Goal: Transaction & Acquisition: Purchase product/service

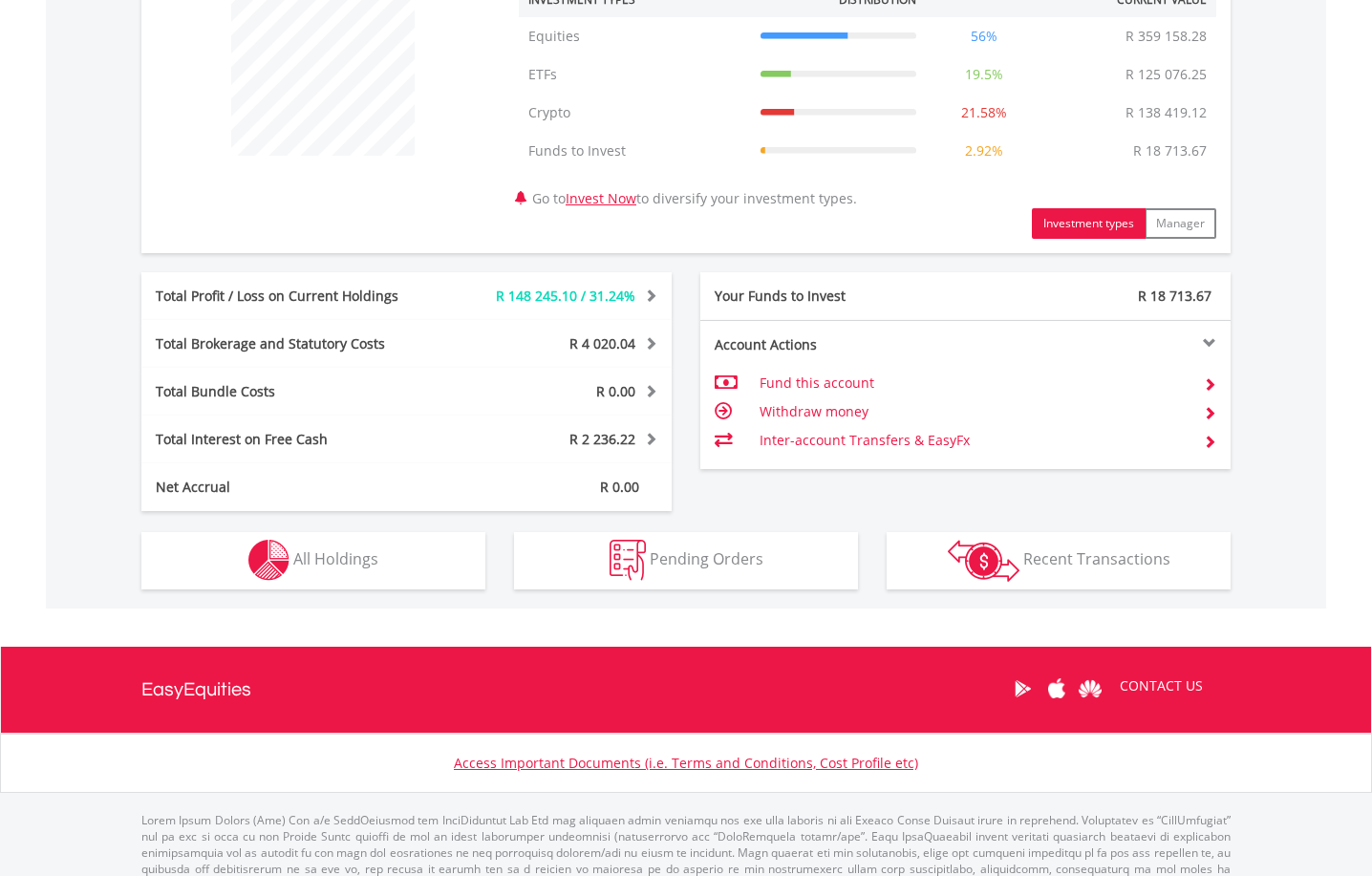
scroll to position [817, 0]
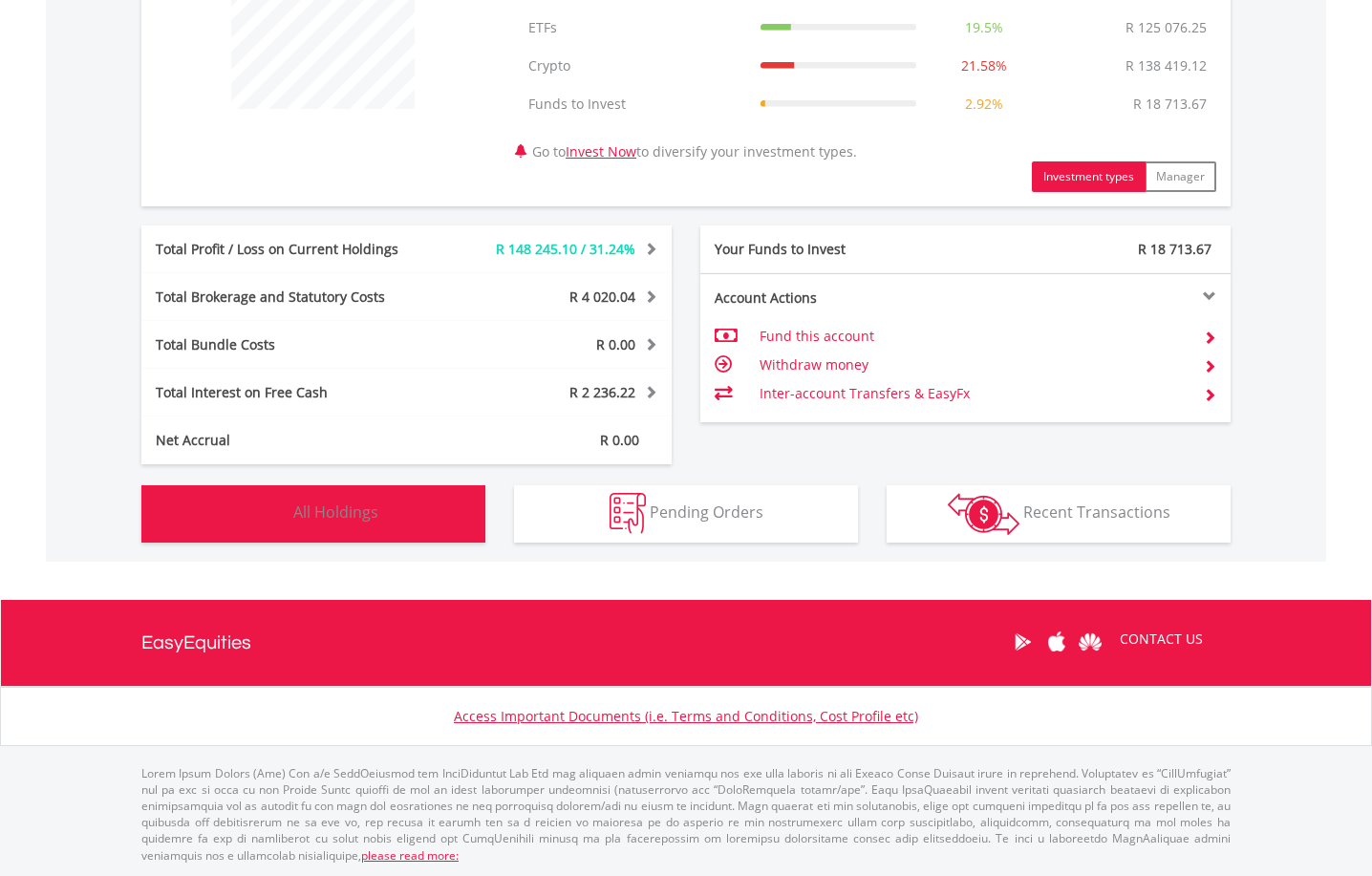
click at [387, 506] on button "Holdings All Holdings" at bounding box center [314, 513] width 343 height 57
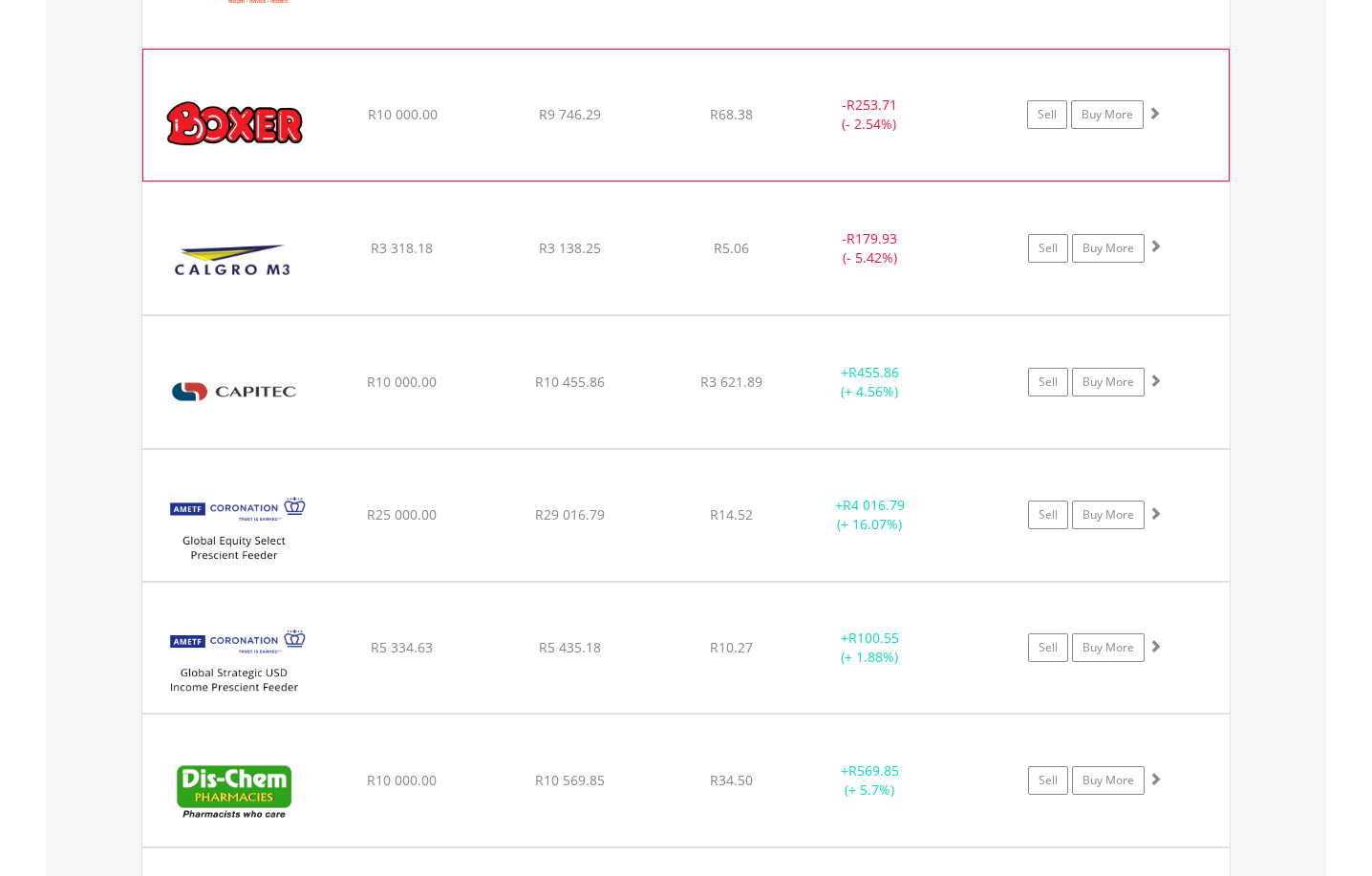
scroll to position [1799, 0]
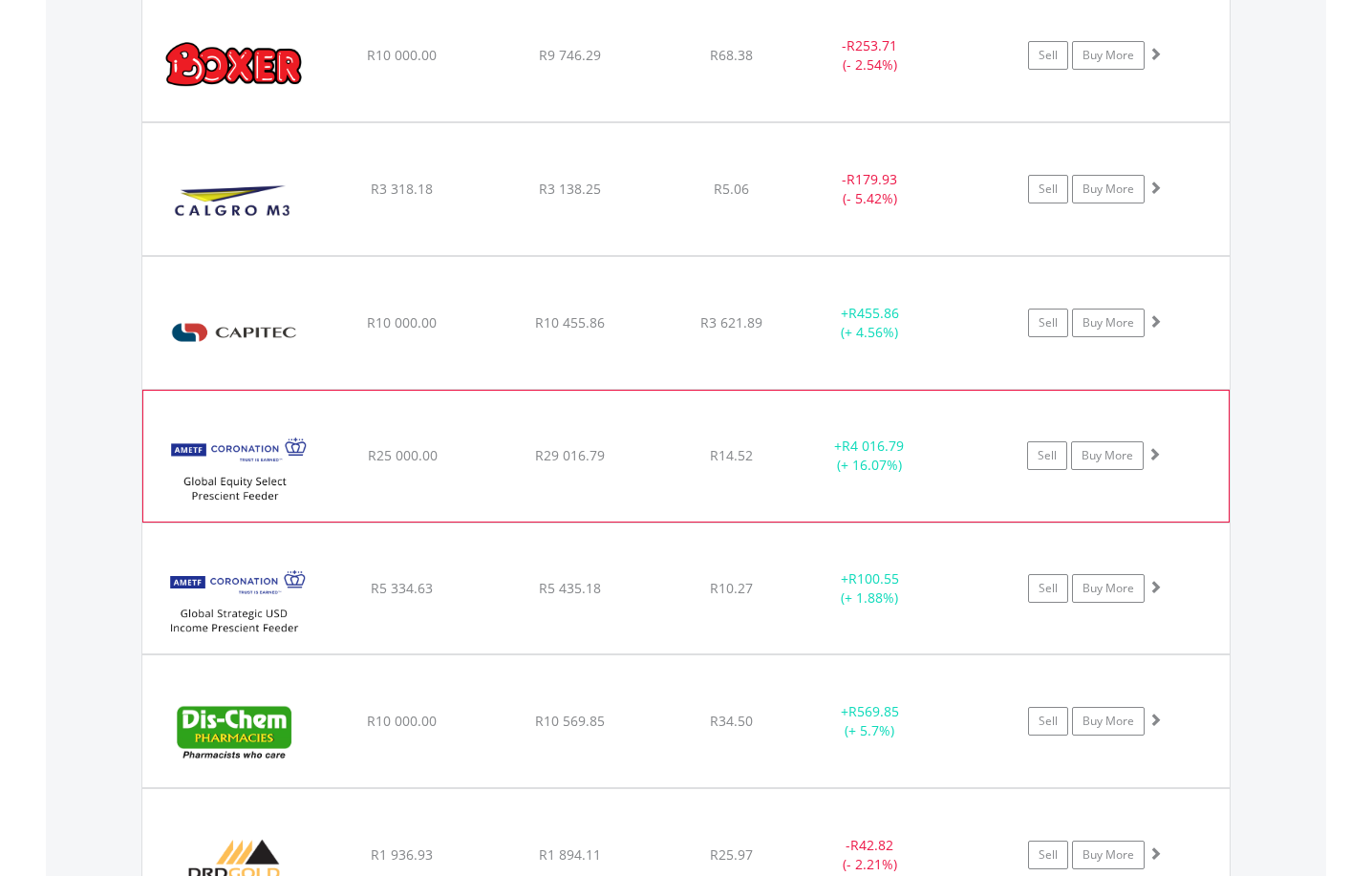
click at [1154, 453] on span at bounding box center [1154, 453] width 14 height 14
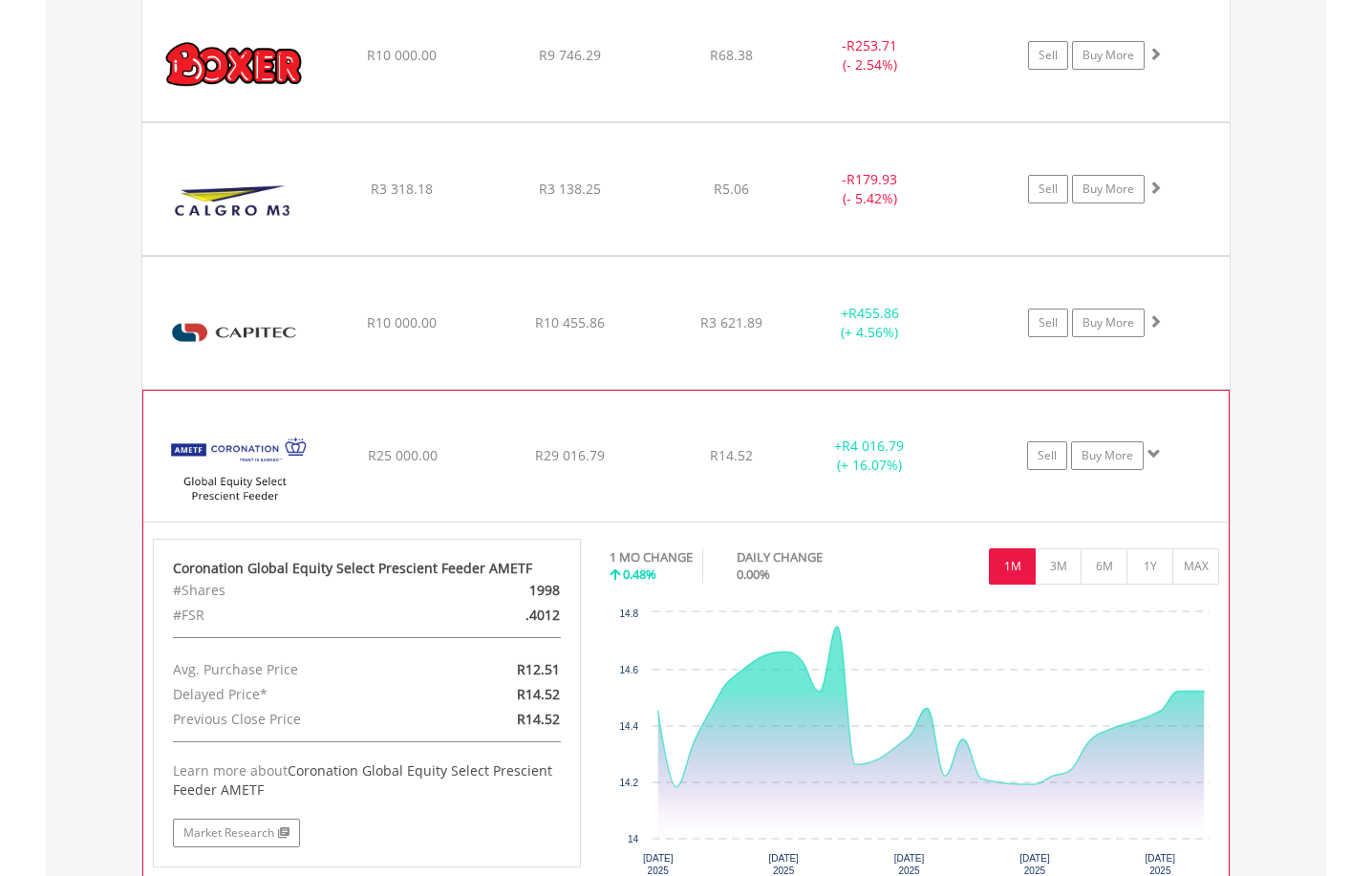
click at [1154, 453] on span at bounding box center [1154, 453] width 14 height 14
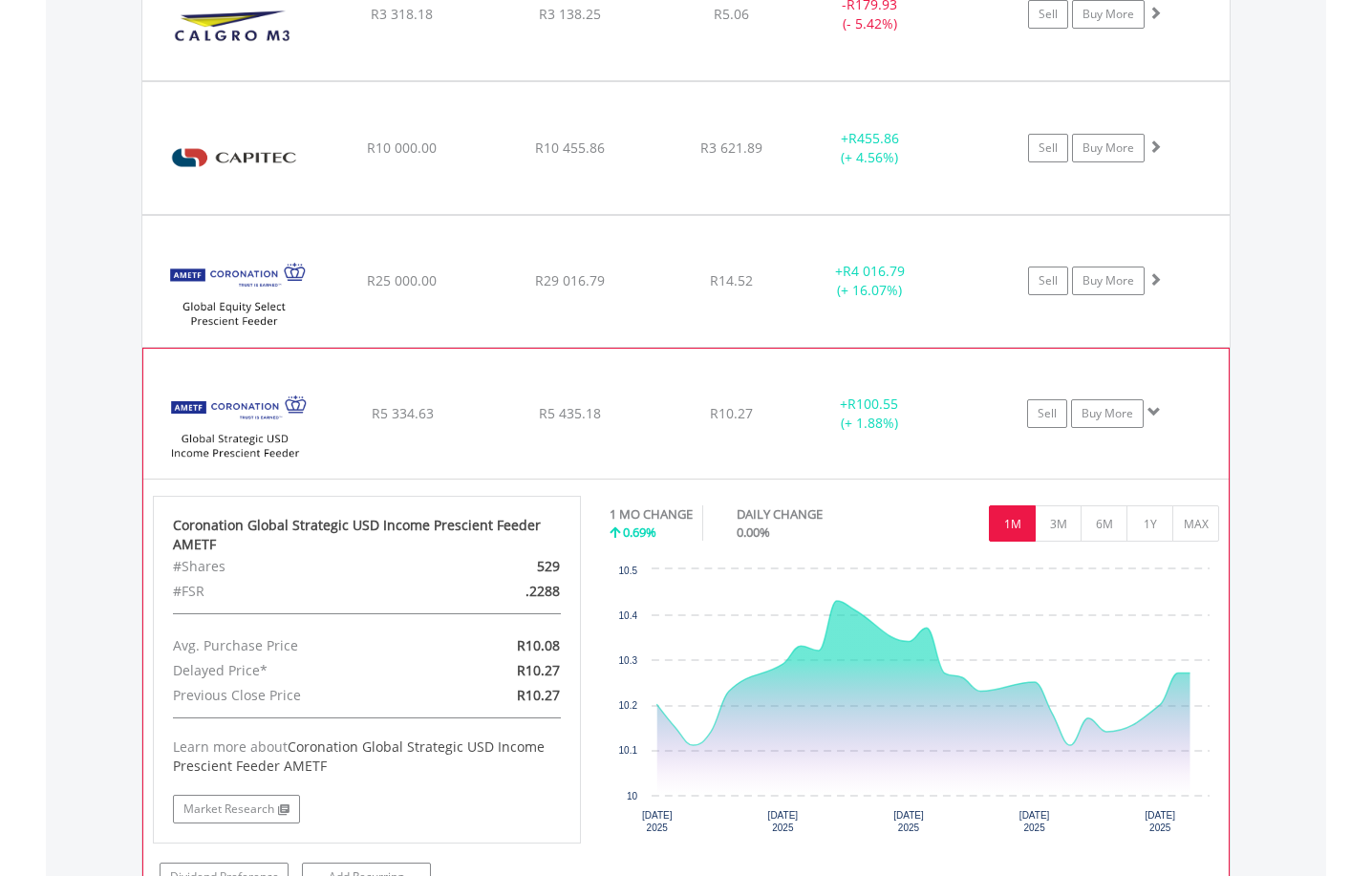
scroll to position [1990, 0]
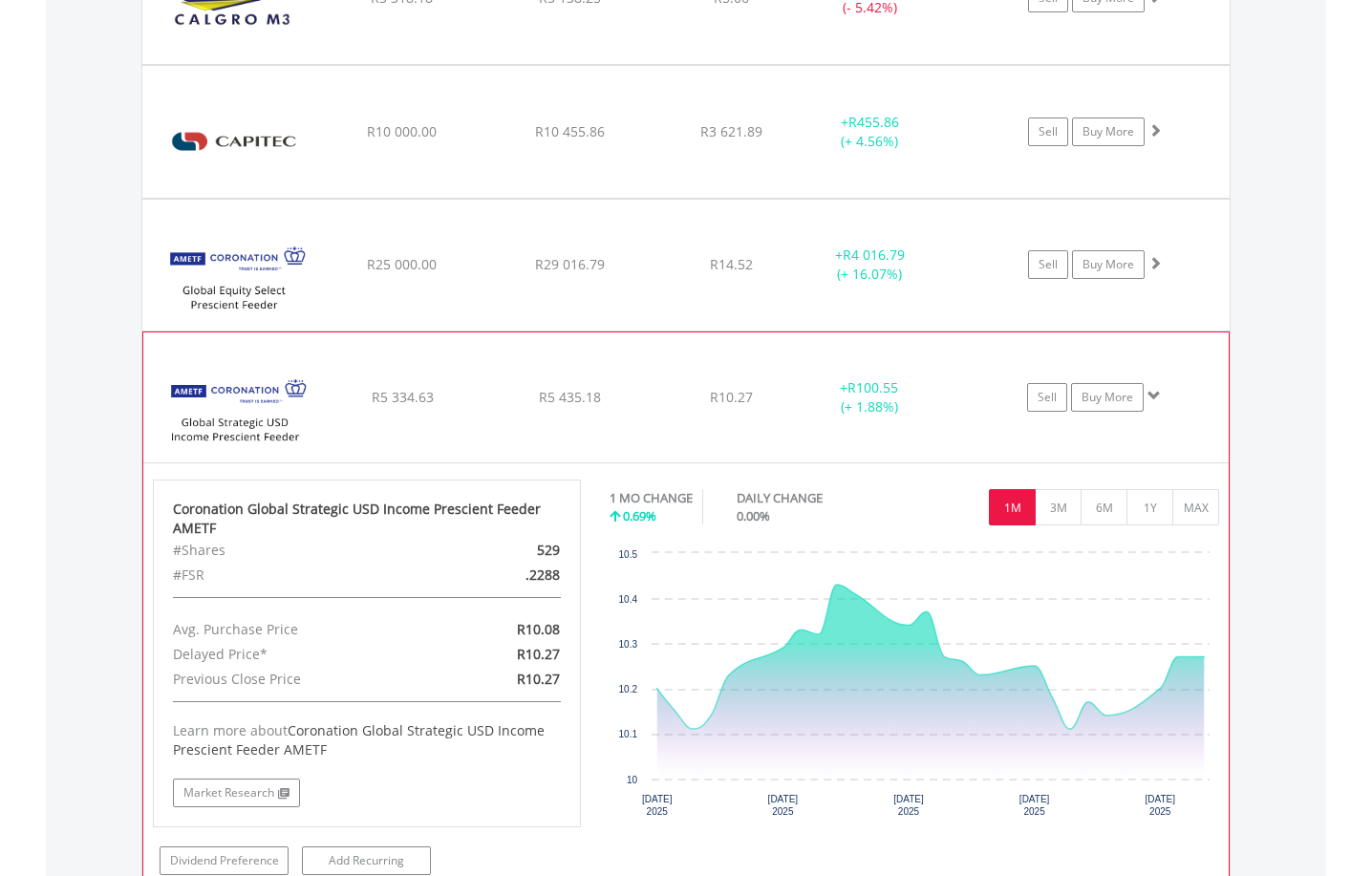
click at [1150, 397] on span at bounding box center [1154, 396] width 14 height 14
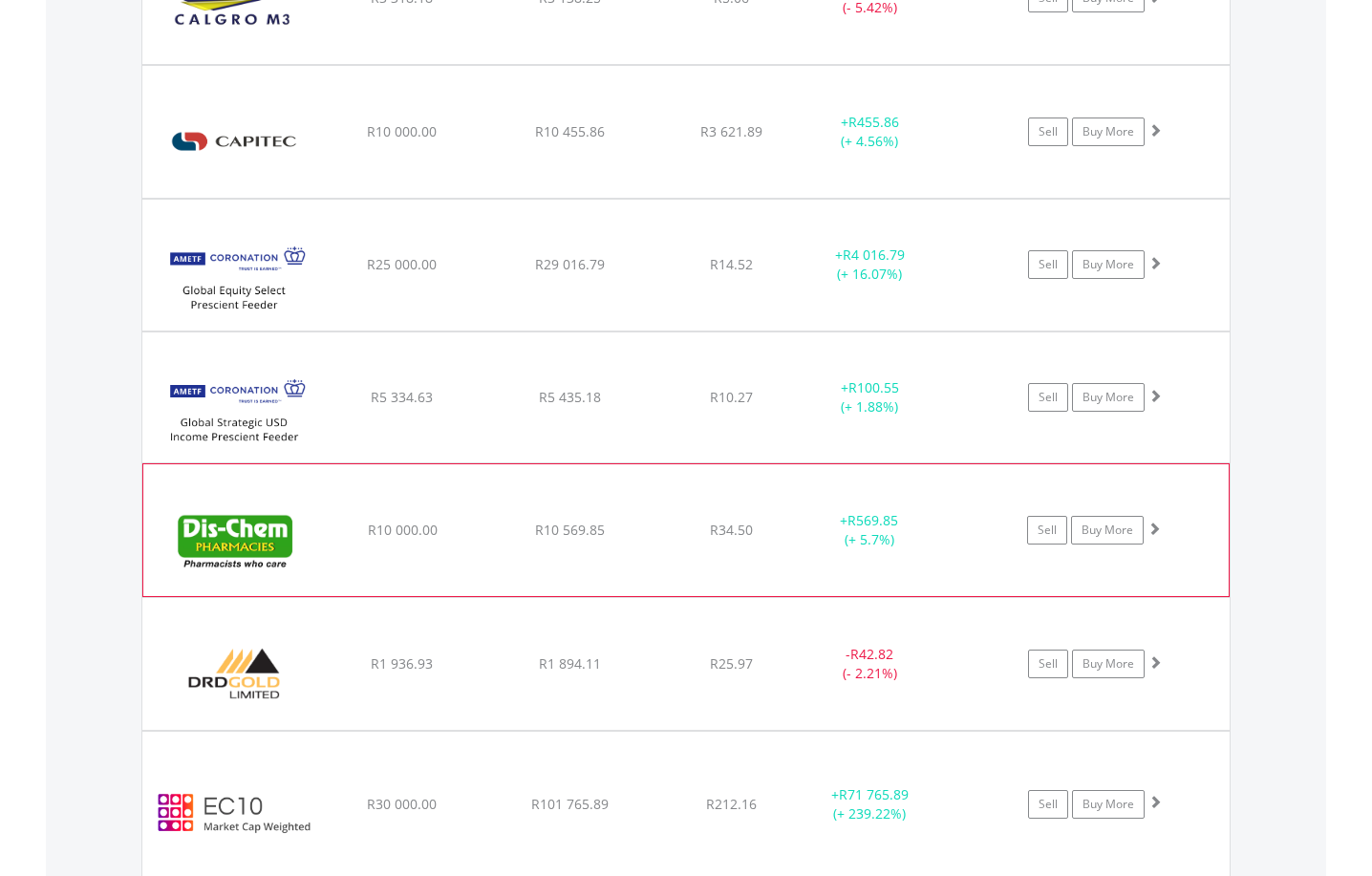
click at [1160, 532] on span at bounding box center [1154, 529] width 14 height 14
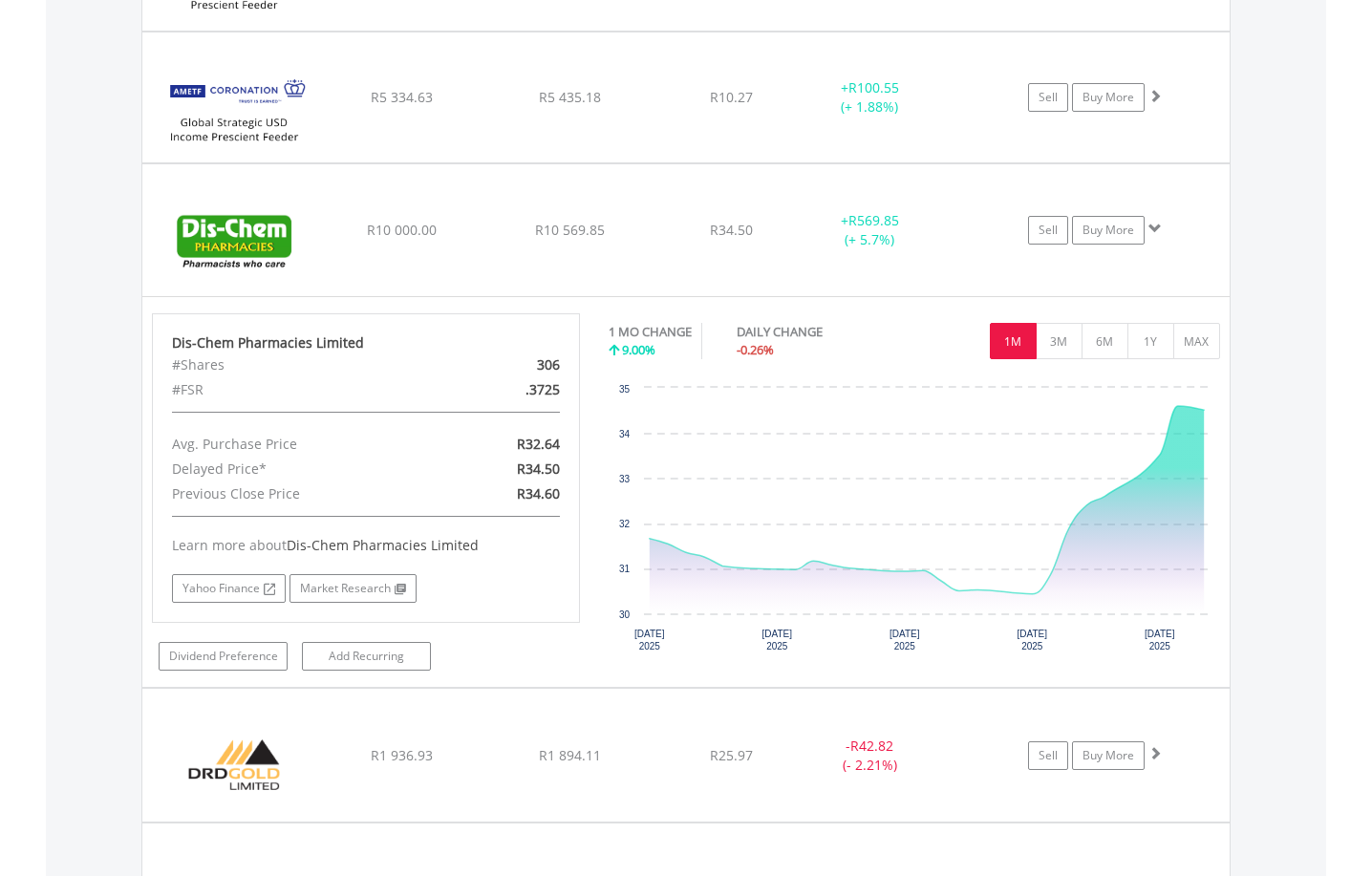
scroll to position [2369, 0]
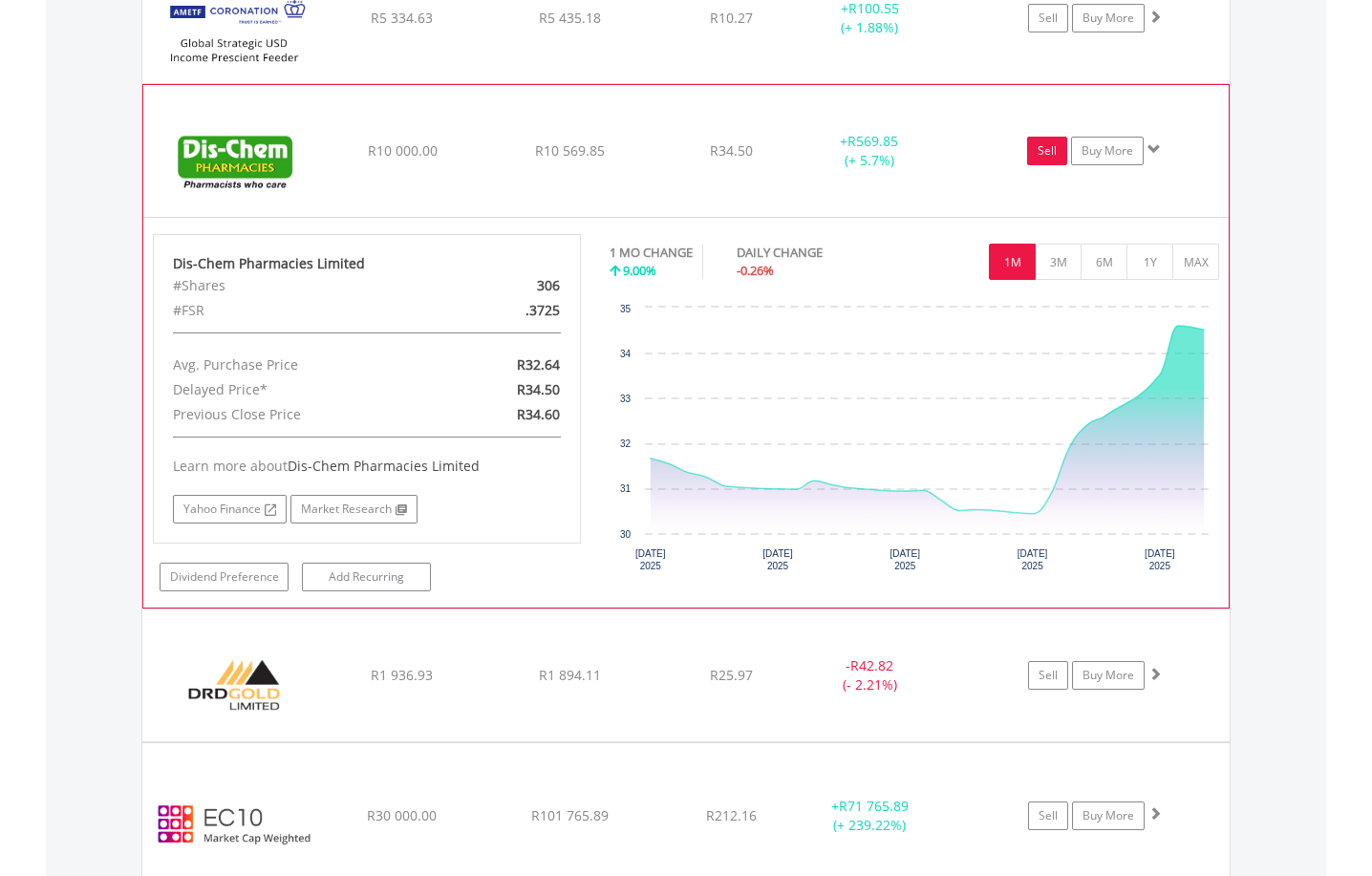
click at [1031, 155] on link "Sell" at bounding box center [1047, 151] width 41 height 29
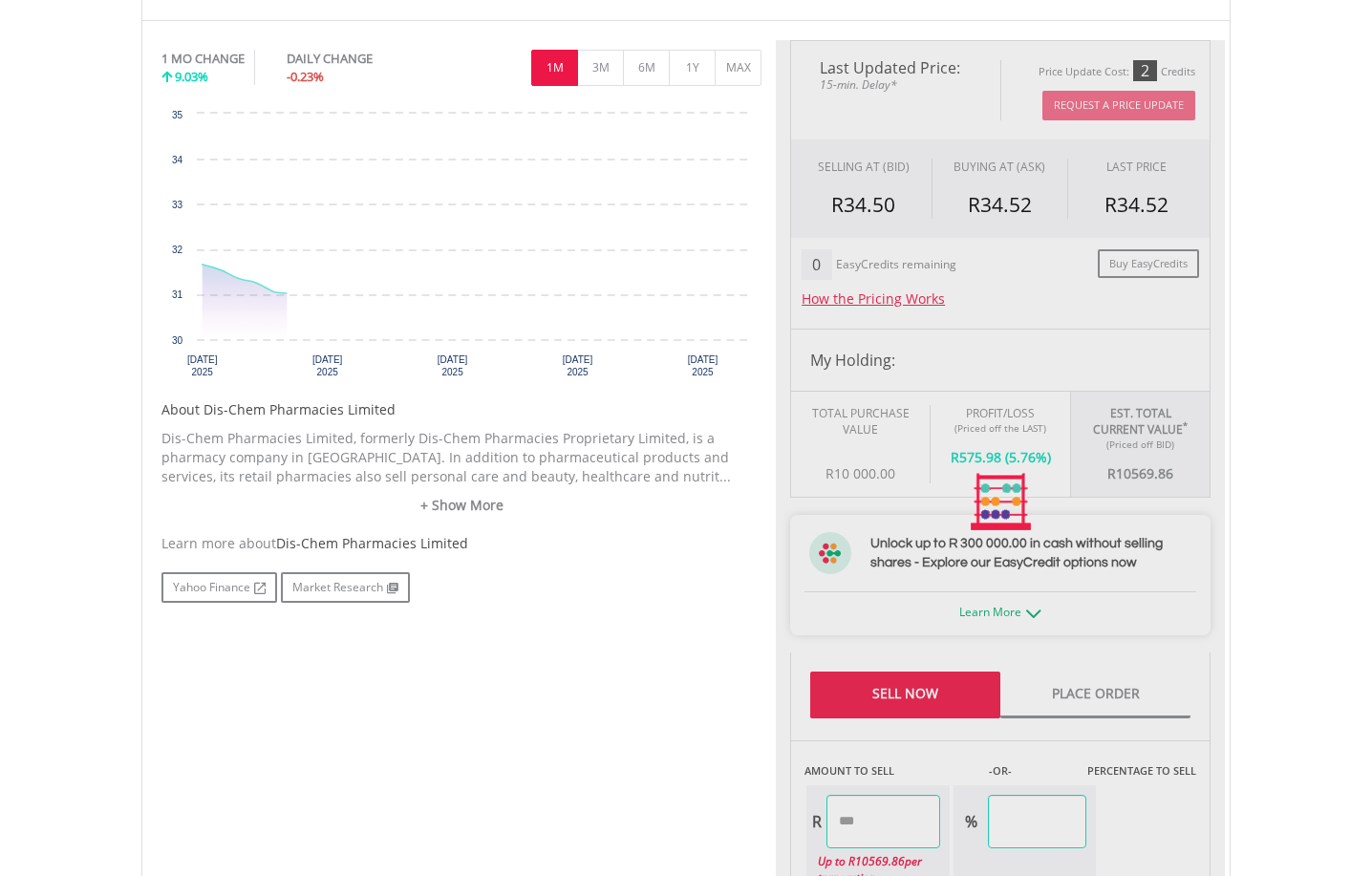
type input "********"
type input "******"
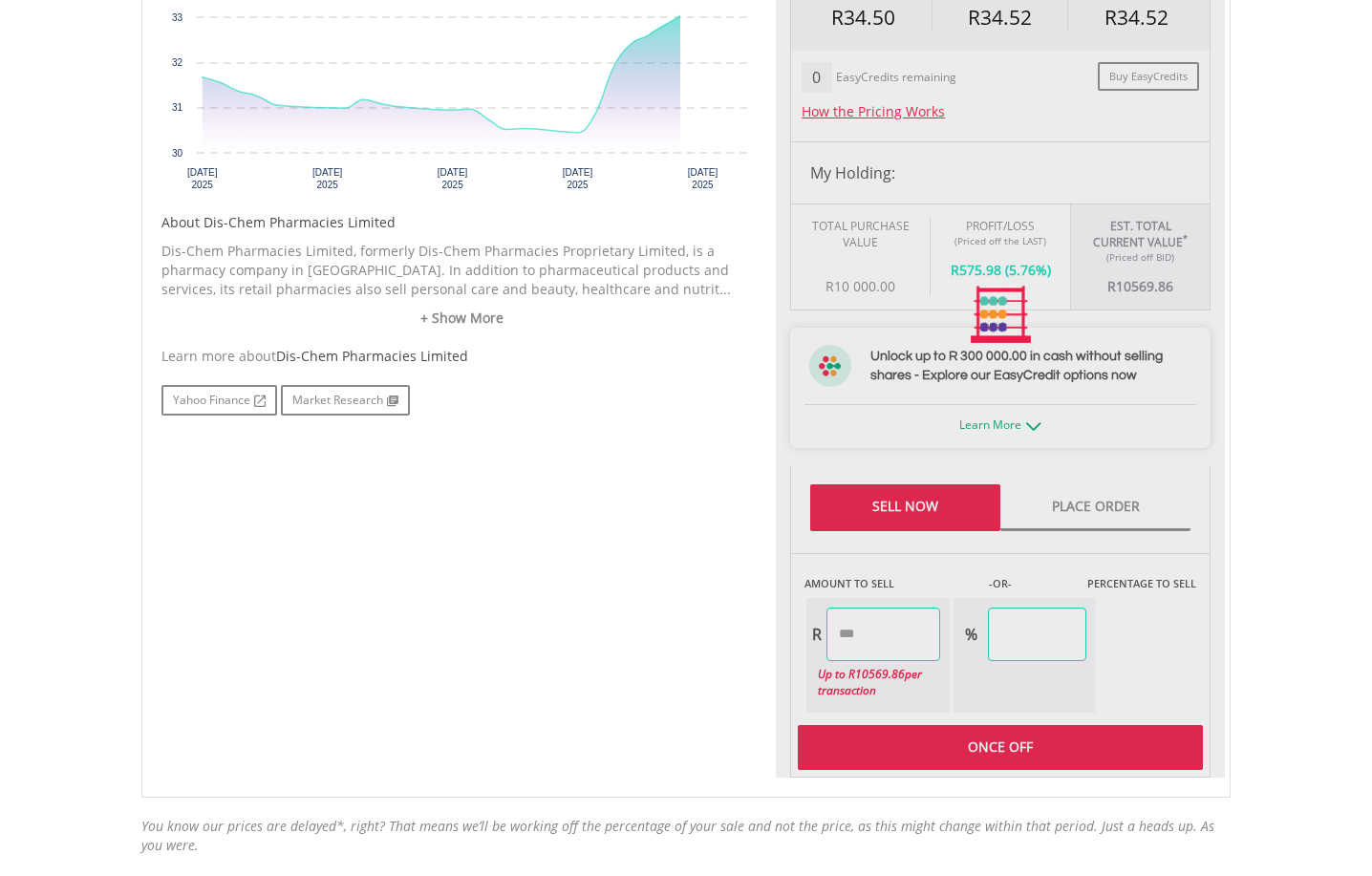
scroll to position [764, 0]
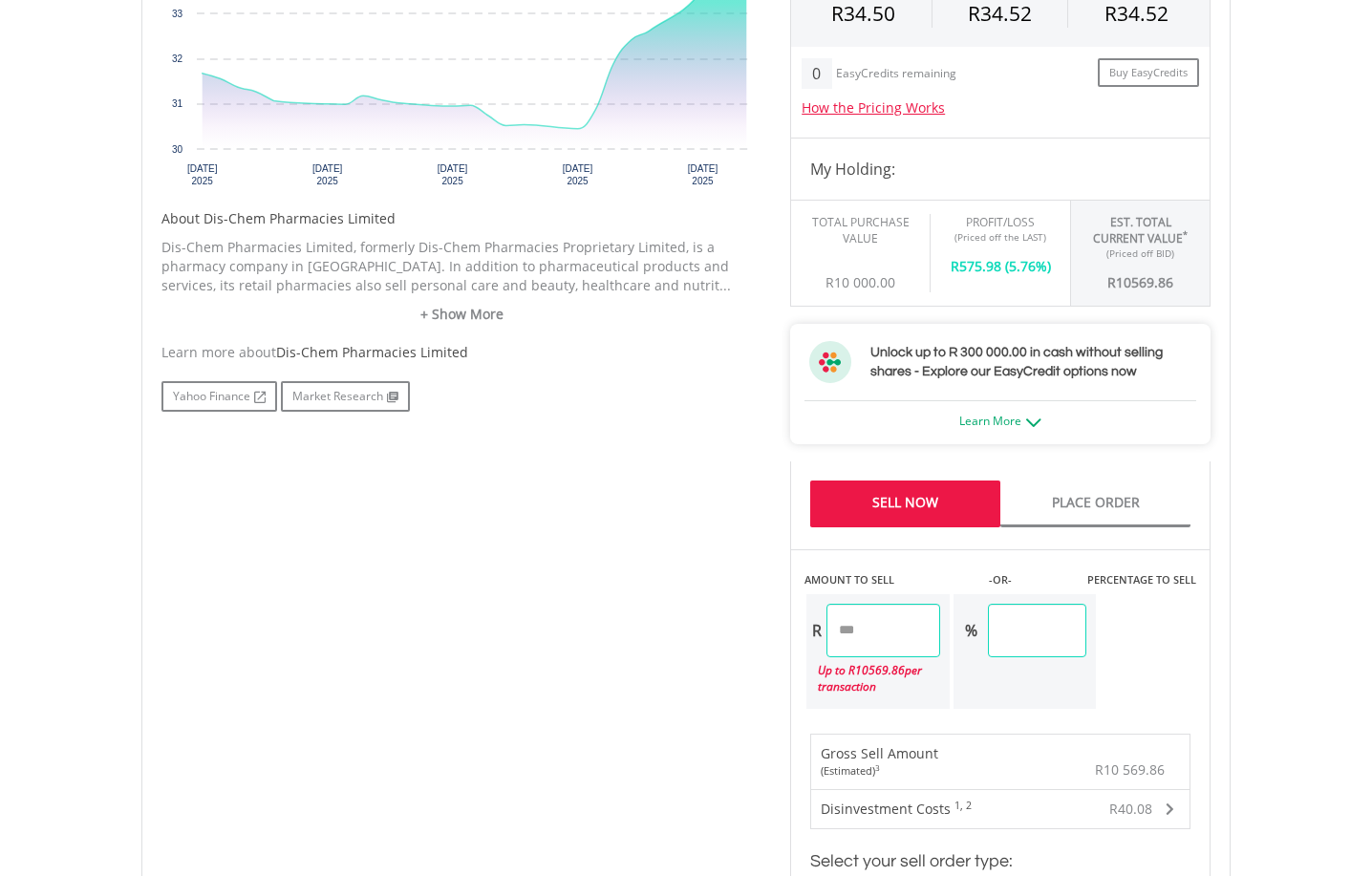
click at [898, 630] on input "********" at bounding box center [884, 630] width 114 height 53
type input "********"
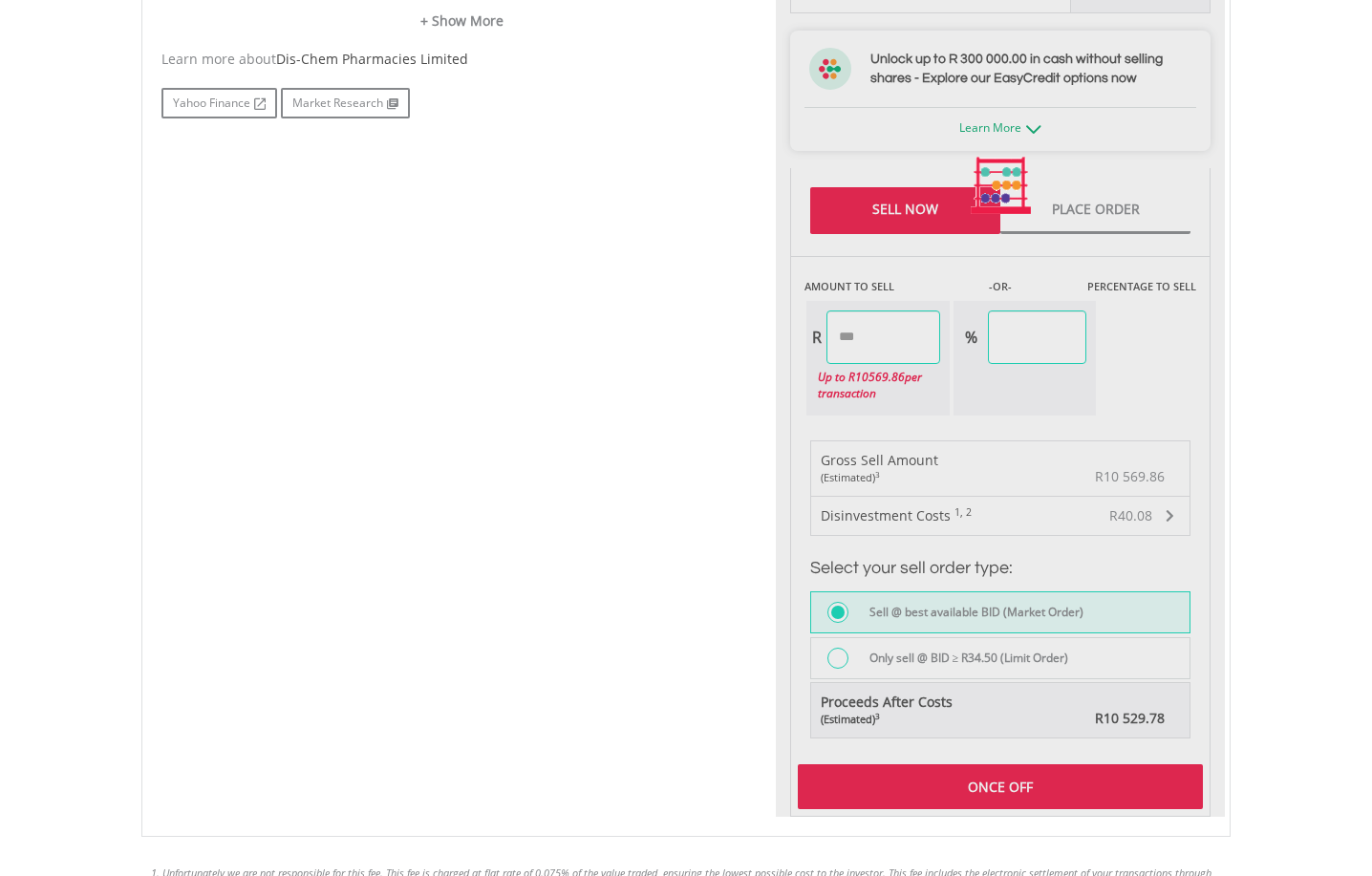
scroll to position [1146, 0]
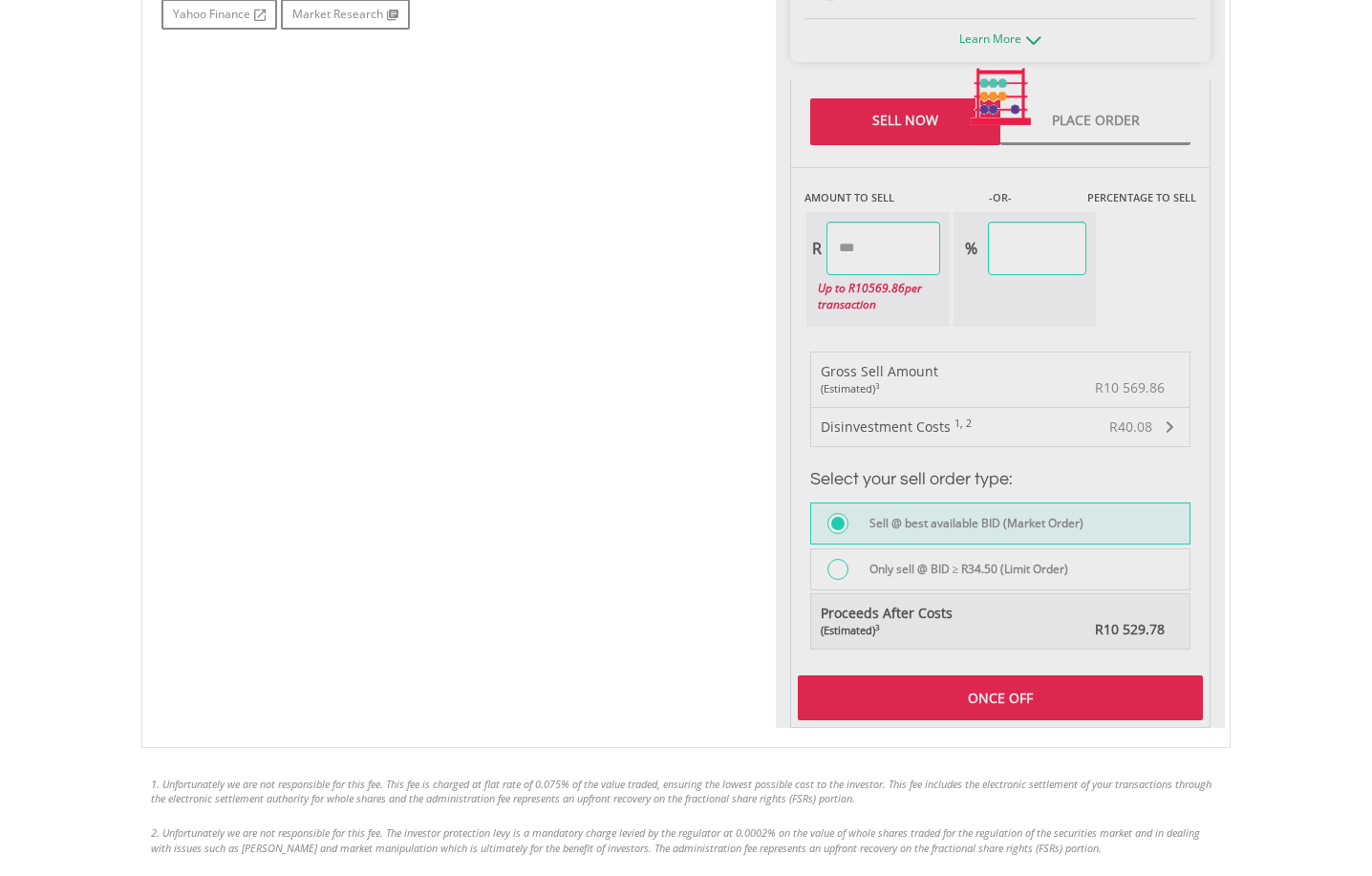
type input "*****"
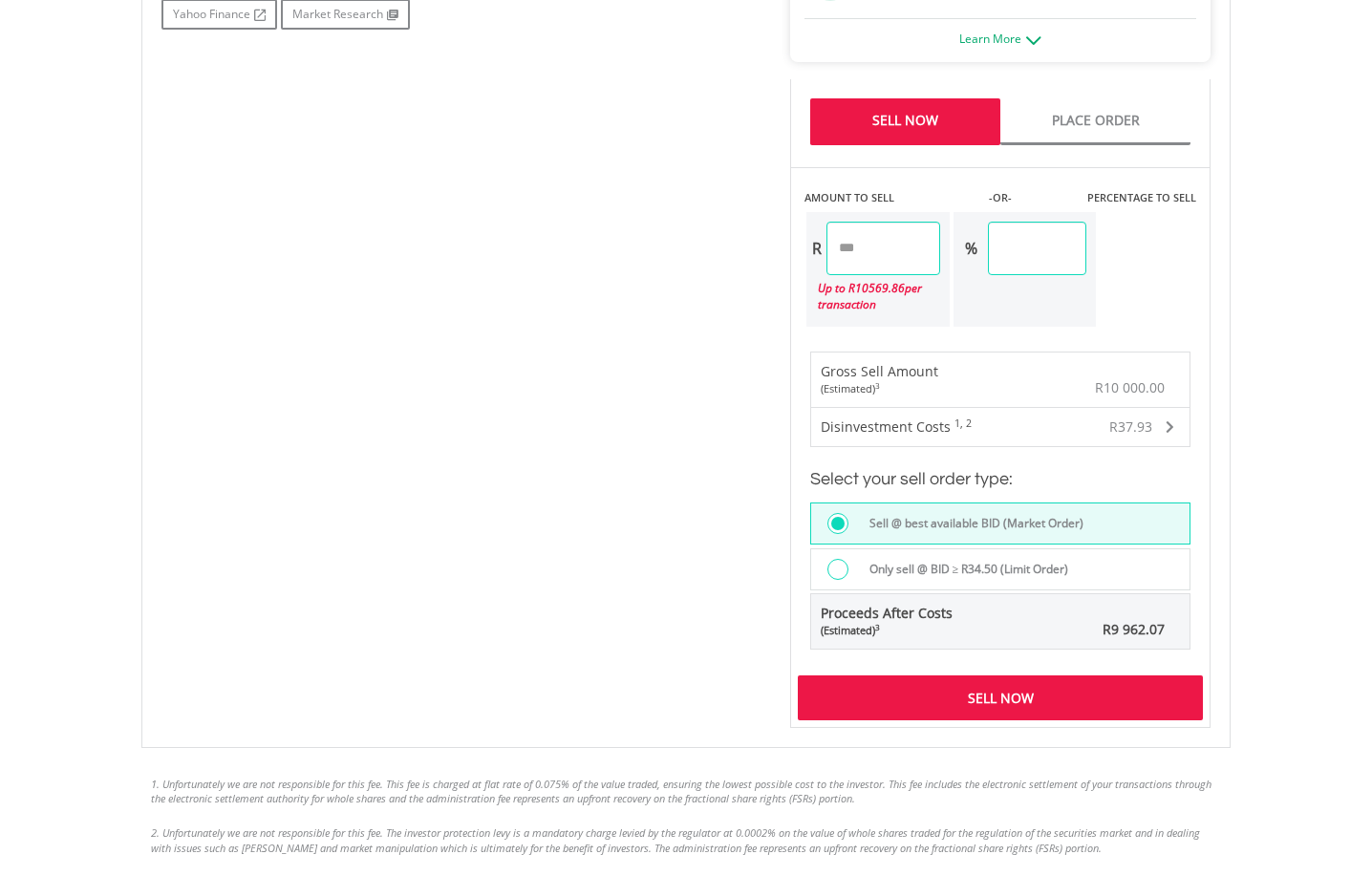
click at [914, 693] on div "Sell Now" at bounding box center [1001, 698] width 405 height 44
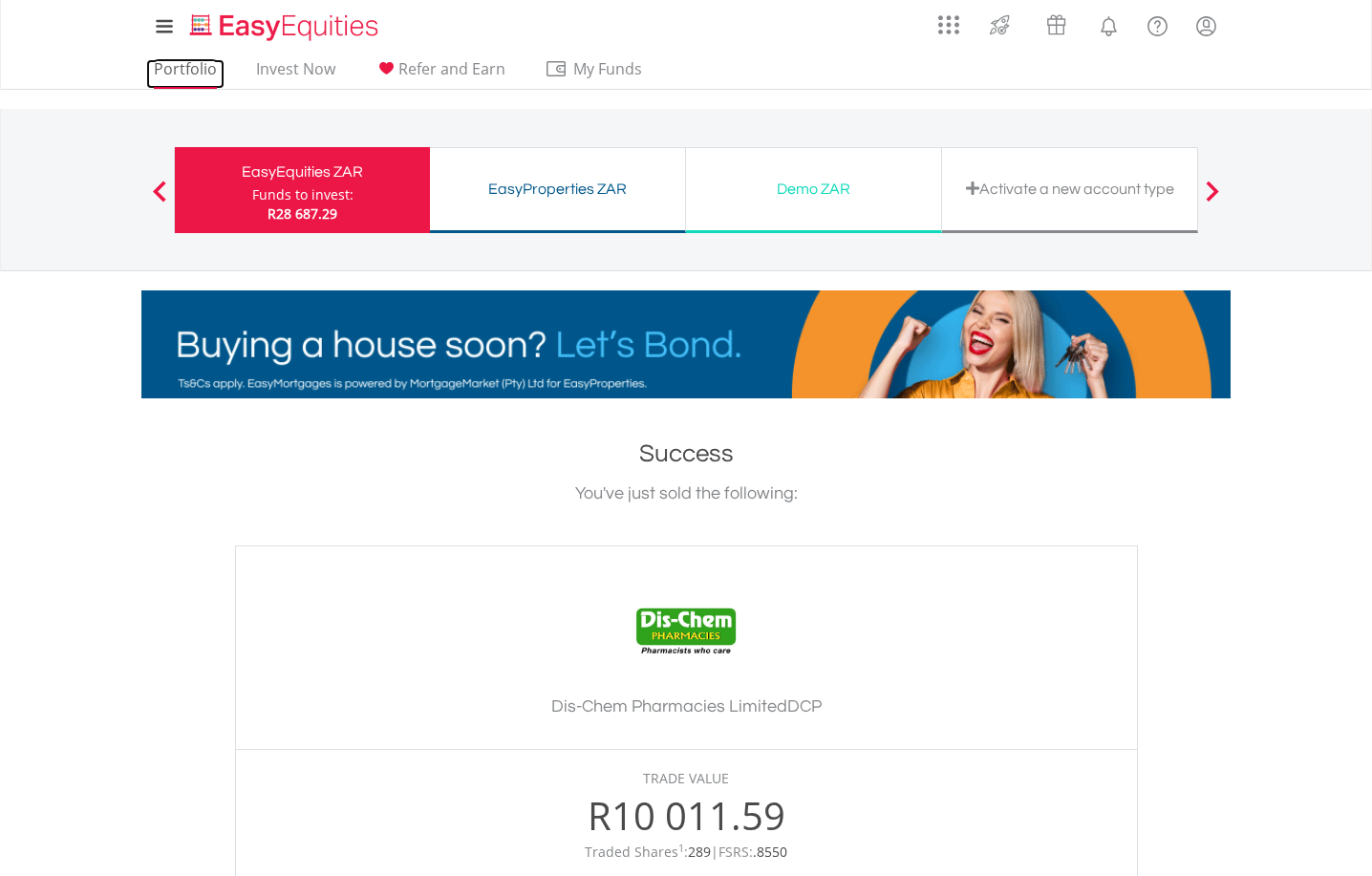
click at [172, 68] on link "Portfolio" at bounding box center [184, 73] width 78 height 30
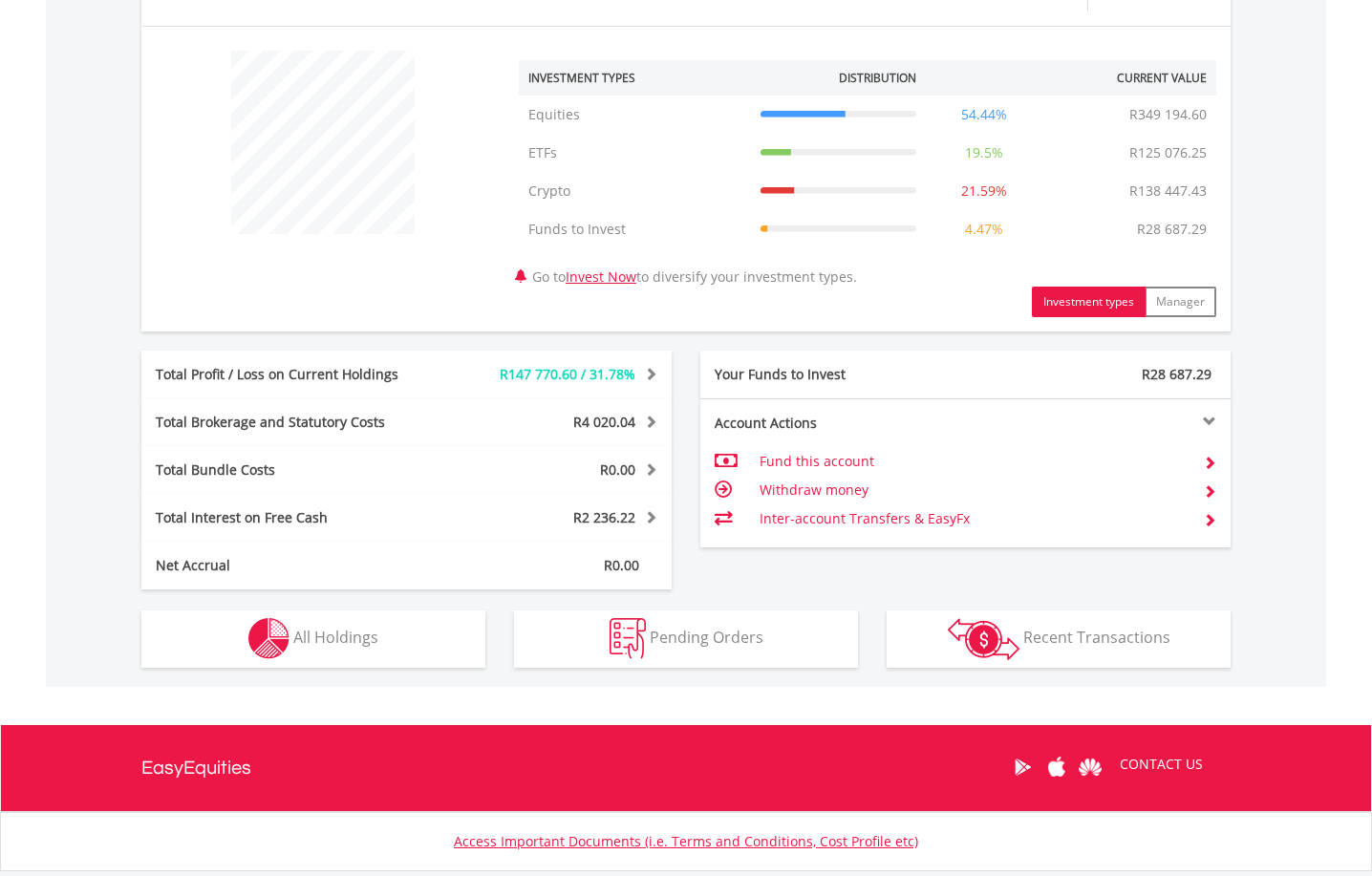
scroll to position [764, 0]
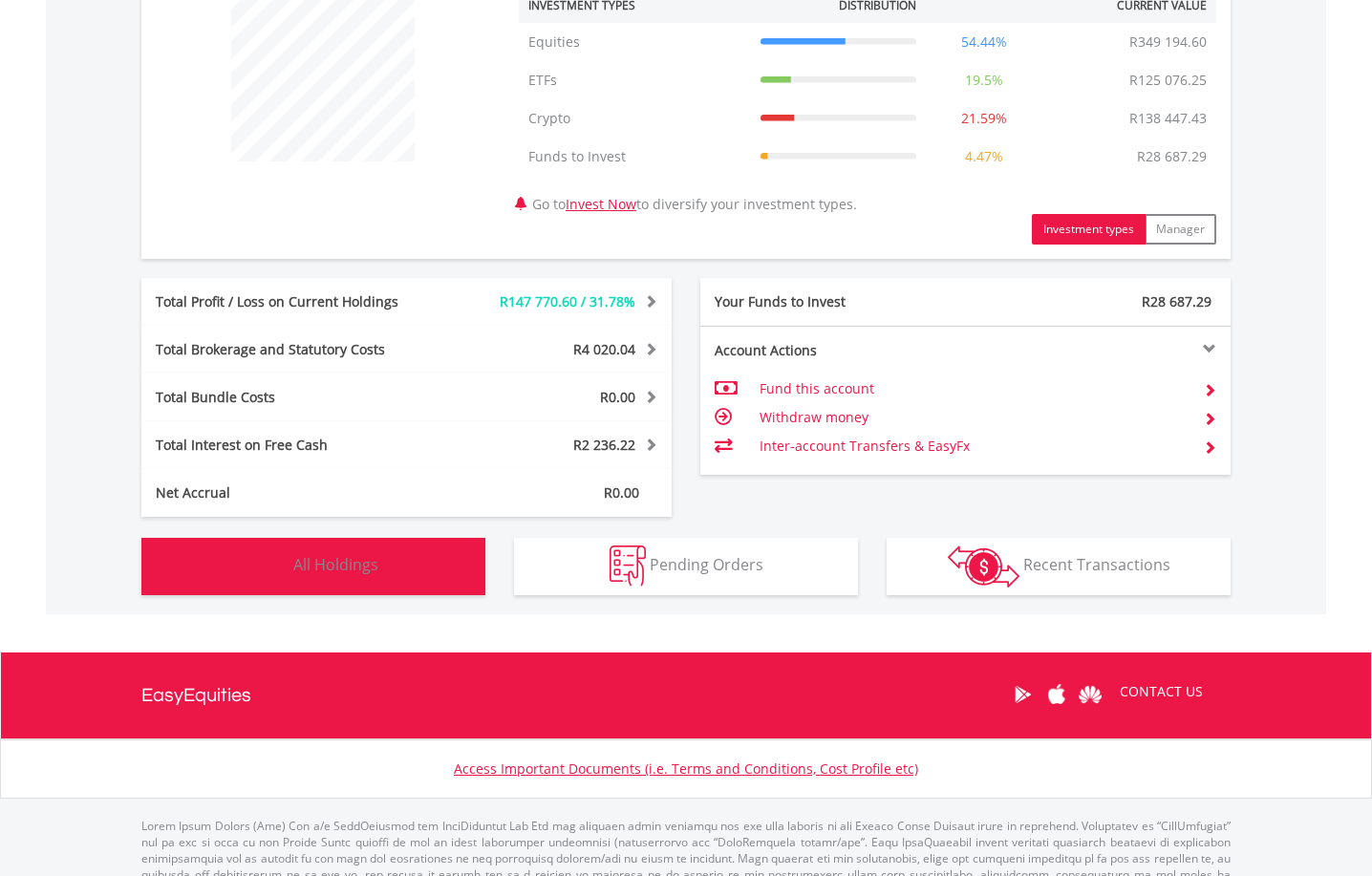
click at [339, 561] on span "All Holdings" at bounding box center [336, 564] width 85 height 21
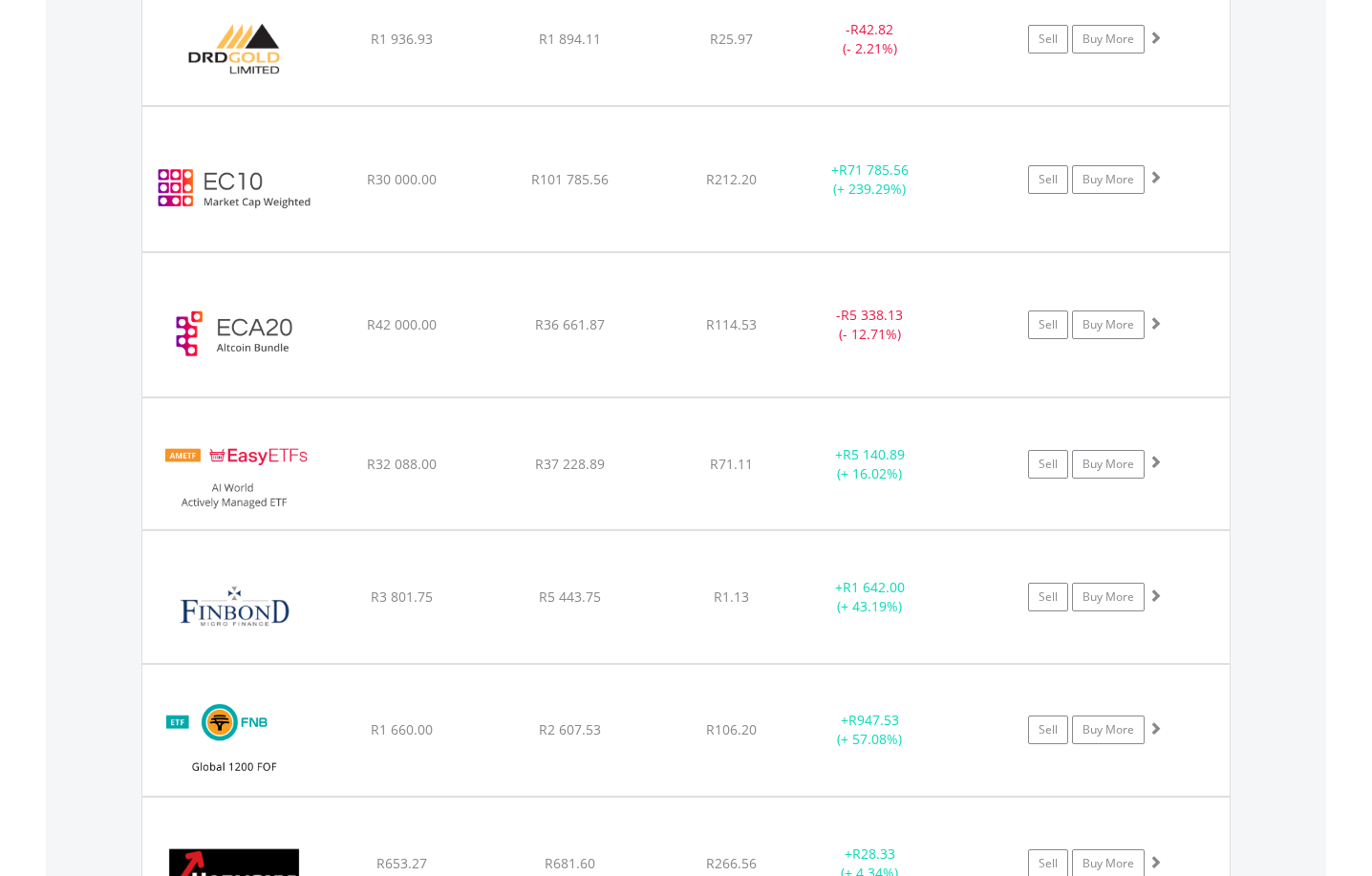
scroll to position [2659, 0]
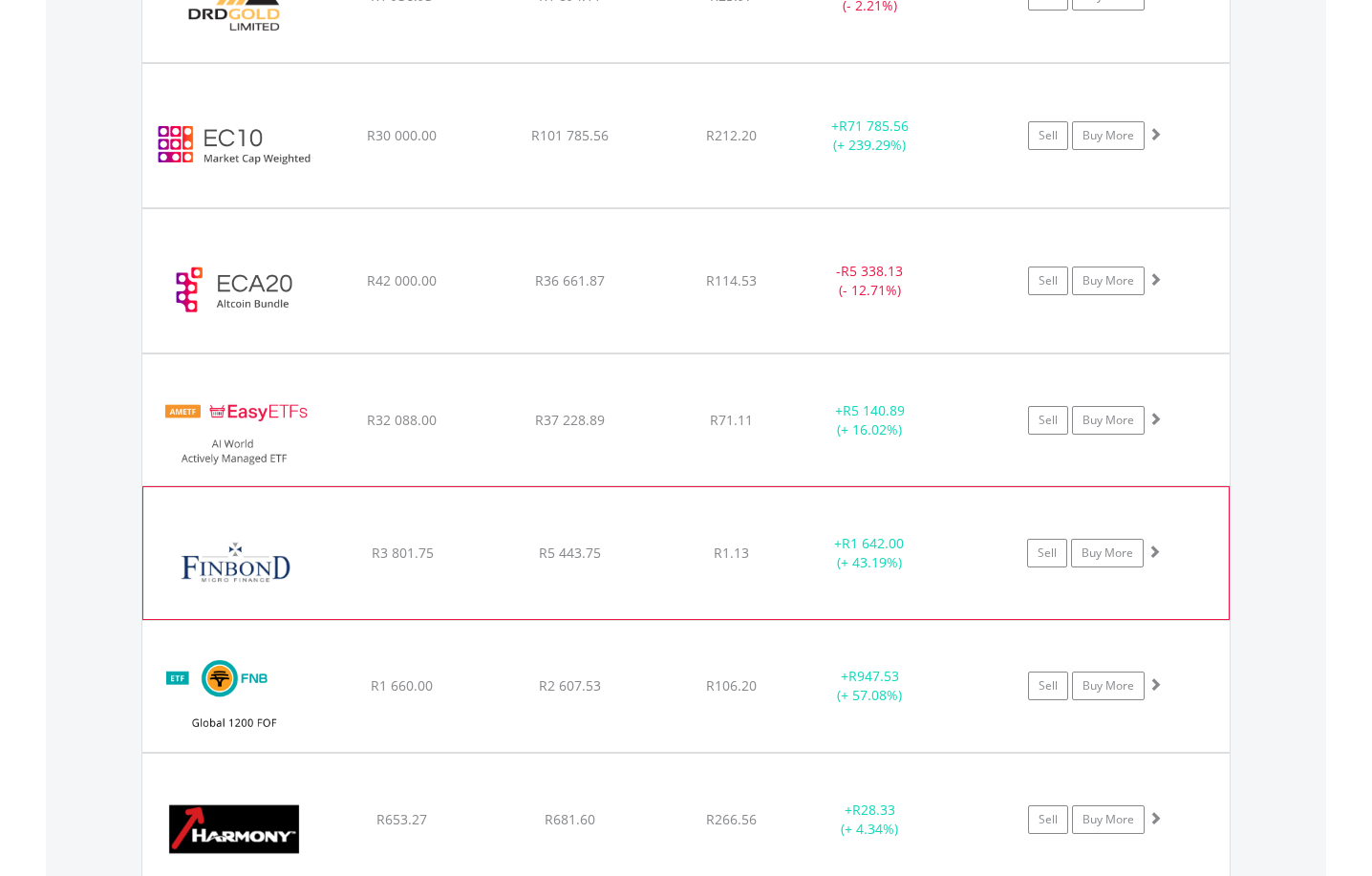
click at [1158, 549] on span at bounding box center [1154, 551] width 14 height 14
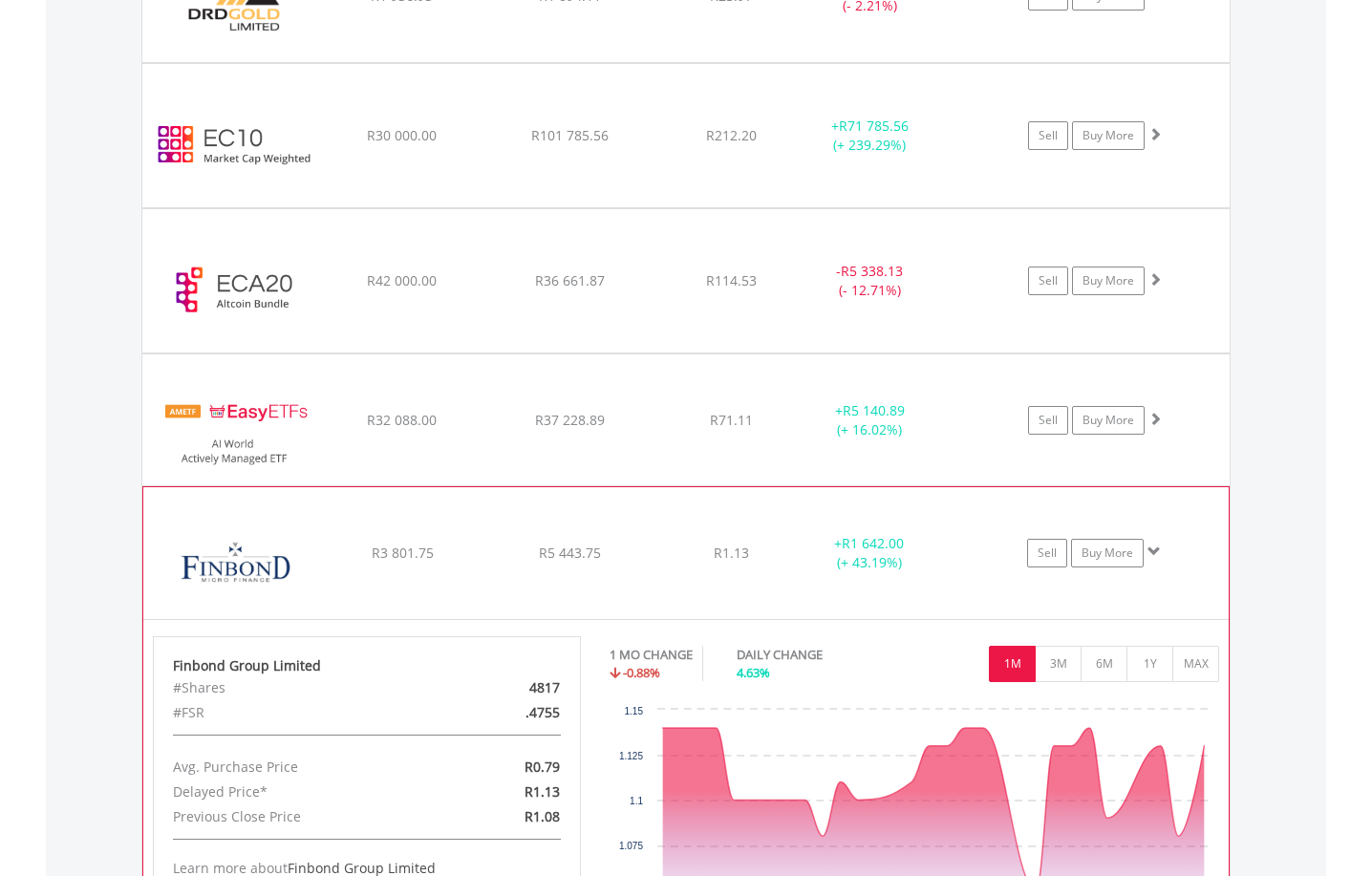
click at [1158, 550] on span at bounding box center [1154, 551] width 14 height 14
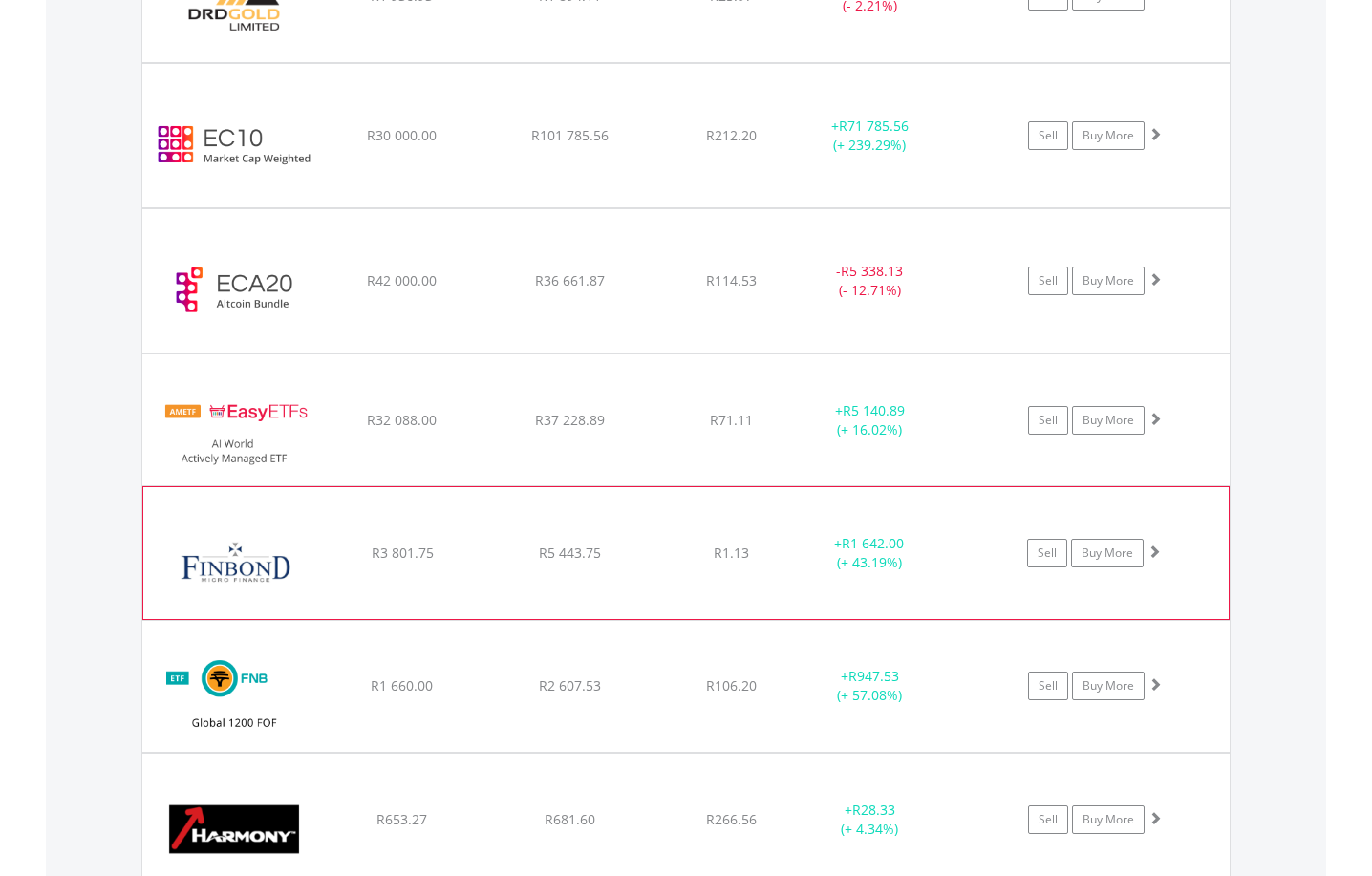
click at [1158, 550] on span at bounding box center [1154, 551] width 14 height 14
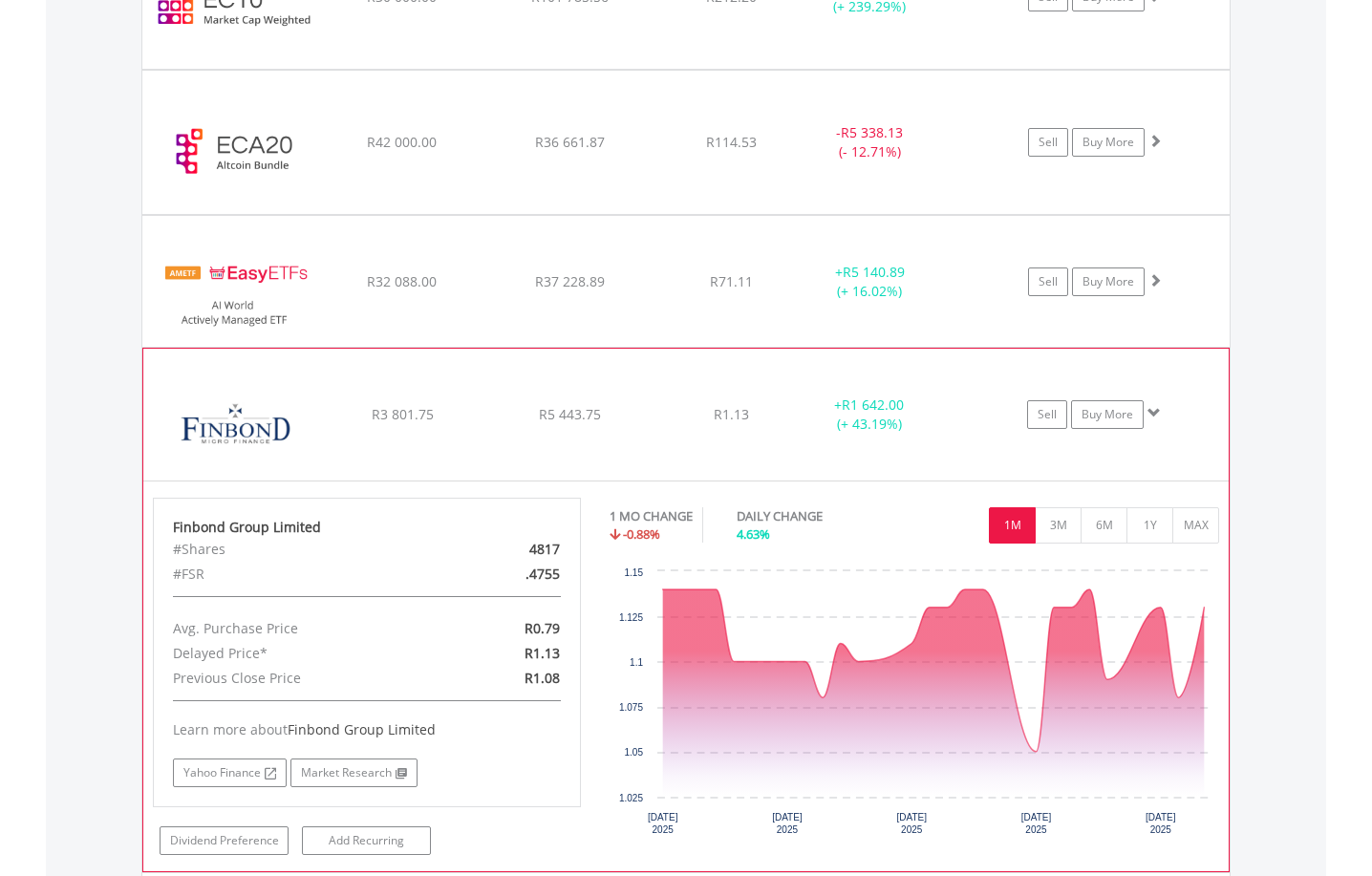
scroll to position [2850, 0]
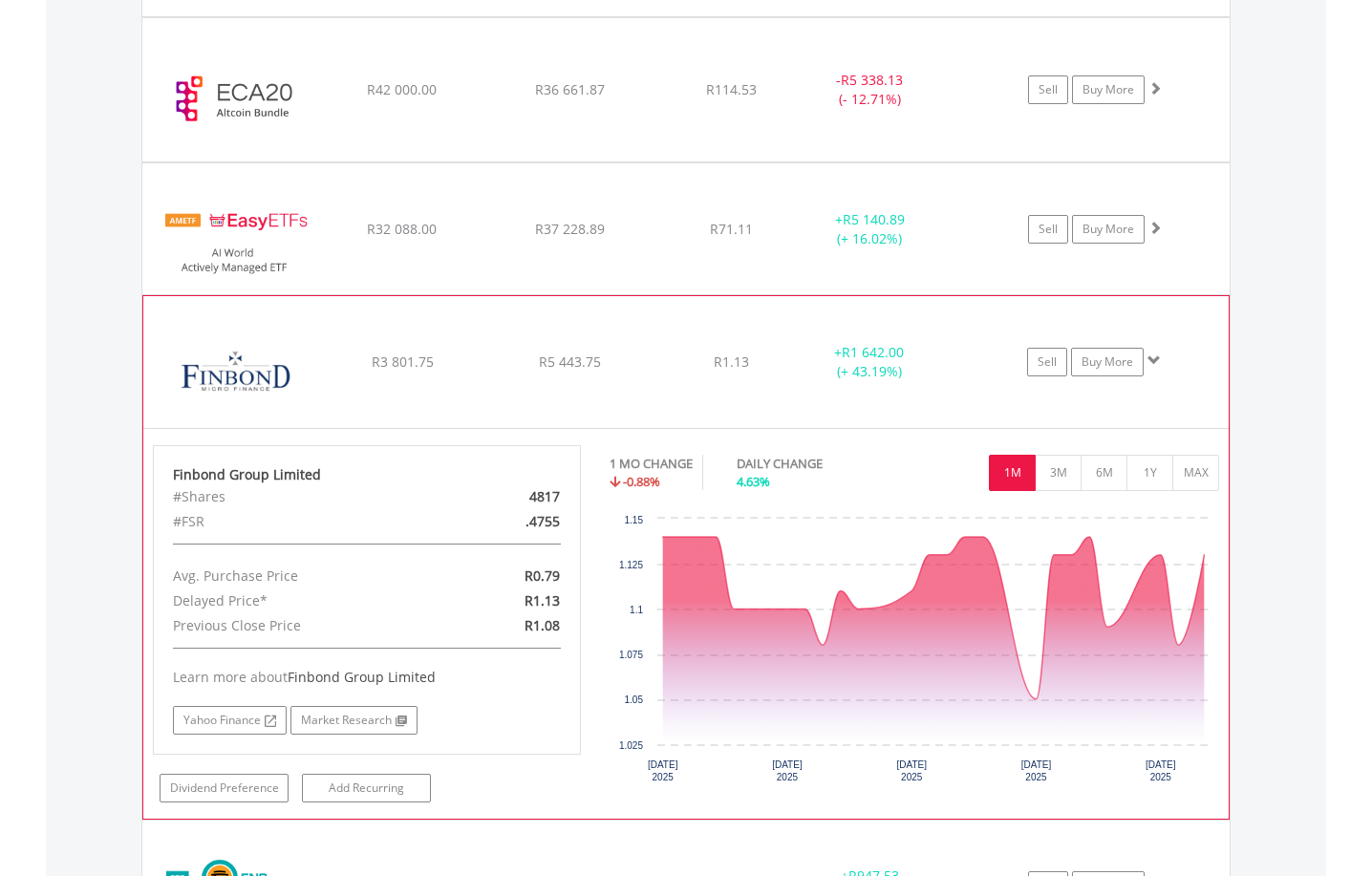
click at [1154, 355] on span at bounding box center [1154, 360] width 14 height 14
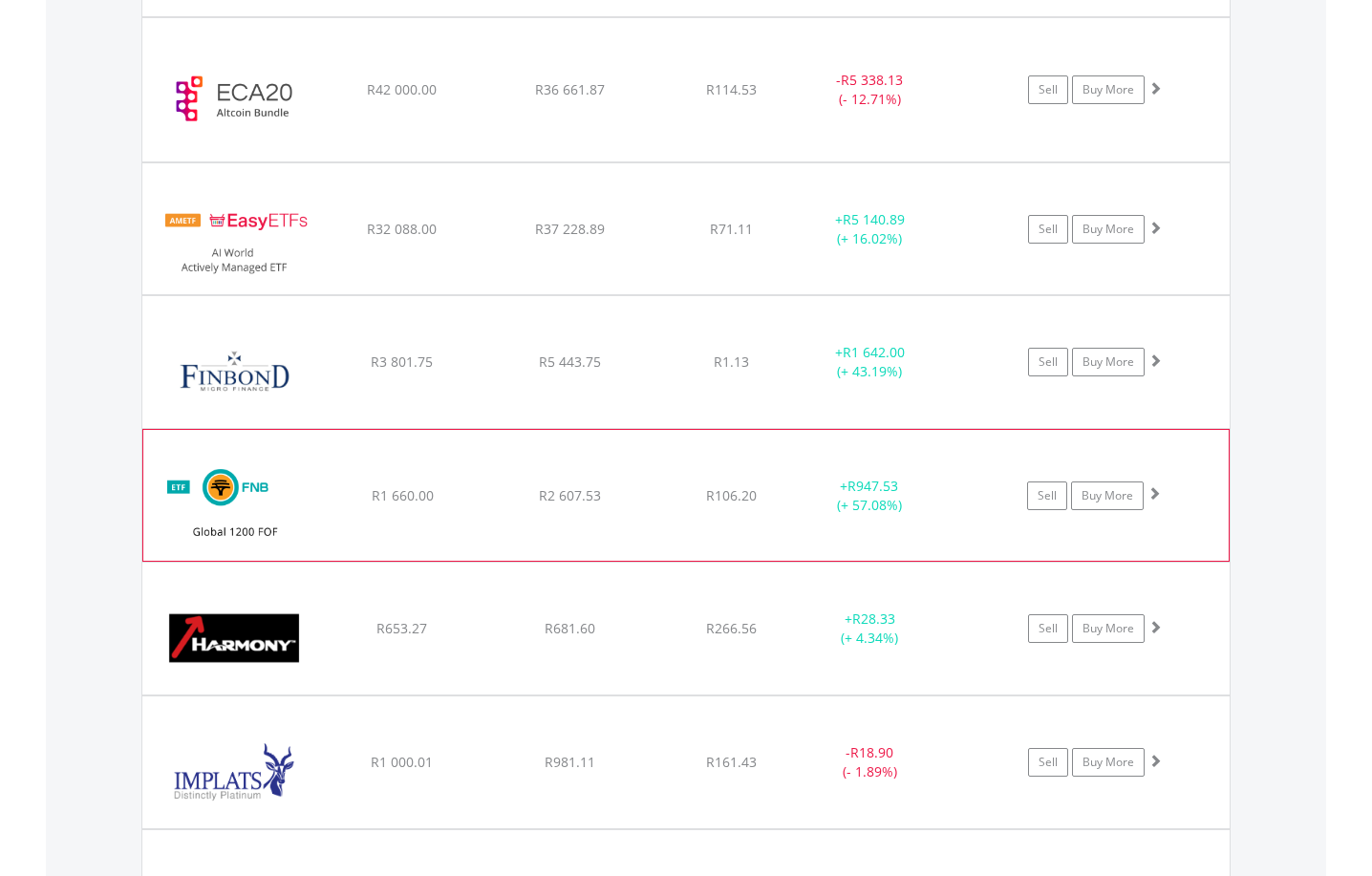
click at [1152, 492] on span at bounding box center [1154, 493] width 14 height 14
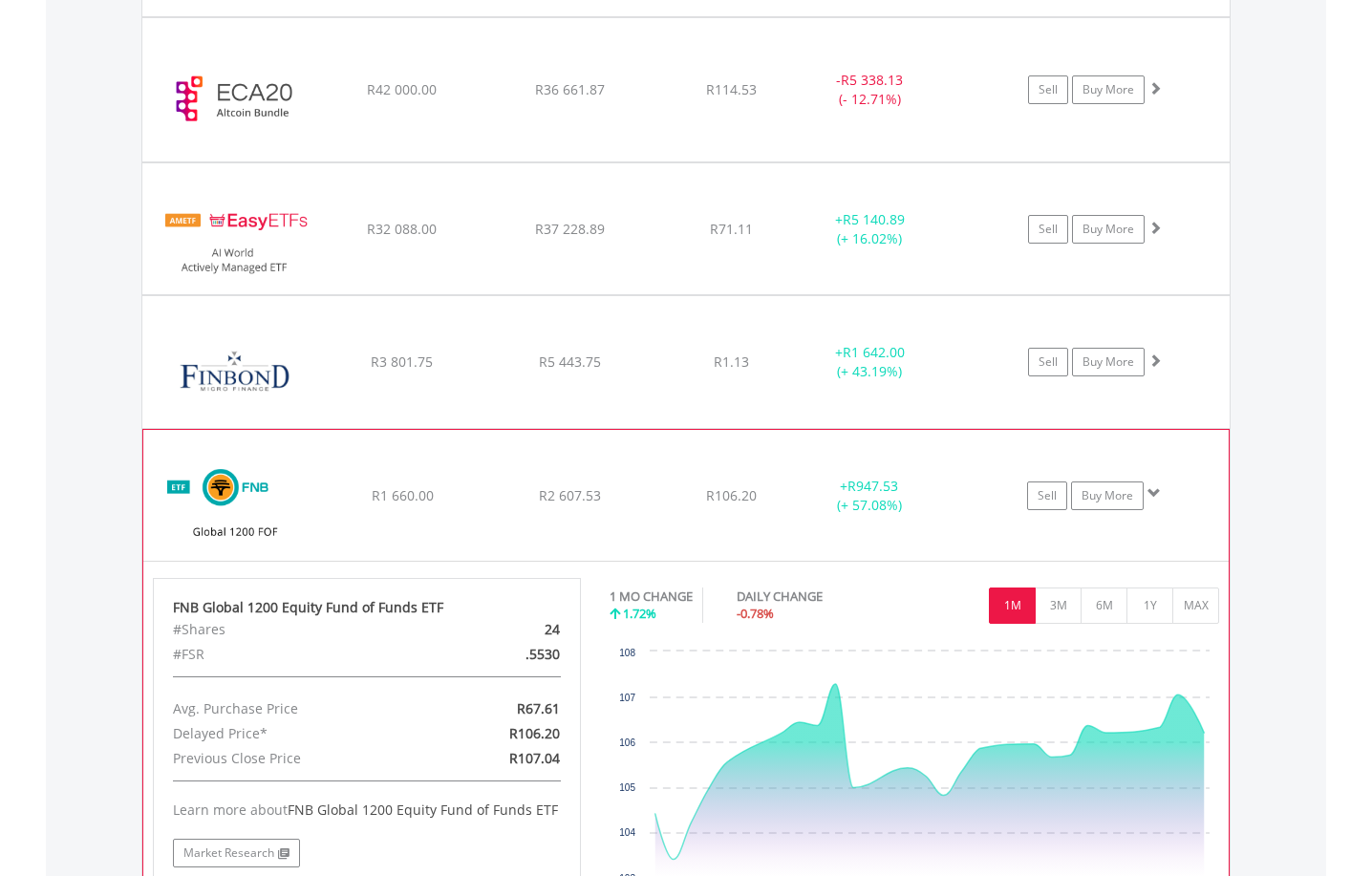
click at [1152, 492] on span at bounding box center [1154, 493] width 14 height 14
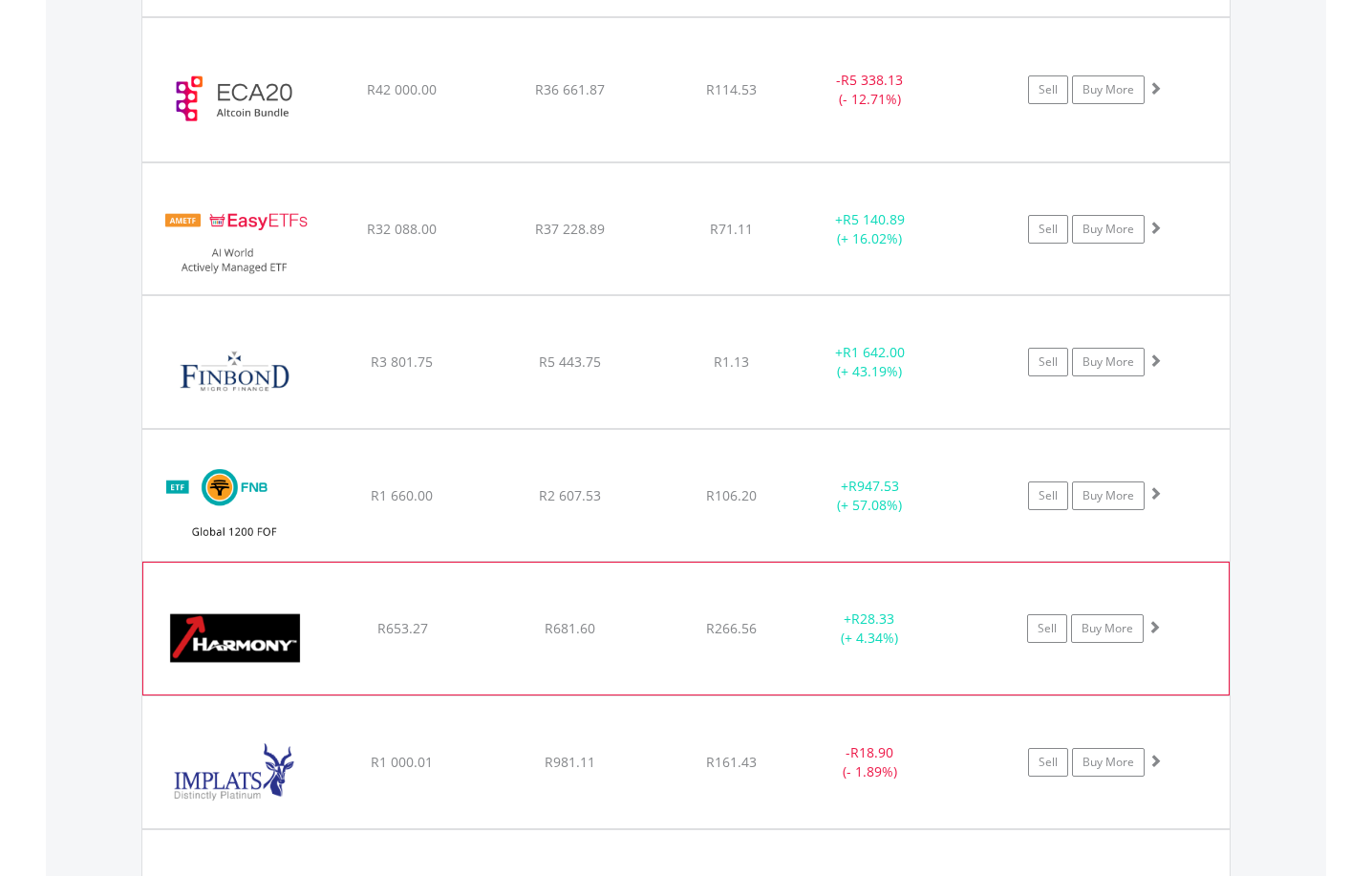
click at [1151, 627] on span at bounding box center [1154, 627] width 14 height 14
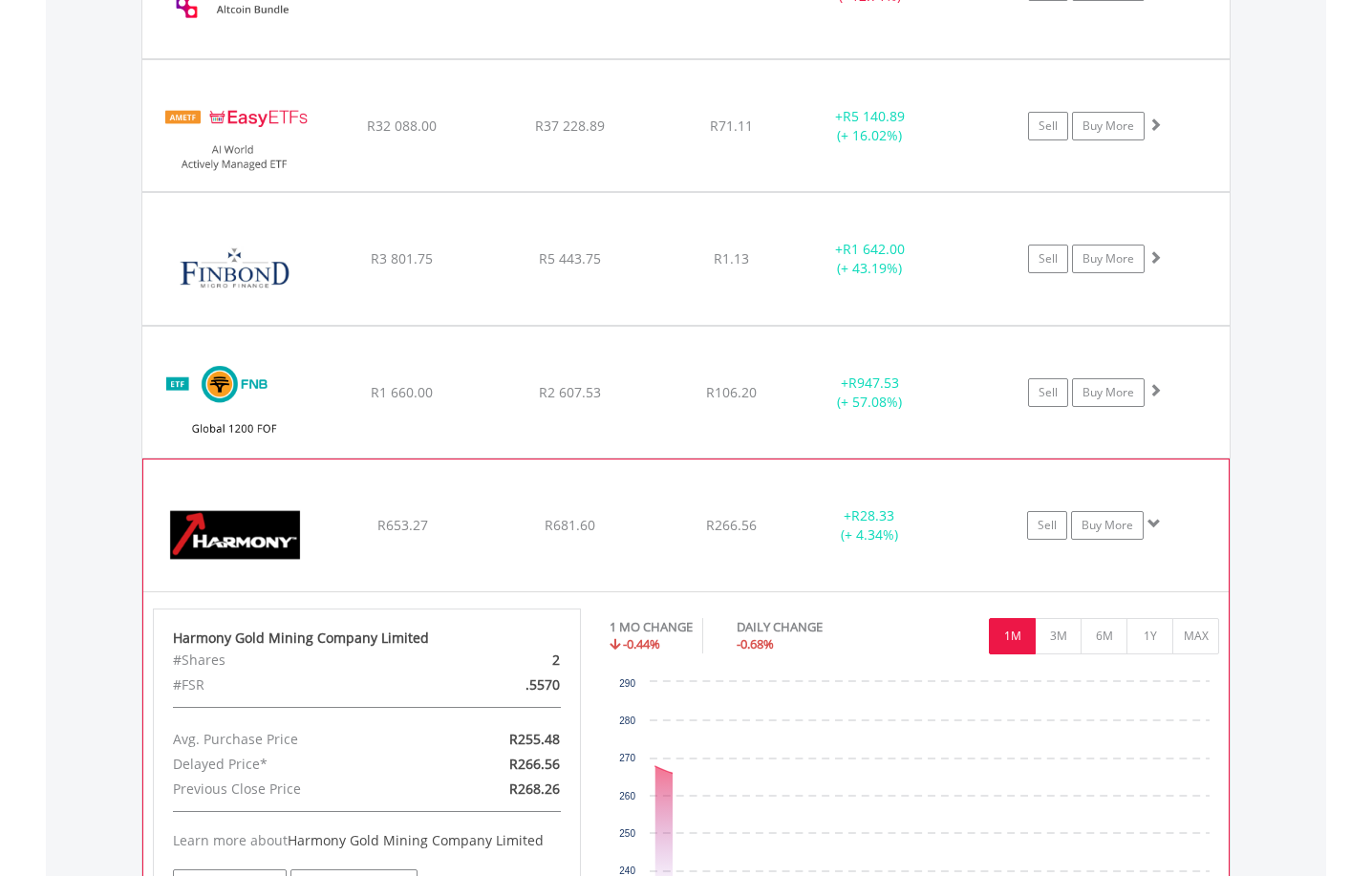
scroll to position [3041, 0]
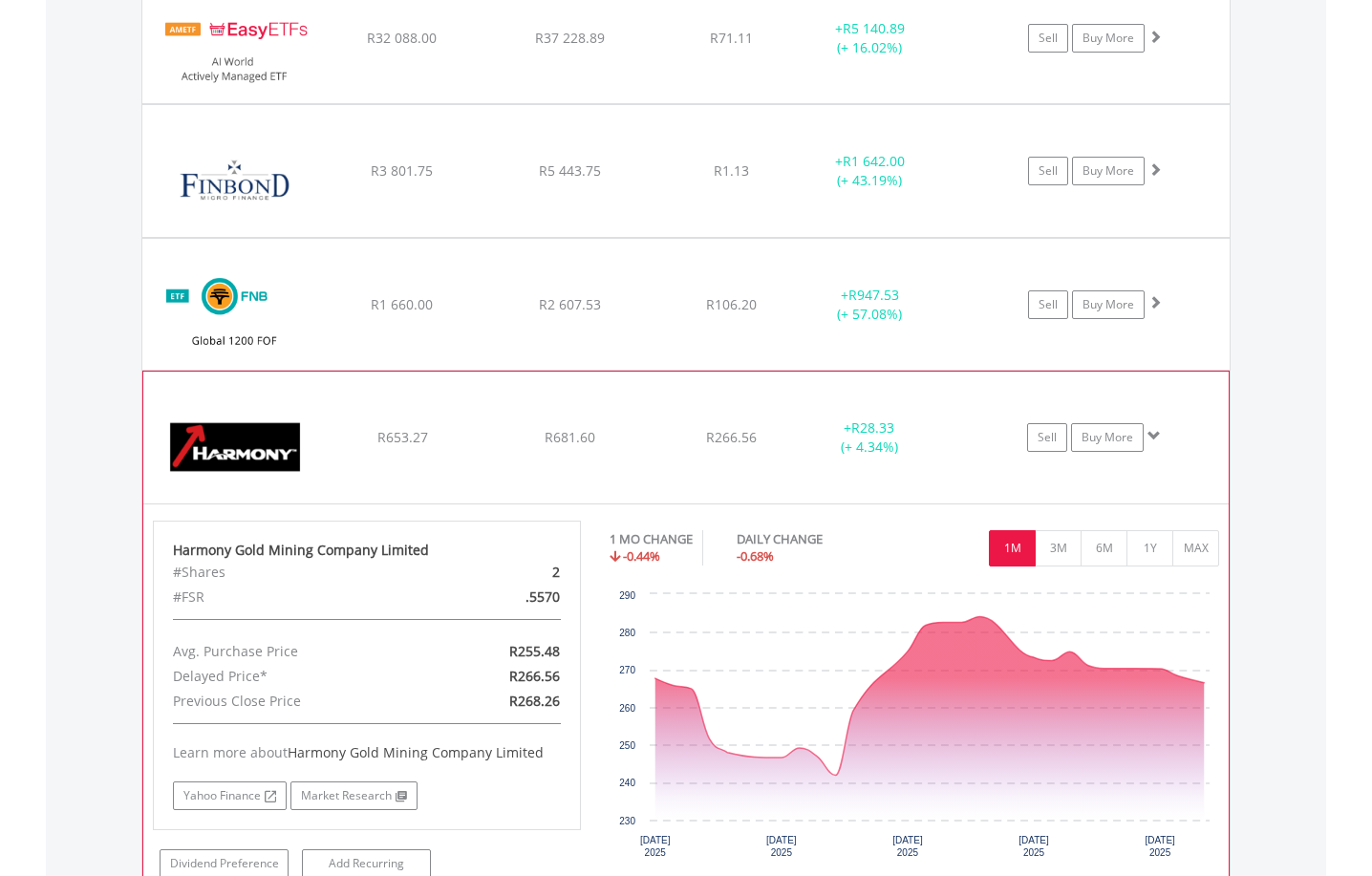
click at [1155, 437] on span at bounding box center [1154, 436] width 14 height 14
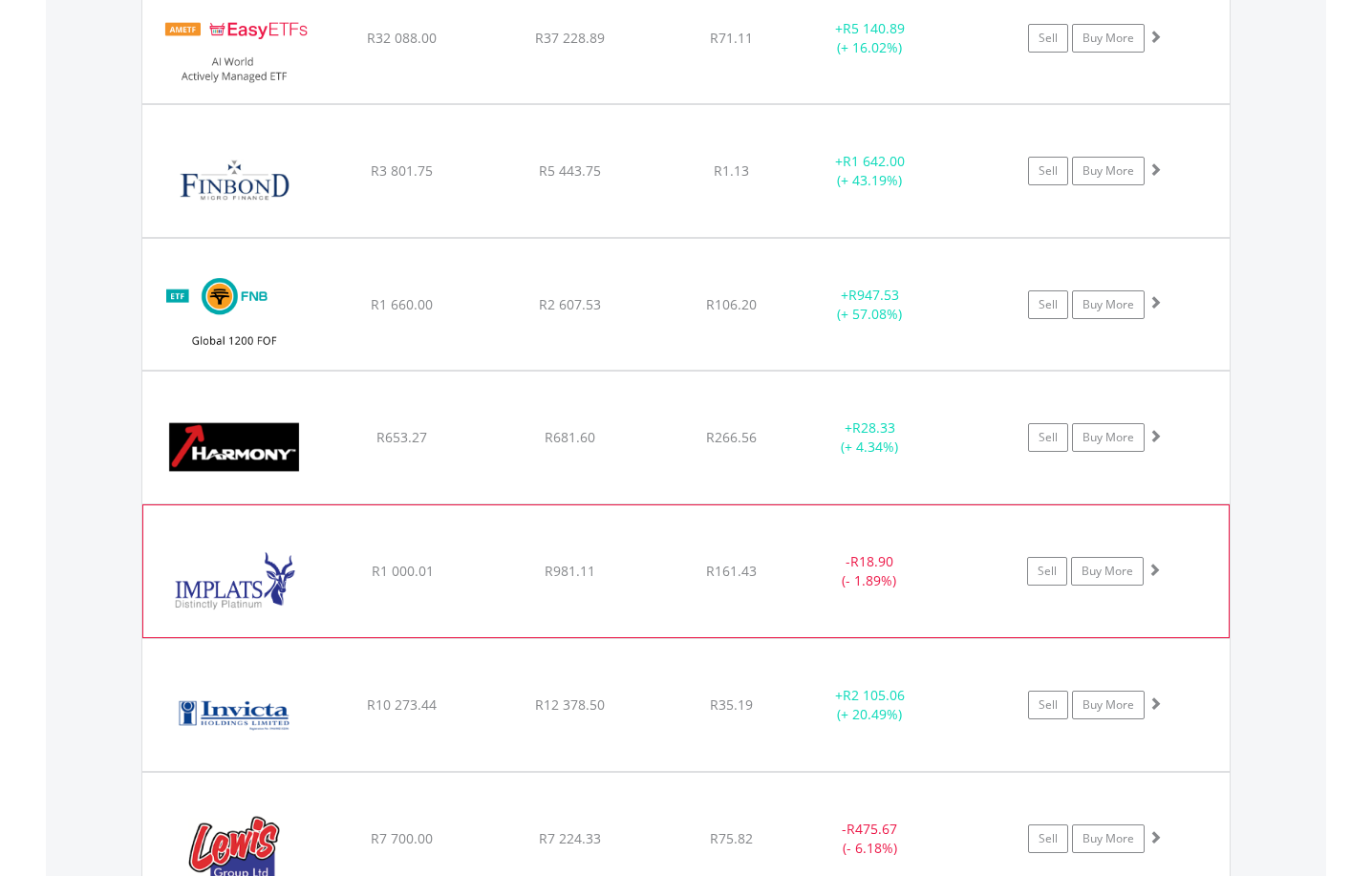
click at [1155, 565] on span at bounding box center [1154, 569] width 14 height 14
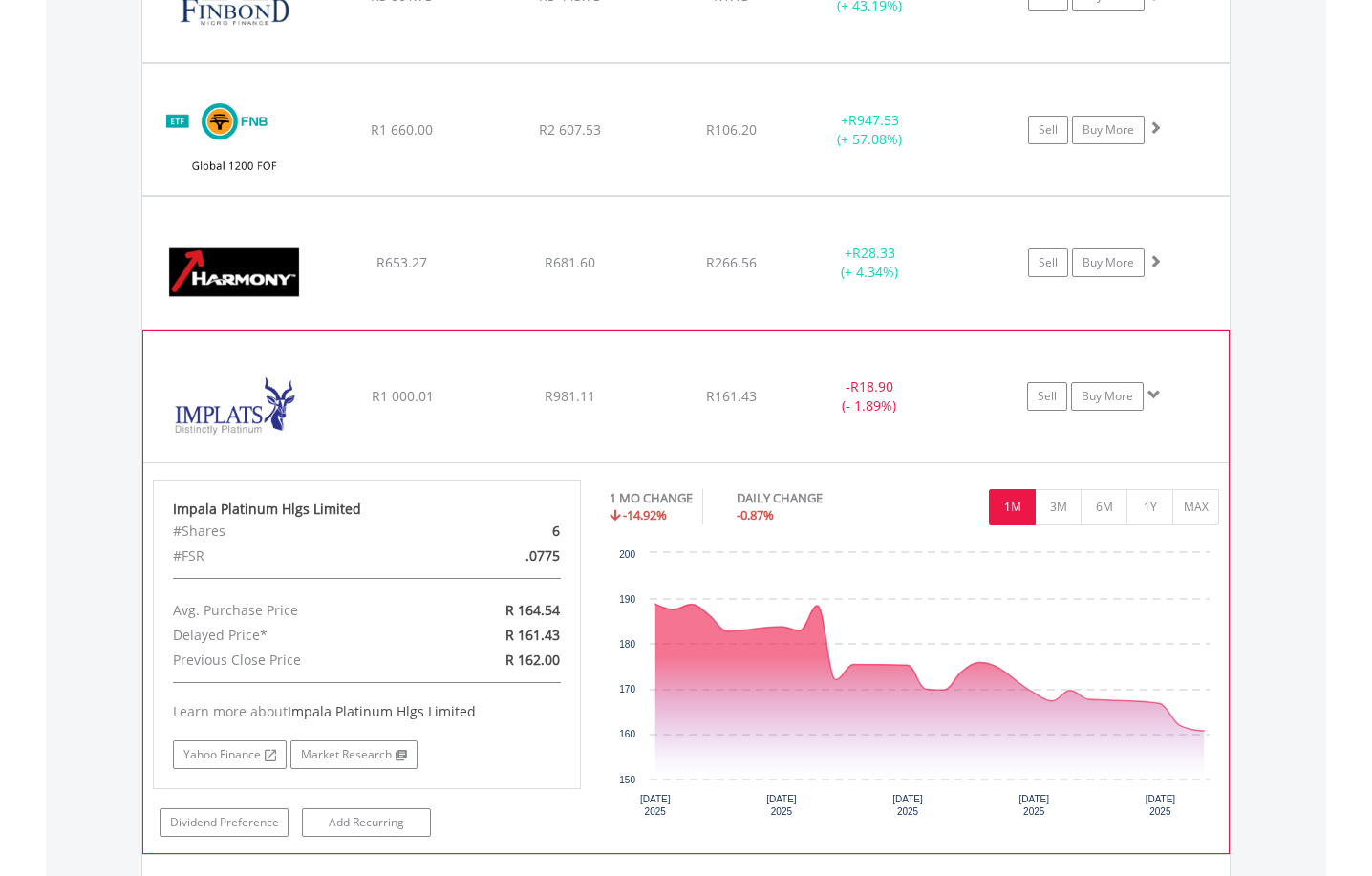
scroll to position [3232, 0]
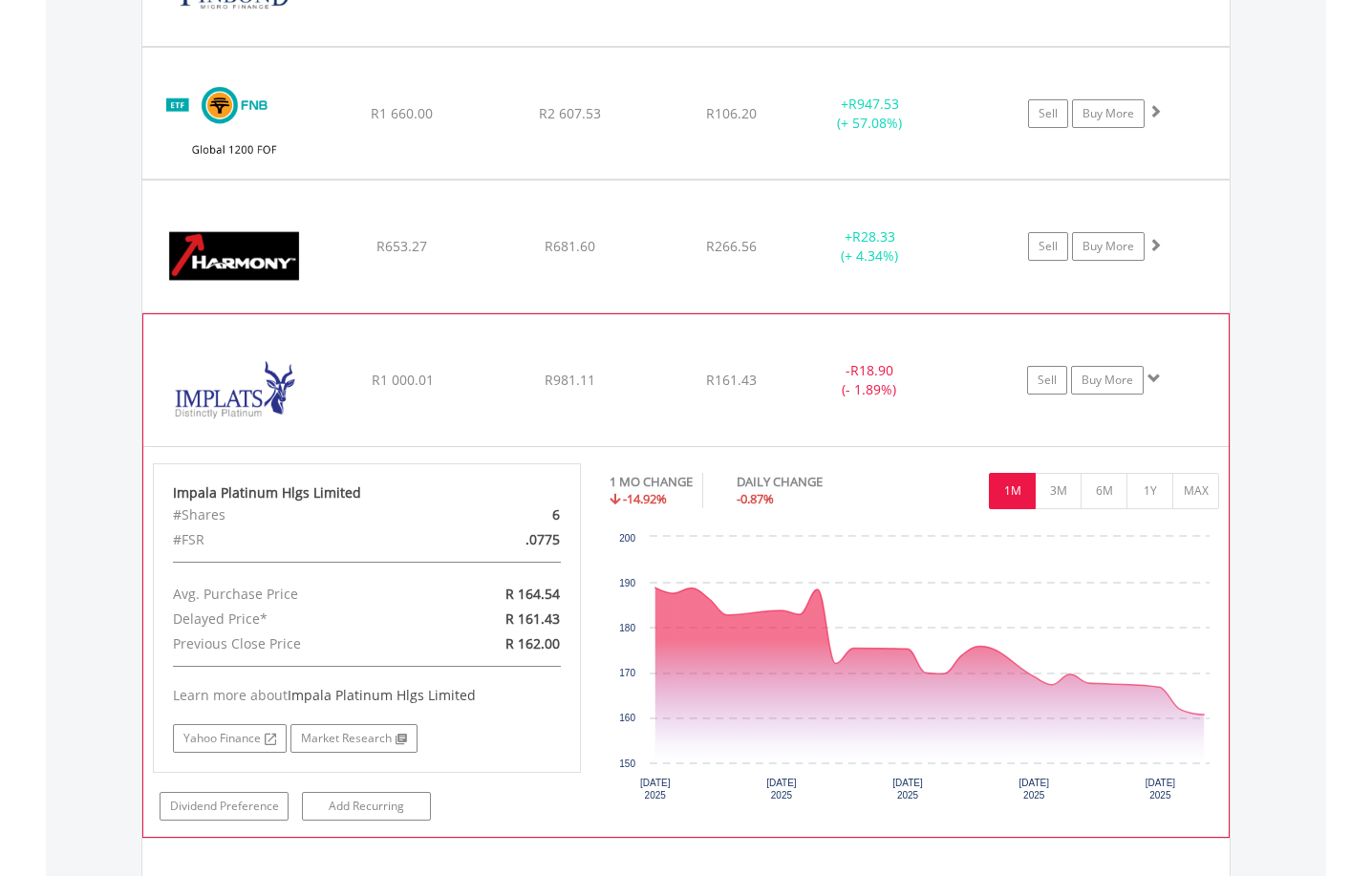
click at [1147, 377] on span at bounding box center [1154, 378] width 14 height 14
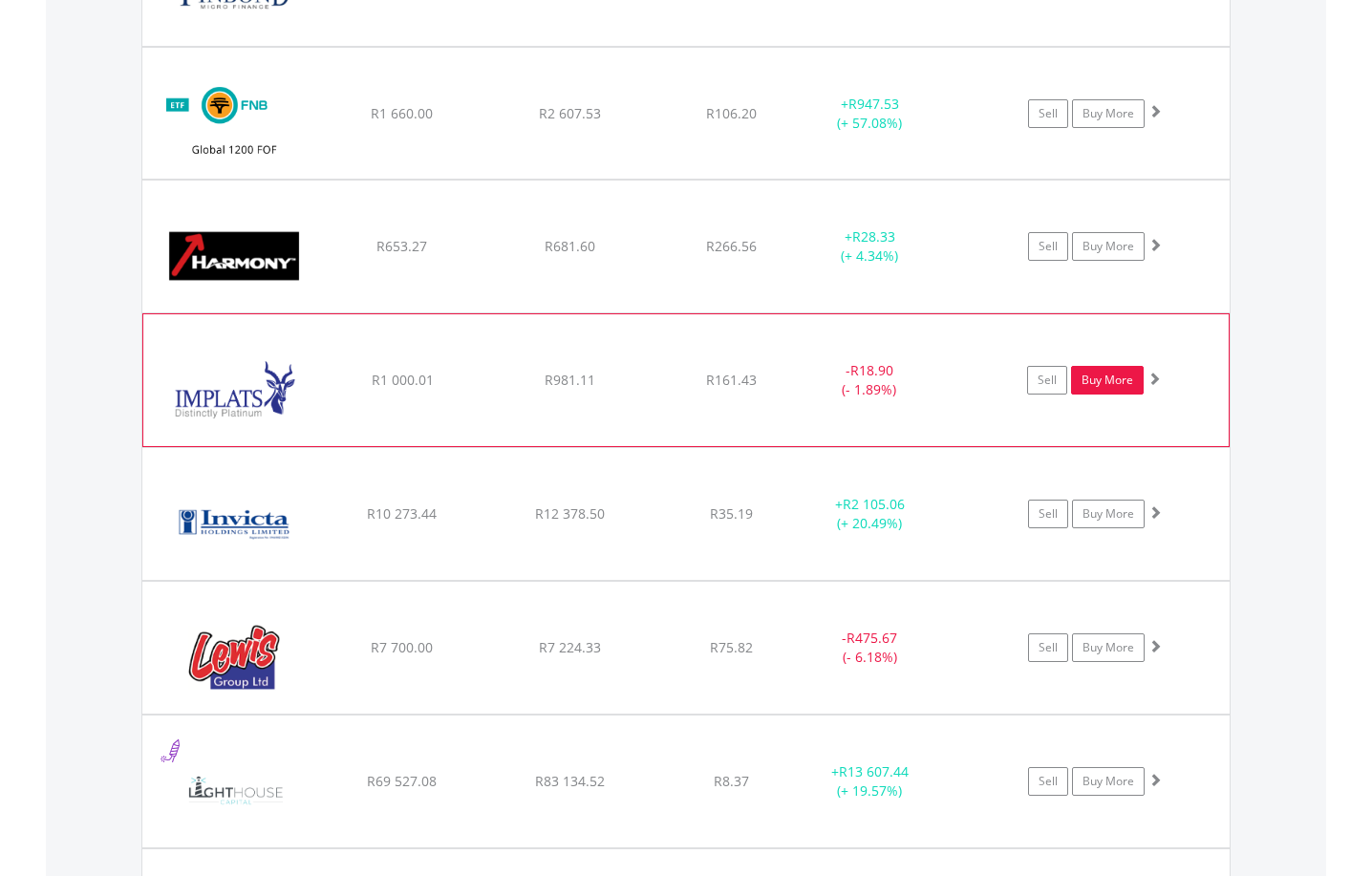
click at [1114, 383] on link "Buy More" at bounding box center [1107, 380] width 72 height 29
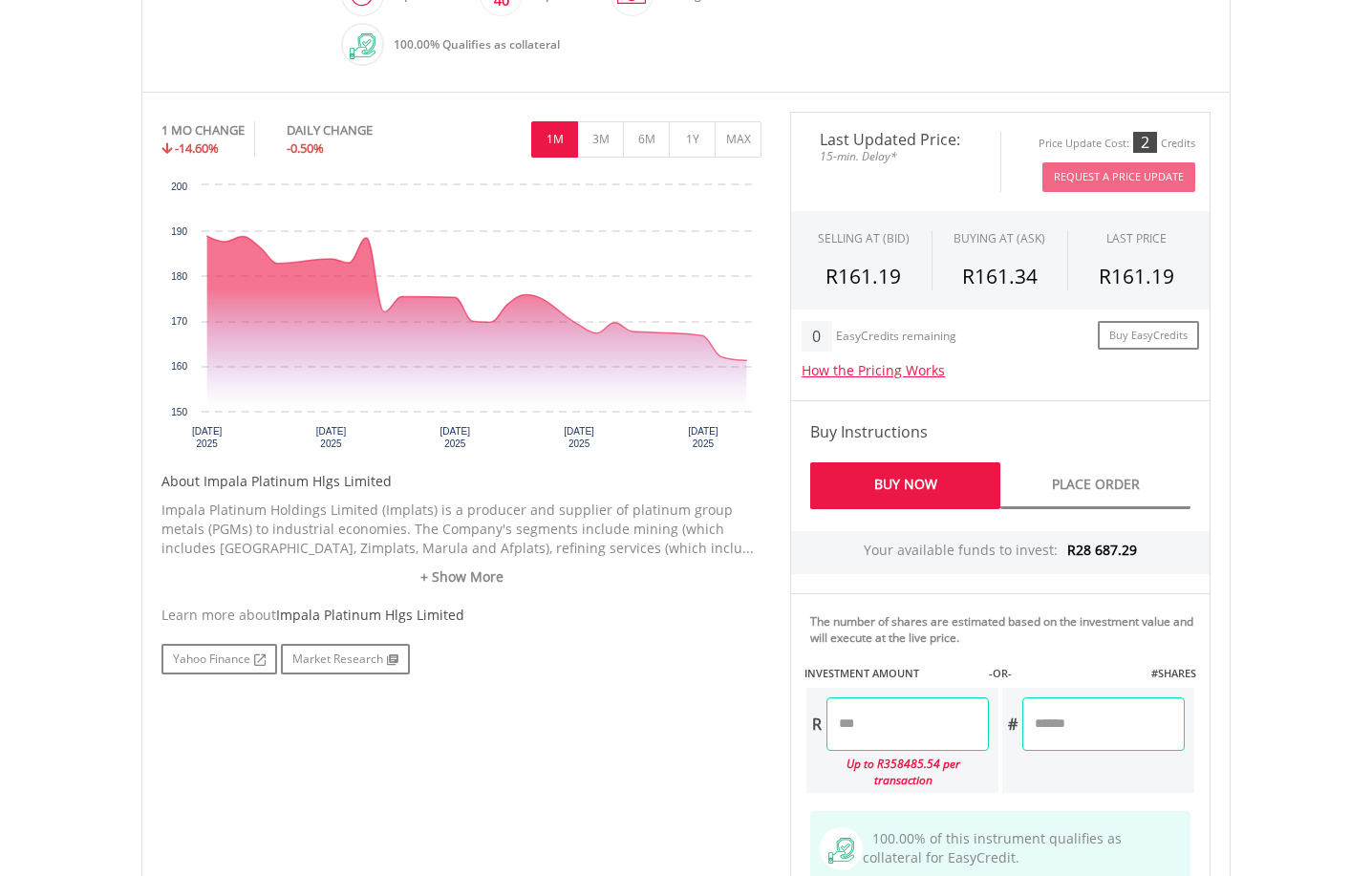
scroll to position [573, 0]
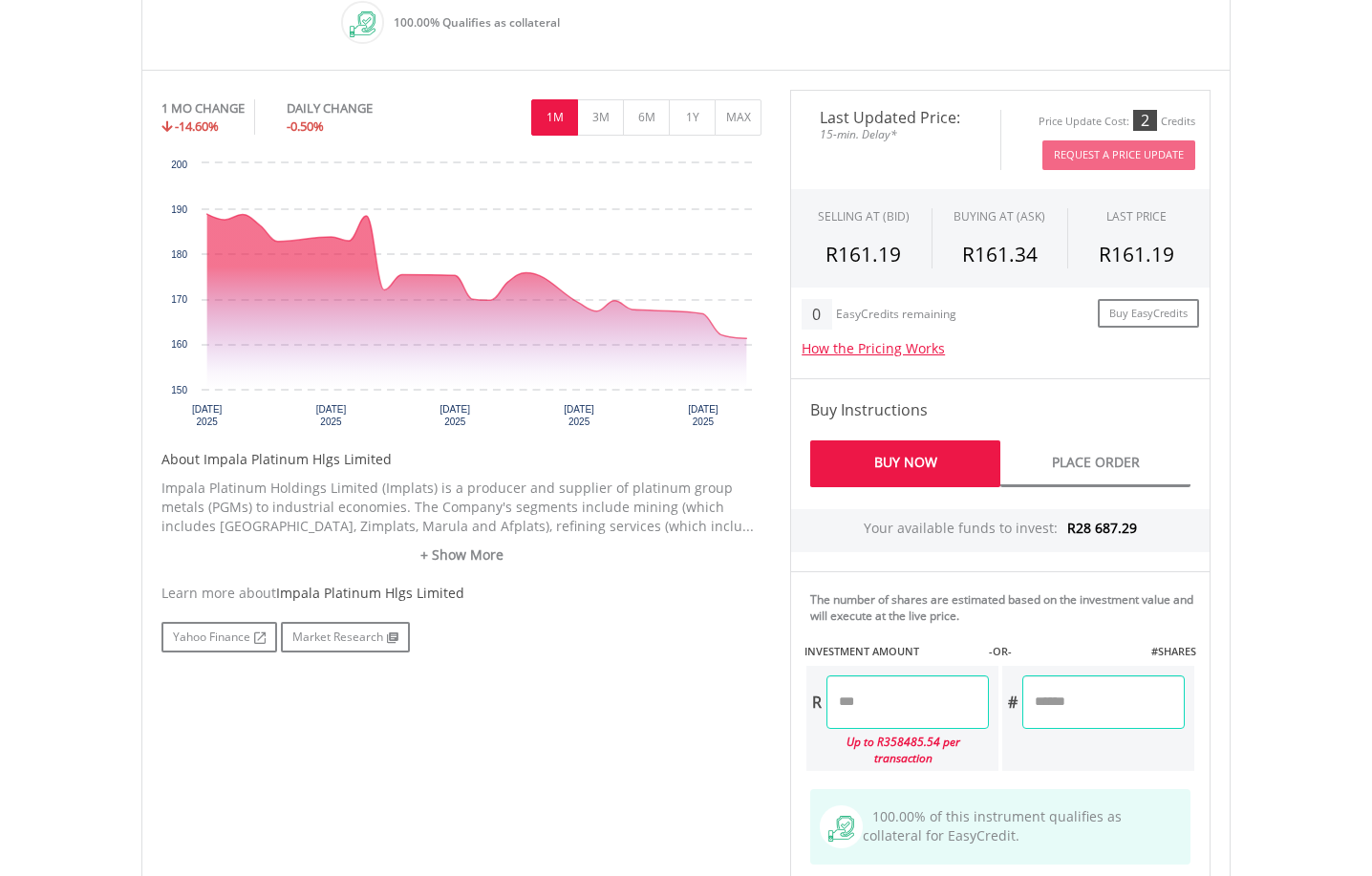
click at [843, 701] on input "number" at bounding box center [908, 701] width 162 height 53
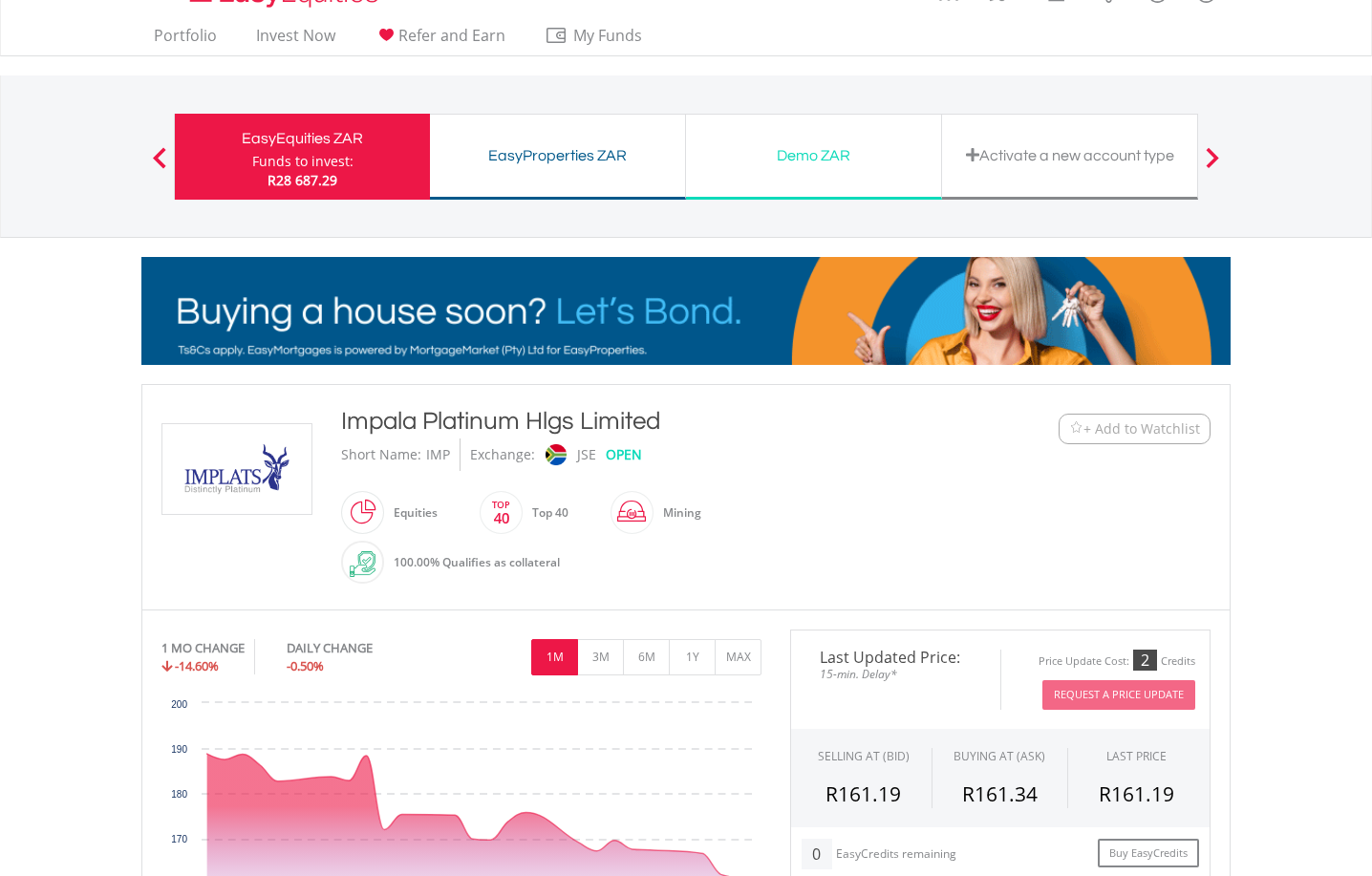
scroll to position [0, 0]
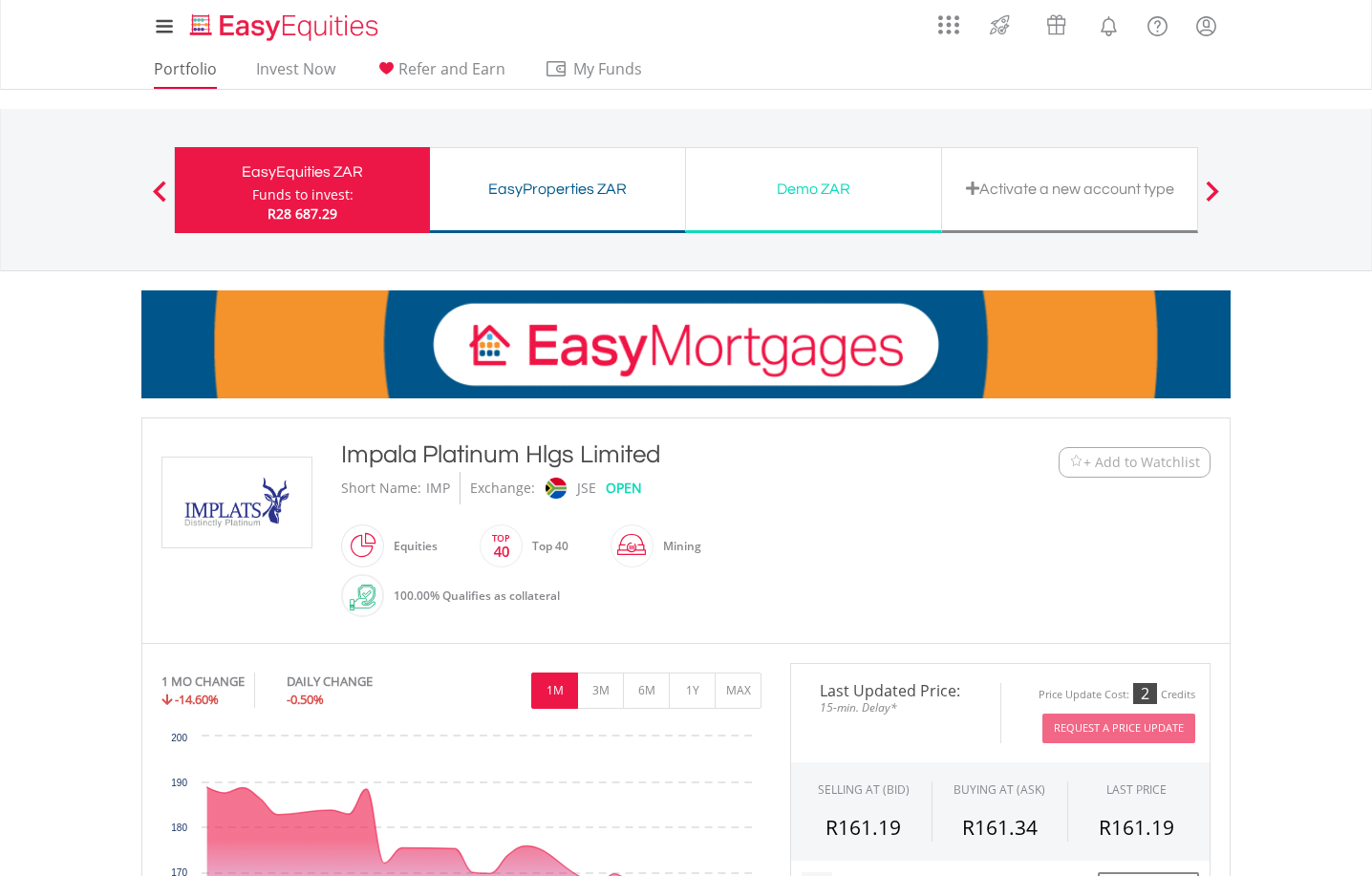
type input "********"
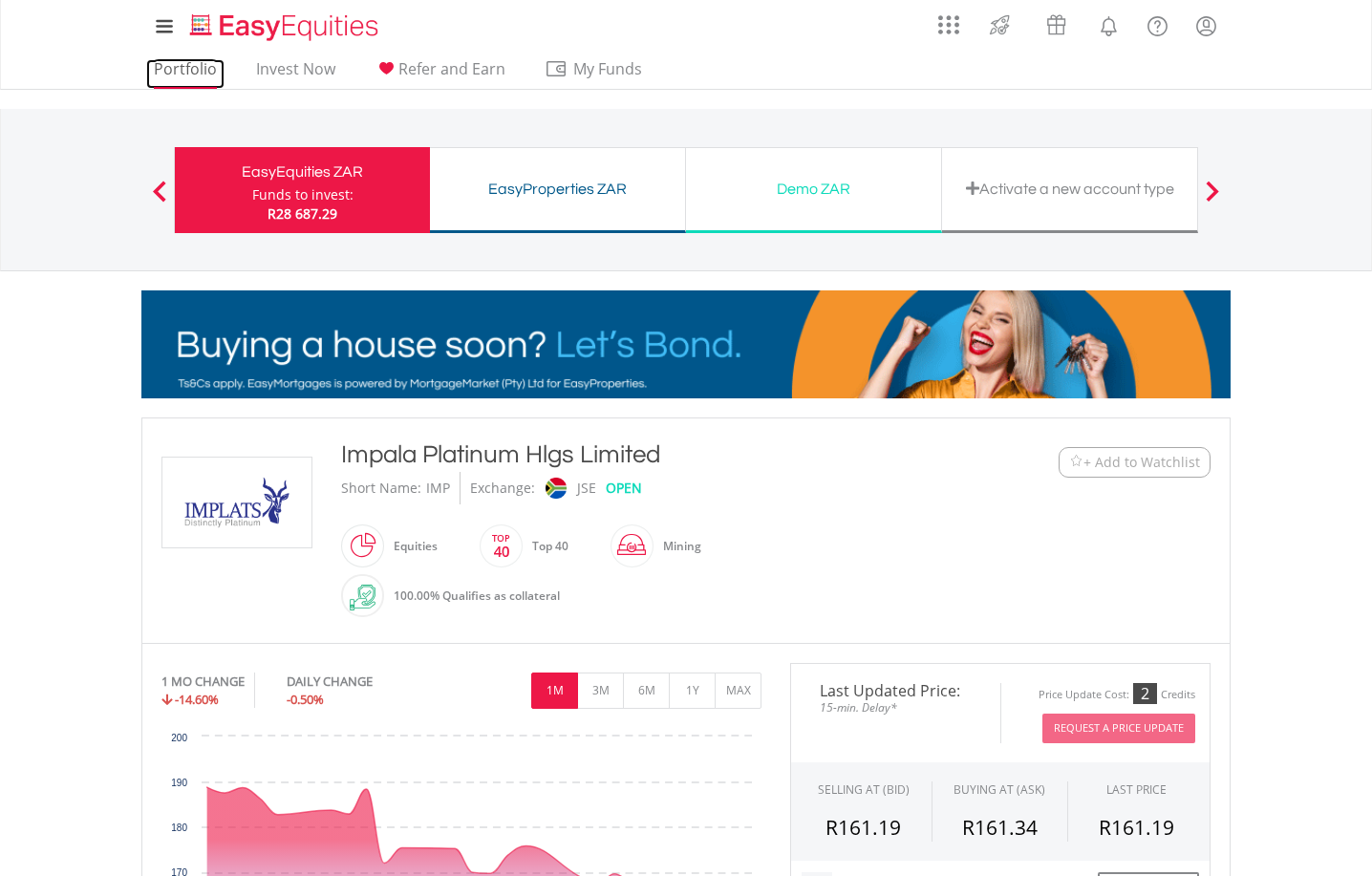
click at [180, 67] on link "Portfolio" at bounding box center [184, 73] width 78 height 30
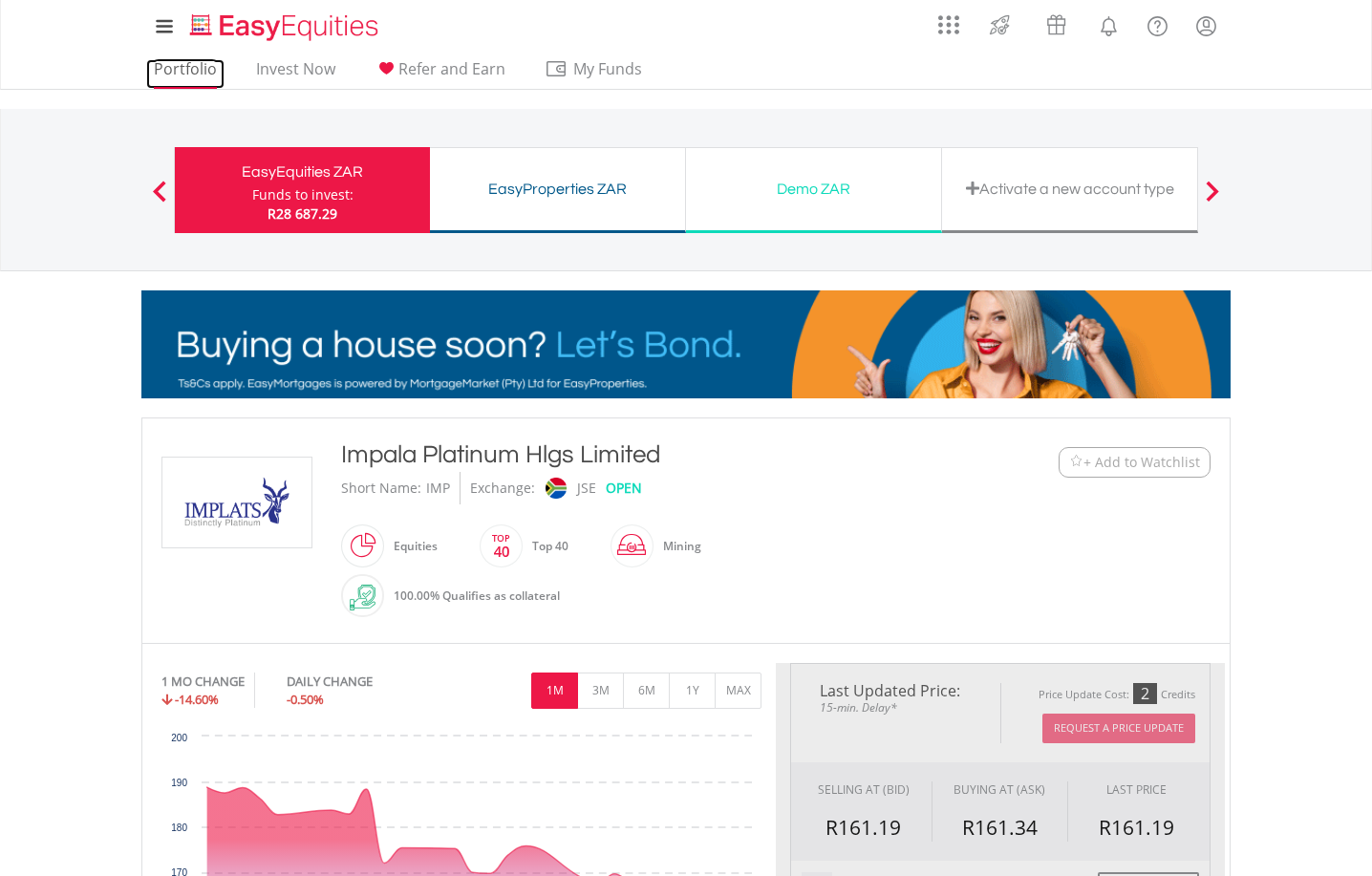
type input "*******"
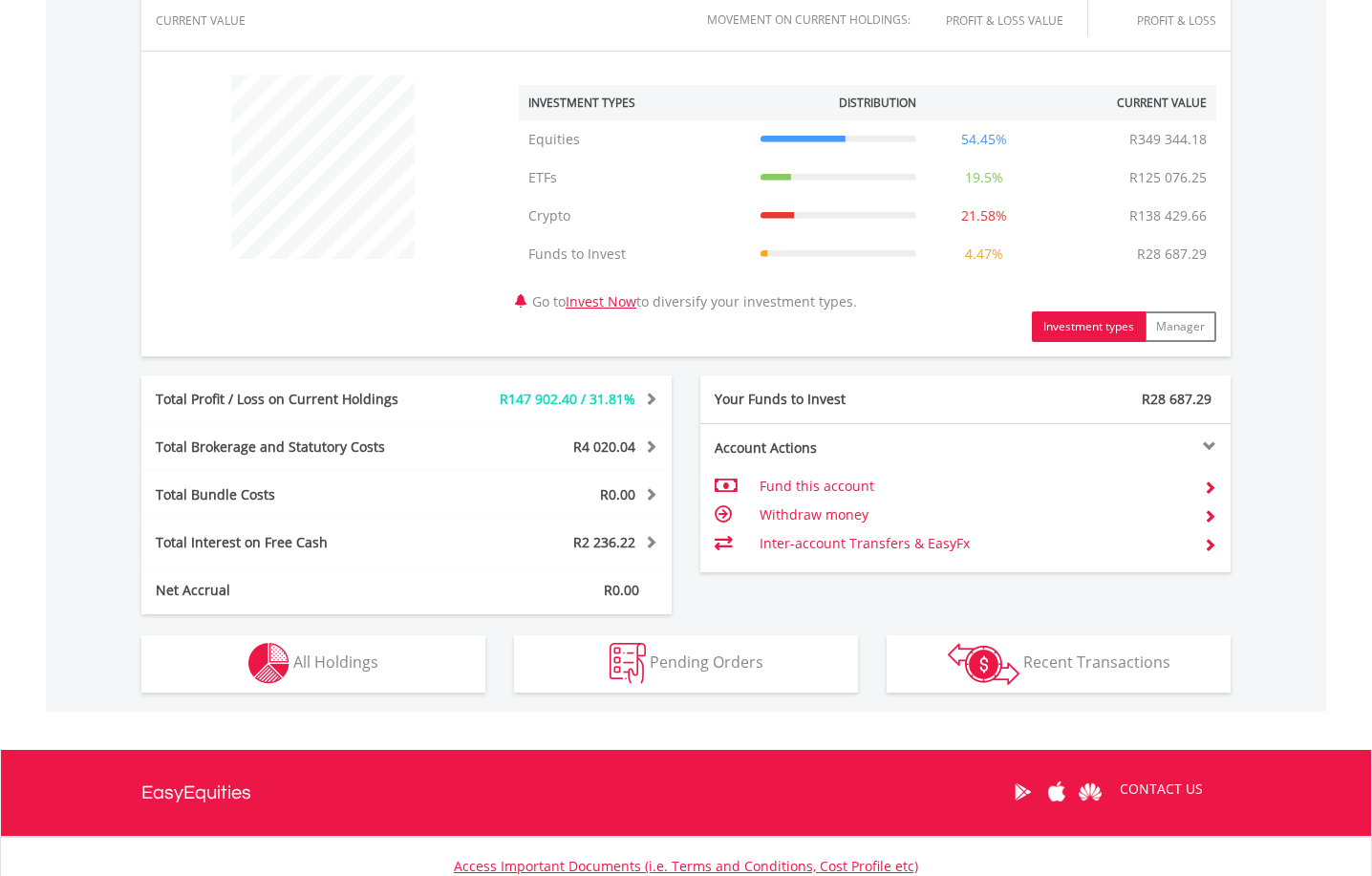
scroll to position [669, 0]
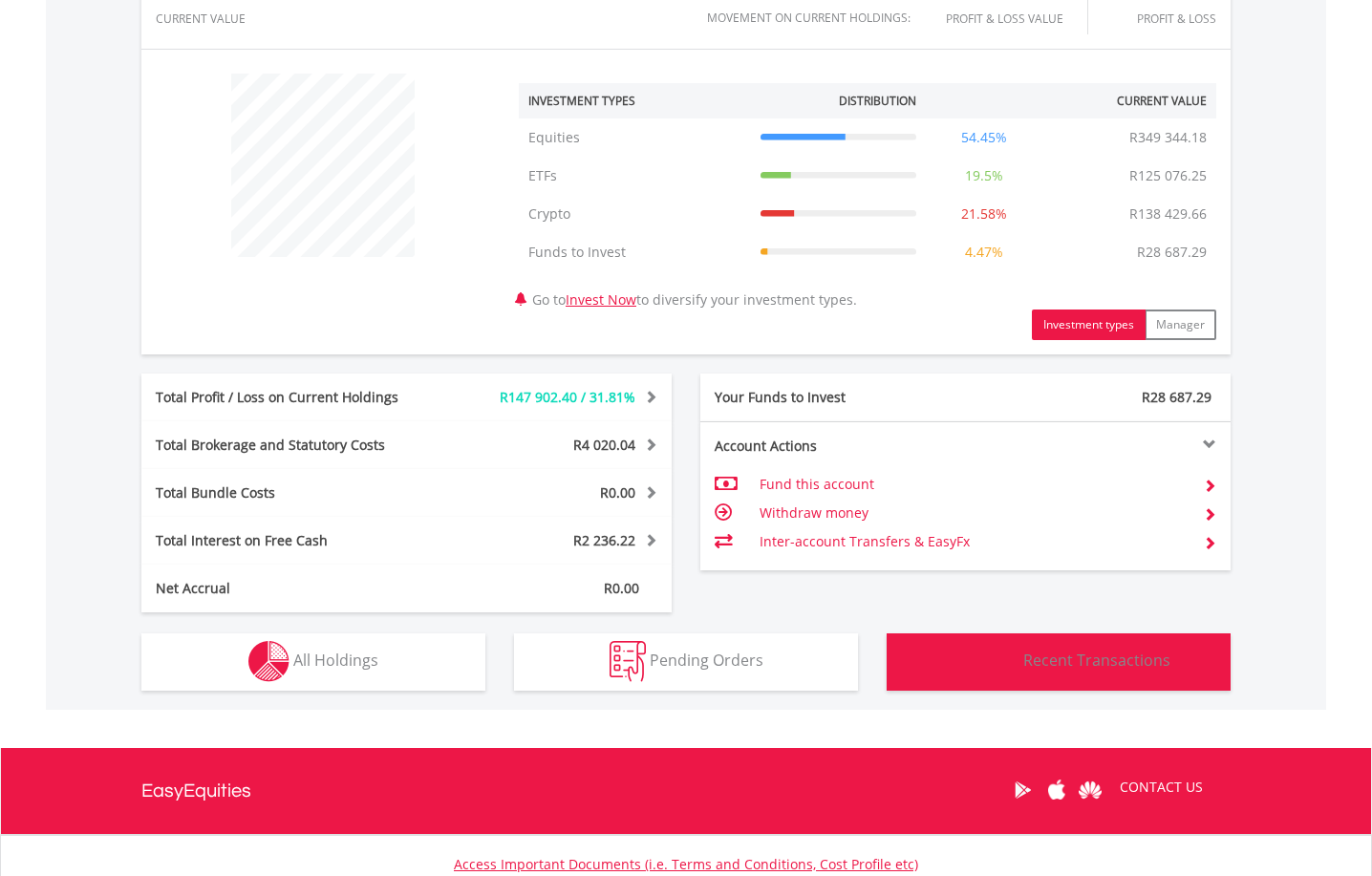
click at [1120, 664] on span "Recent Transactions" at bounding box center [1096, 660] width 147 height 21
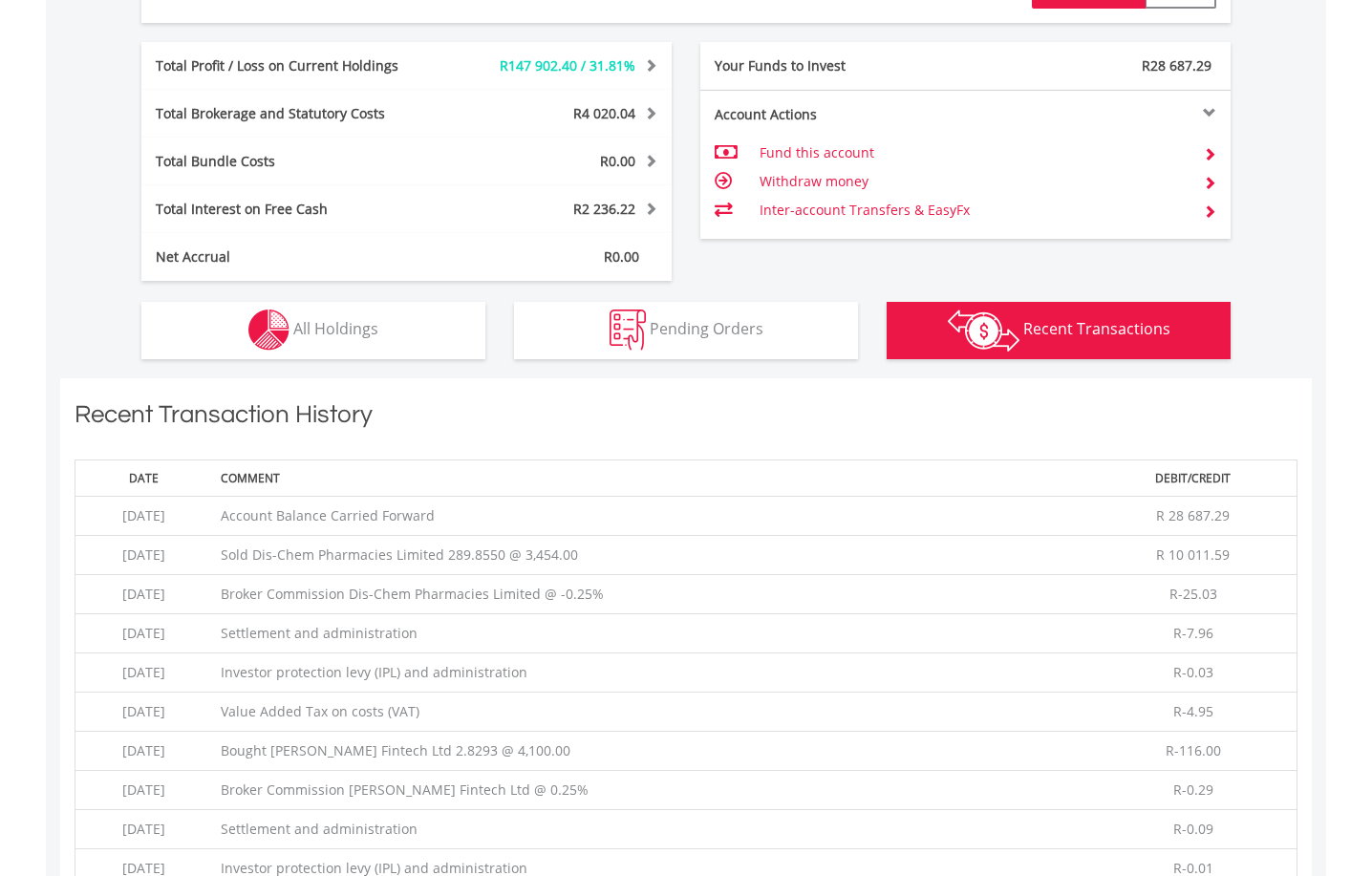
scroll to position [997, 0]
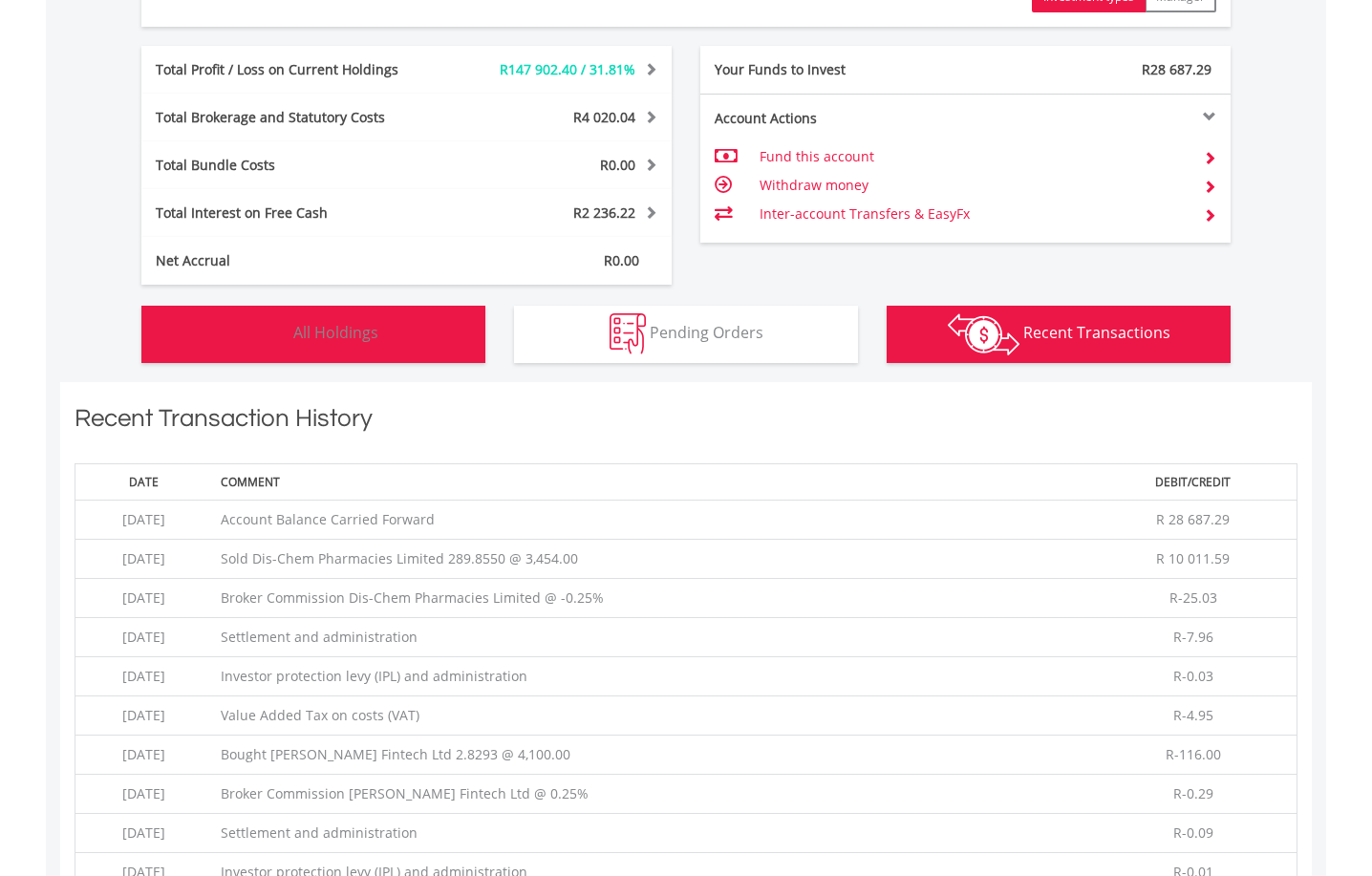
click at [315, 336] on span "All Holdings" at bounding box center [336, 333] width 85 height 21
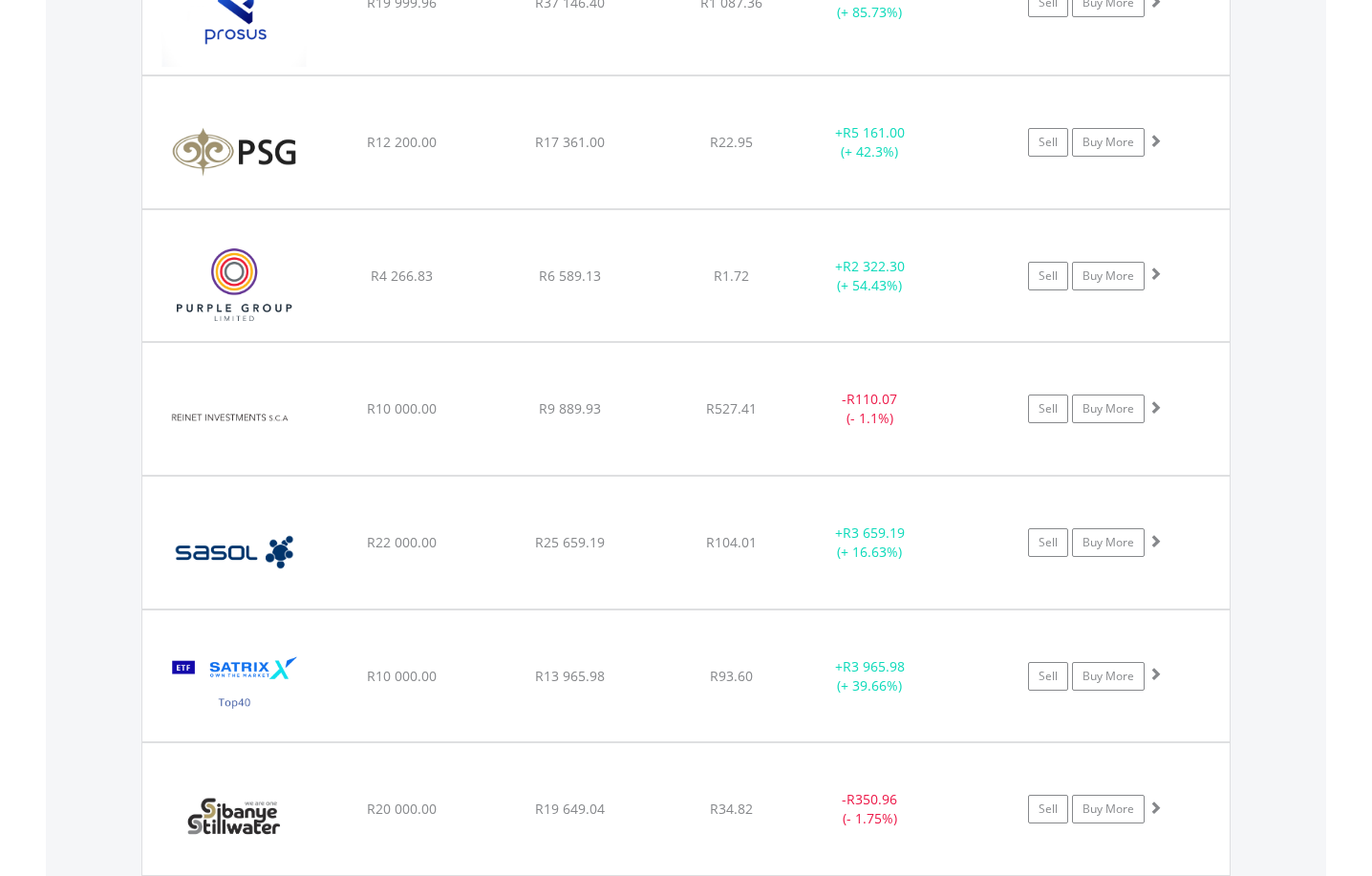
scroll to position [4569, 0]
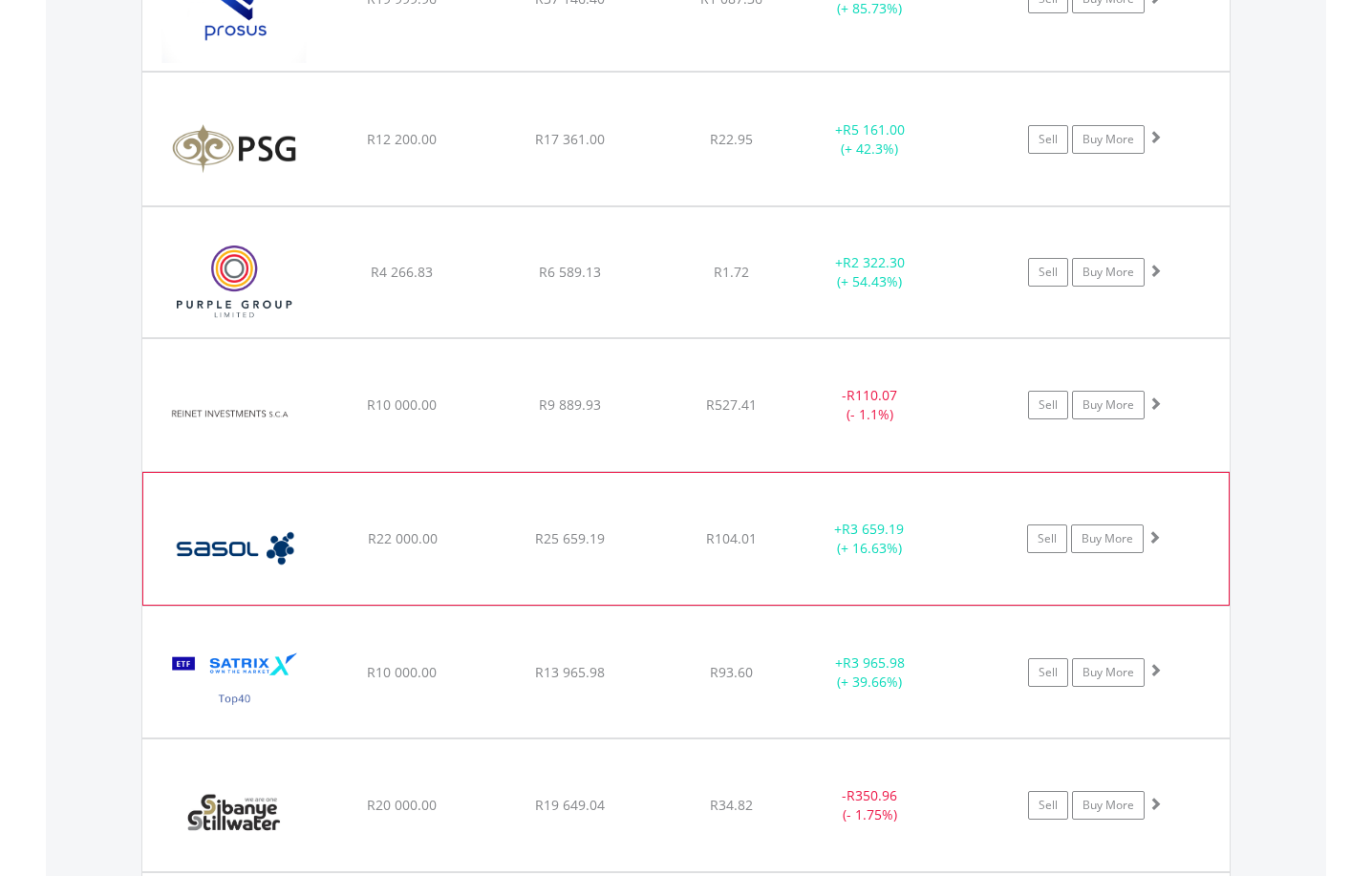
click at [1156, 539] on span at bounding box center [1154, 537] width 14 height 14
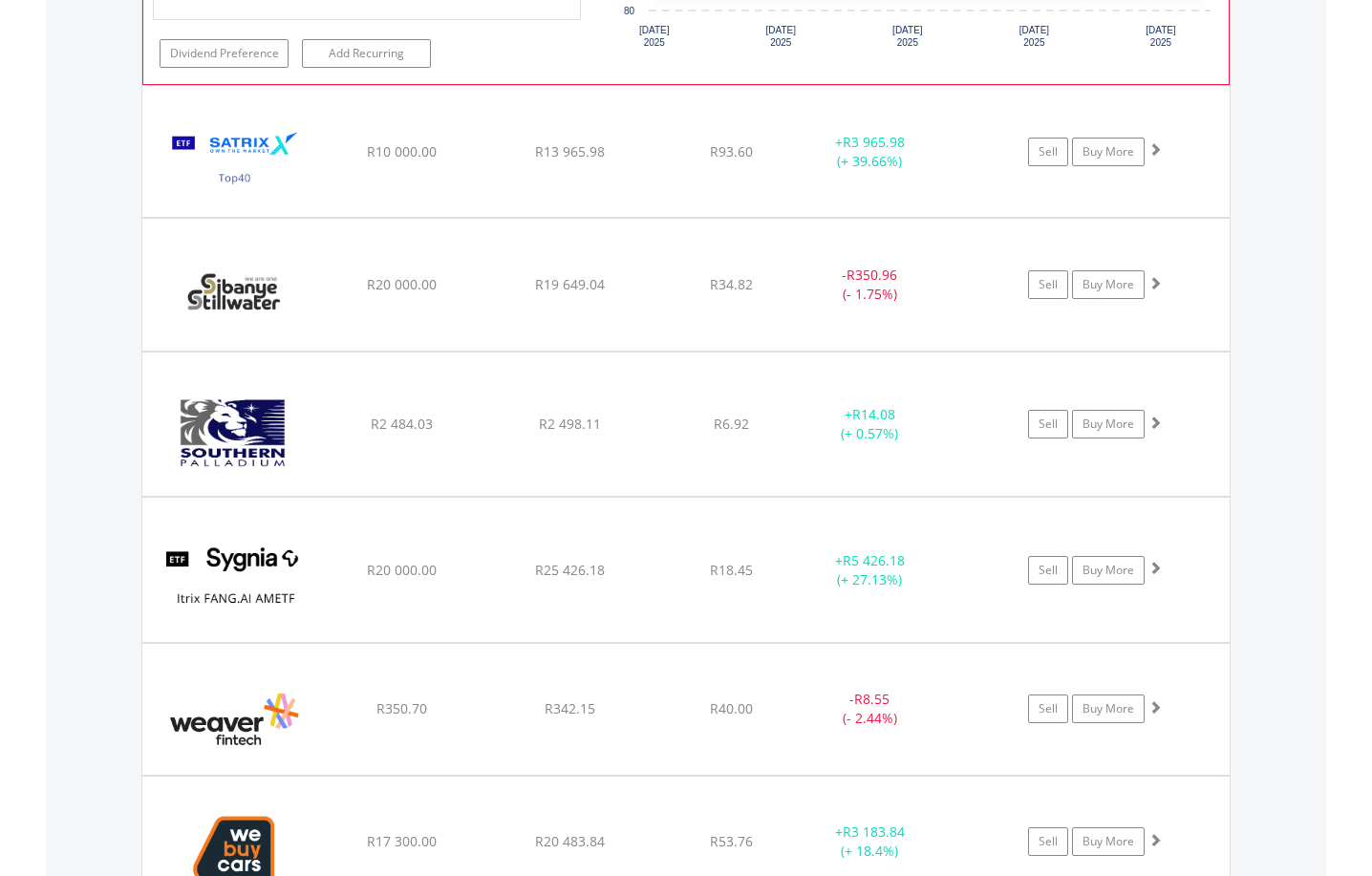
scroll to position [5524, 0]
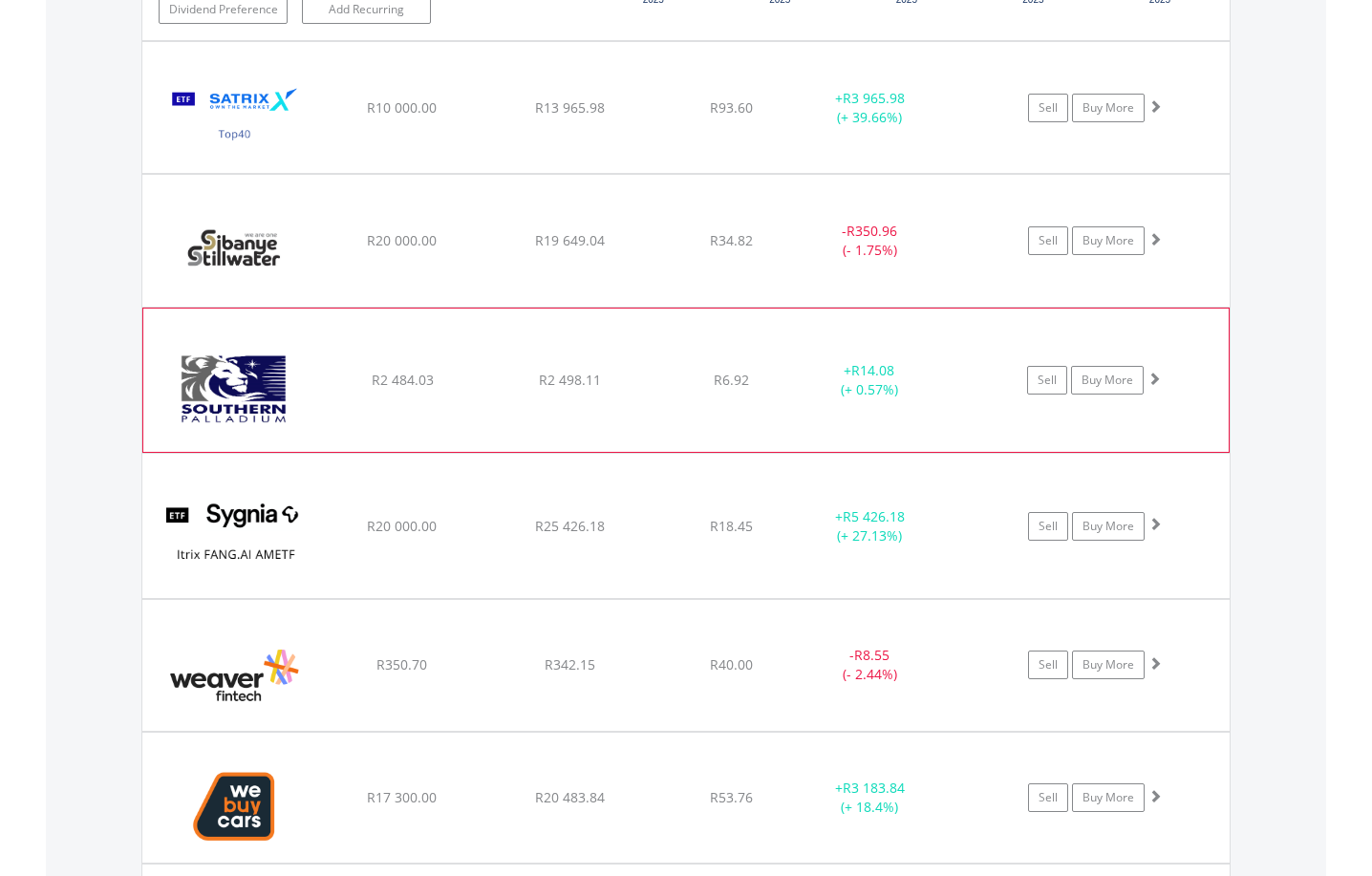
click at [1158, 379] on span at bounding box center [1154, 378] width 14 height 14
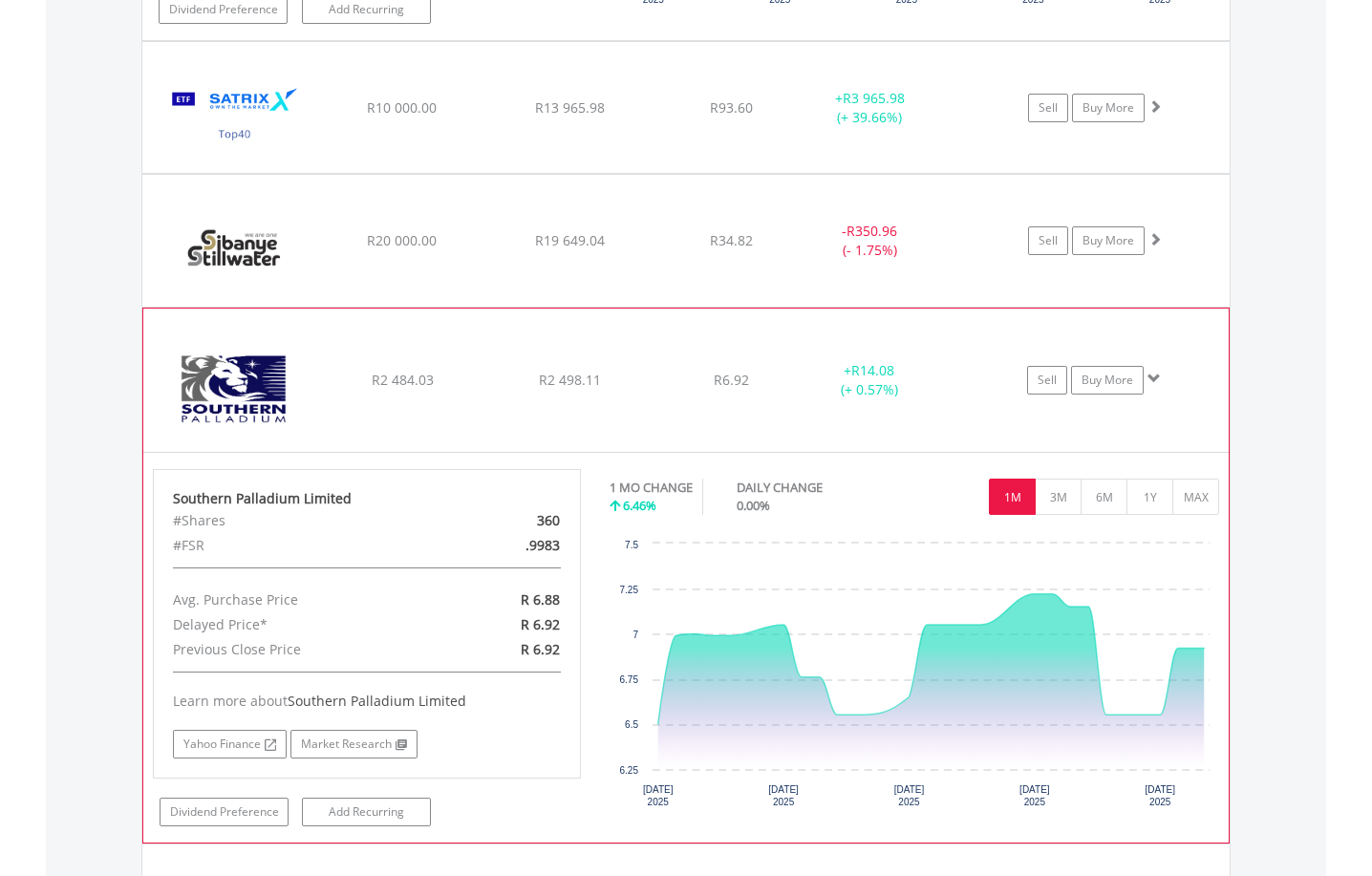
click at [1158, 379] on span at bounding box center [1154, 378] width 14 height 14
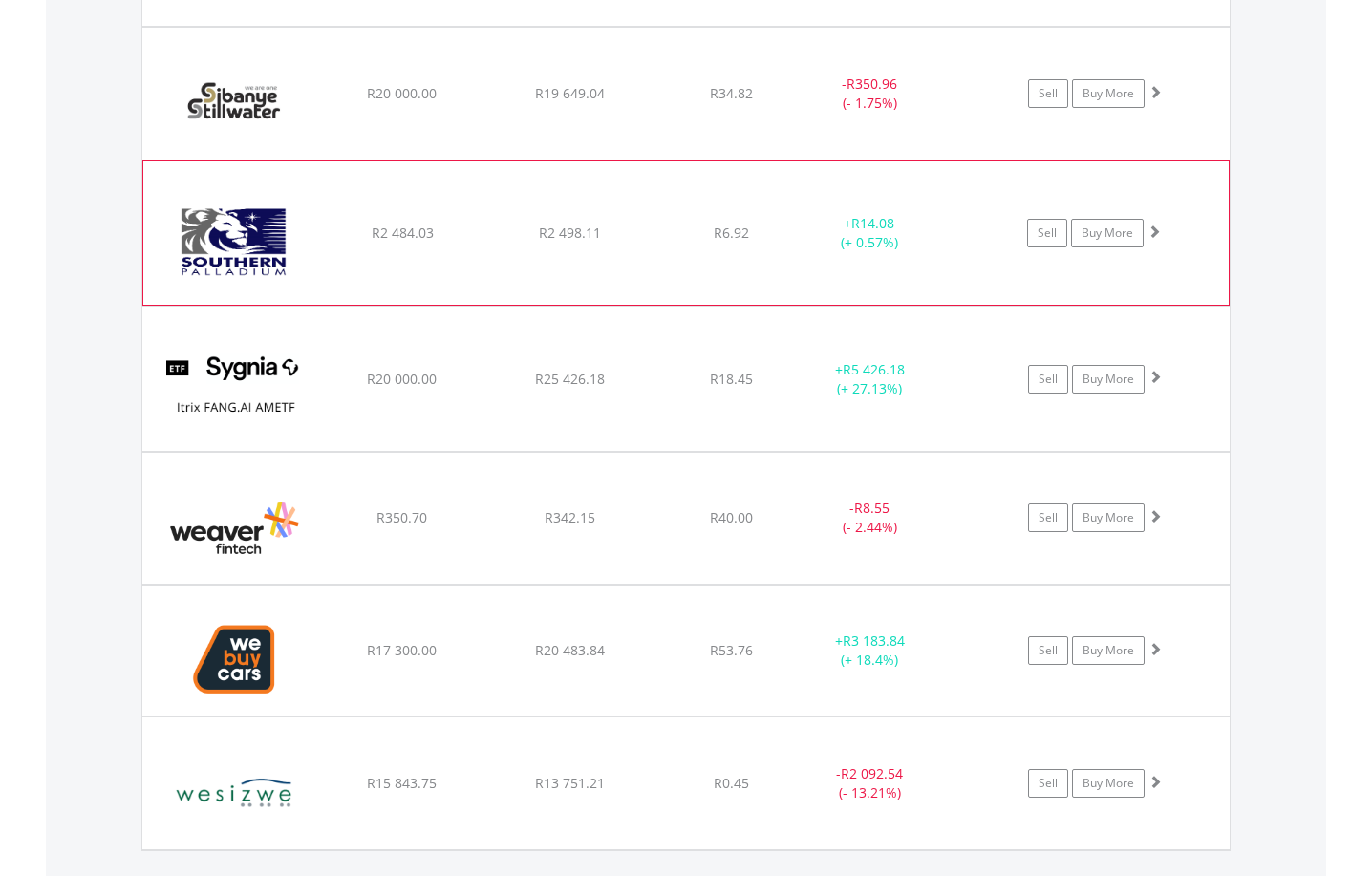
scroll to position [5715, 0]
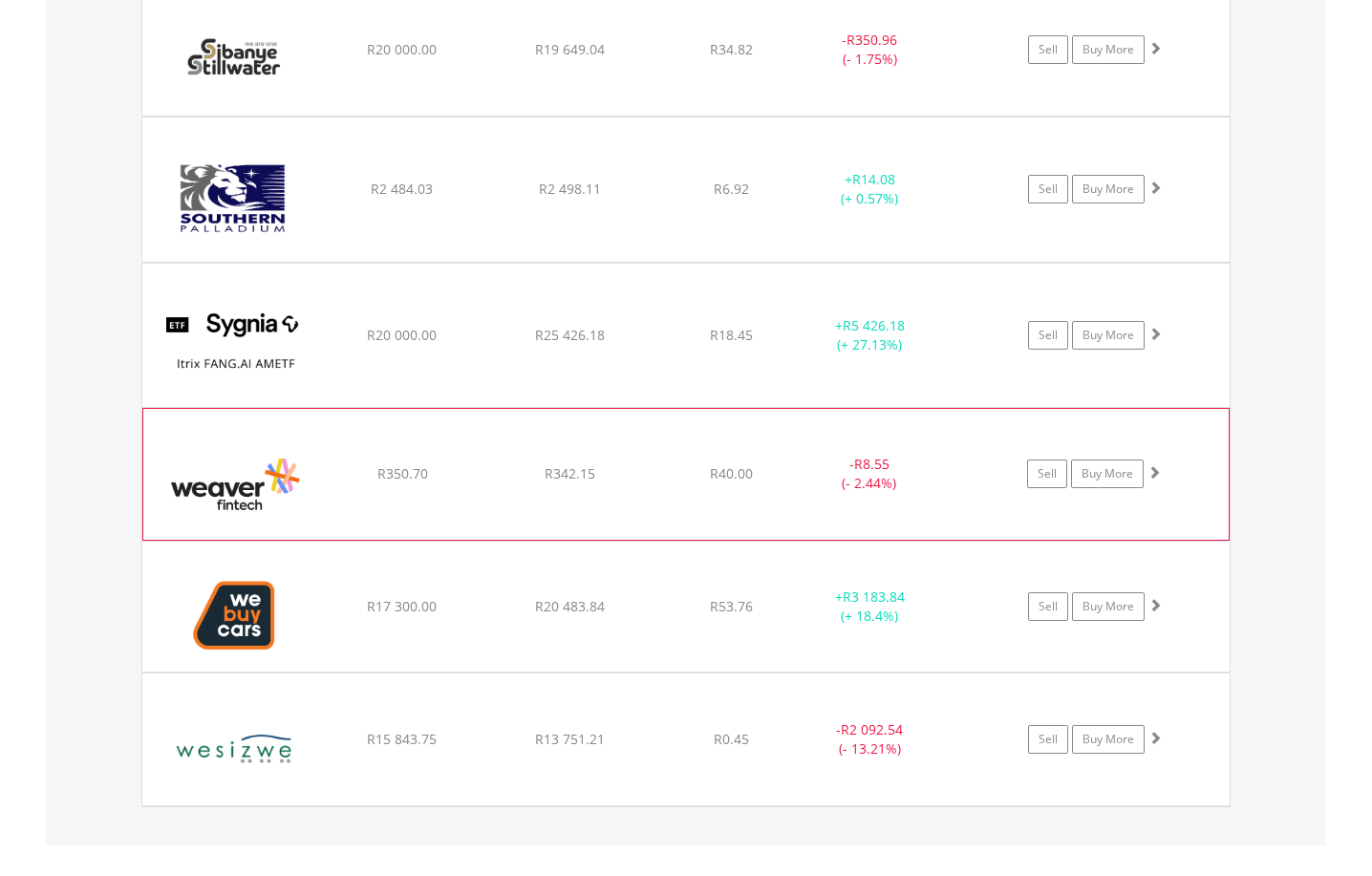
click at [1152, 473] on span at bounding box center [1154, 472] width 14 height 14
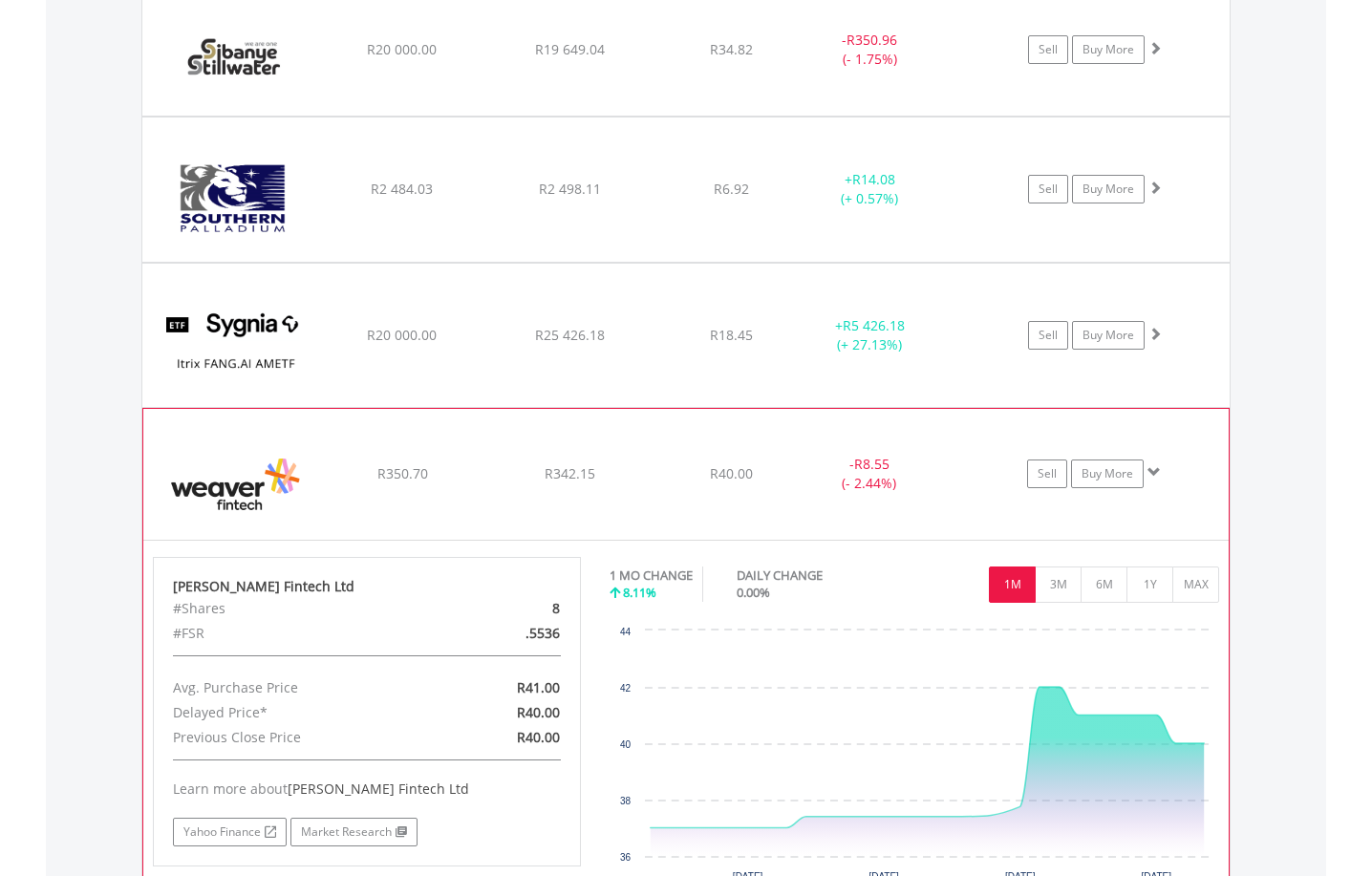
click at [1152, 473] on span at bounding box center [1154, 472] width 14 height 14
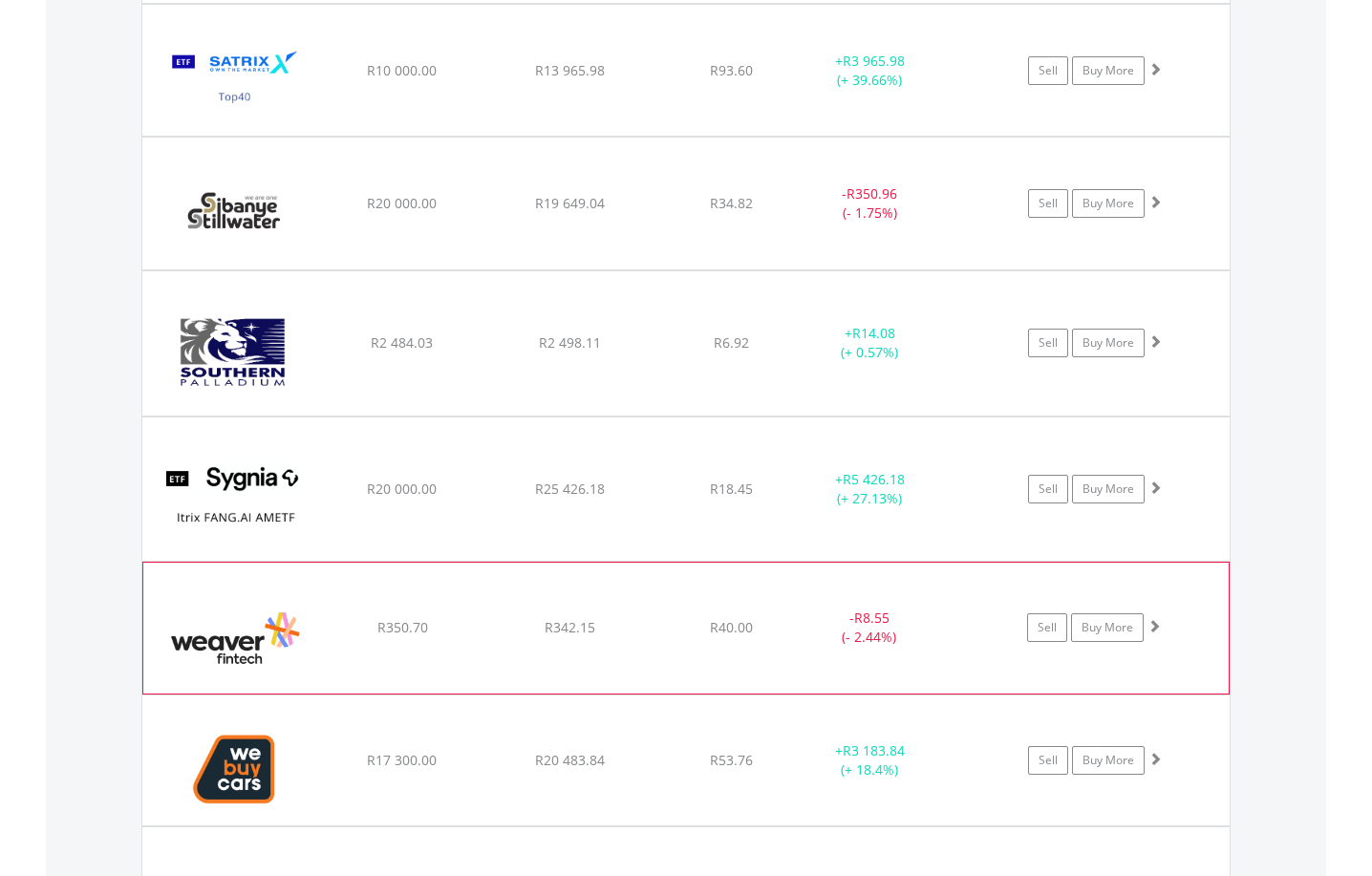
scroll to position [5524, 0]
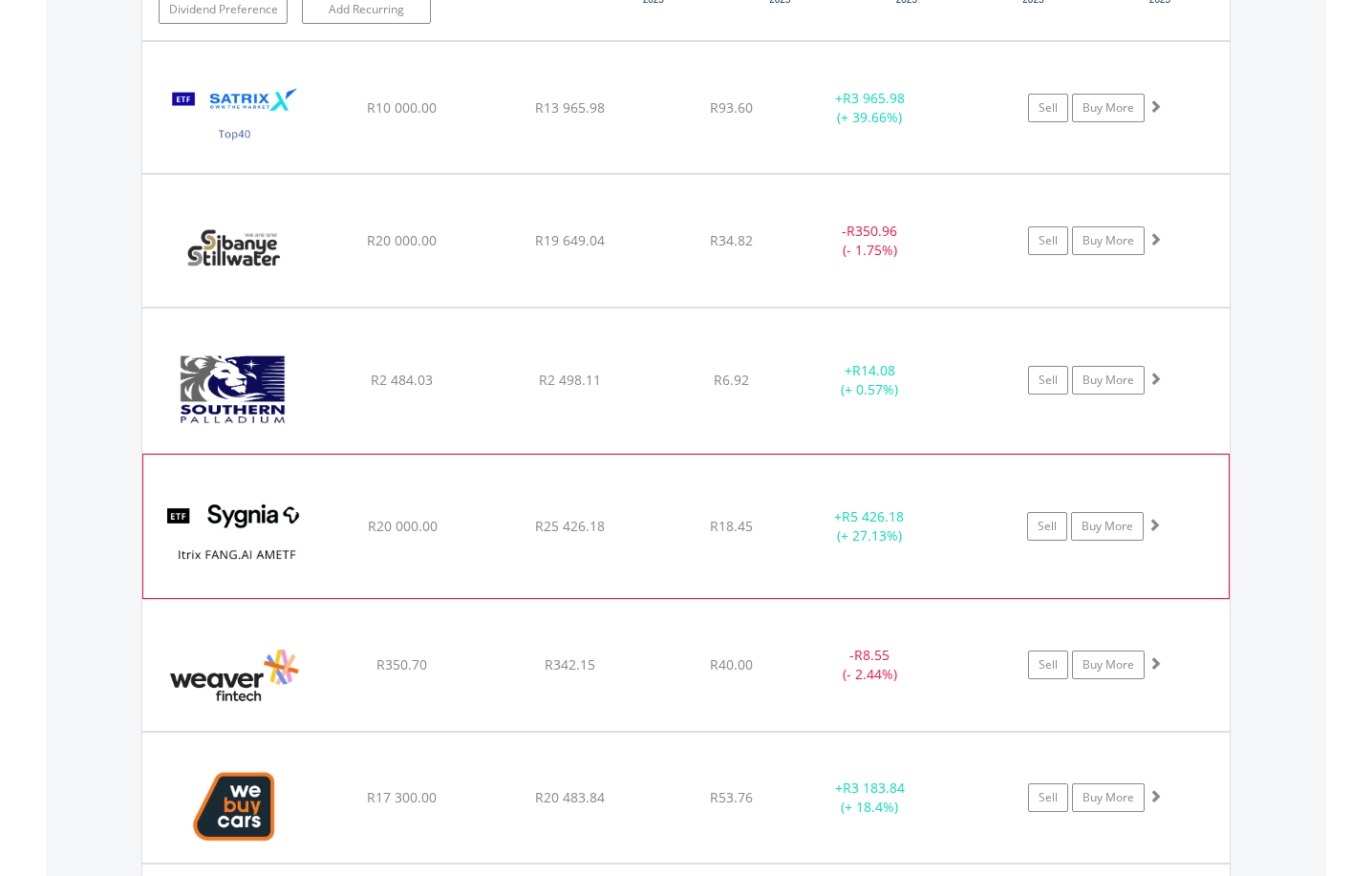
click at [1155, 522] on span at bounding box center [1154, 525] width 14 height 14
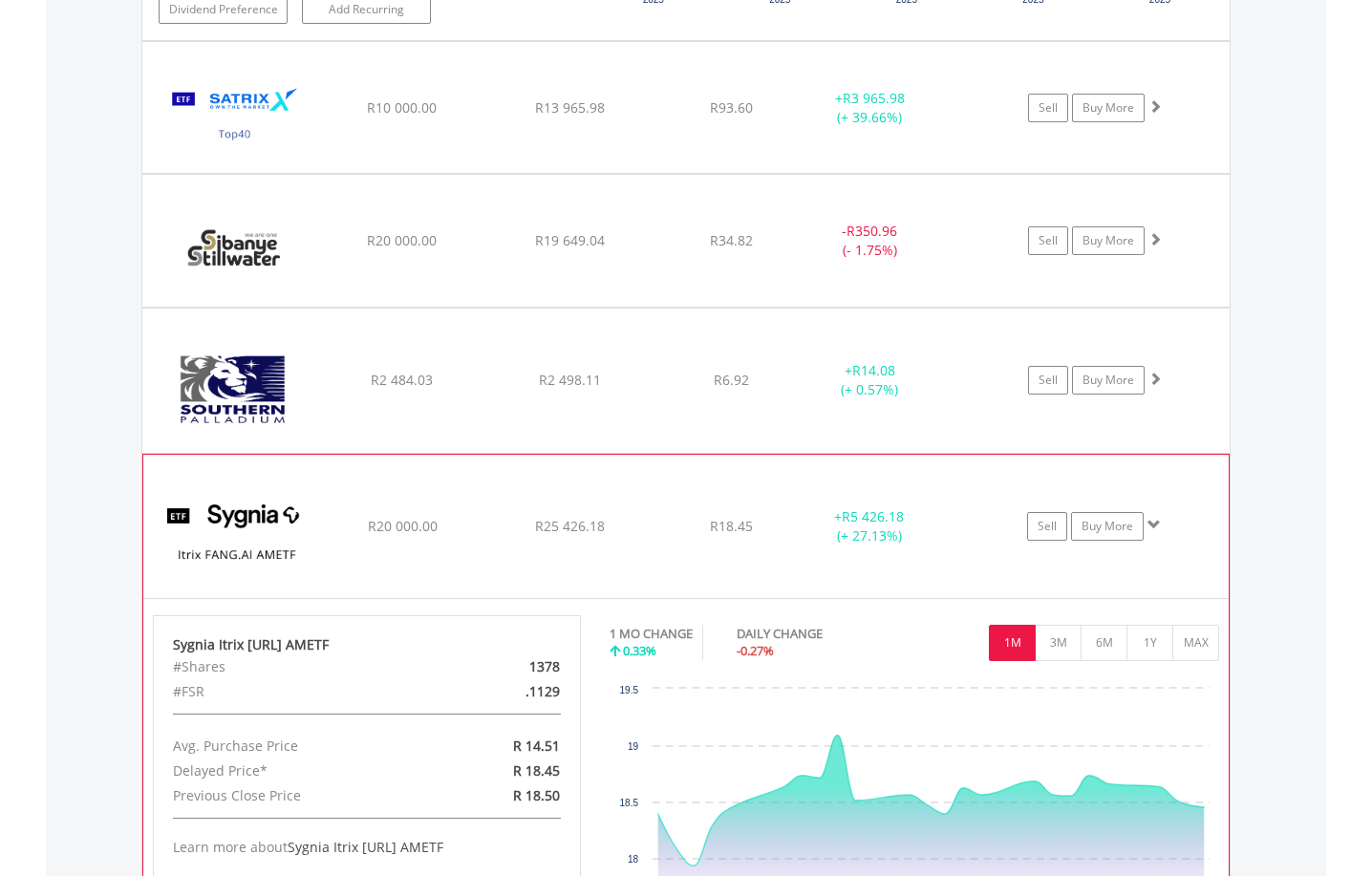
click at [1155, 522] on span at bounding box center [1154, 525] width 14 height 14
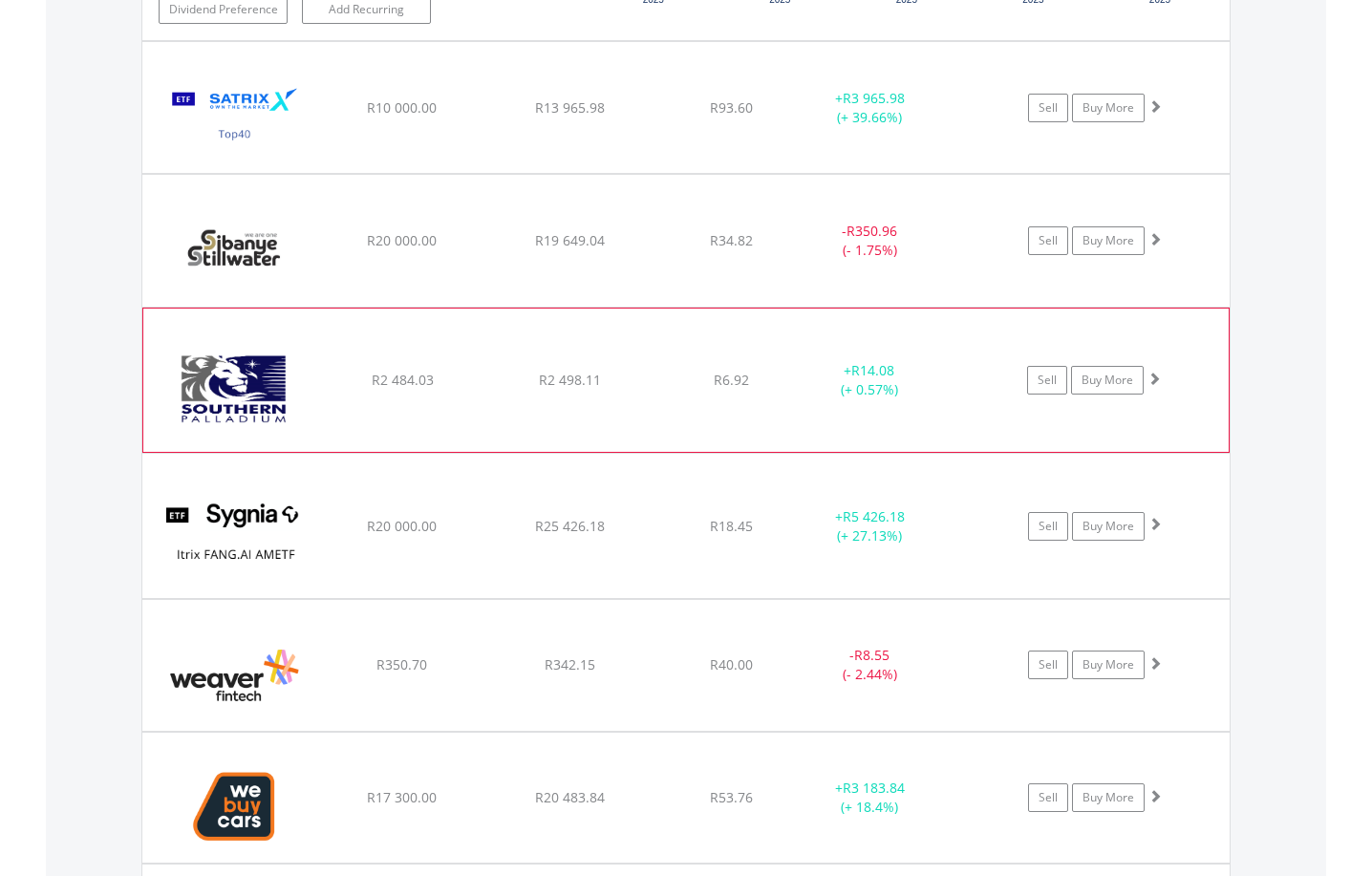
click at [1151, 376] on span at bounding box center [1154, 378] width 14 height 14
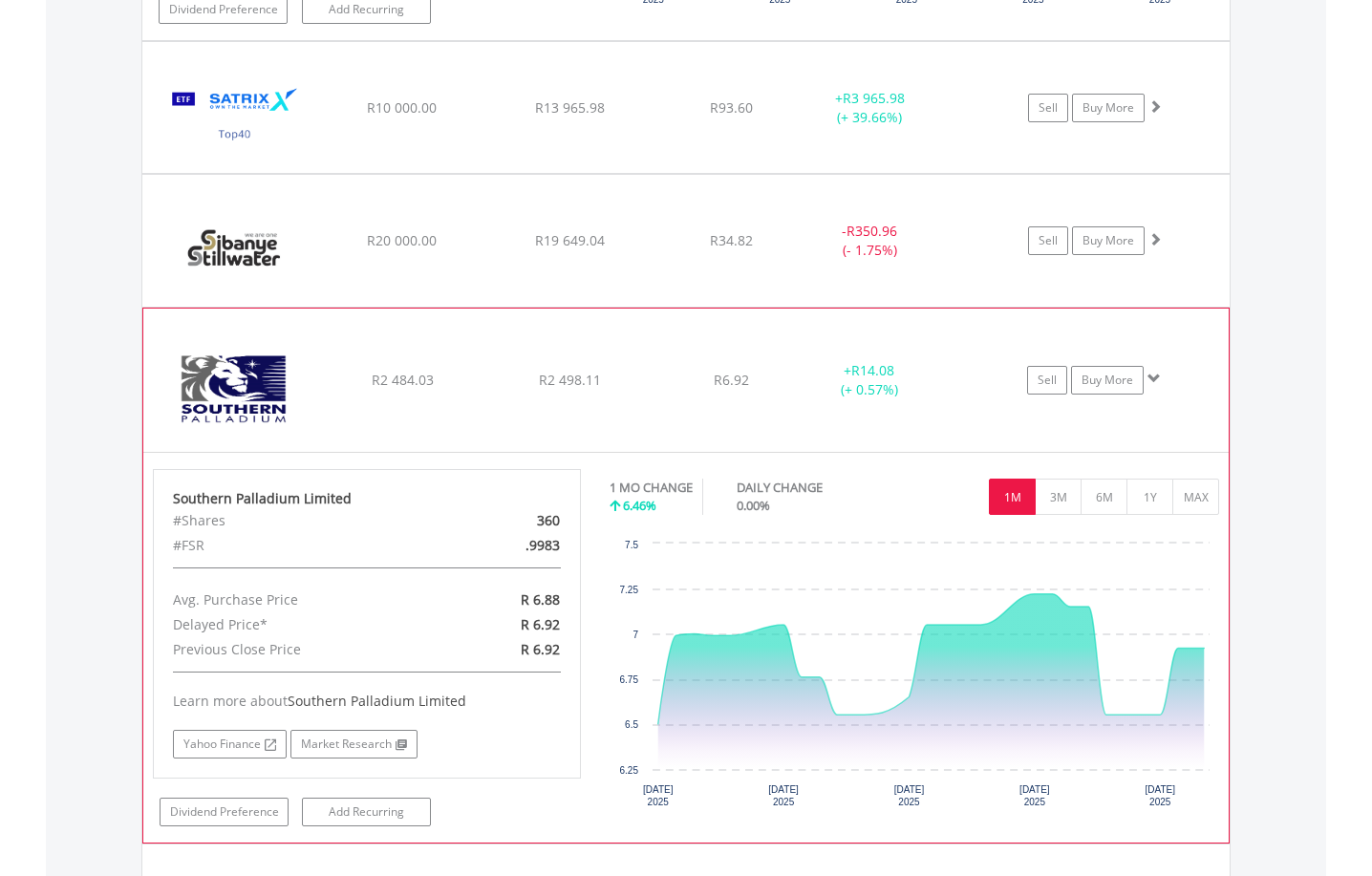
click at [1151, 376] on span at bounding box center [1154, 378] width 14 height 14
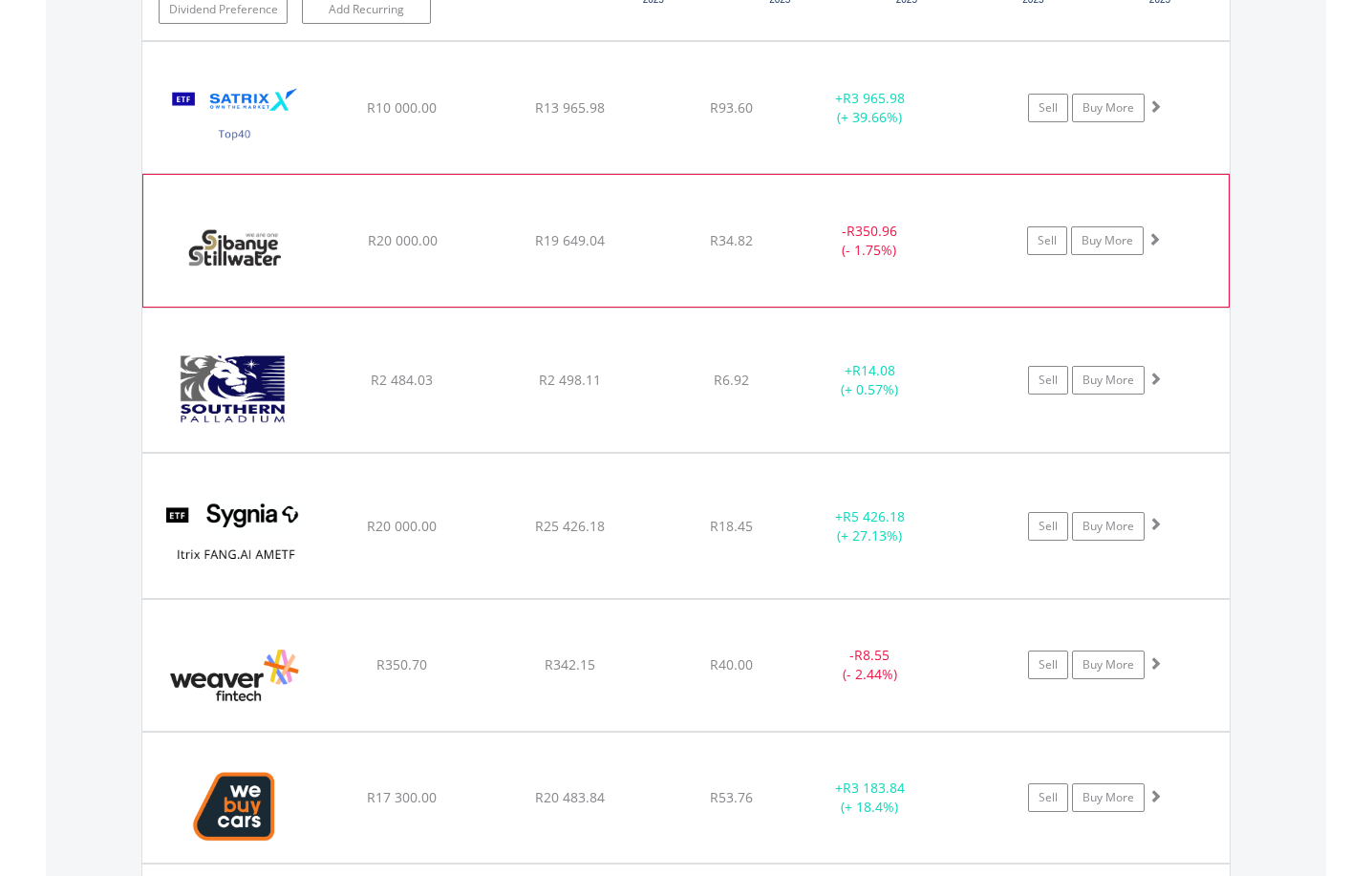
click at [1155, 242] on span at bounding box center [1154, 239] width 14 height 14
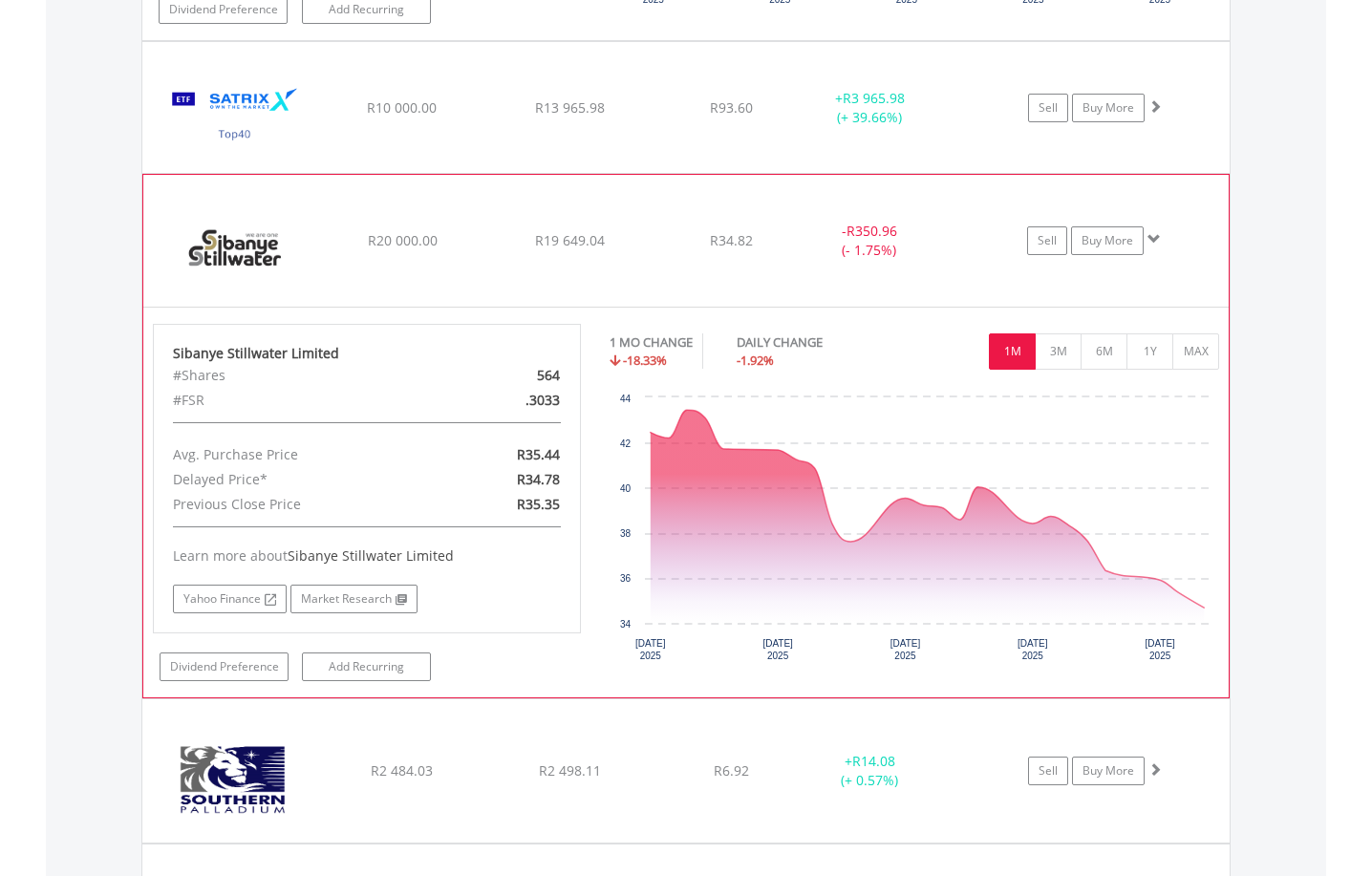
click at [1155, 242] on span at bounding box center [1154, 239] width 14 height 14
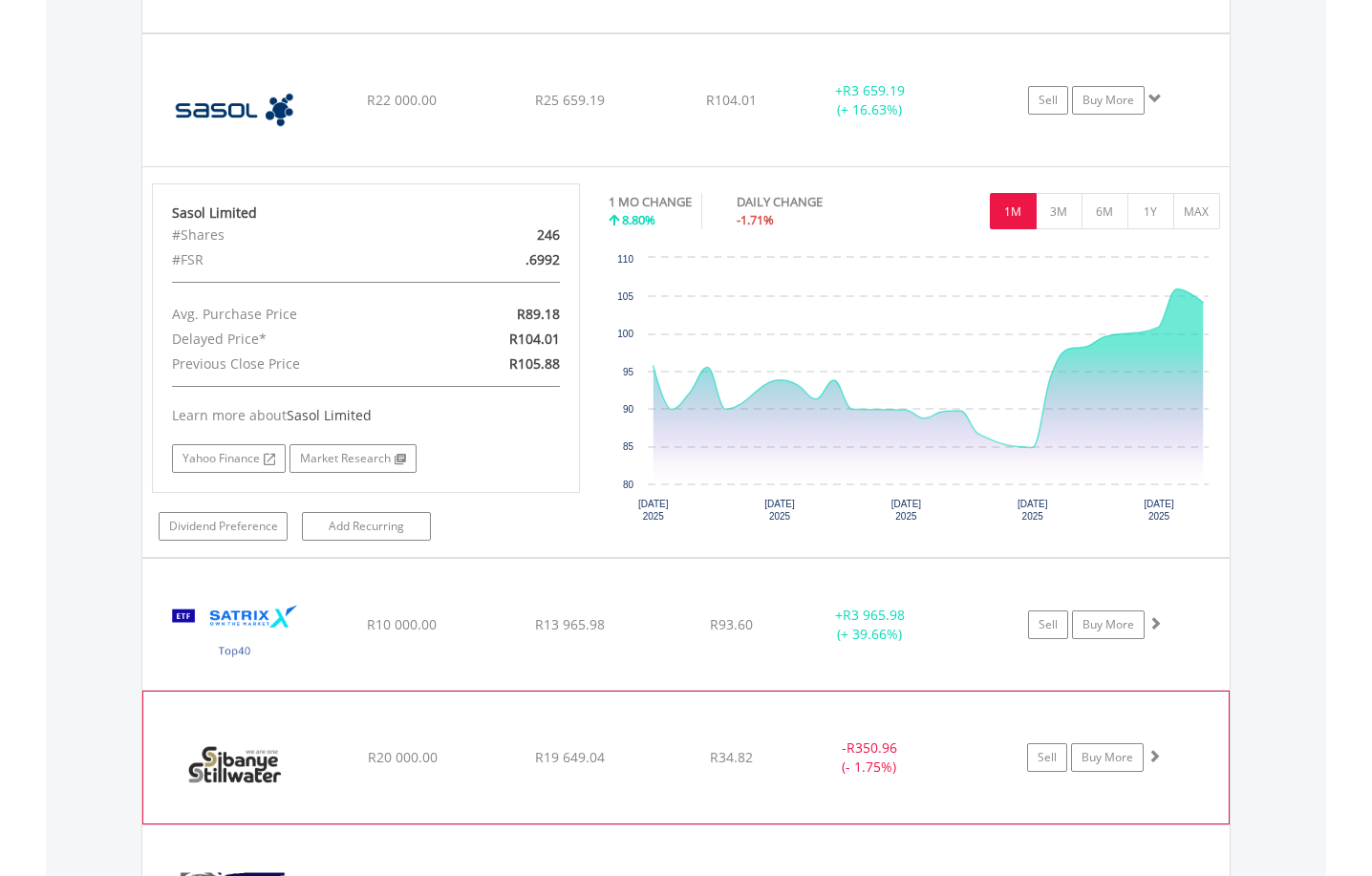
scroll to position [4951, 0]
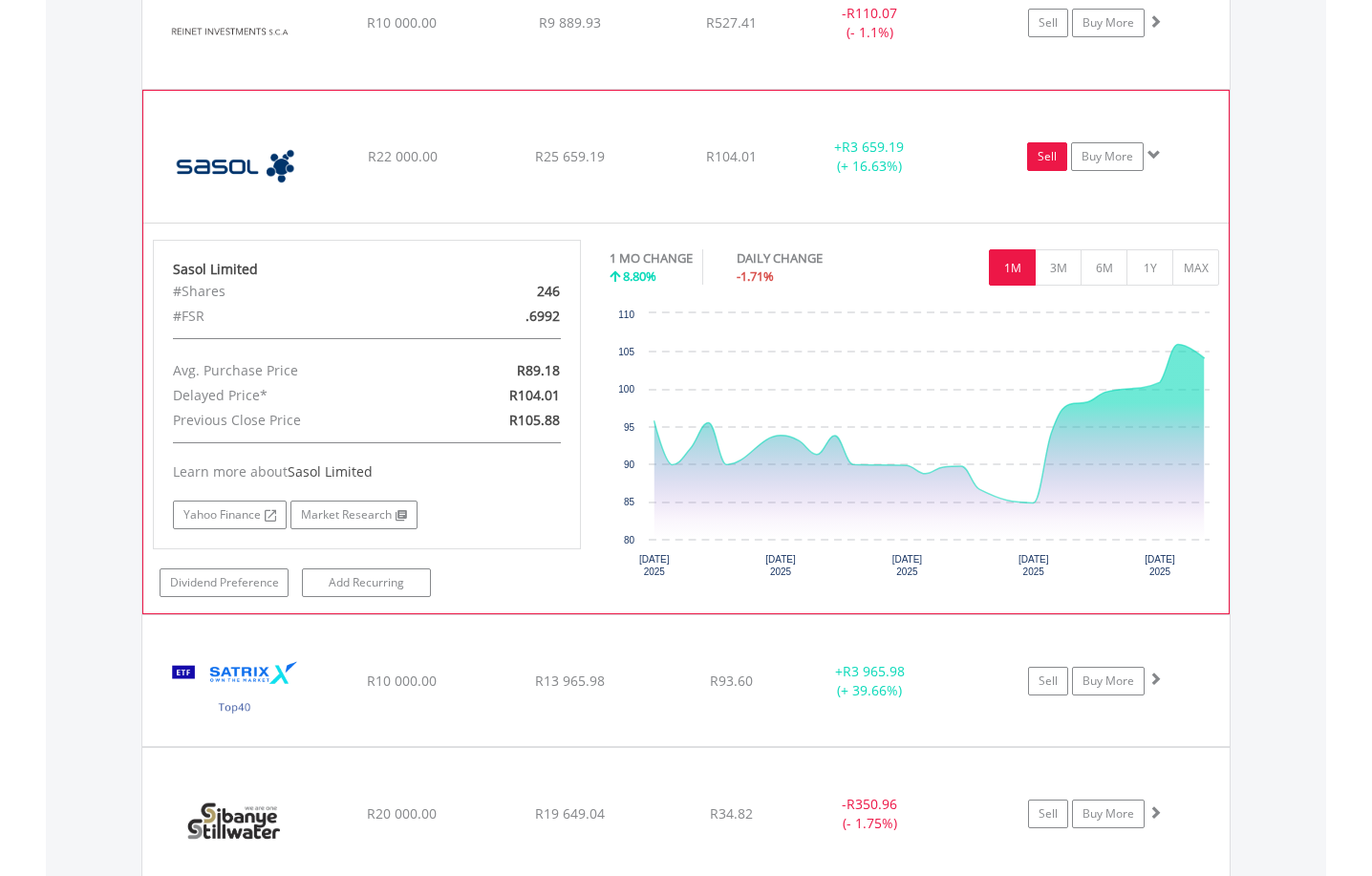
click at [1053, 148] on link "Sell" at bounding box center [1047, 157] width 41 height 29
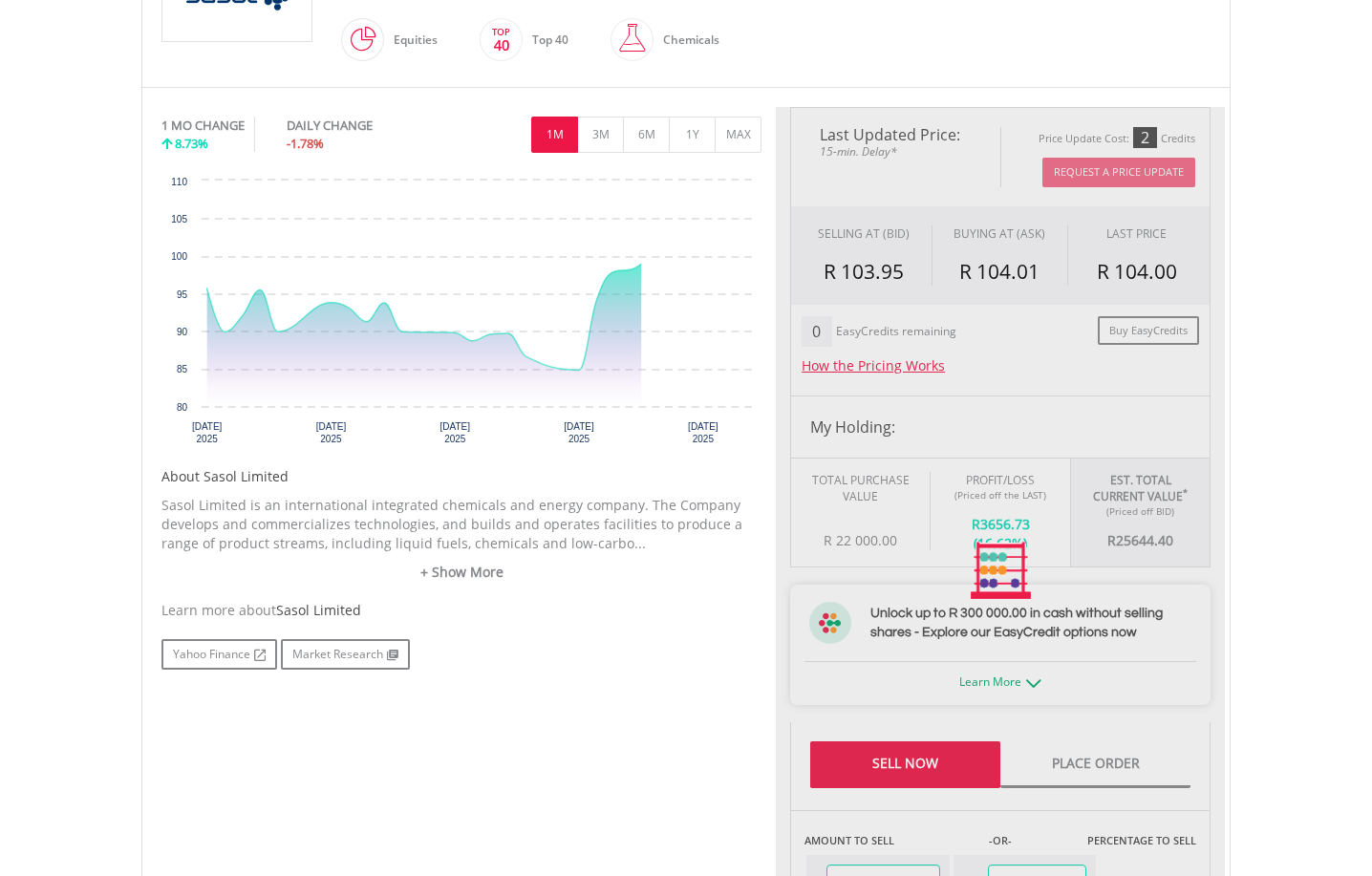
scroll to position [764, 0]
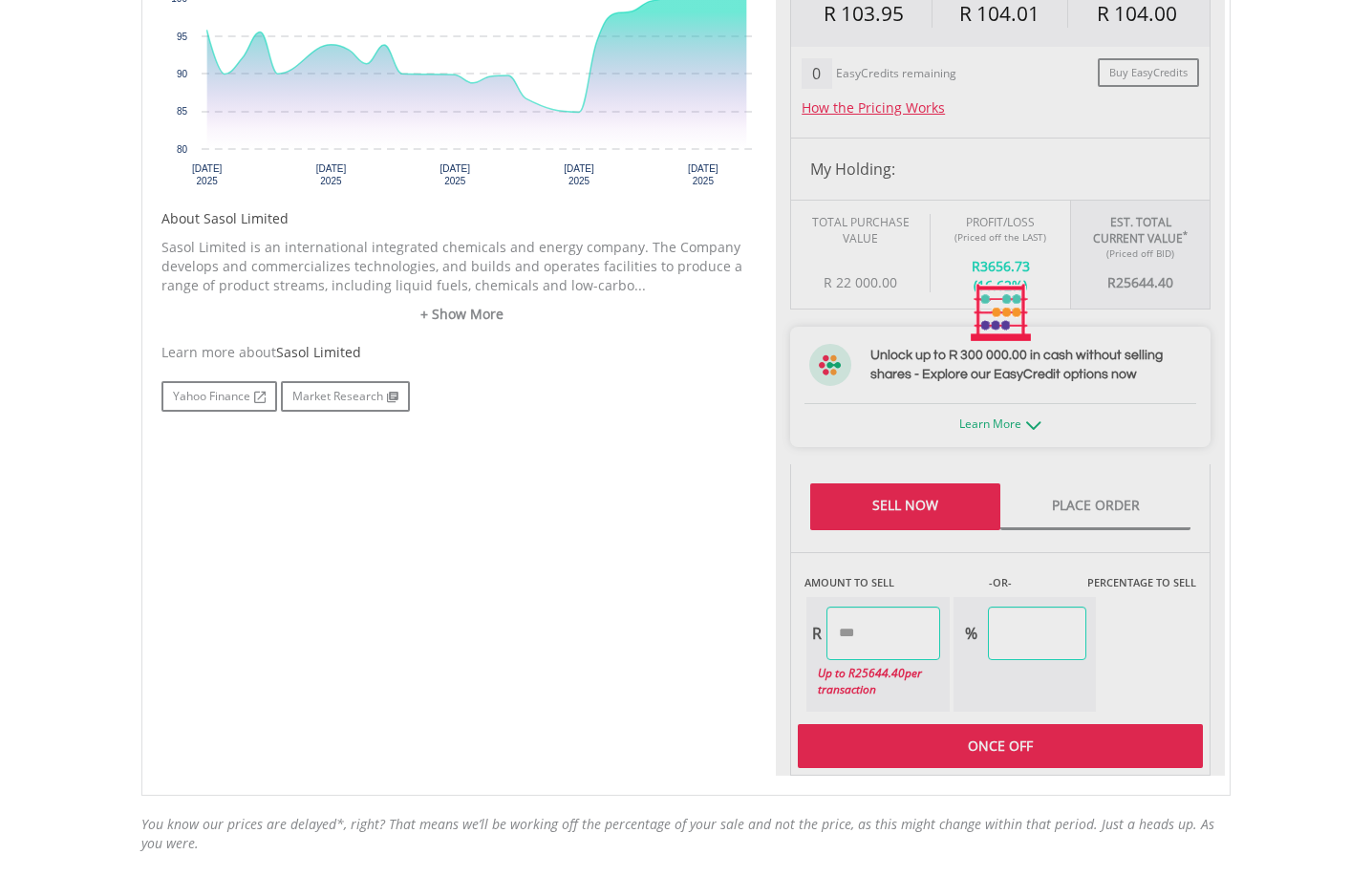
type input "********"
type input "******"
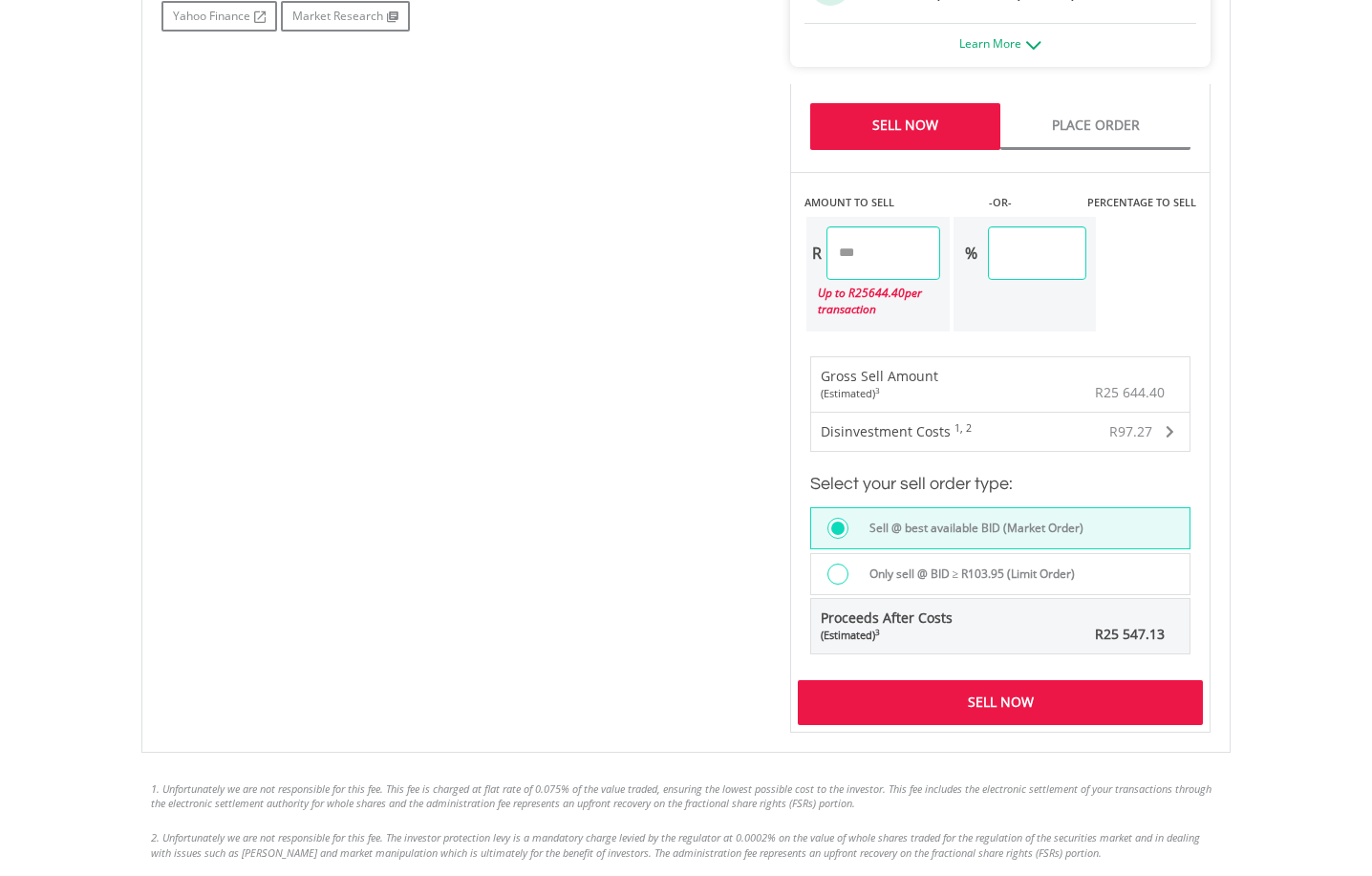
scroll to position [1146, 0]
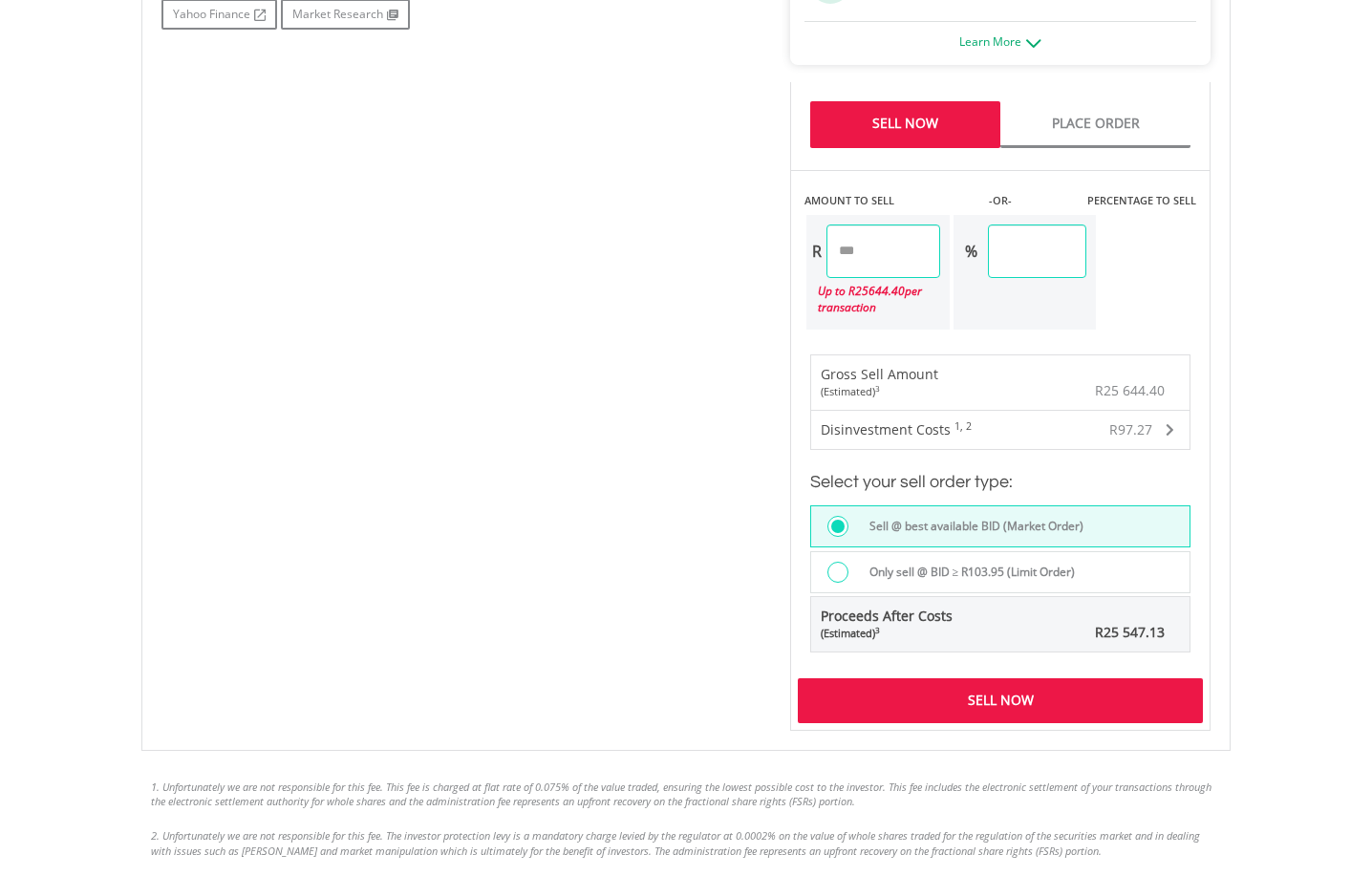
click at [923, 247] on input "********" at bounding box center [884, 251] width 114 height 53
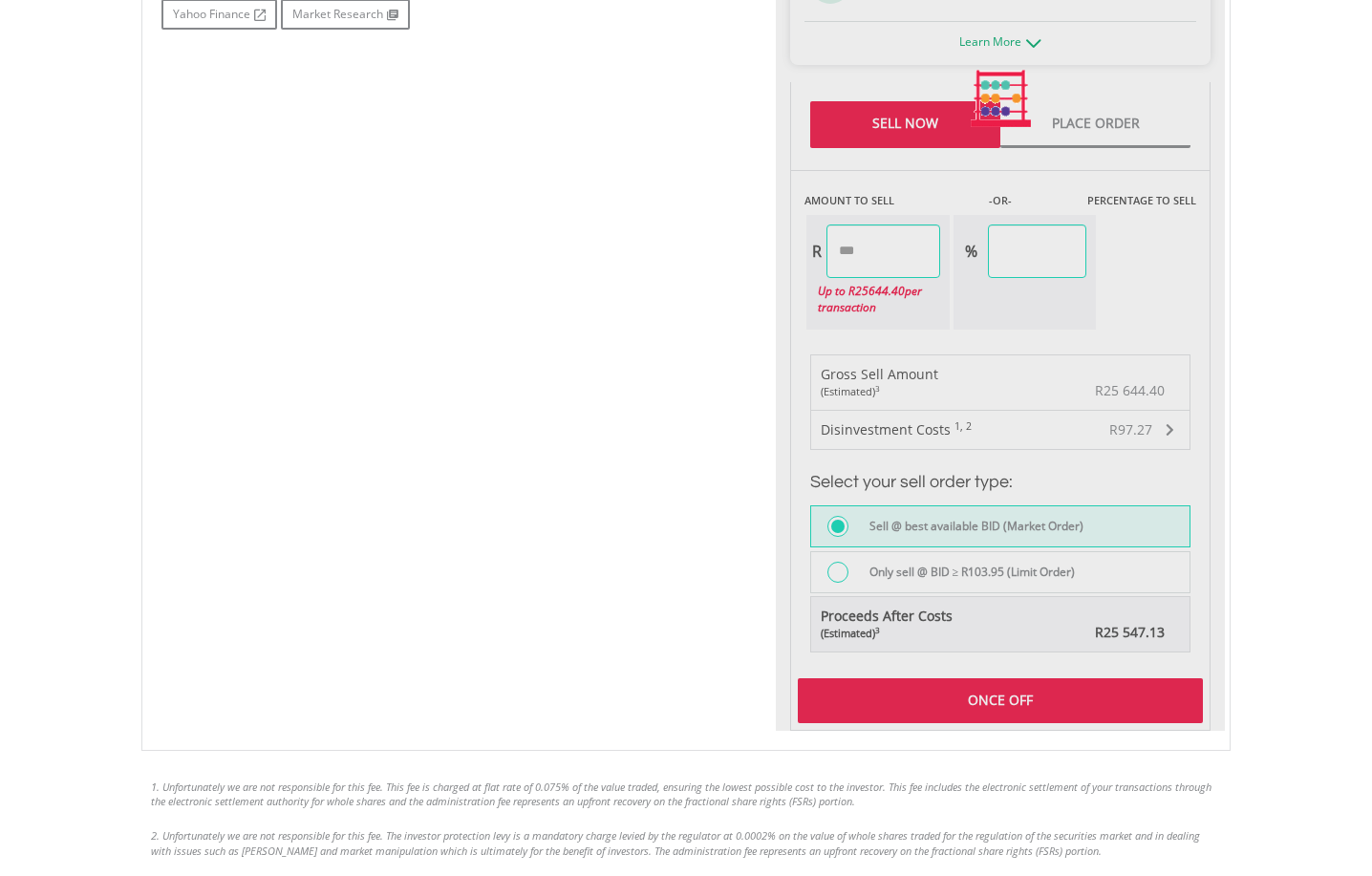
click at [988, 703] on div "Last Updated Price: 15-min. Delay* Price Update Cost: 2 Credits Request A Price…" at bounding box center [1000, 98] width 449 height 1264
type input "********"
type input "*****"
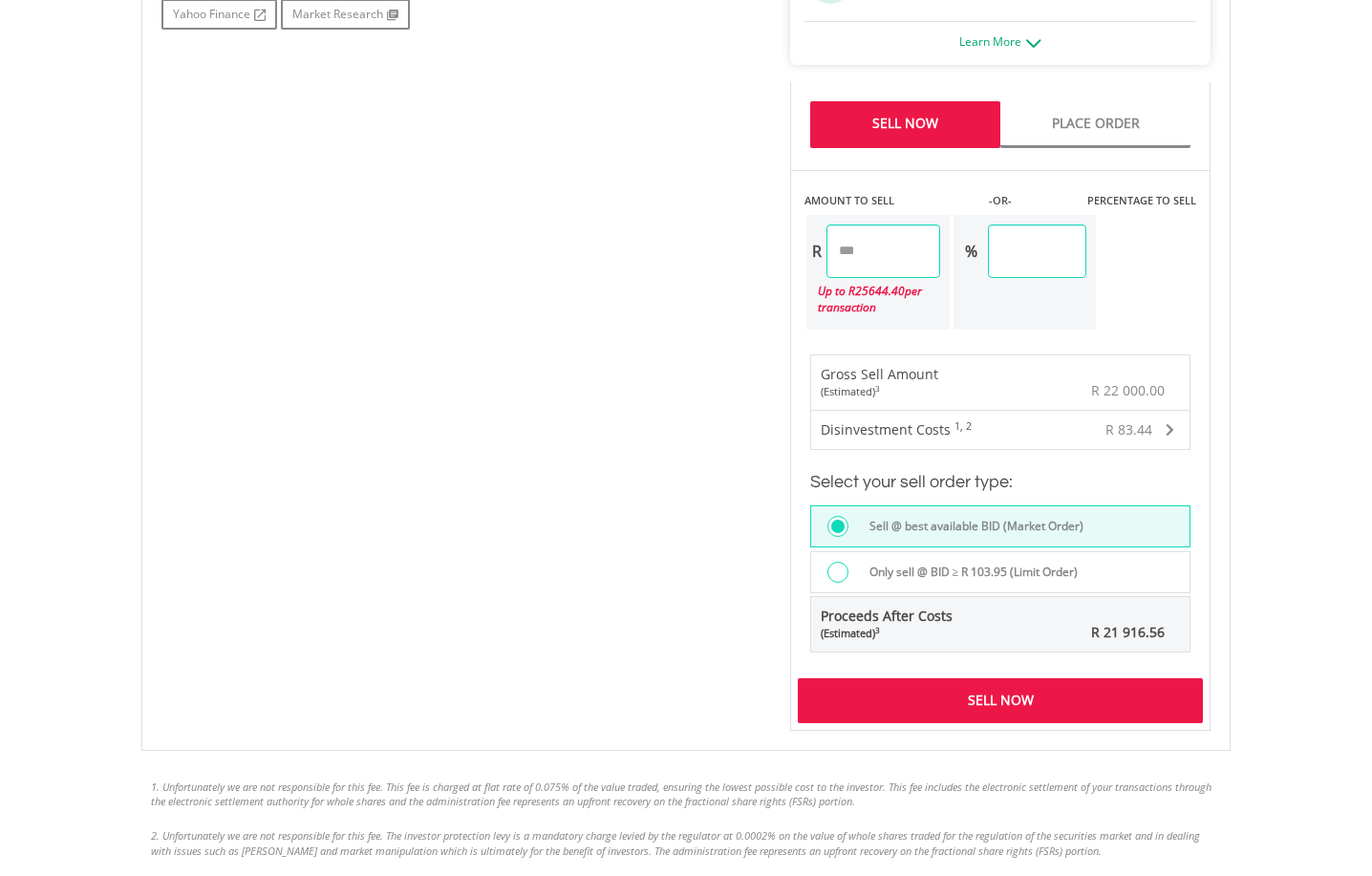
click at [988, 703] on div "Sell Now" at bounding box center [1001, 700] width 405 height 44
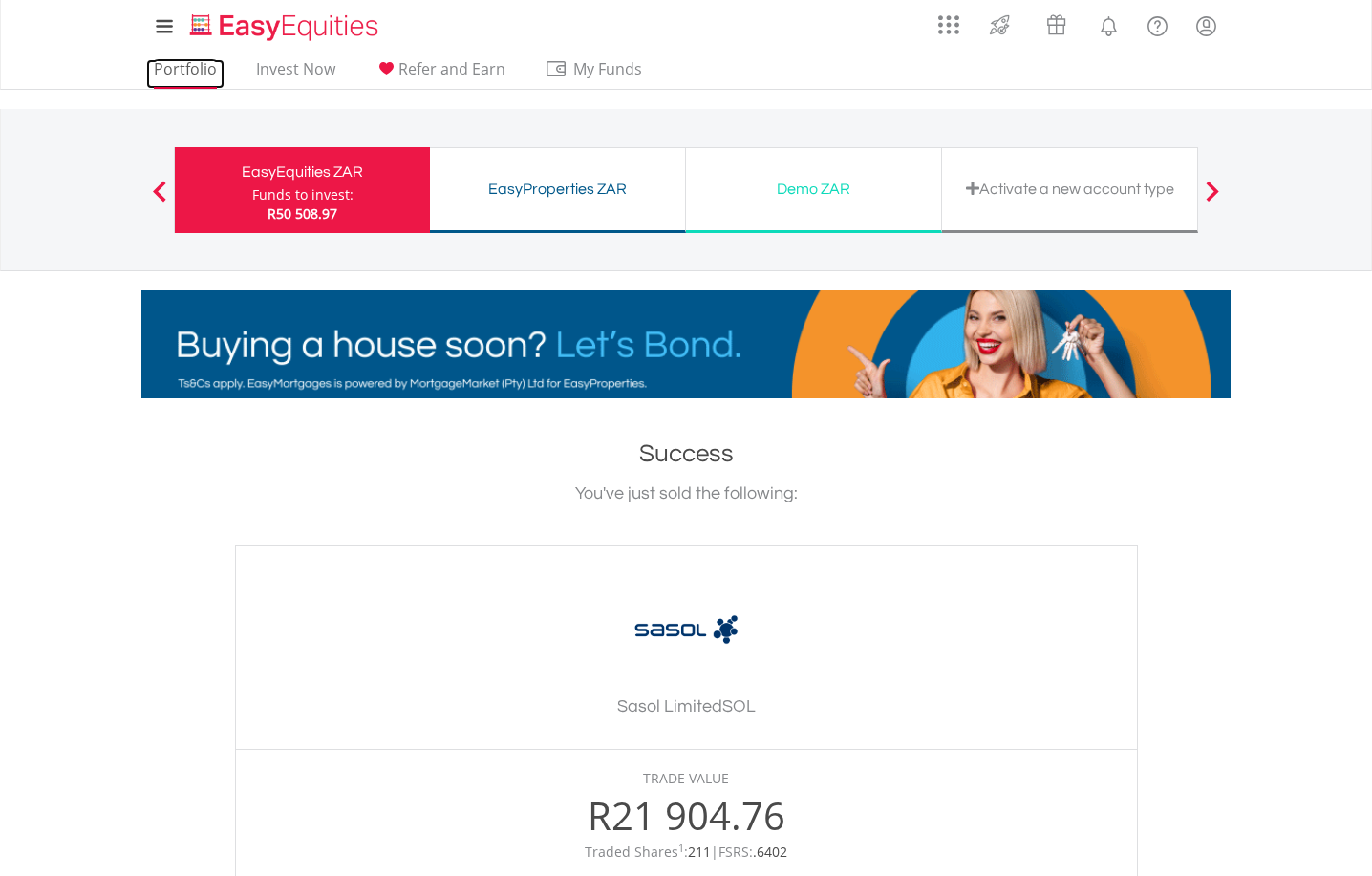
click at [180, 68] on link "Portfolio" at bounding box center [184, 73] width 78 height 30
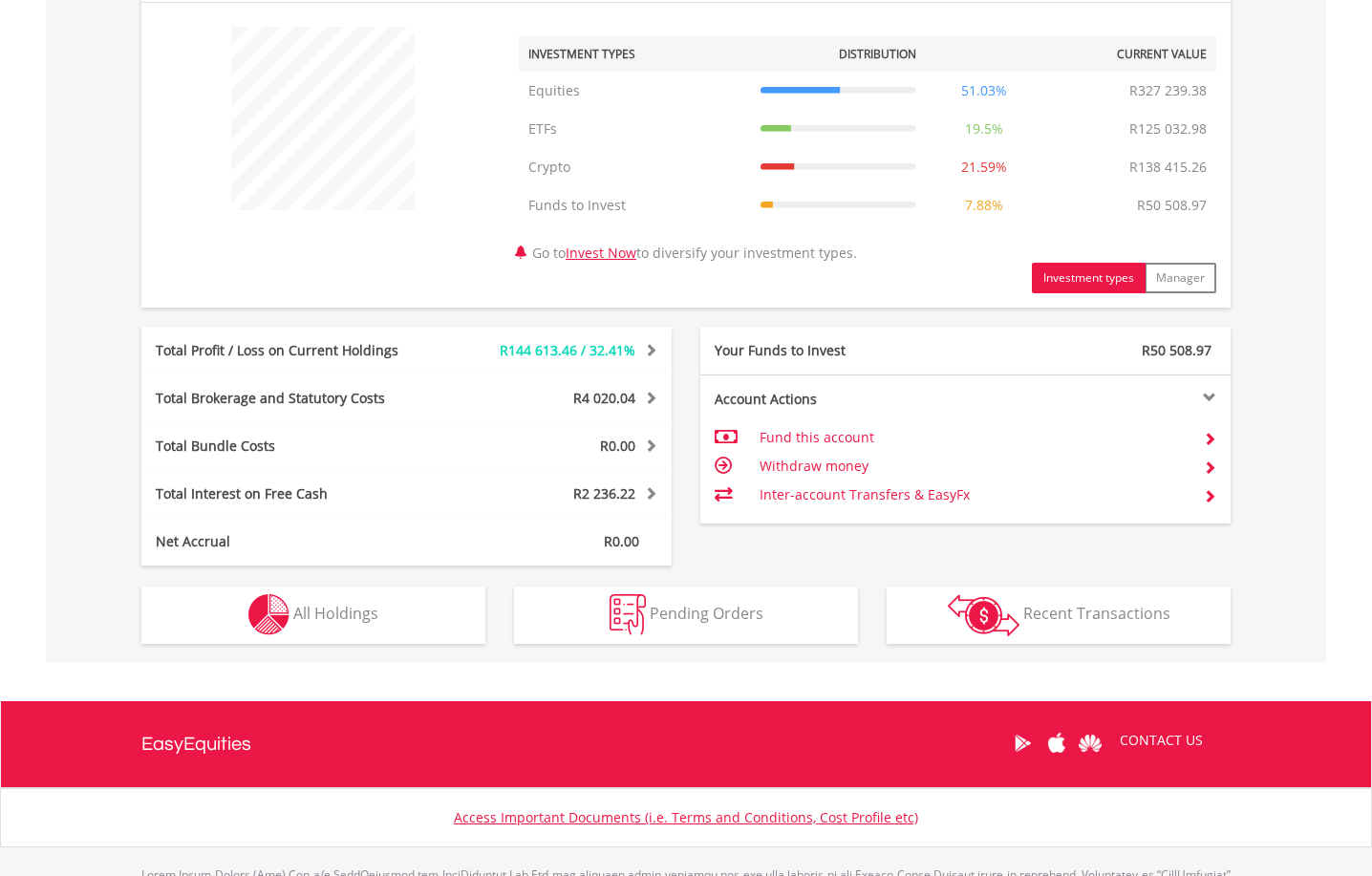
scroll to position [817, 0]
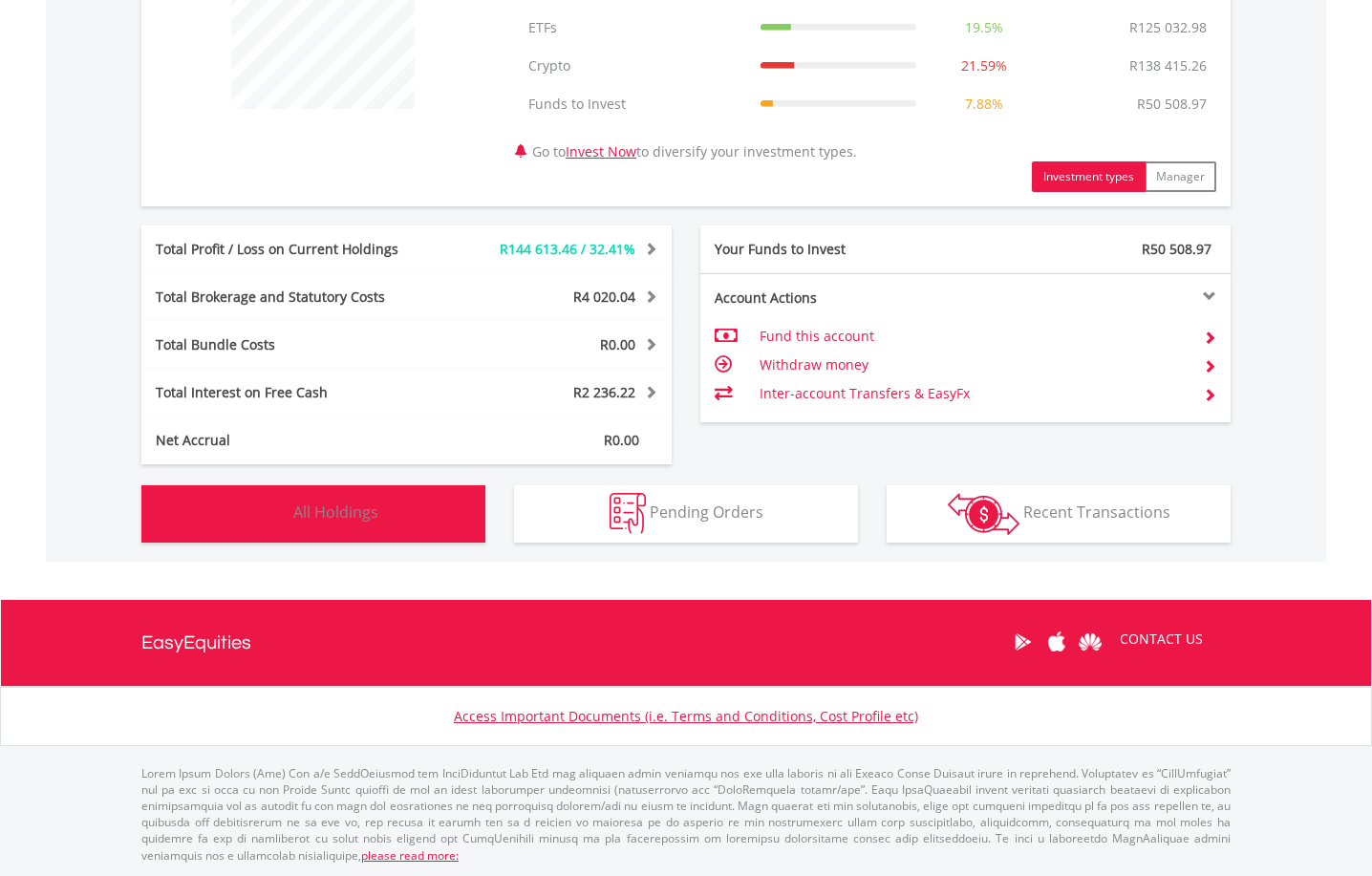
click at [335, 503] on span "All Holdings" at bounding box center [336, 512] width 85 height 21
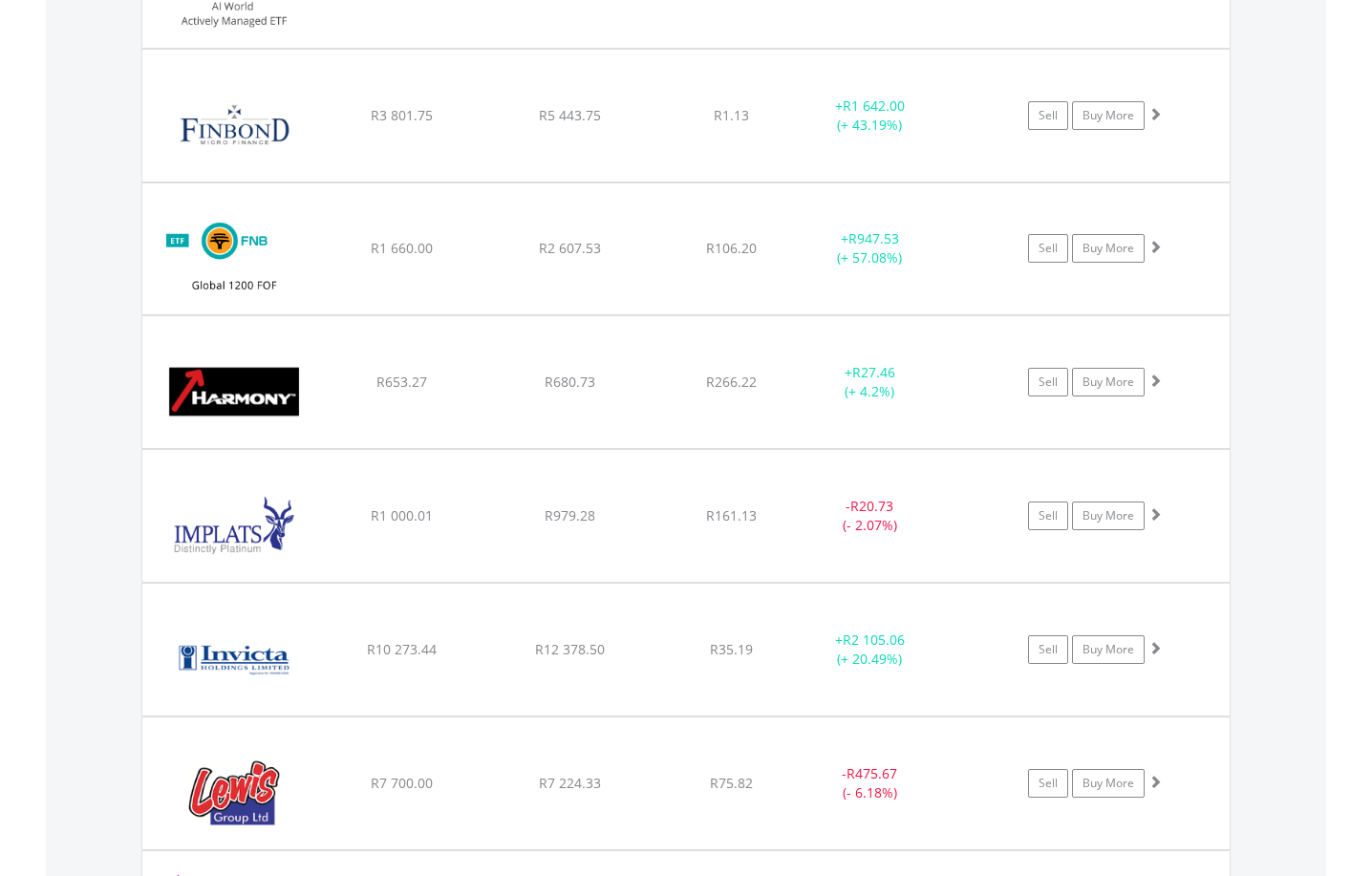
scroll to position [3136, 0]
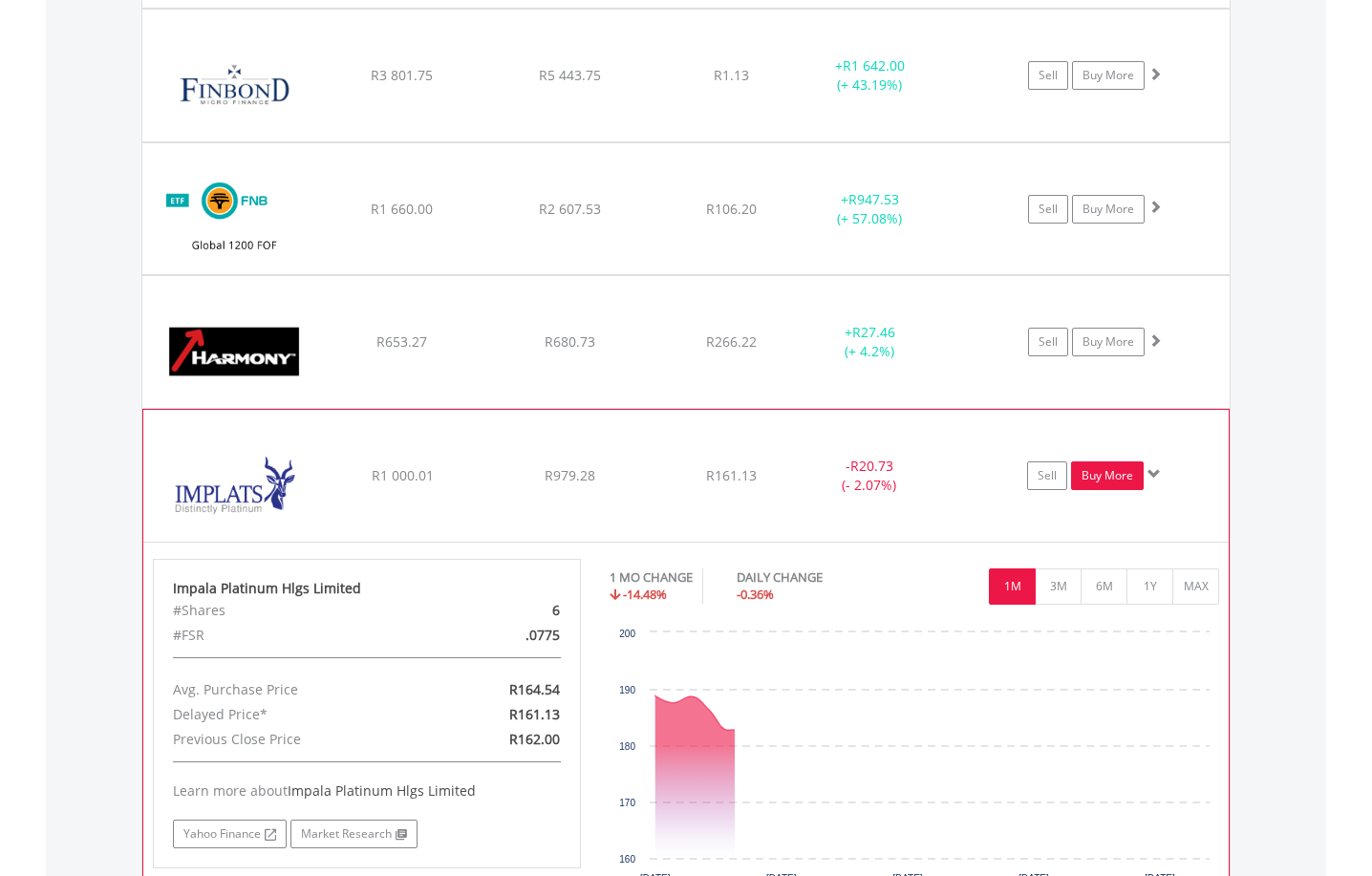
click at [1099, 479] on link "Buy More" at bounding box center [1107, 476] width 72 height 29
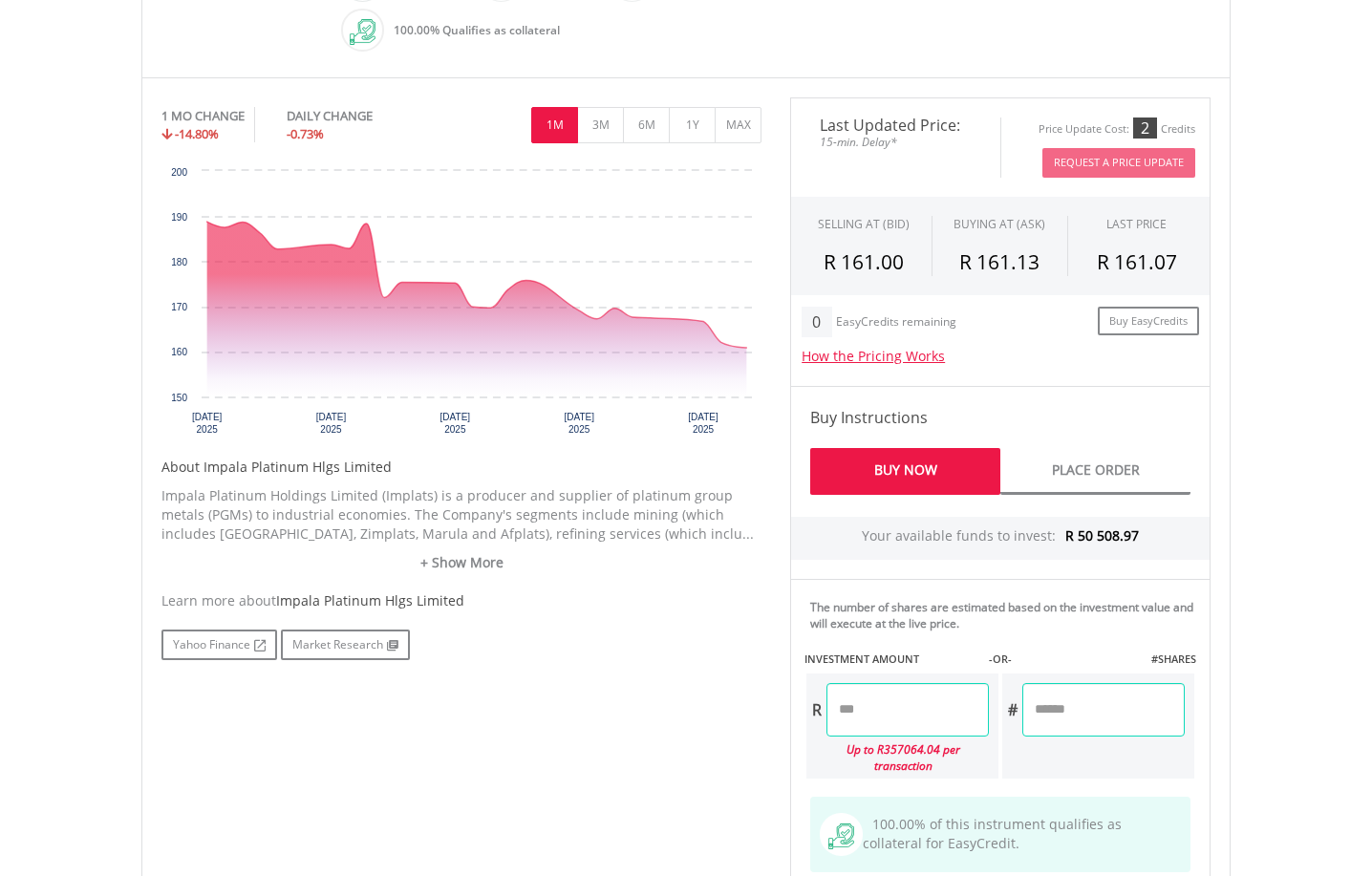
scroll to position [573, 0]
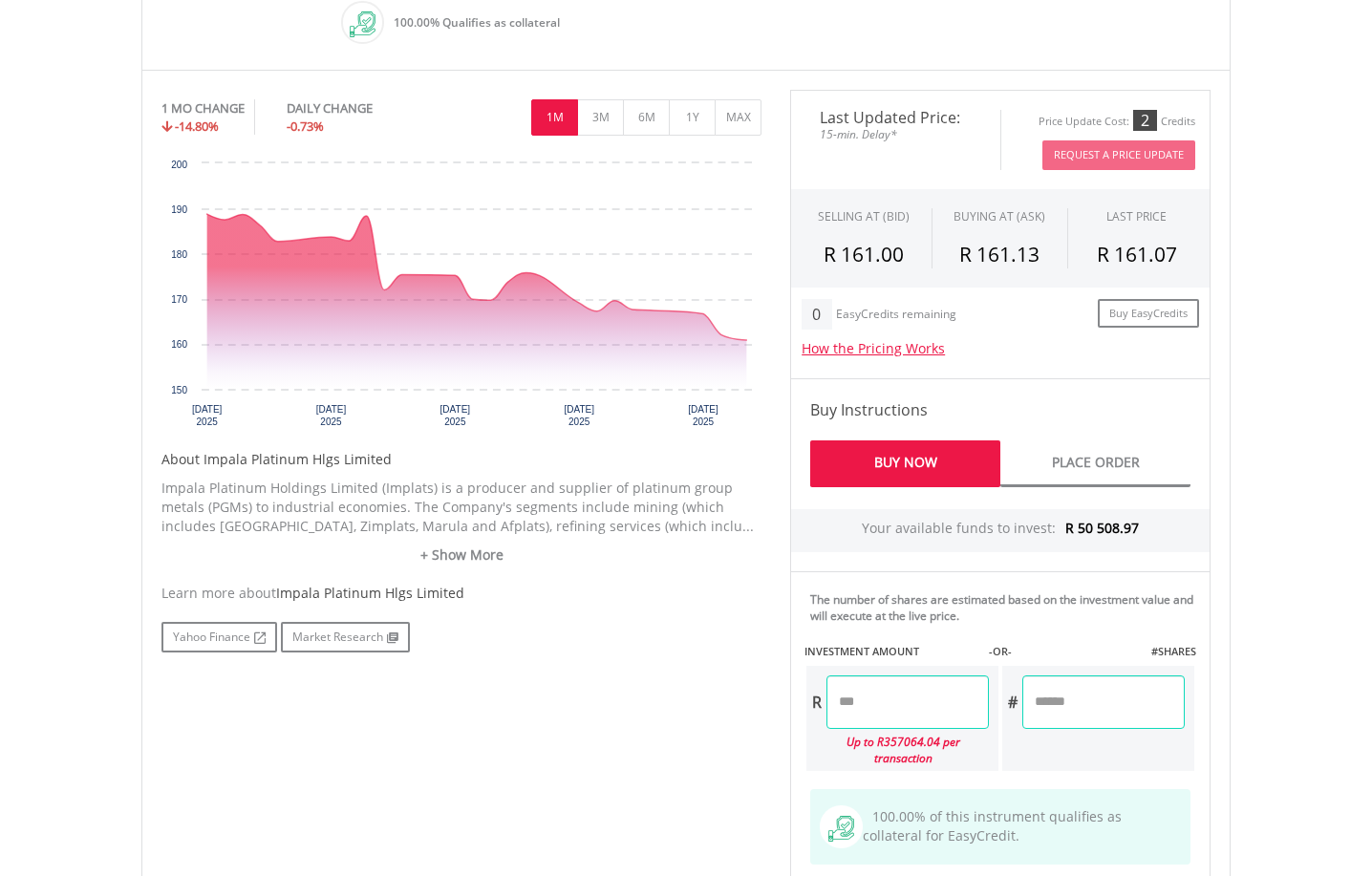
click at [862, 696] on input "number" at bounding box center [908, 701] width 162 height 53
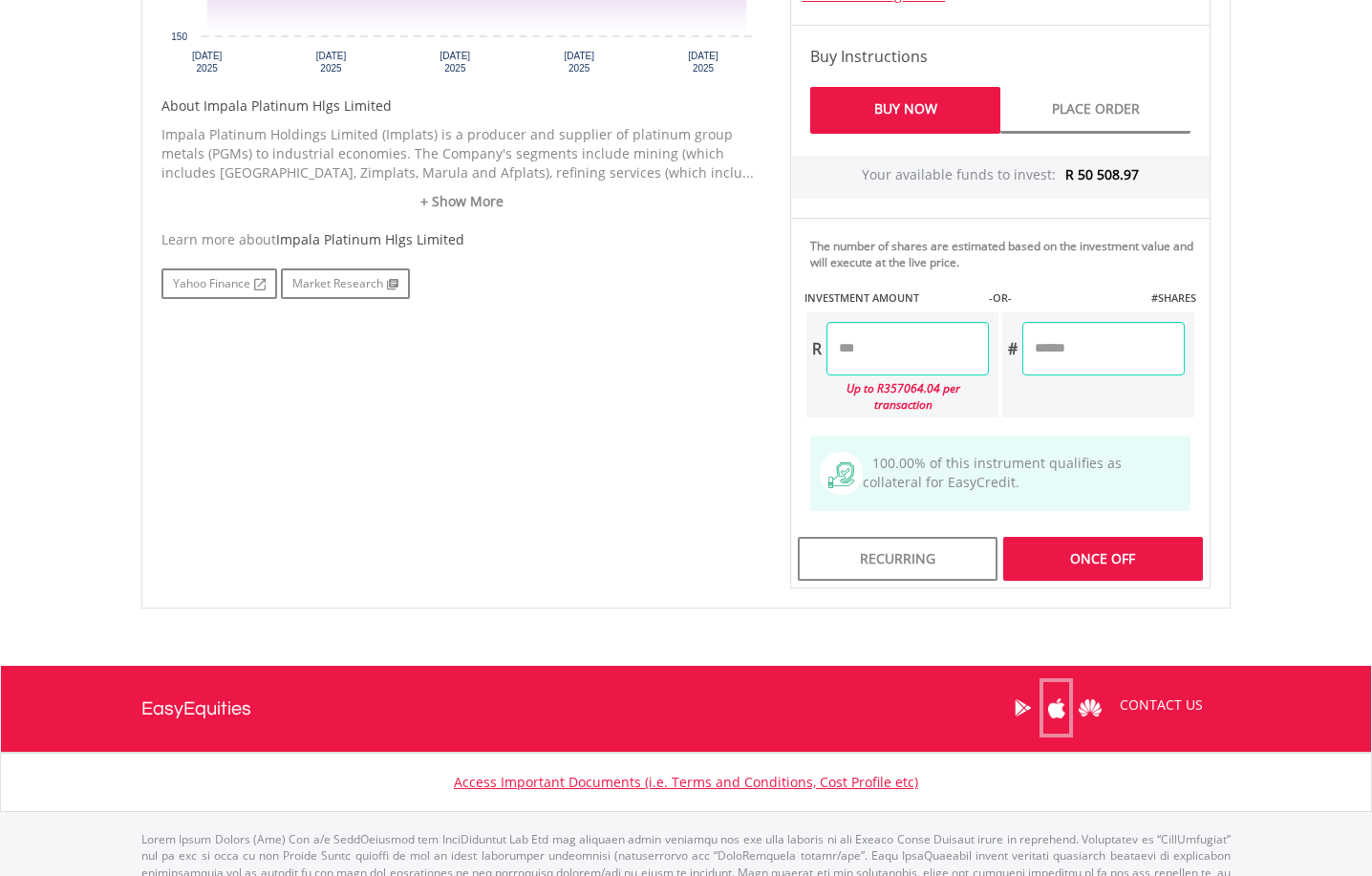
scroll to position [955, 0]
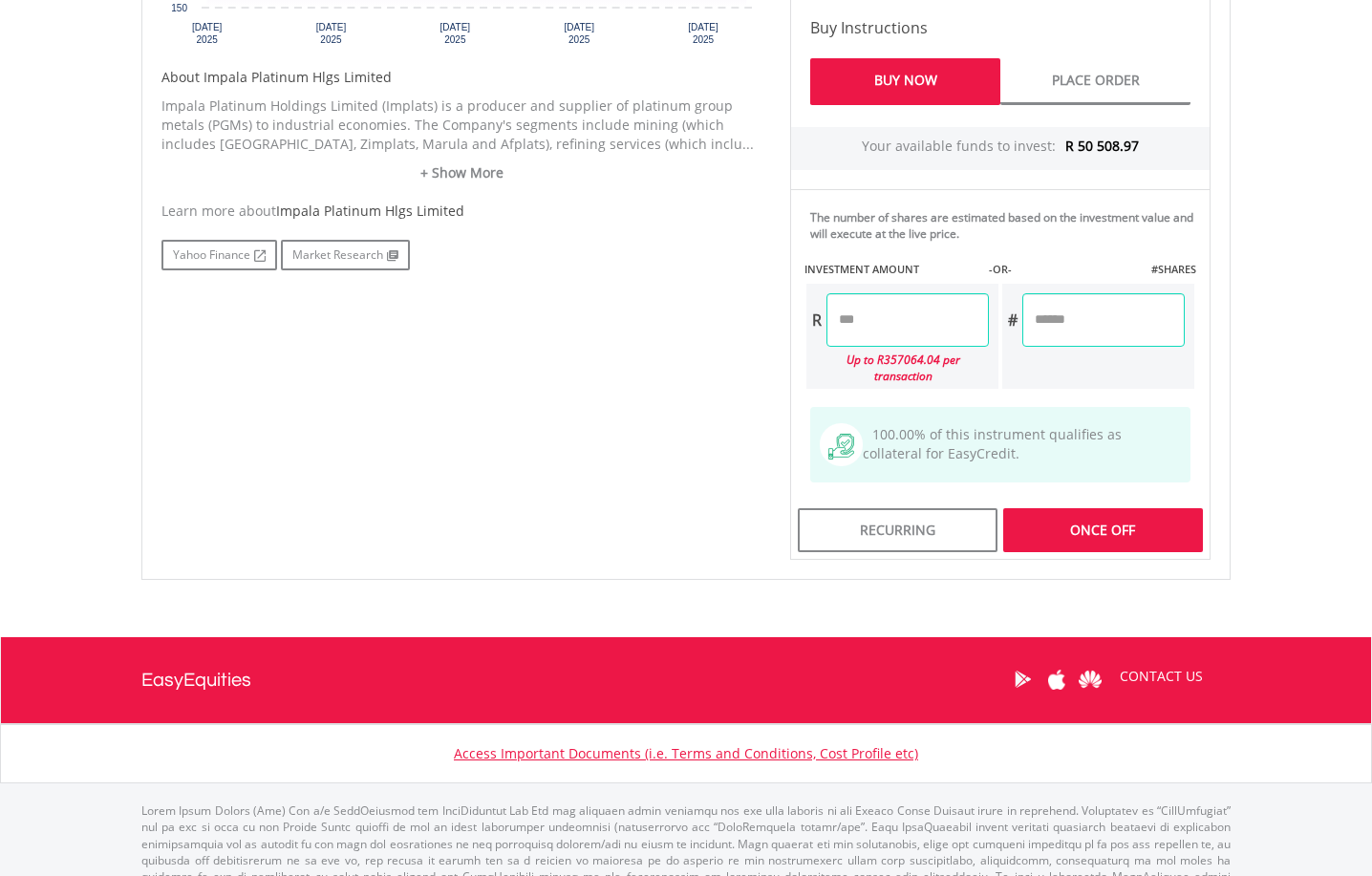
type input "********"
click at [1144, 524] on div "Last Updated Price: 15-min. Delay* Price Update Cost: 2 Credits Request A Price…" at bounding box center [1000, 133] width 449 height 852
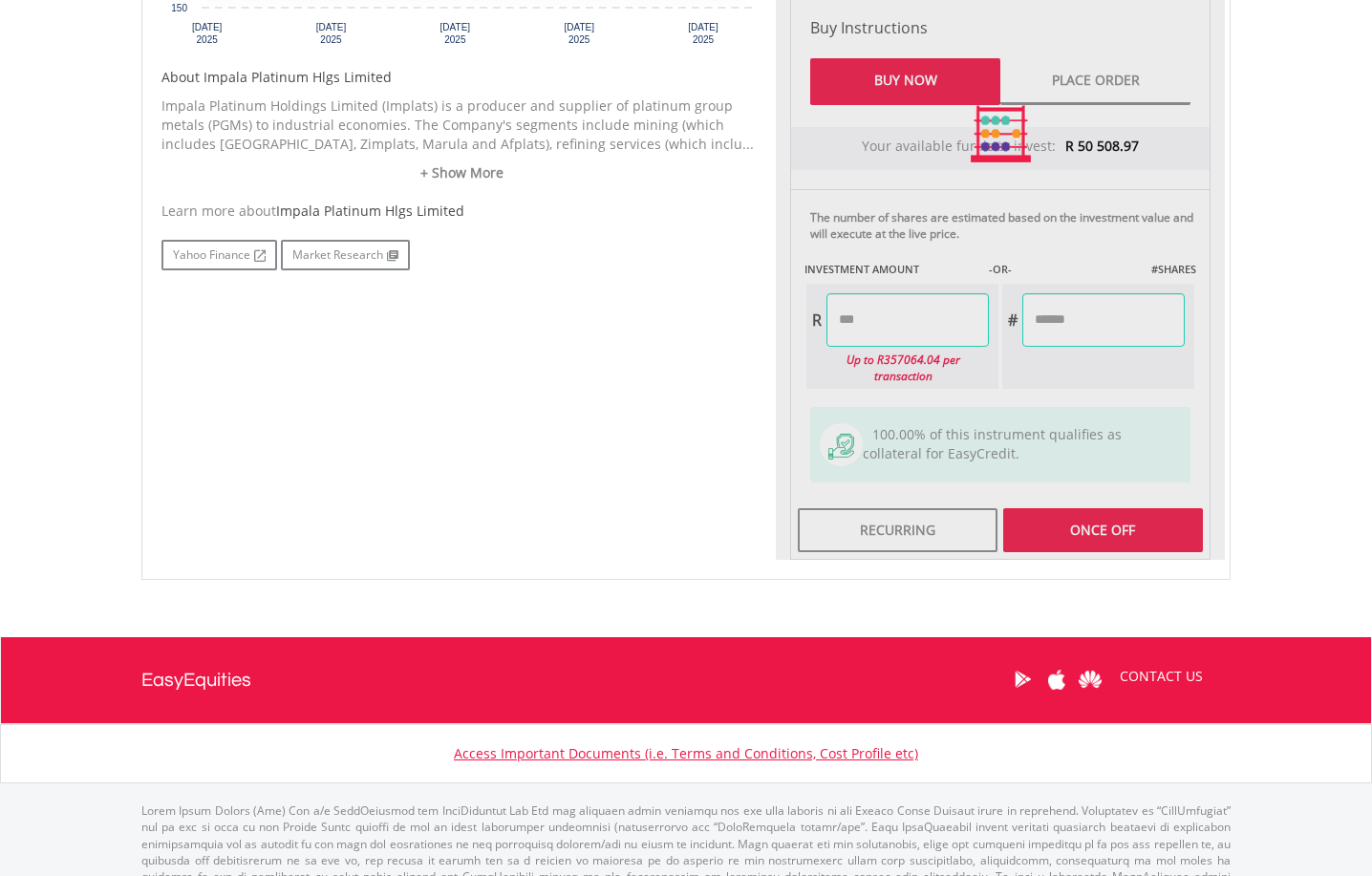
type input "*******"
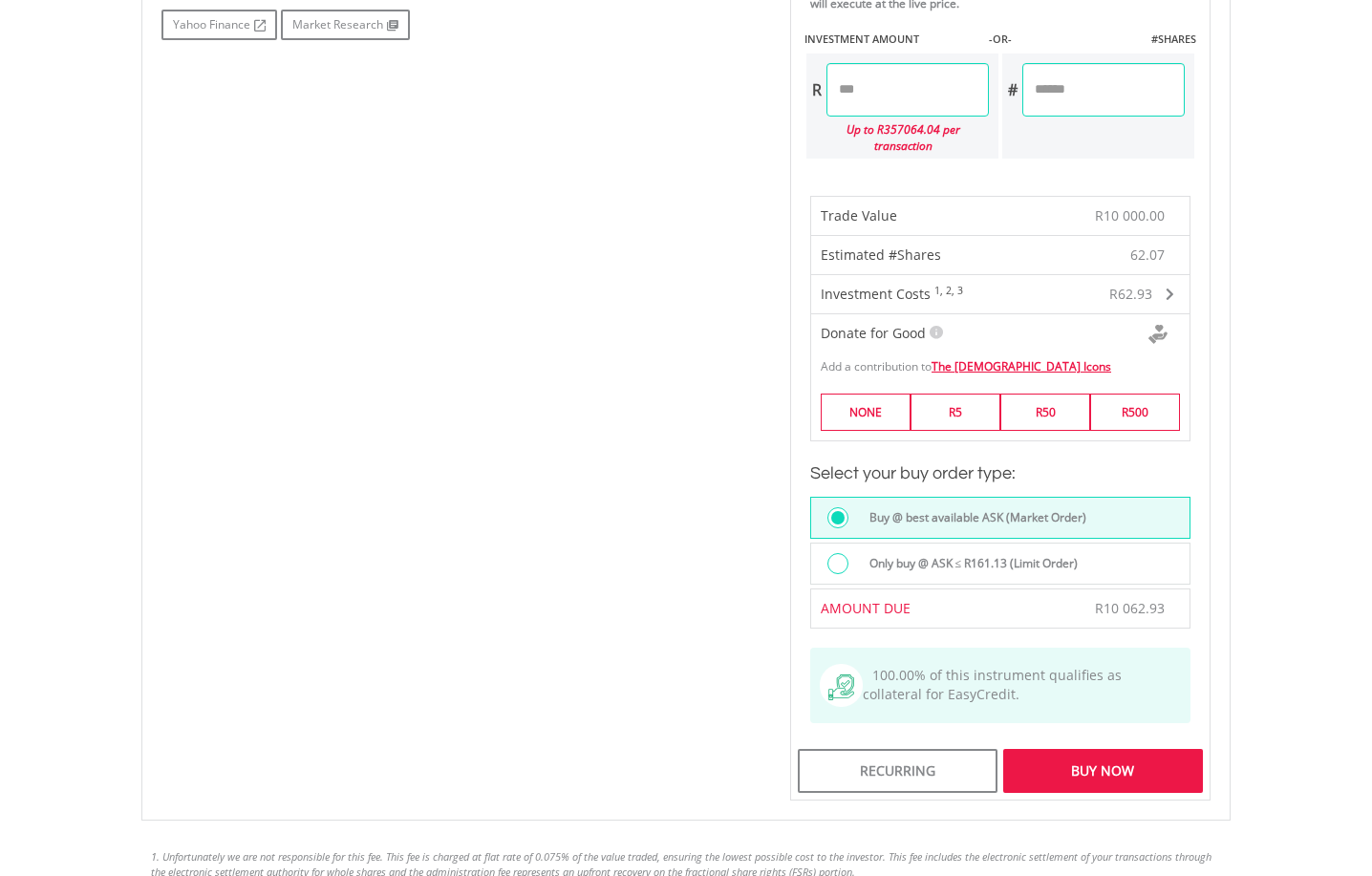
scroll to position [1242, 0]
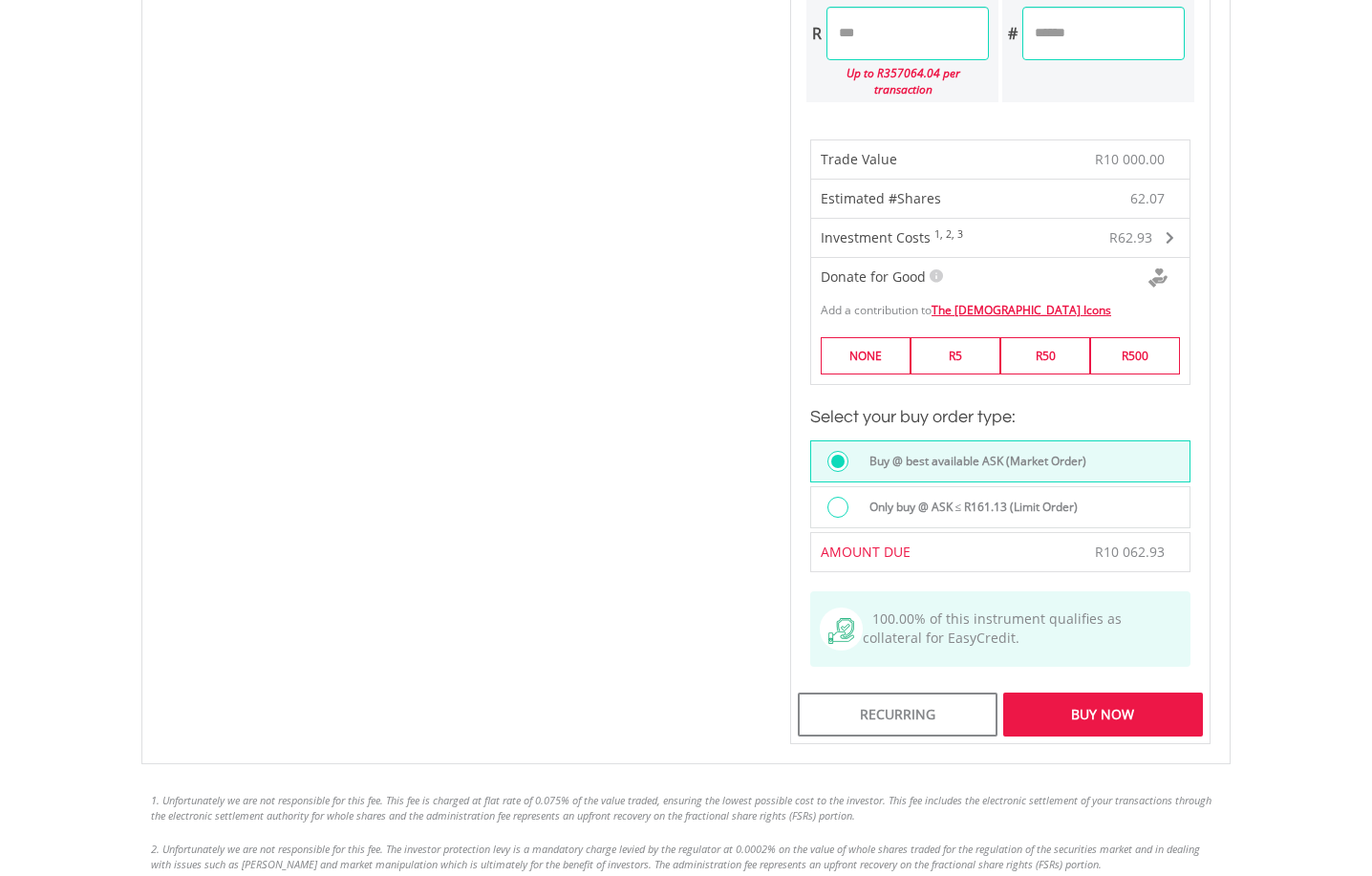
click at [1109, 701] on div "Buy Now" at bounding box center [1103, 715] width 200 height 44
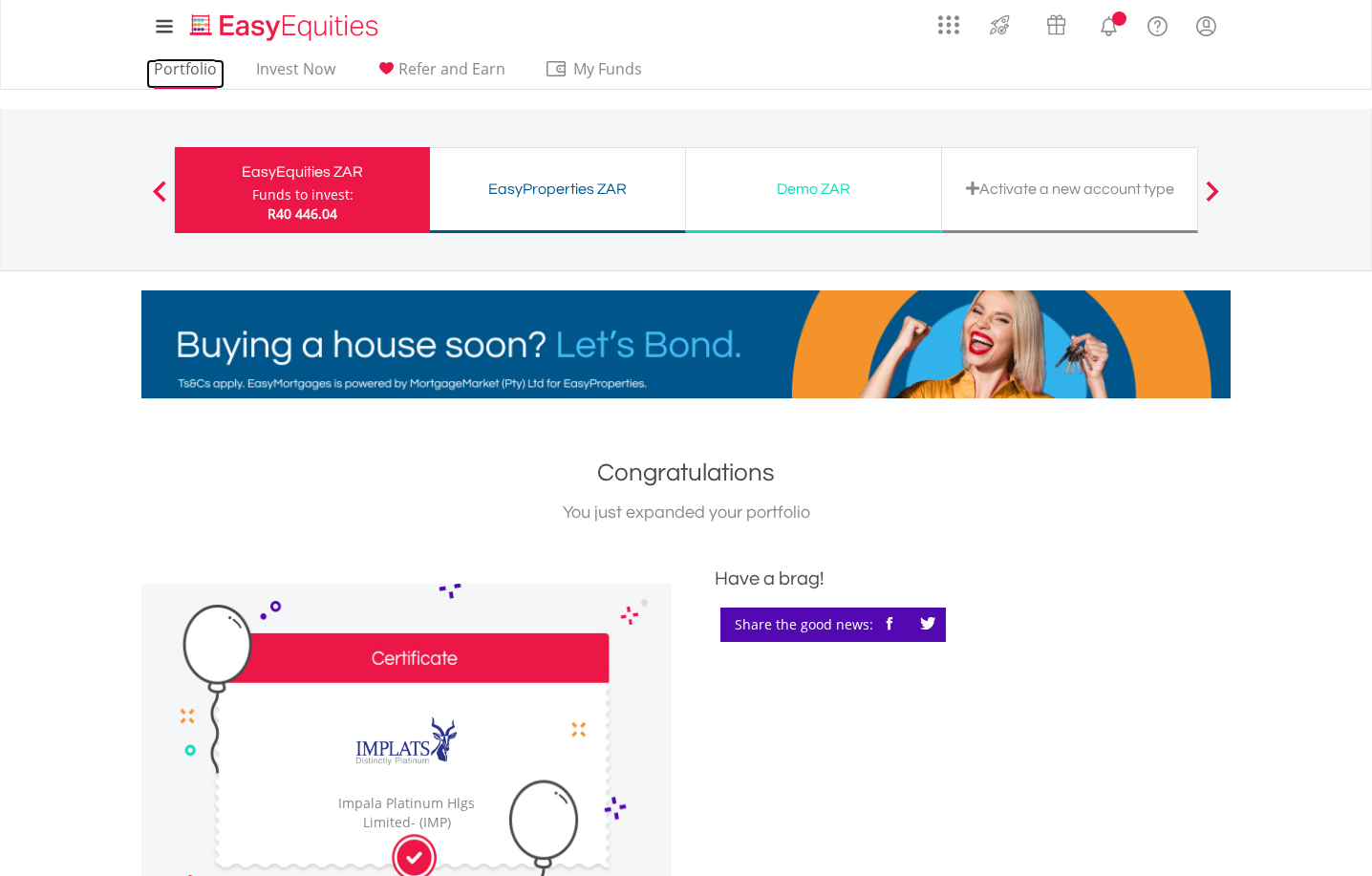
click at [165, 70] on link "Portfolio" at bounding box center [184, 73] width 78 height 30
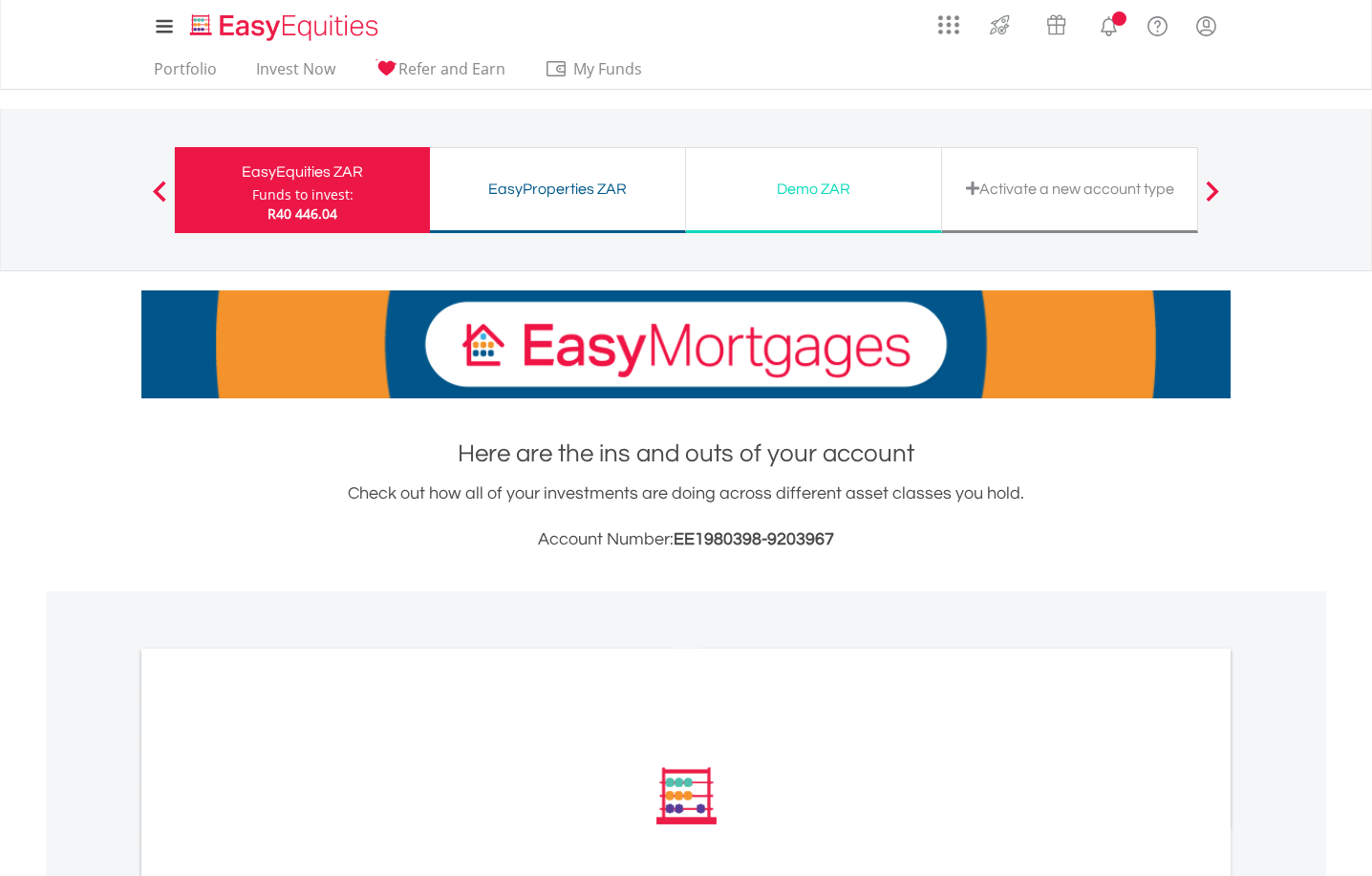
scroll to position [382, 0]
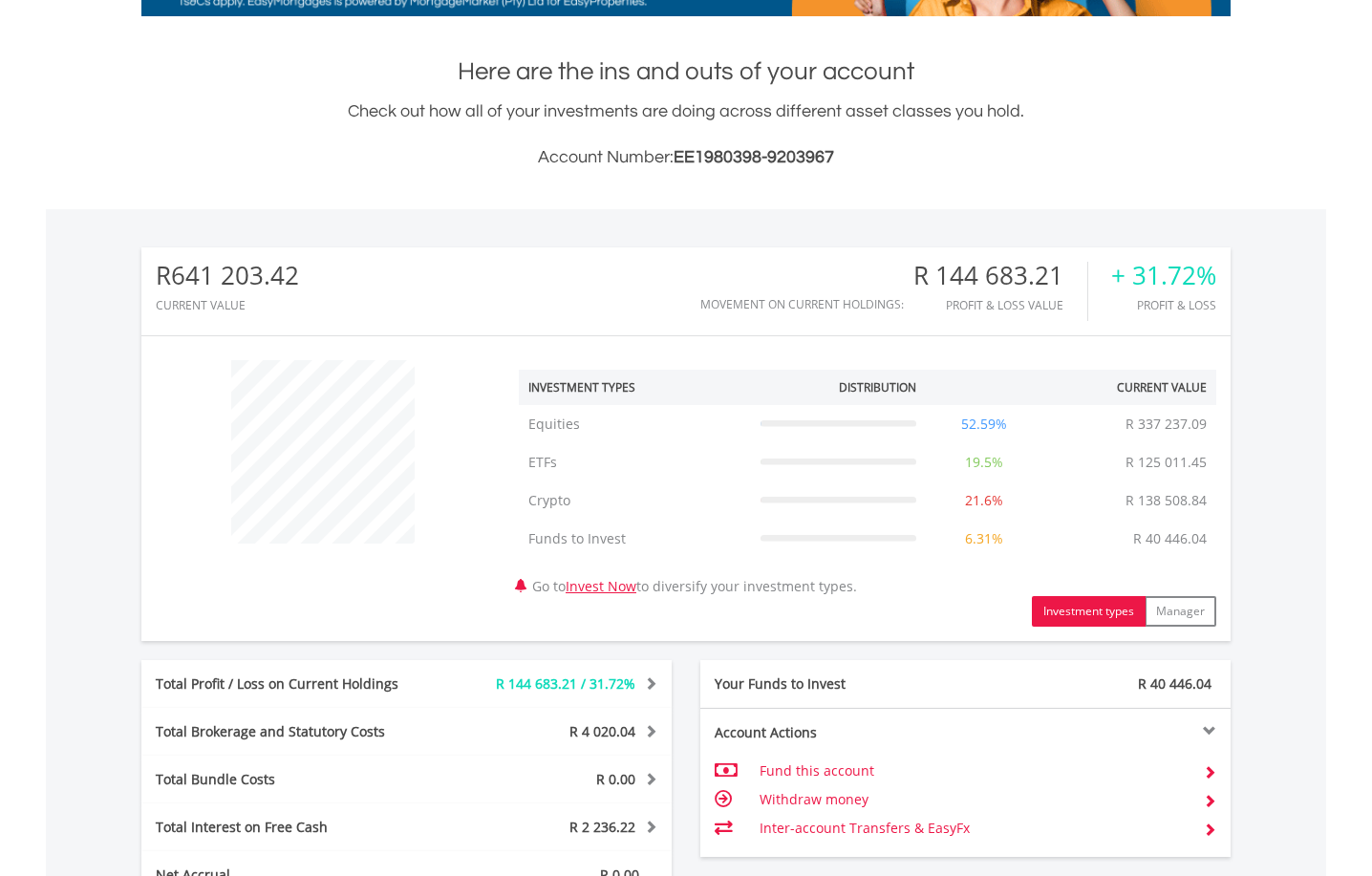
click at [345, 605] on div "﻿ Investment Types Distribution Current Value Show All Equities Equities R 337 …" at bounding box center [686, 488] width 1089 height 276
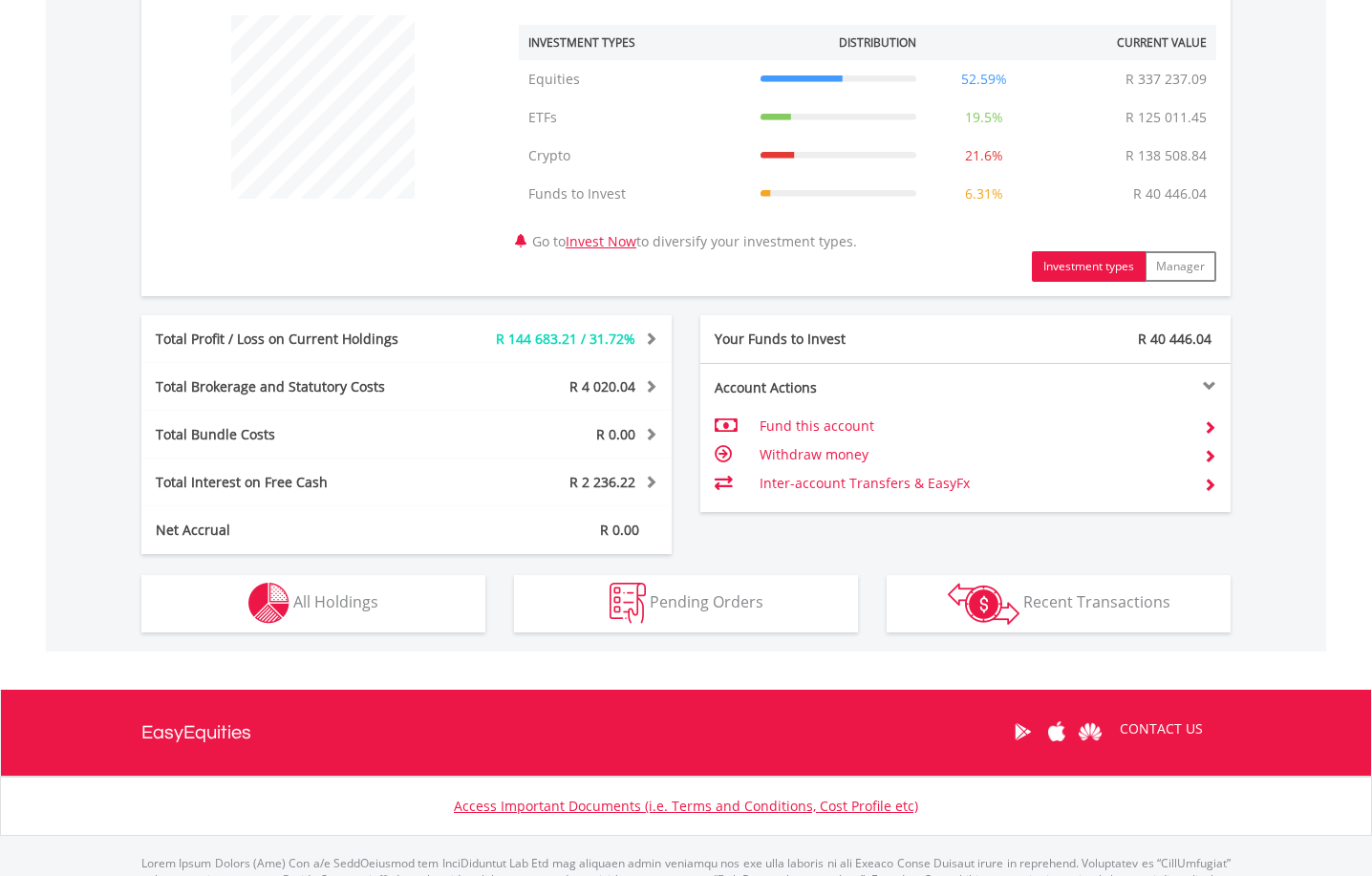
scroll to position [764, 0]
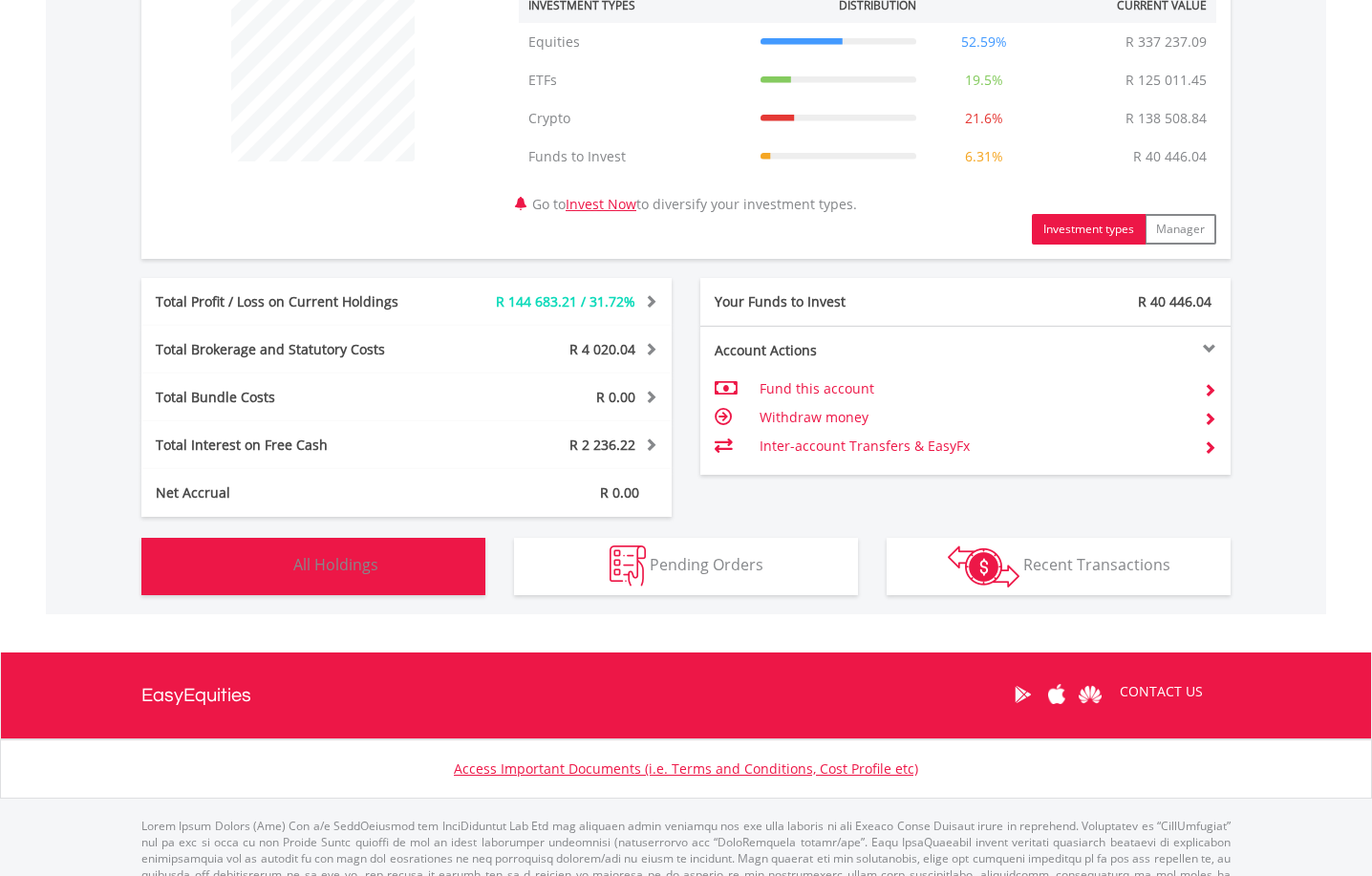
click at [425, 553] on button "Holdings All Holdings" at bounding box center [314, 565] width 343 height 57
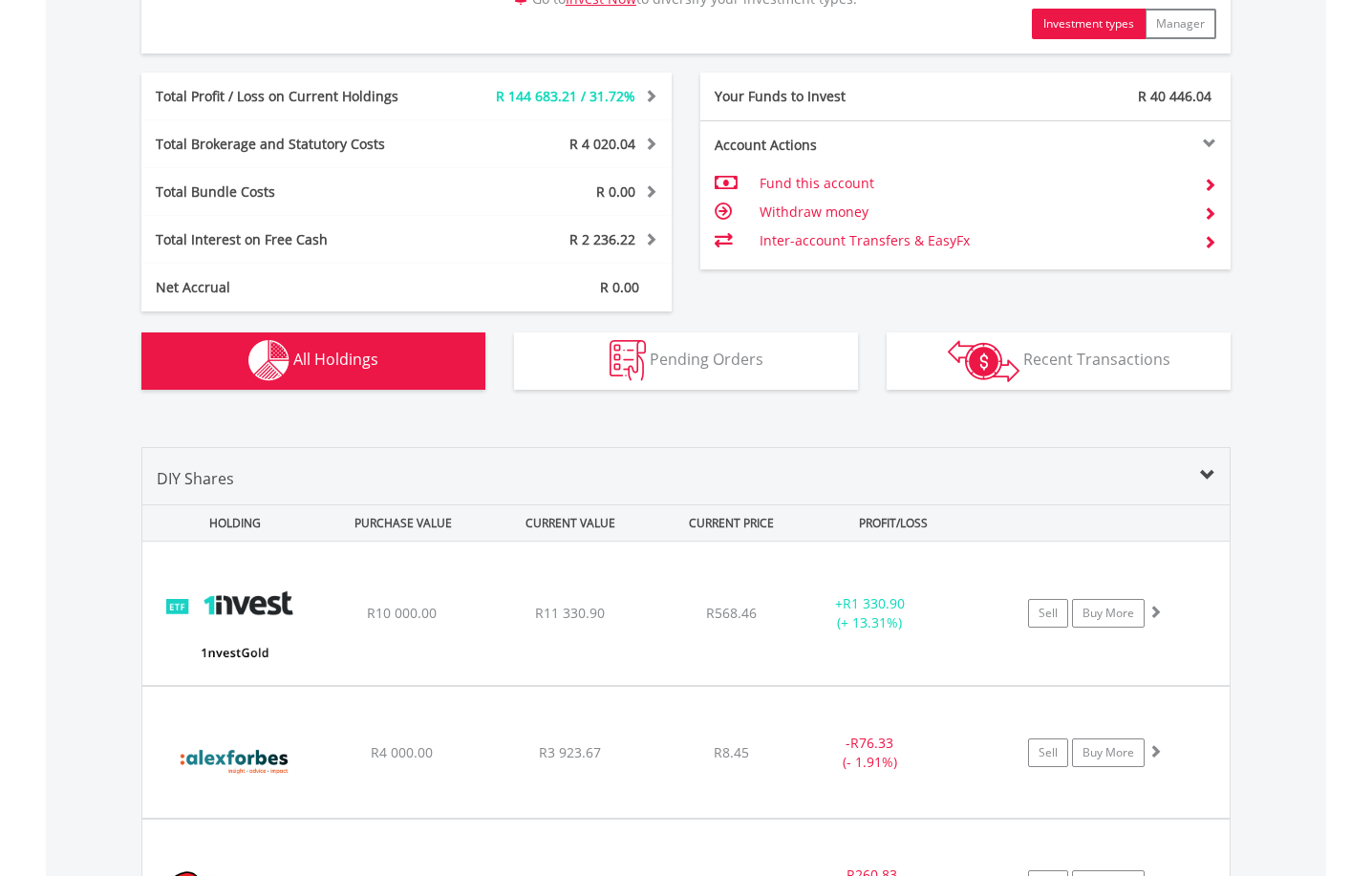
scroll to position [1416, 0]
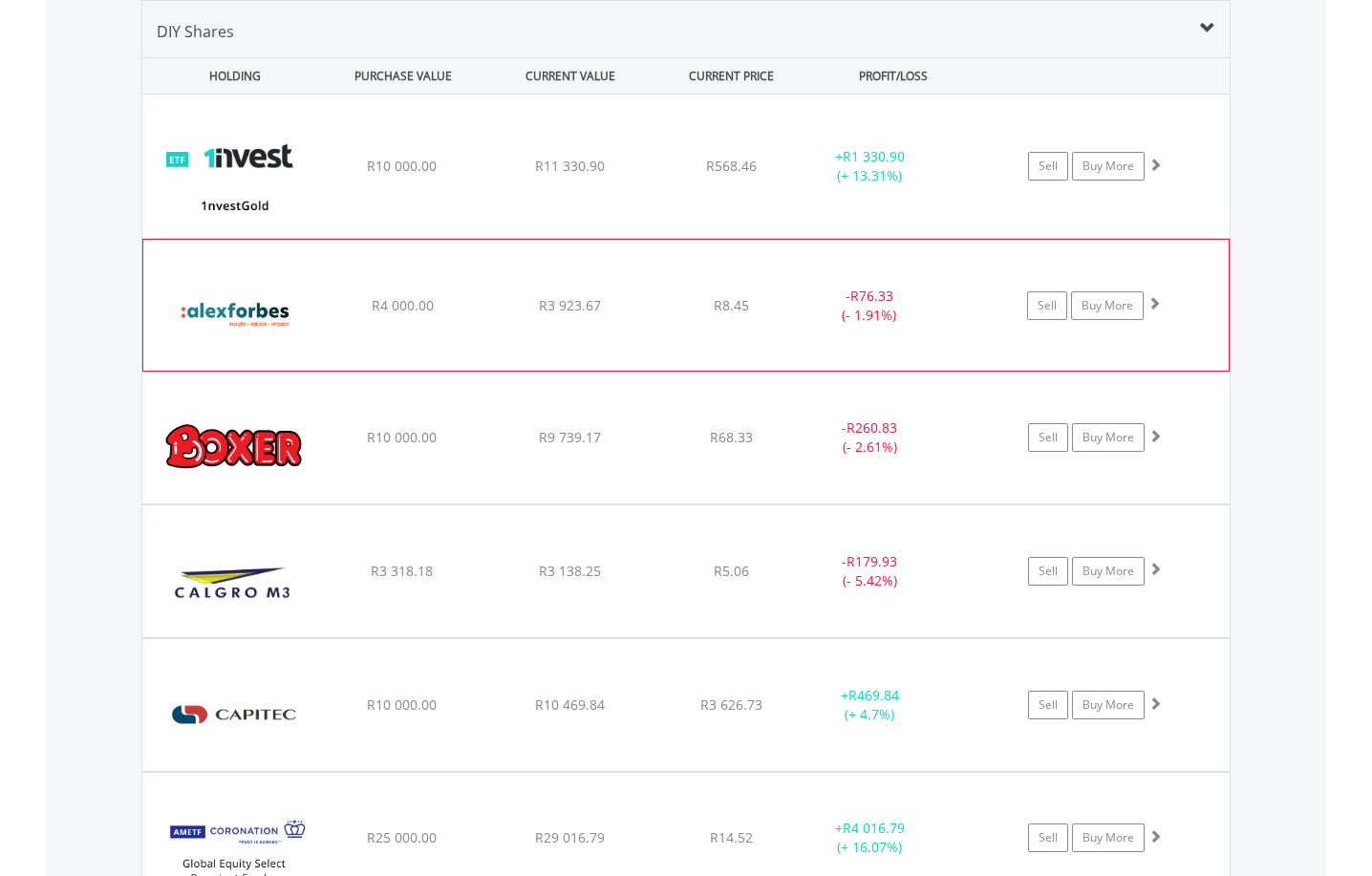
click at [1155, 305] on span at bounding box center [1154, 303] width 14 height 14
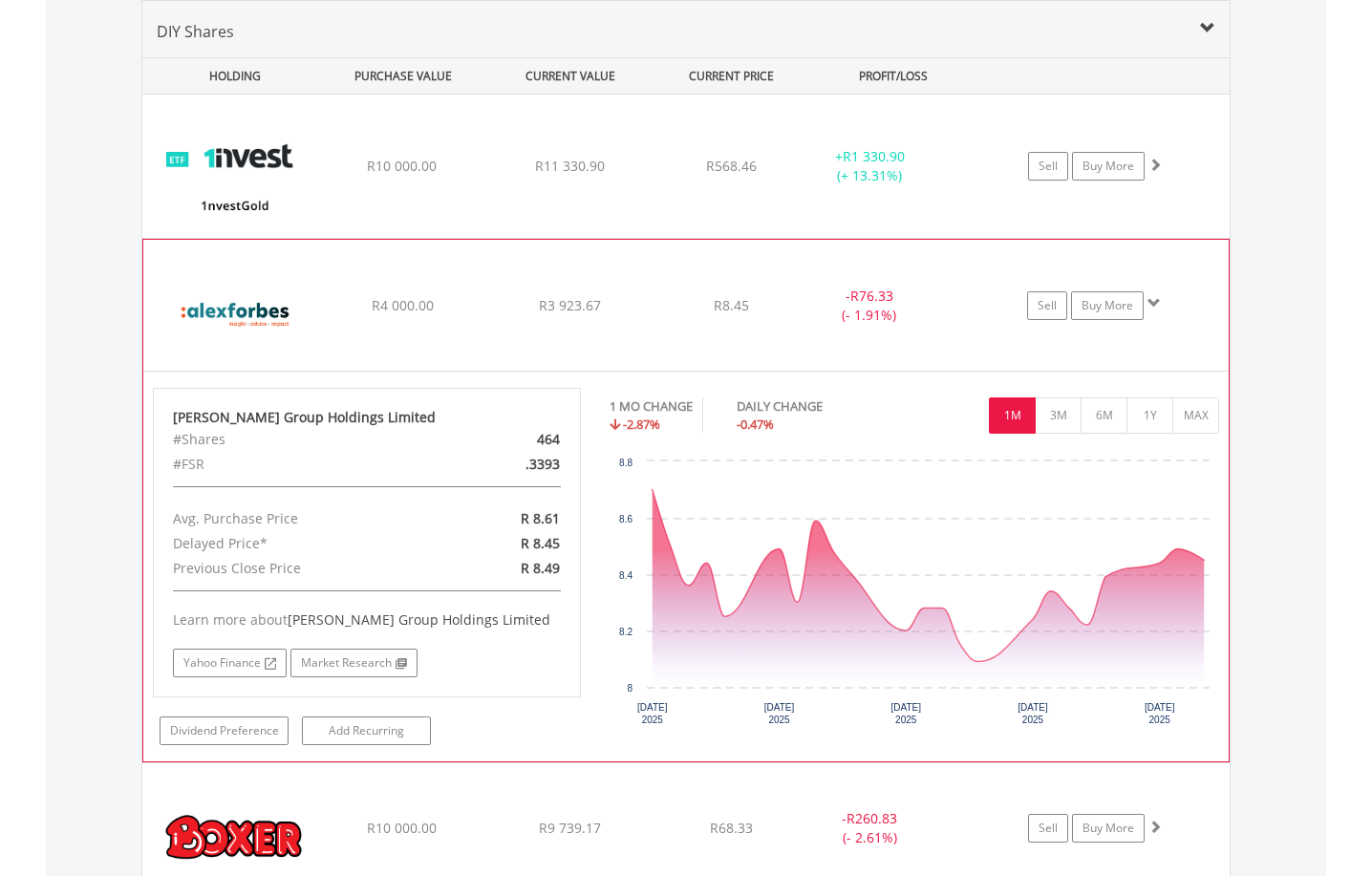
click at [1156, 305] on span at bounding box center [1154, 303] width 14 height 14
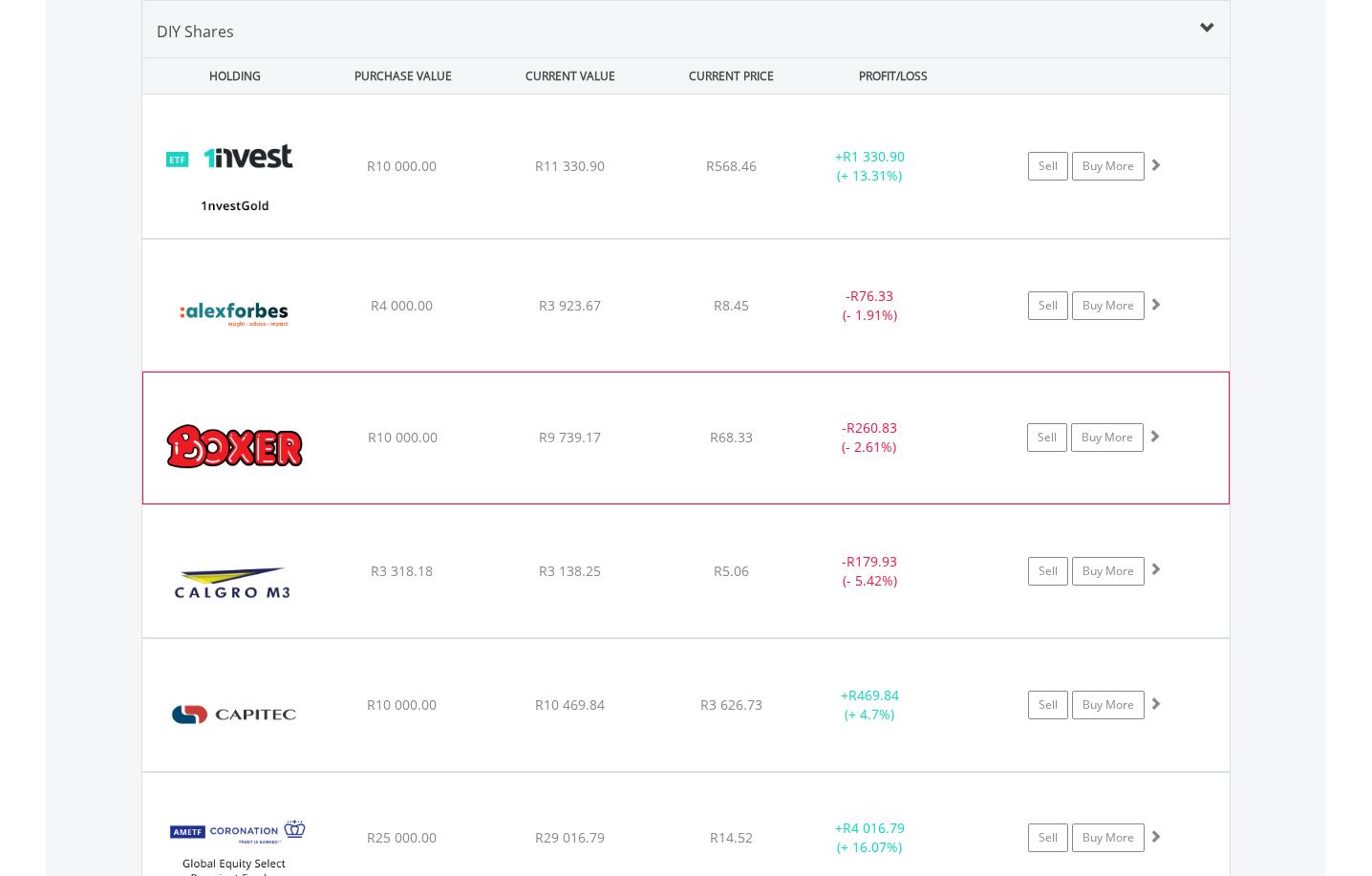
click at [1151, 435] on span at bounding box center [1154, 436] width 14 height 14
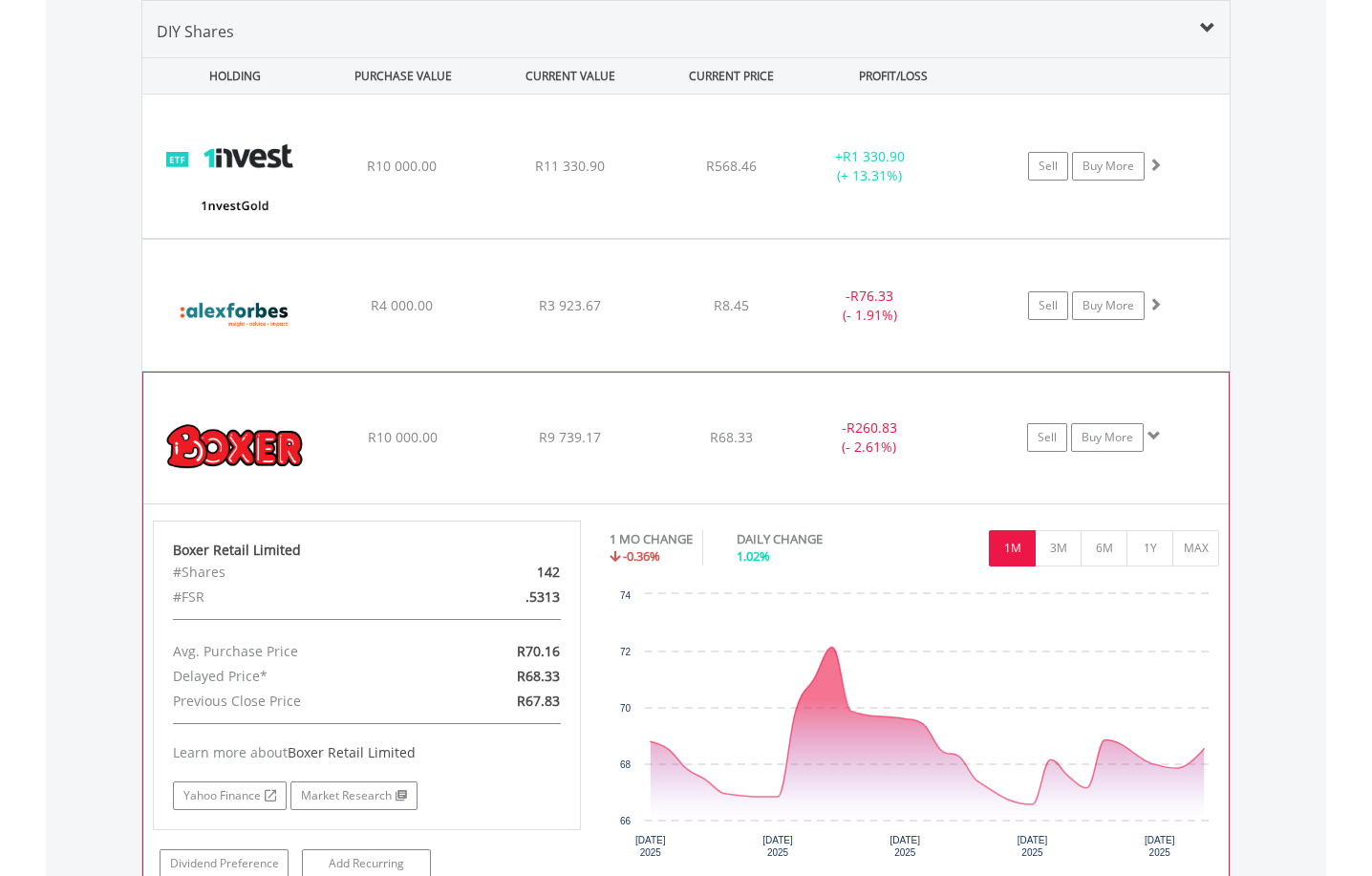
click at [1151, 435] on span at bounding box center [1154, 436] width 14 height 14
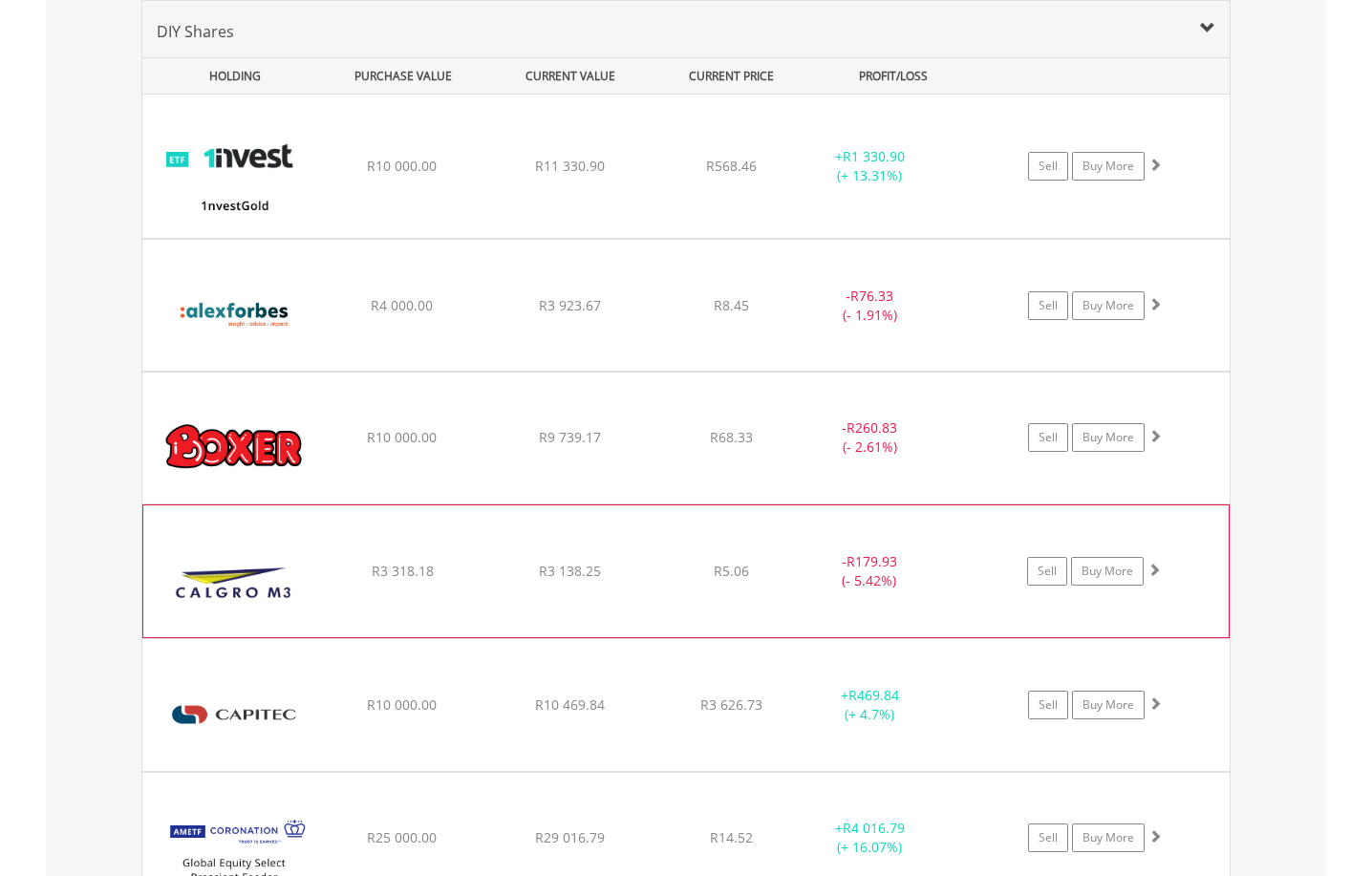
click at [1159, 571] on span at bounding box center [1154, 569] width 14 height 14
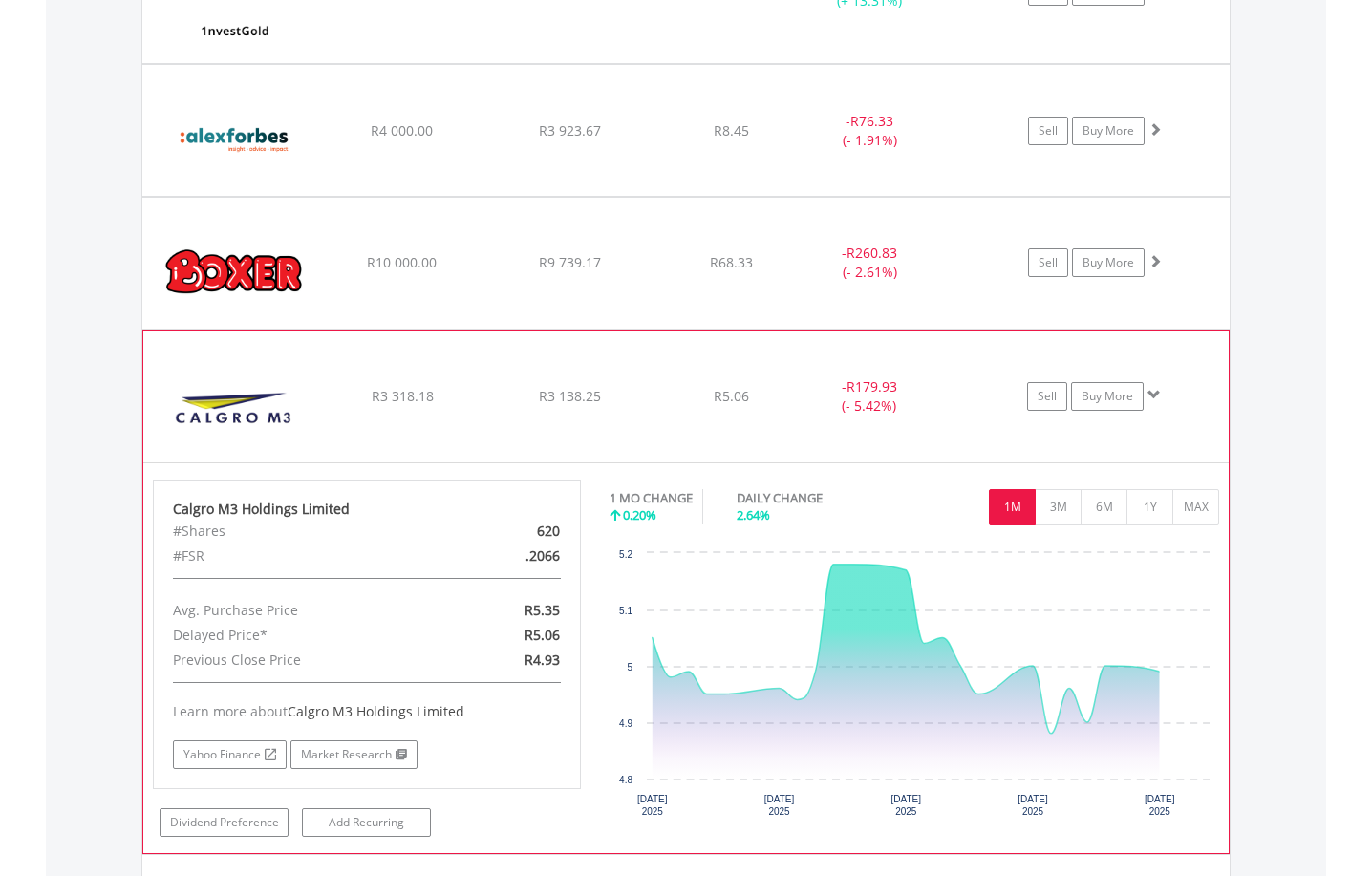
scroll to position [1607, 0]
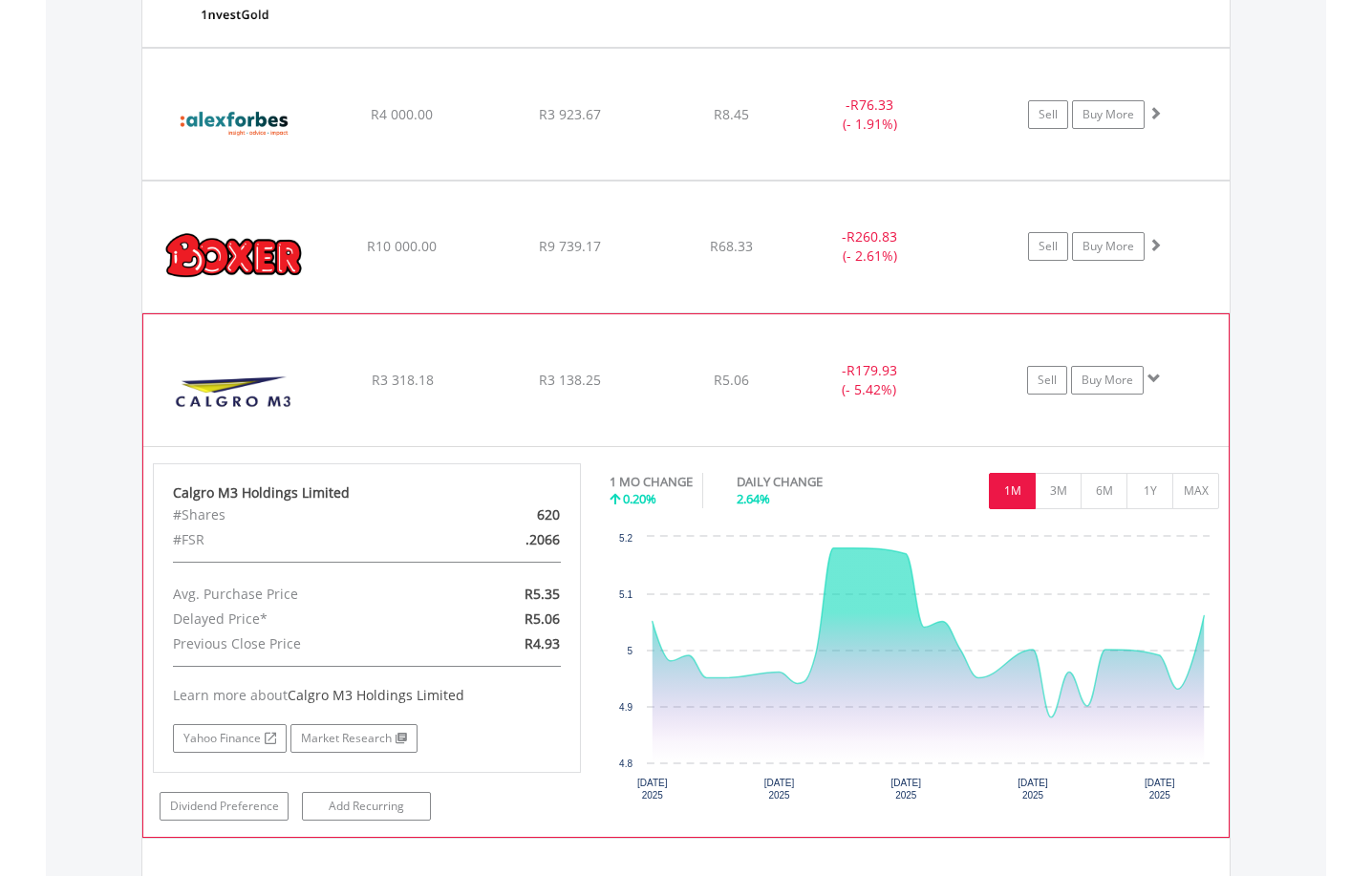
click at [1154, 378] on span at bounding box center [1154, 378] width 14 height 14
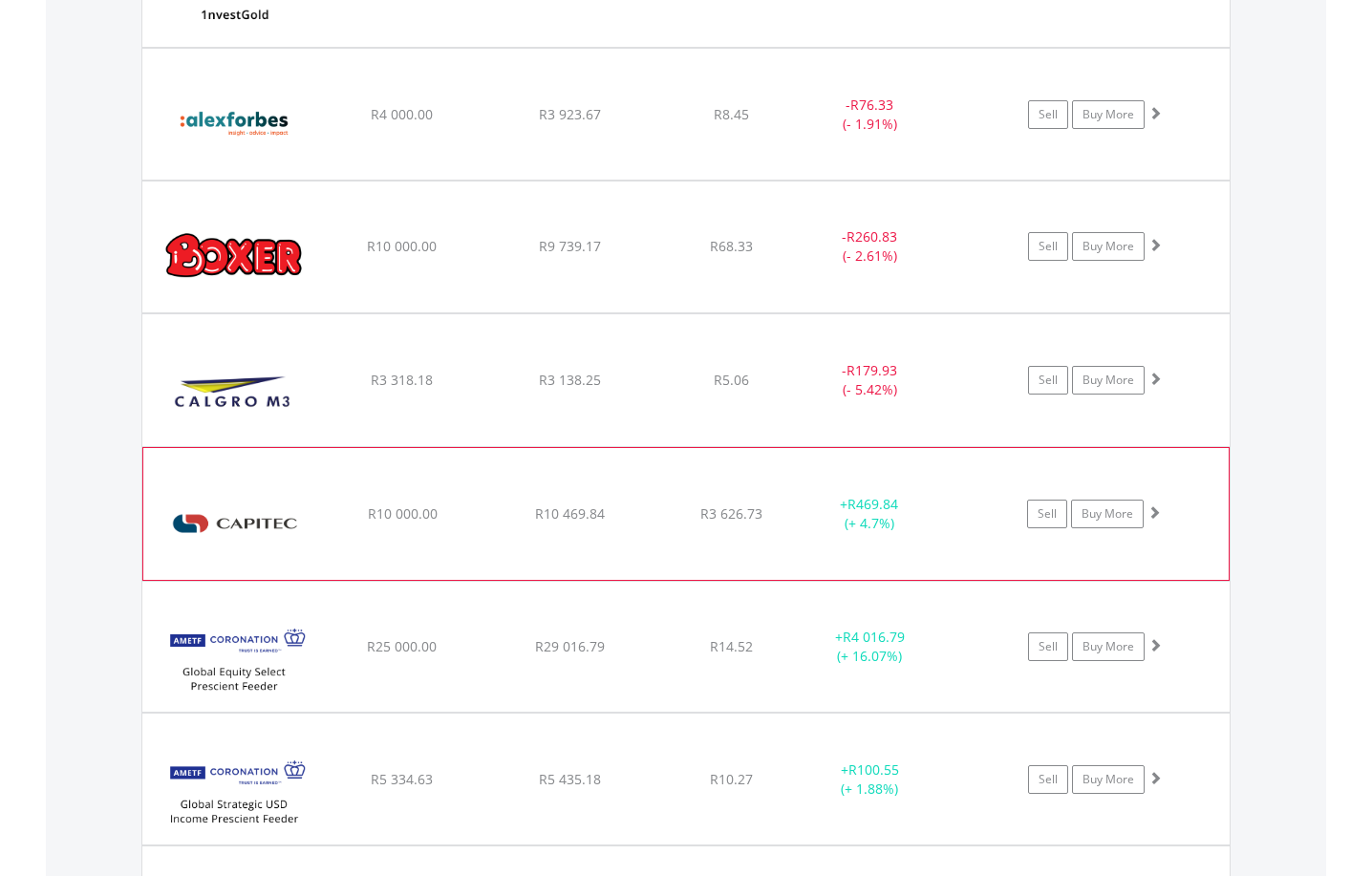
click at [1159, 511] on span at bounding box center [1154, 512] width 14 height 14
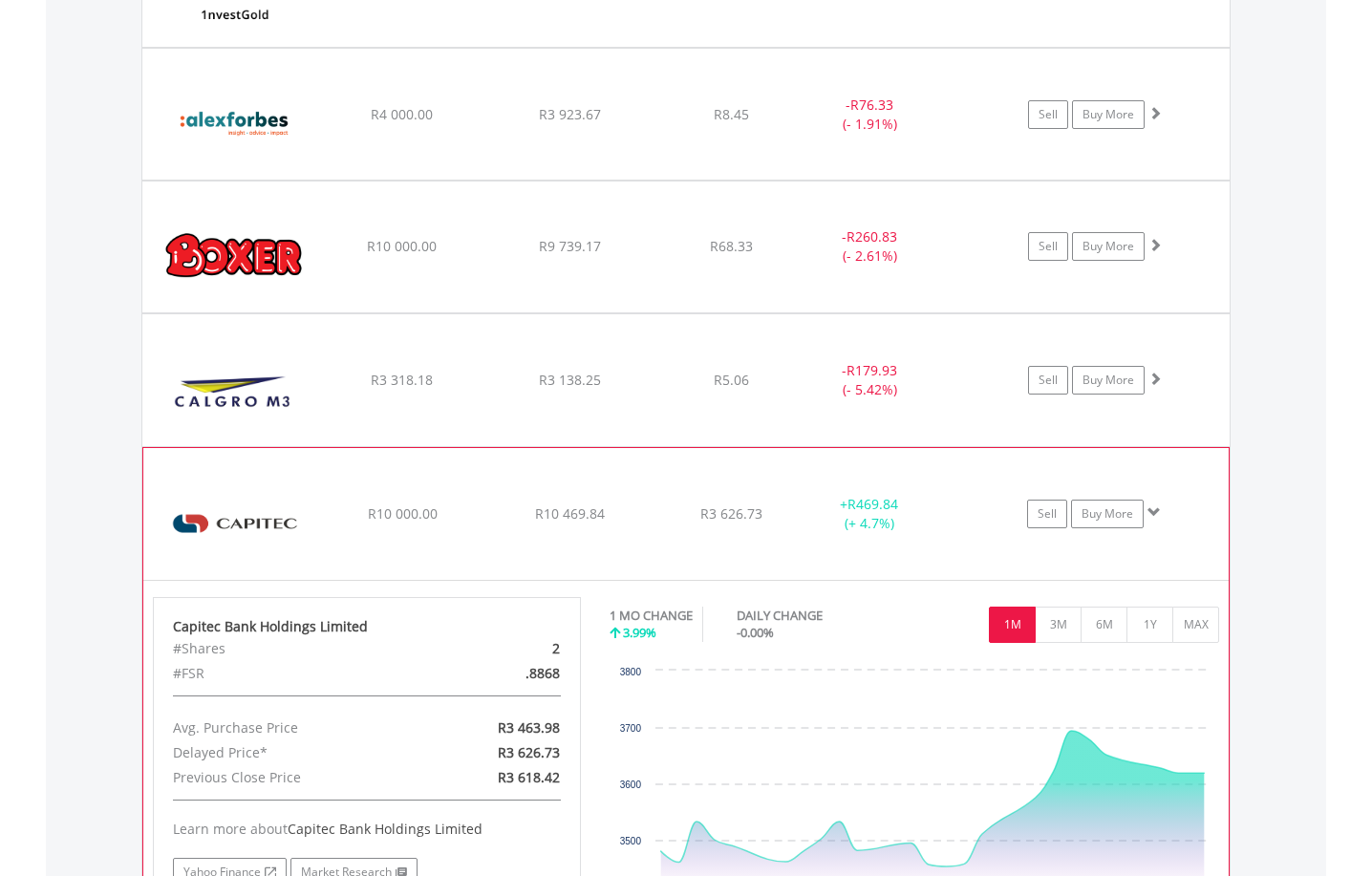
click at [1159, 511] on span at bounding box center [1154, 512] width 14 height 14
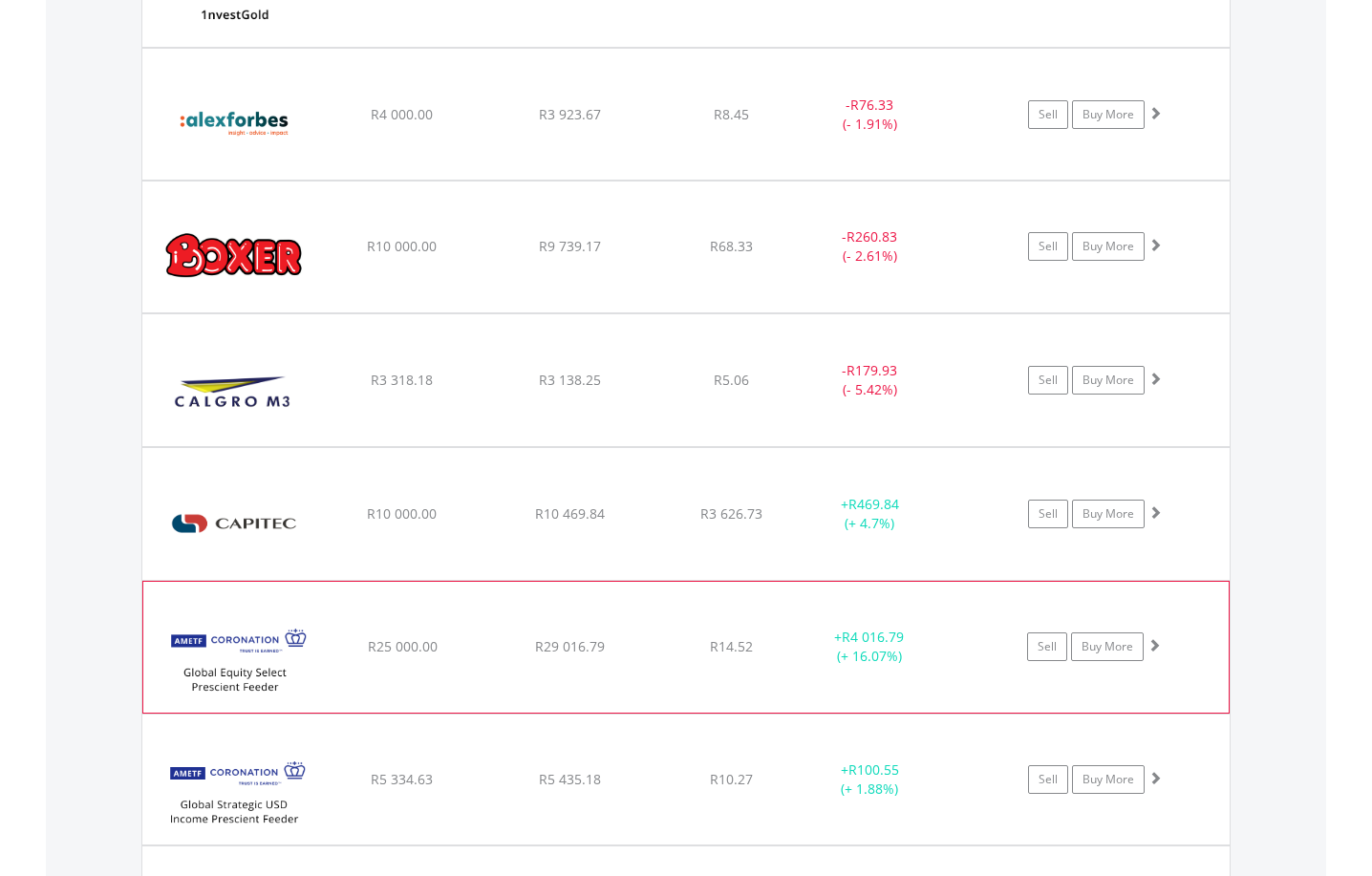
click at [1151, 646] on span at bounding box center [1154, 644] width 14 height 14
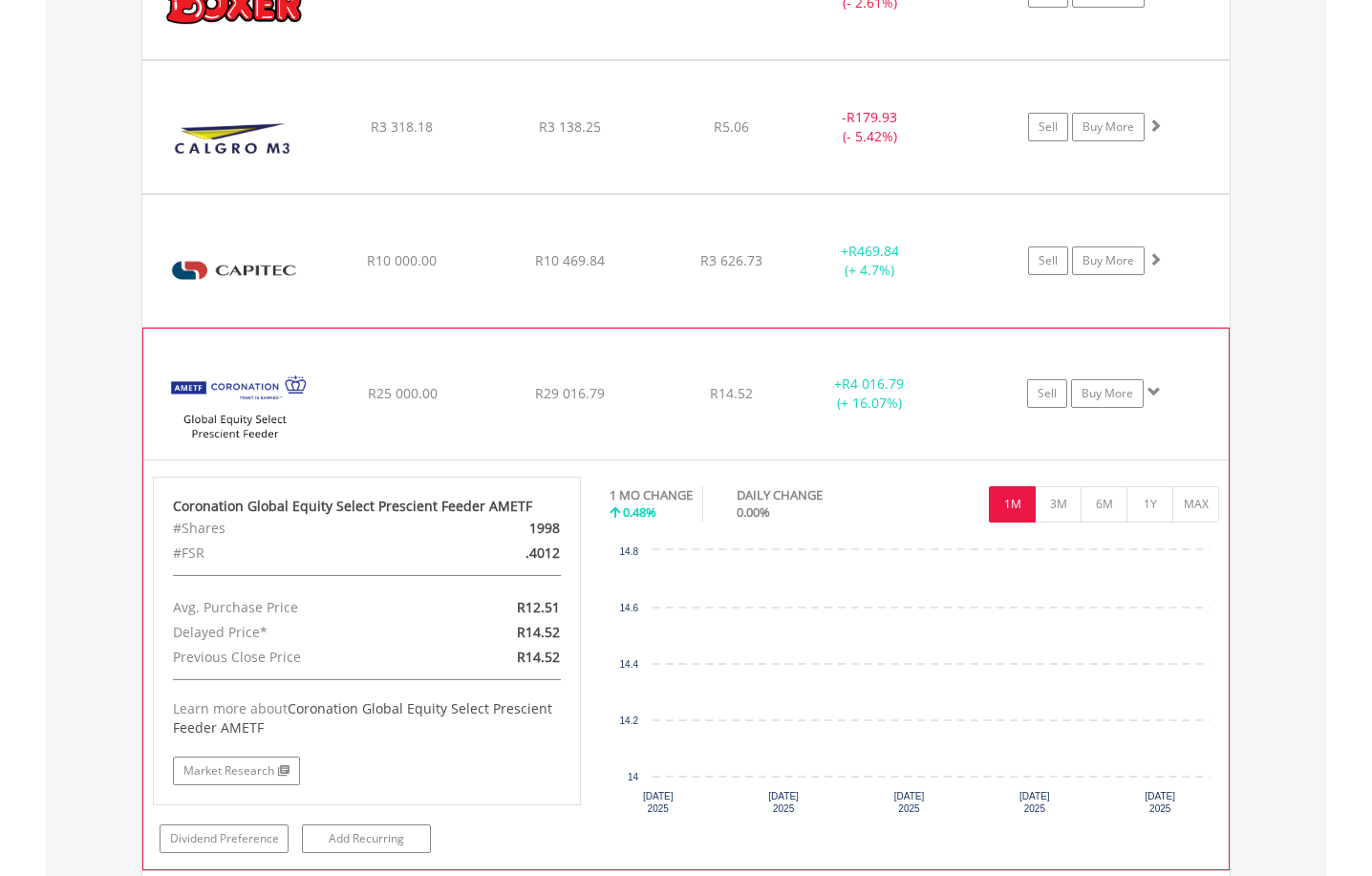
scroll to position [1990, 0]
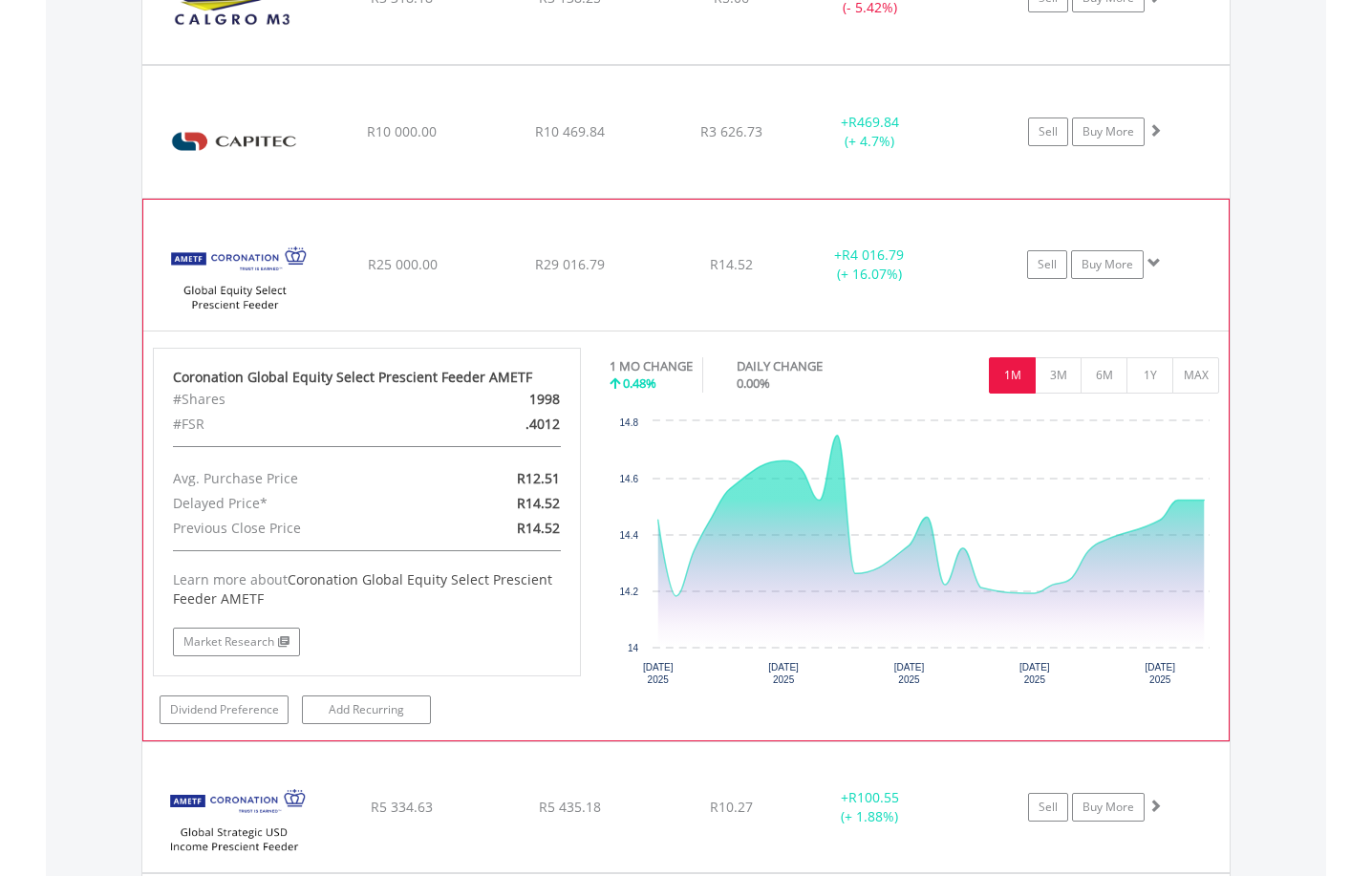
click at [1151, 260] on span at bounding box center [1154, 262] width 14 height 14
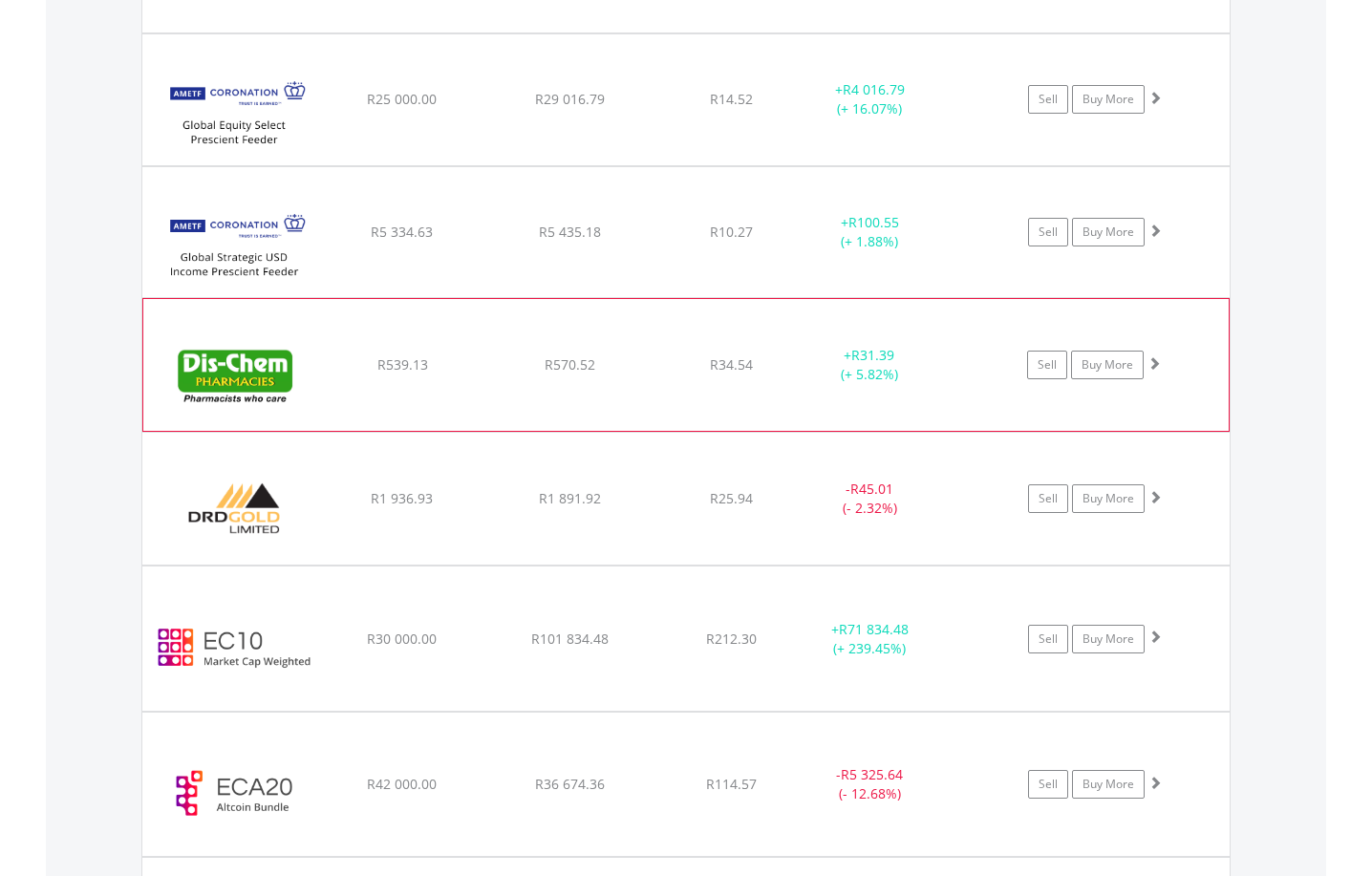
scroll to position [2181, 0]
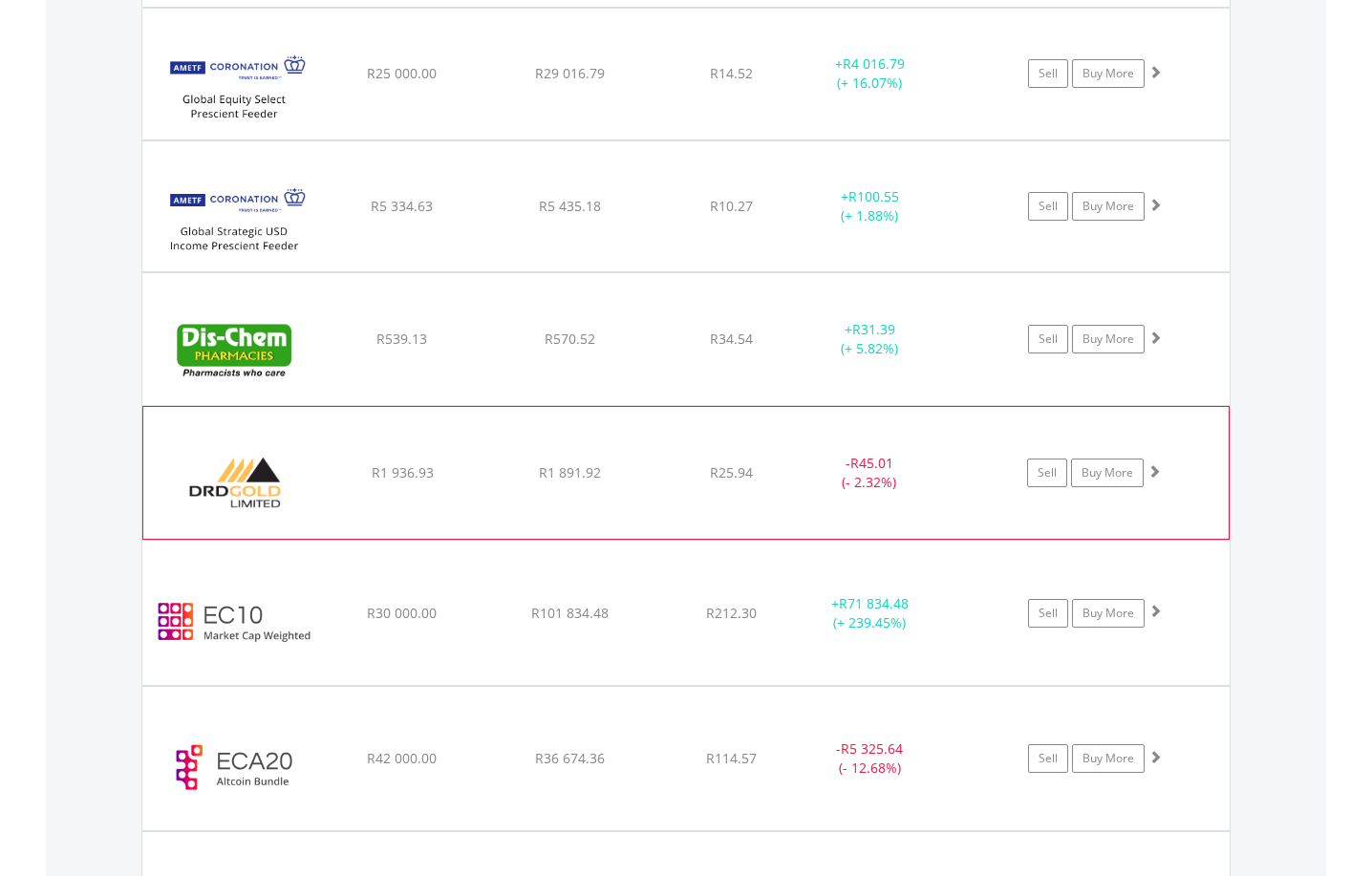
click at [1155, 470] on span at bounding box center [1154, 471] width 14 height 14
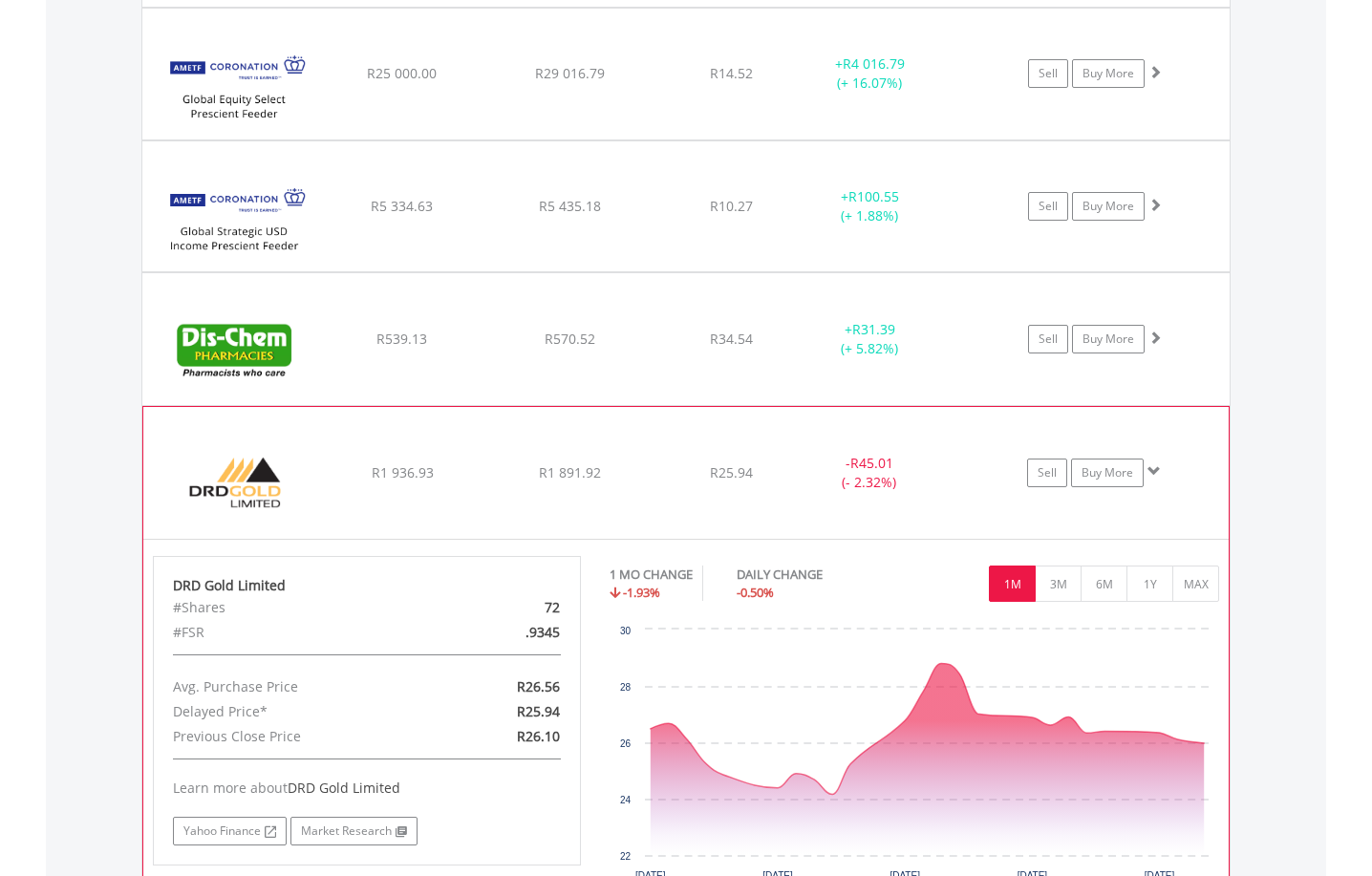
click at [1157, 467] on span at bounding box center [1154, 471] width 14 height 14
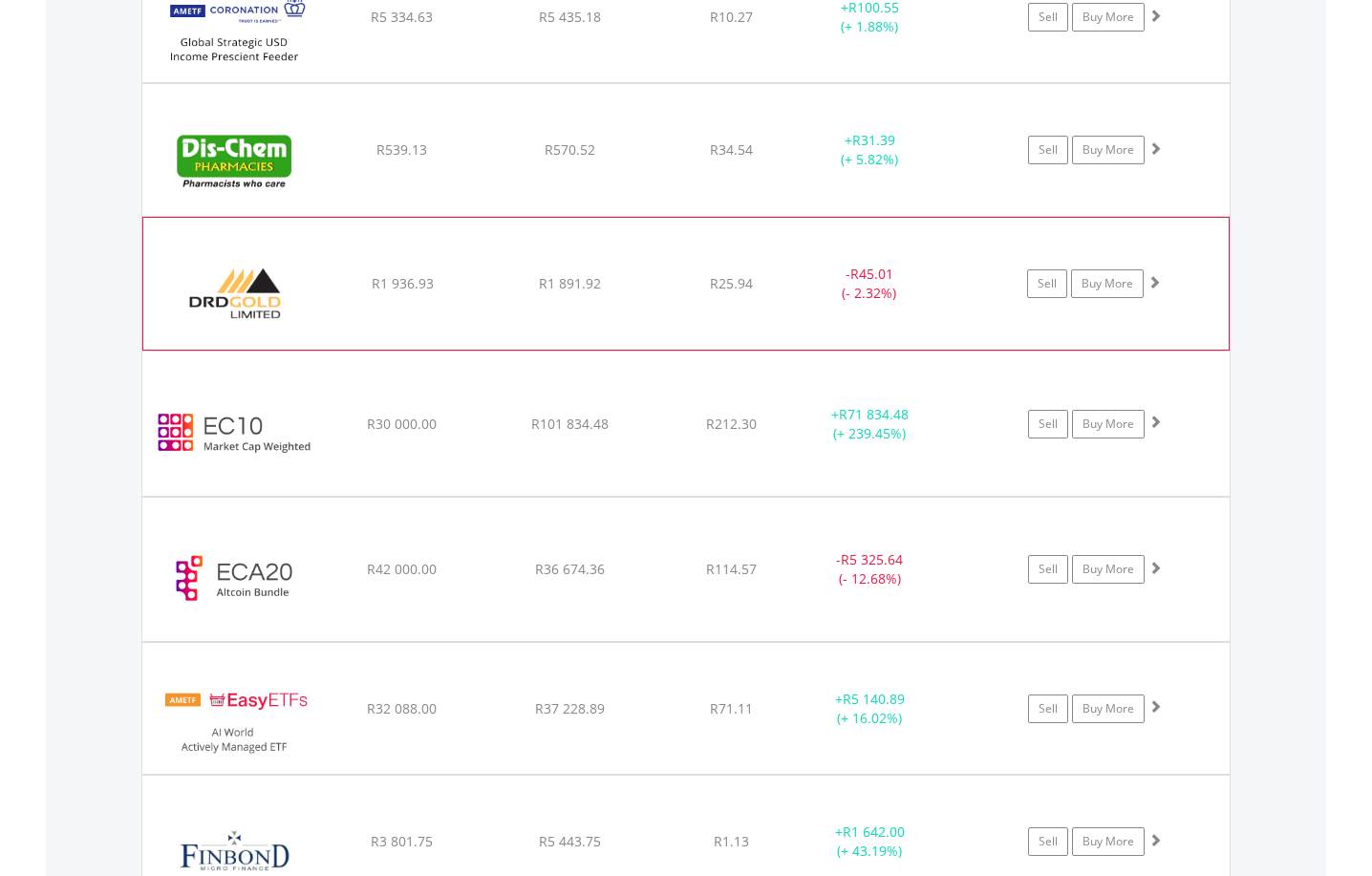
scroll to position [2372, 0]
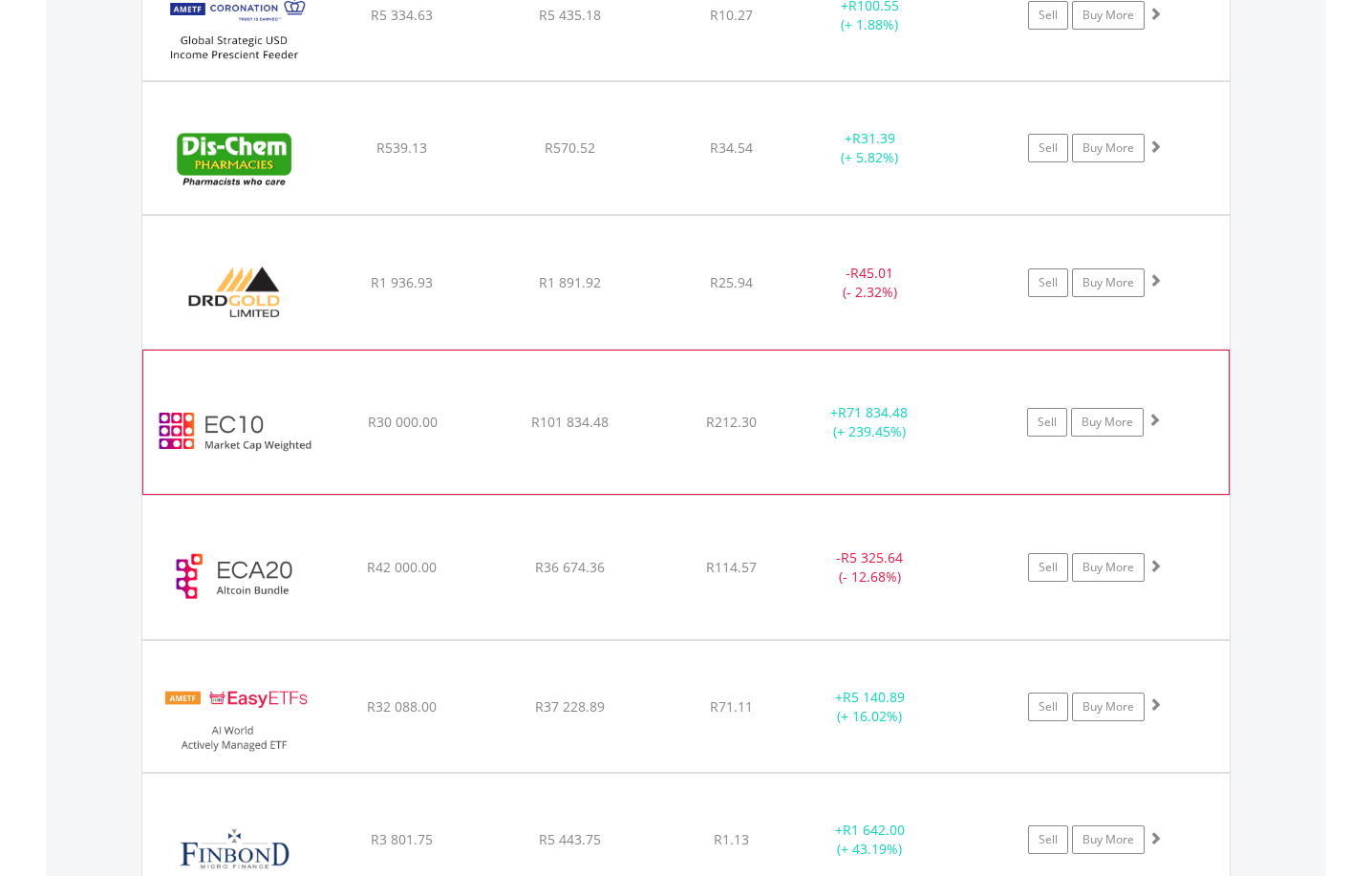
click at [1153, 422] on span at bounding box center [1154, 420] width 14 height 14
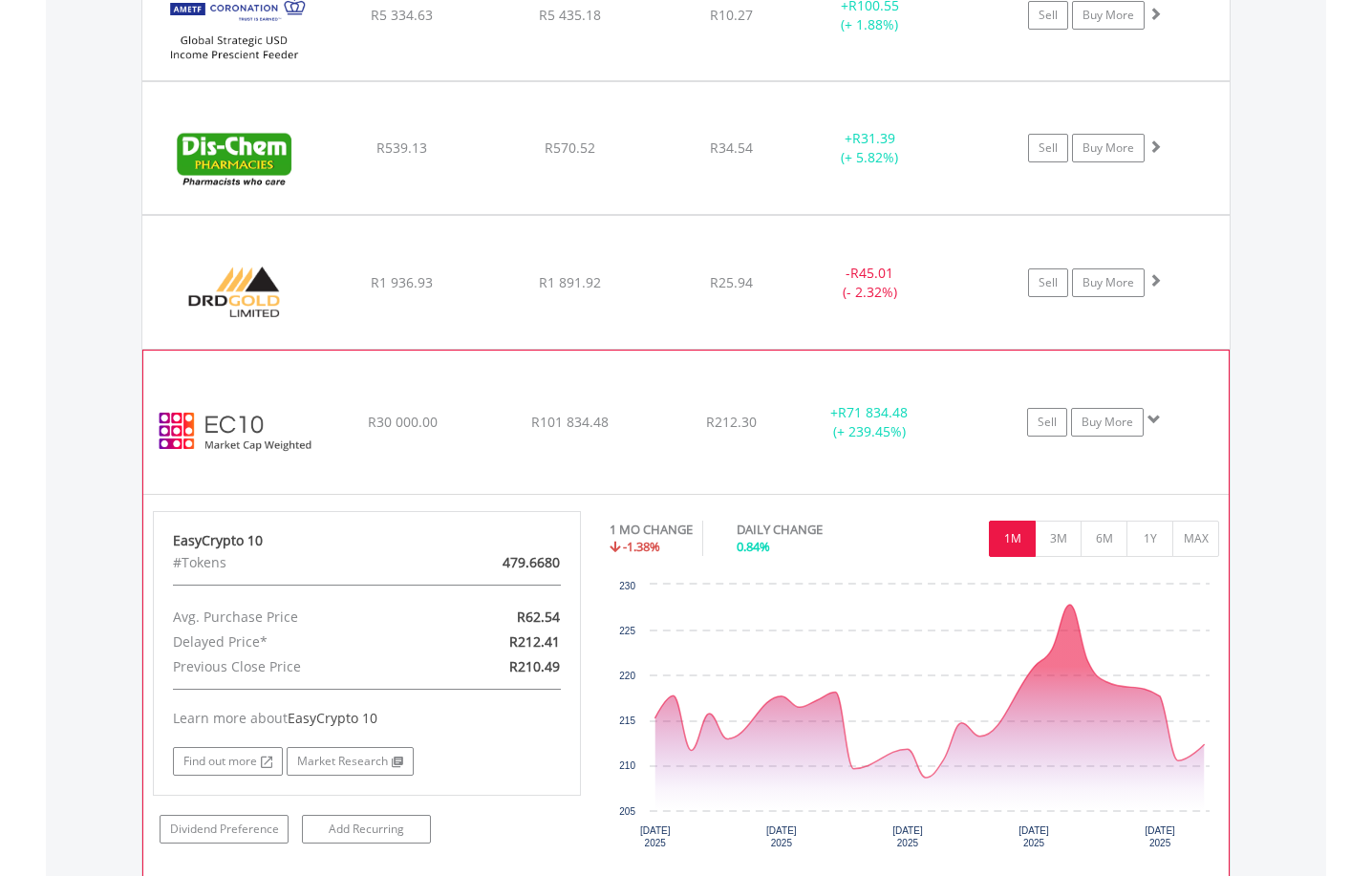
click at [1150, 418] on span at bounding box center [1154, 420] width 14 height 14
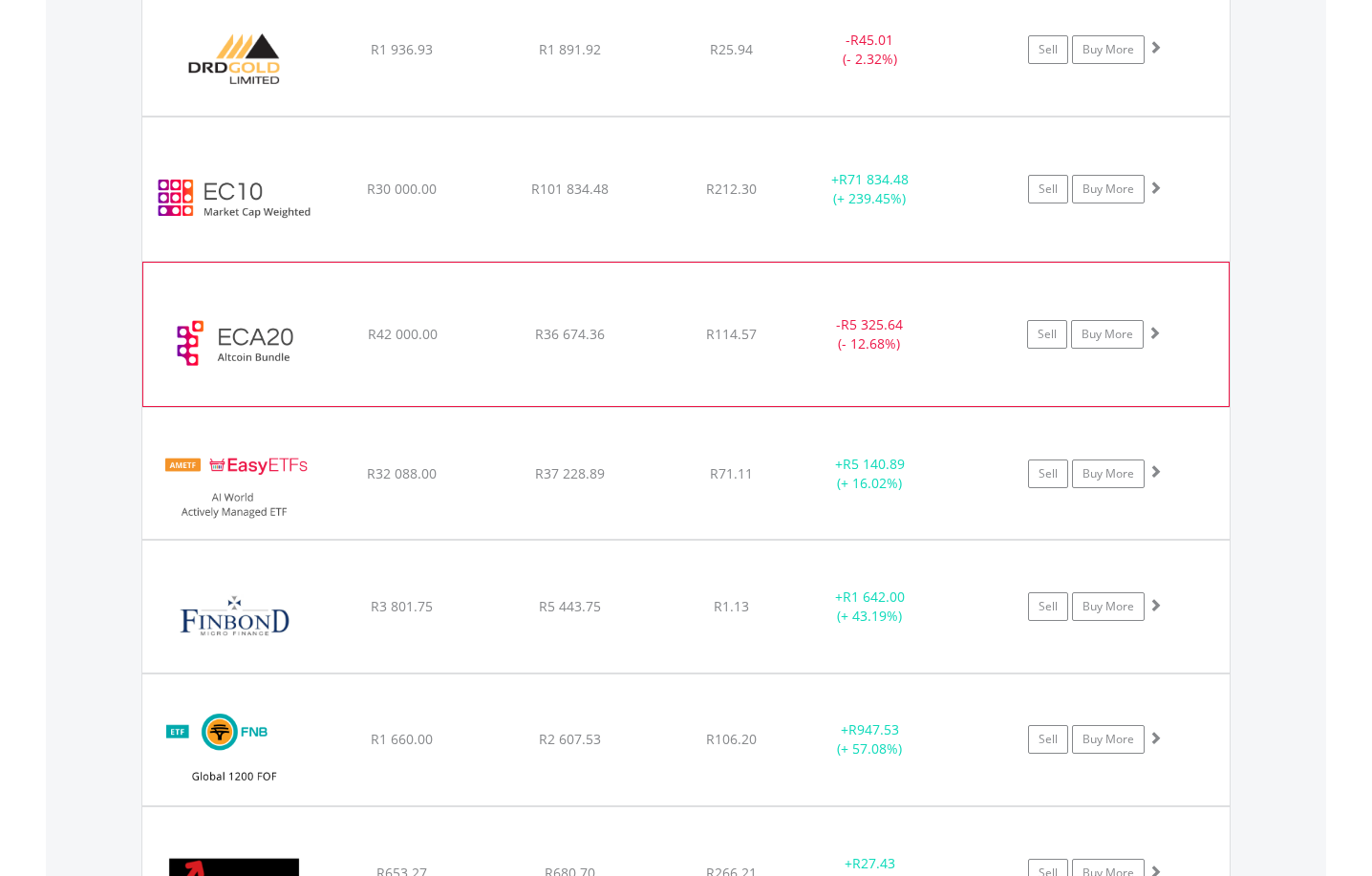
scroll to position [2659, 0]
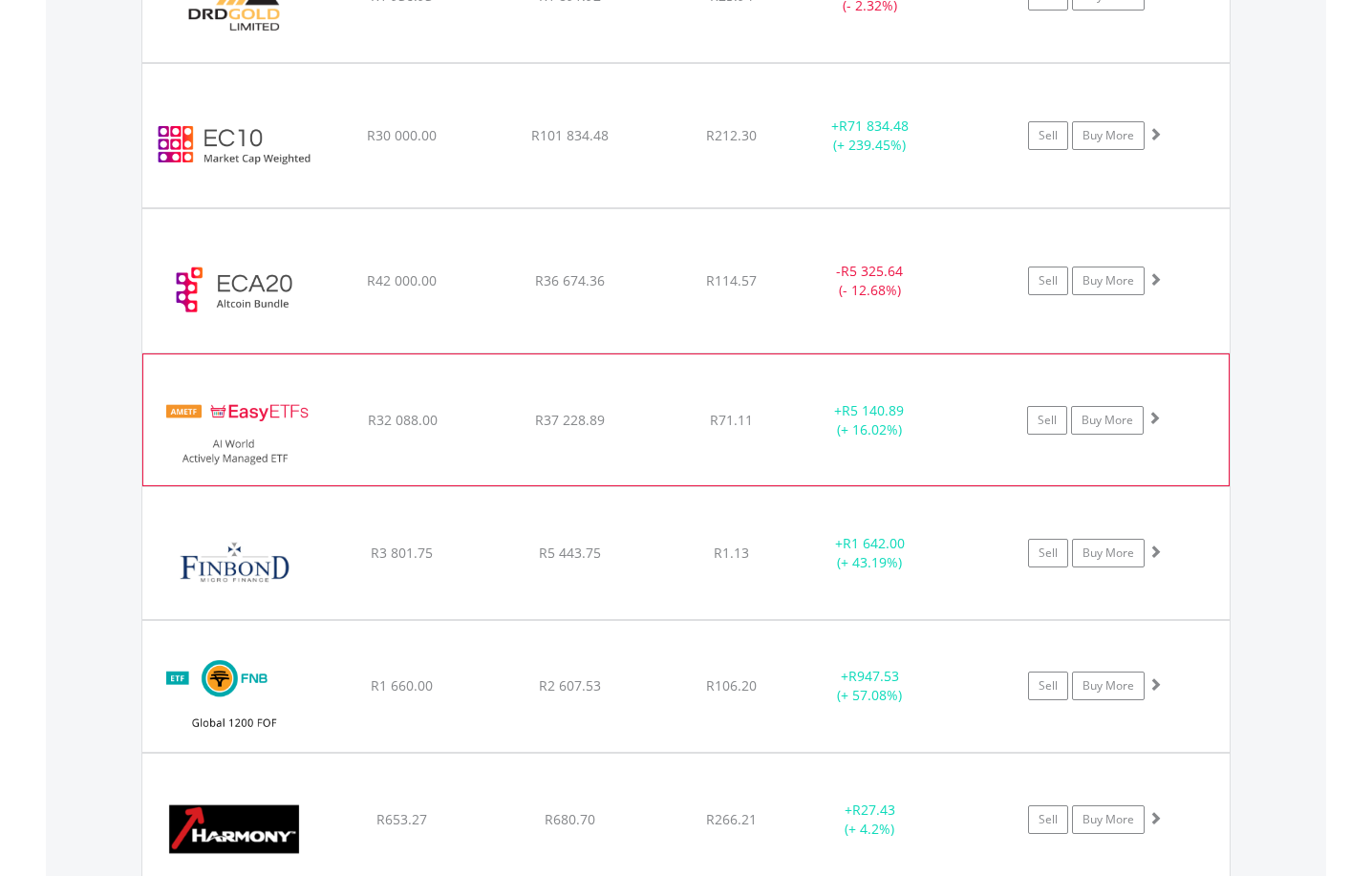
click at [1155, 420] on span at bounding box center [1154, 418] width 14 height 14
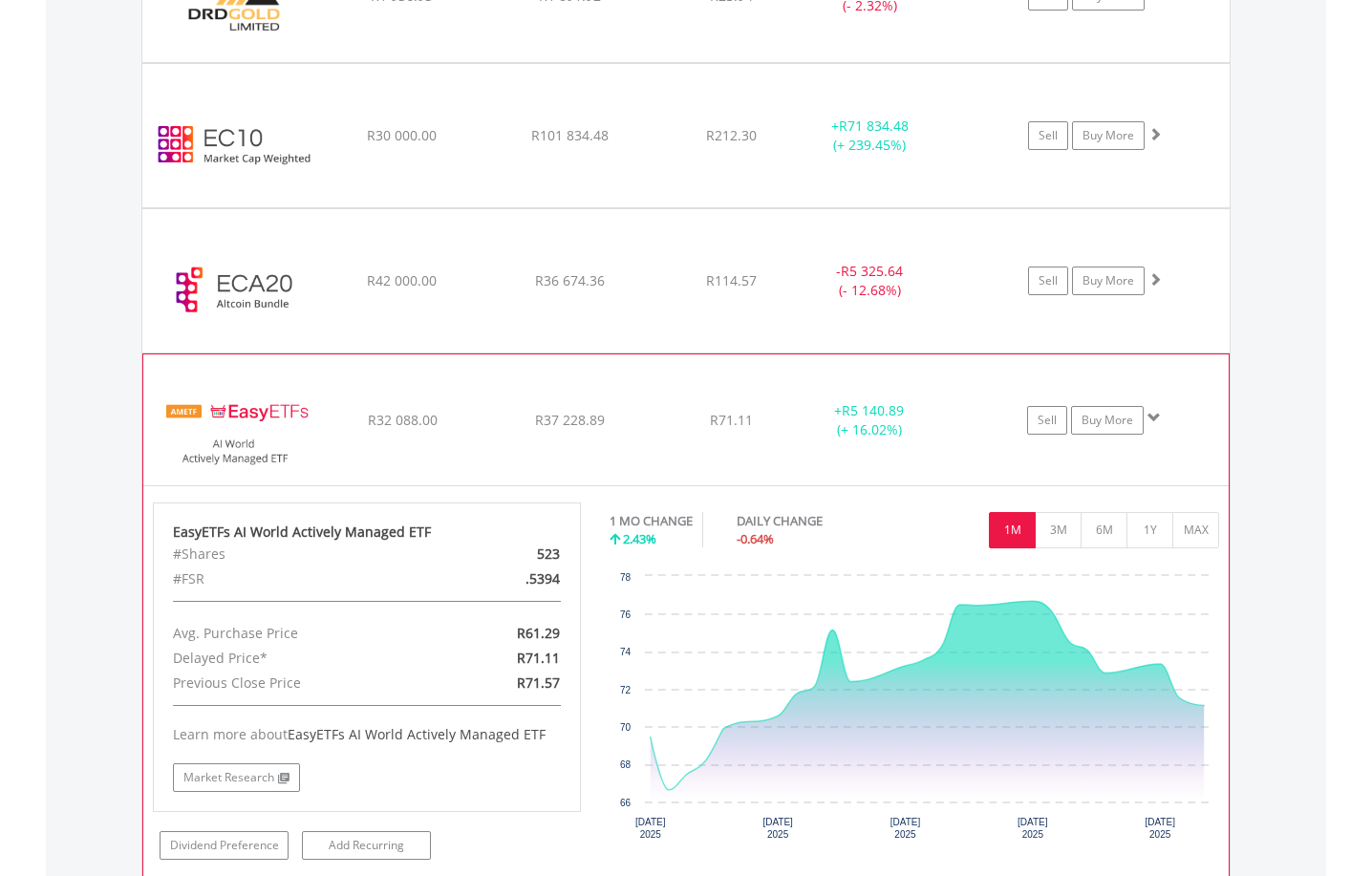
click at [1155, 420] on span at bounding box center [1154, 418] width 14 height 14
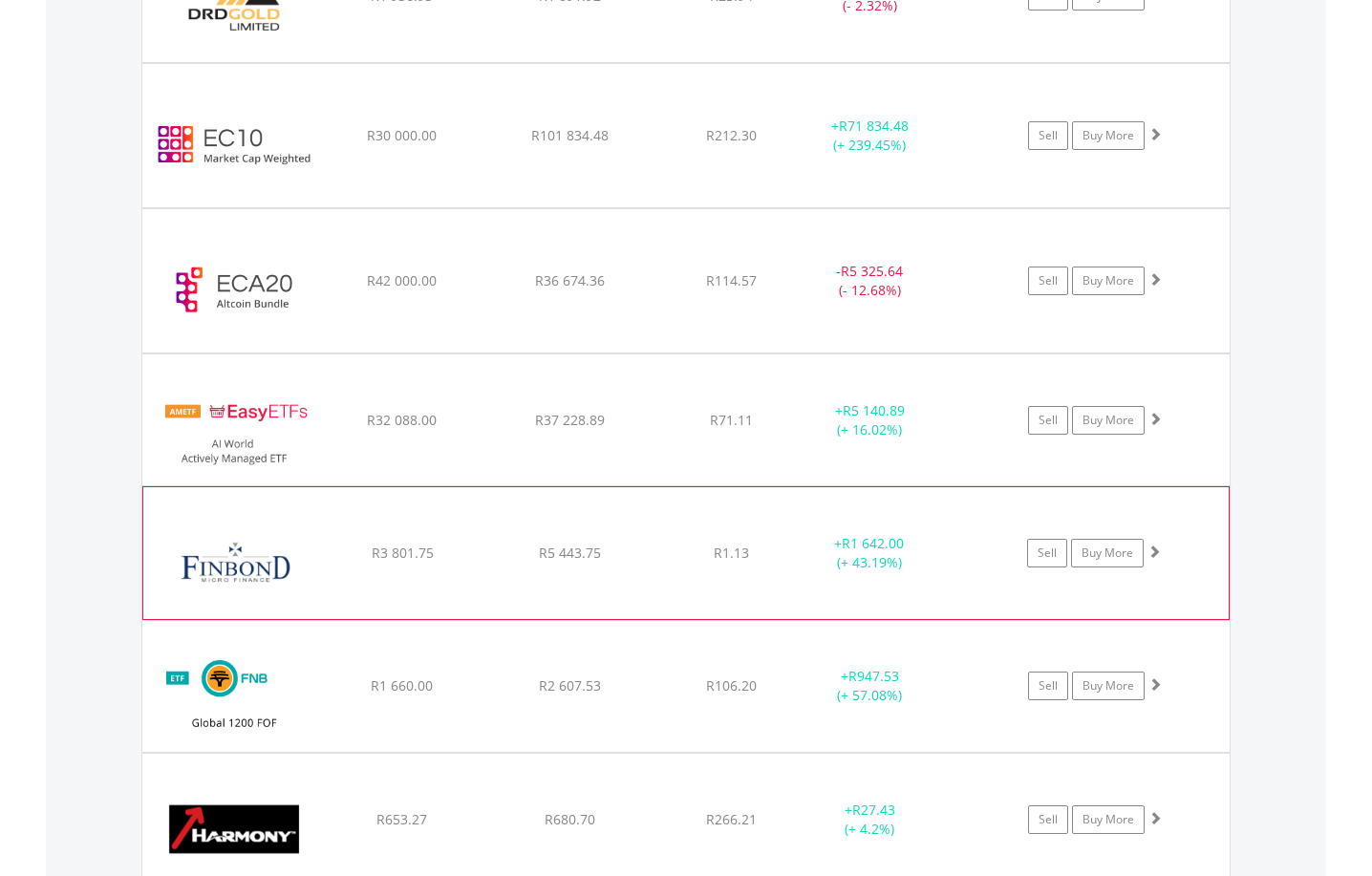
click at [1149, 555] on span at bounding box center [1154, 551] width 14 height 14
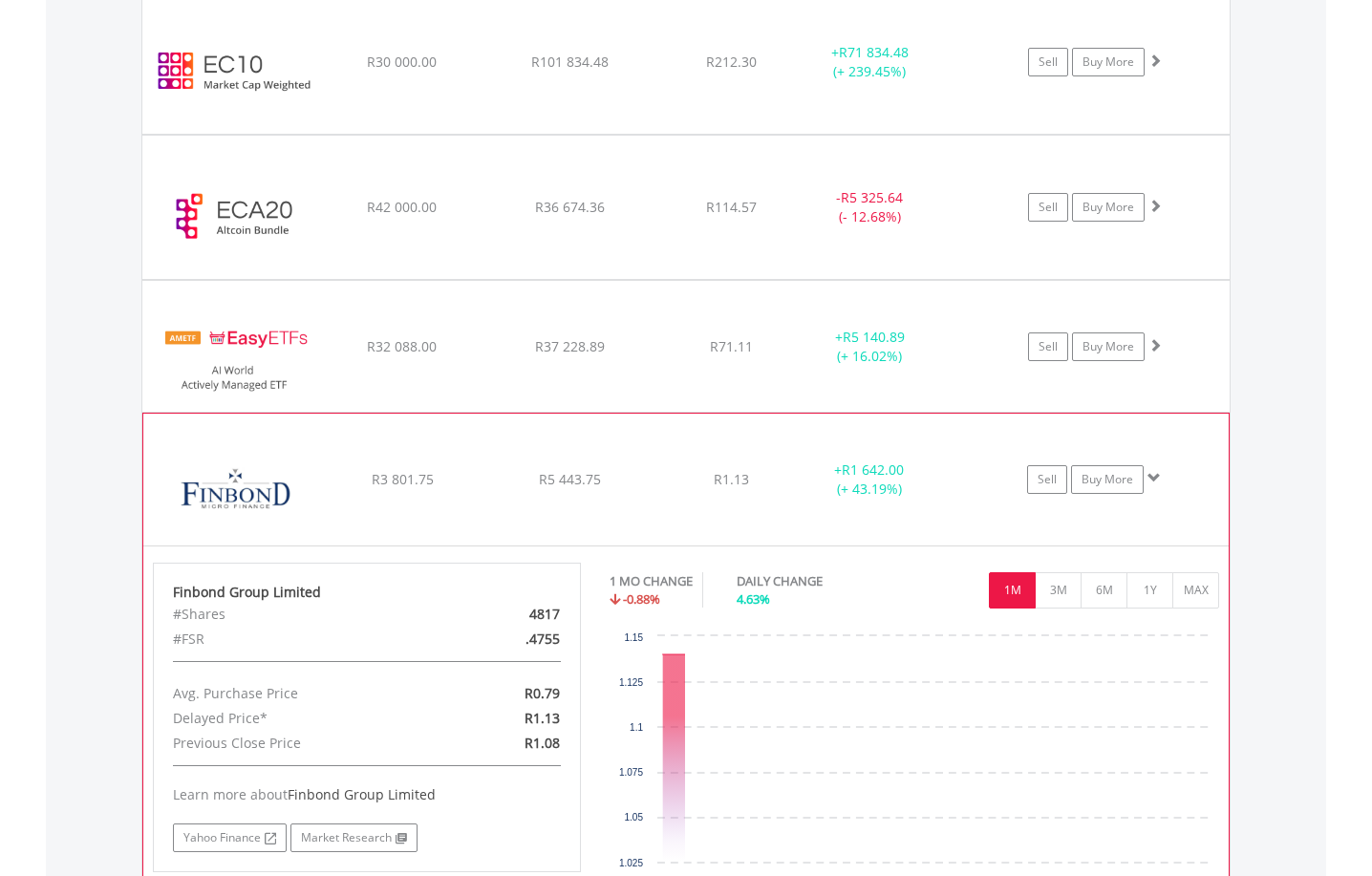
scroll to position [2754, 0]
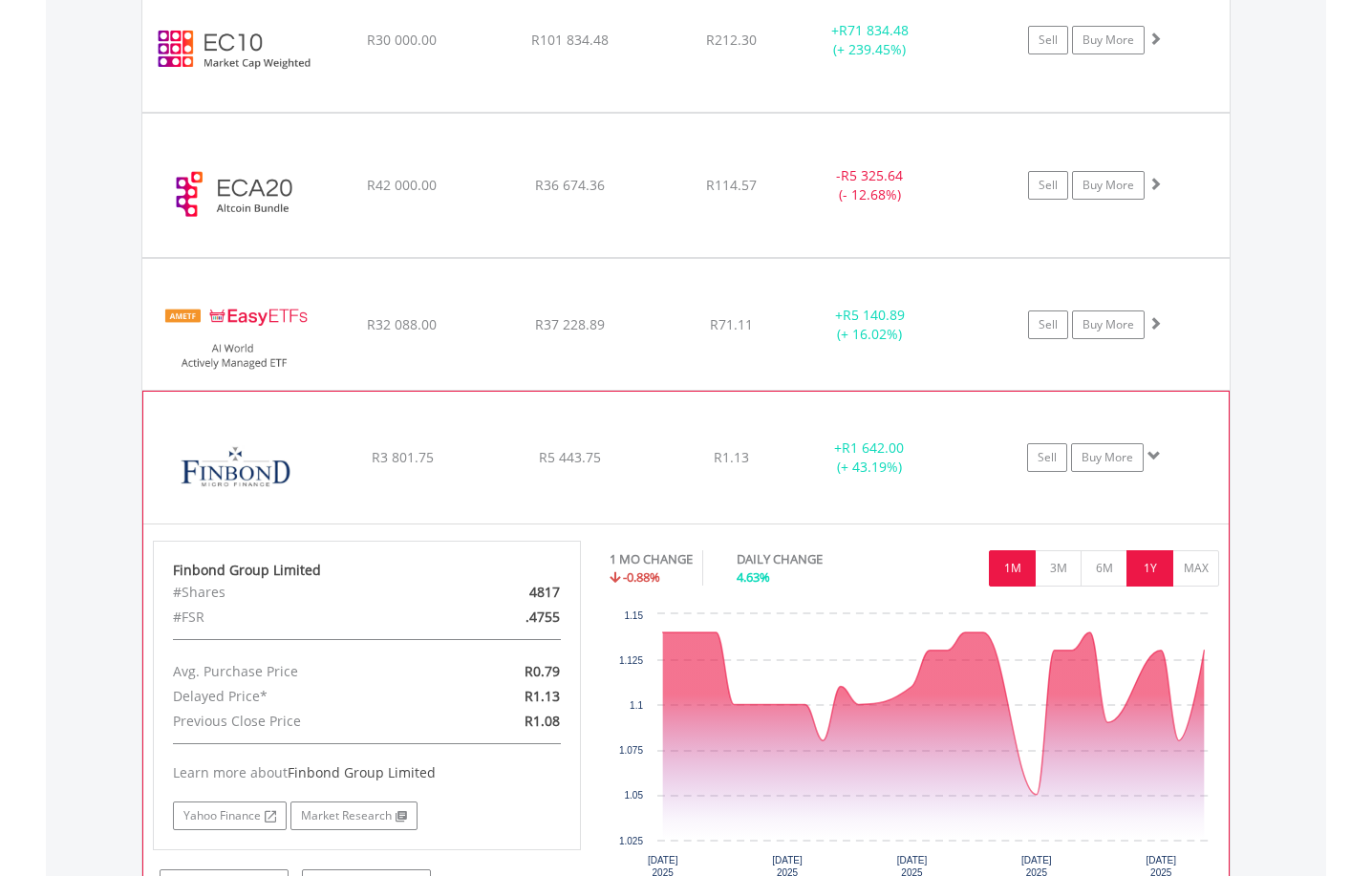
click at [1149, 555] on button "1Y" at bounding box center [1149, 568] width 47 height 37
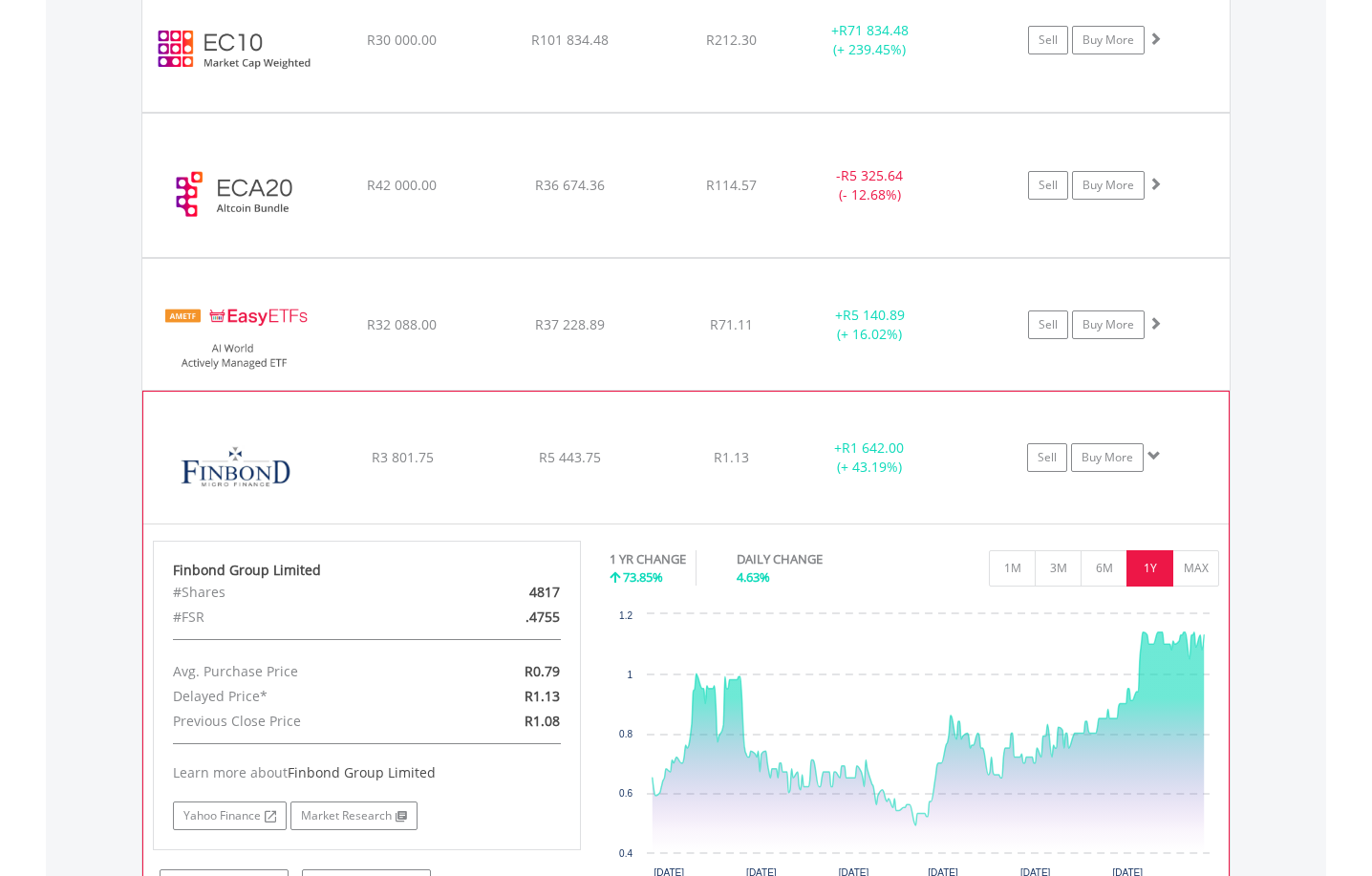
click at [1149, 454] on span at bounding box center [1154, 455] width 14 height 14
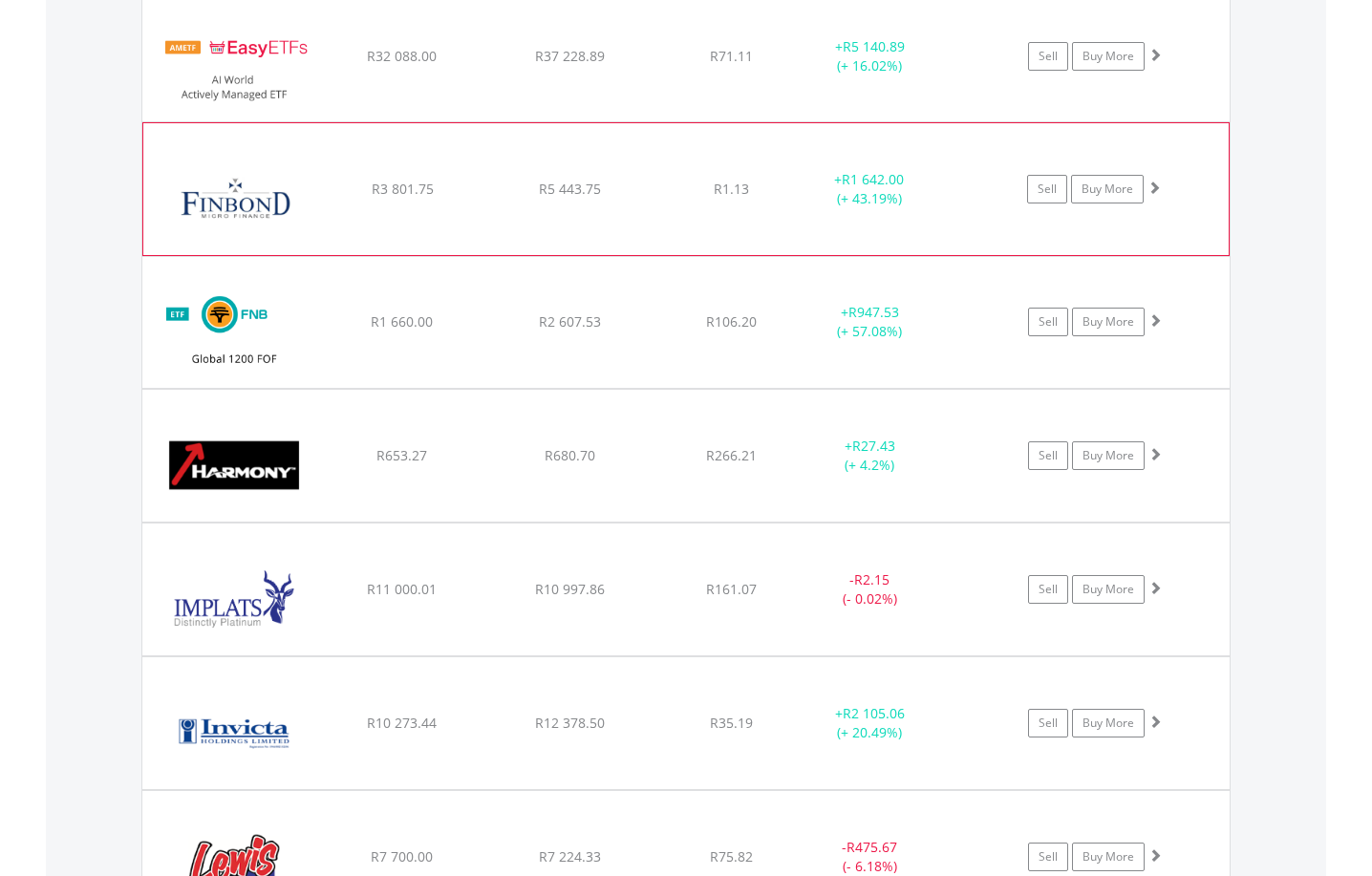
scroll to position [3041, 0]
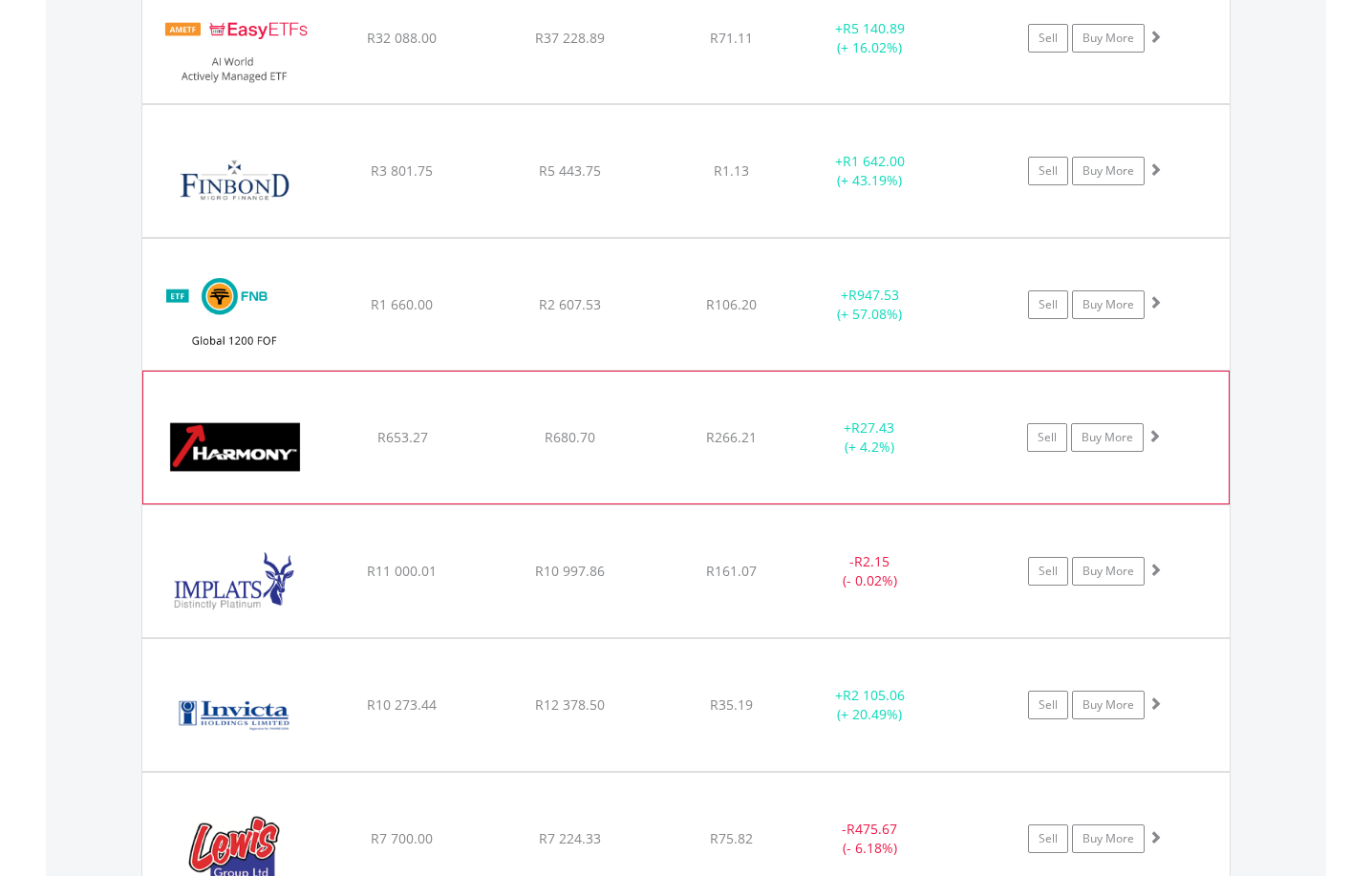
click at [1153, 434] on span at bounding box center [1154, 436] width 14 height 14
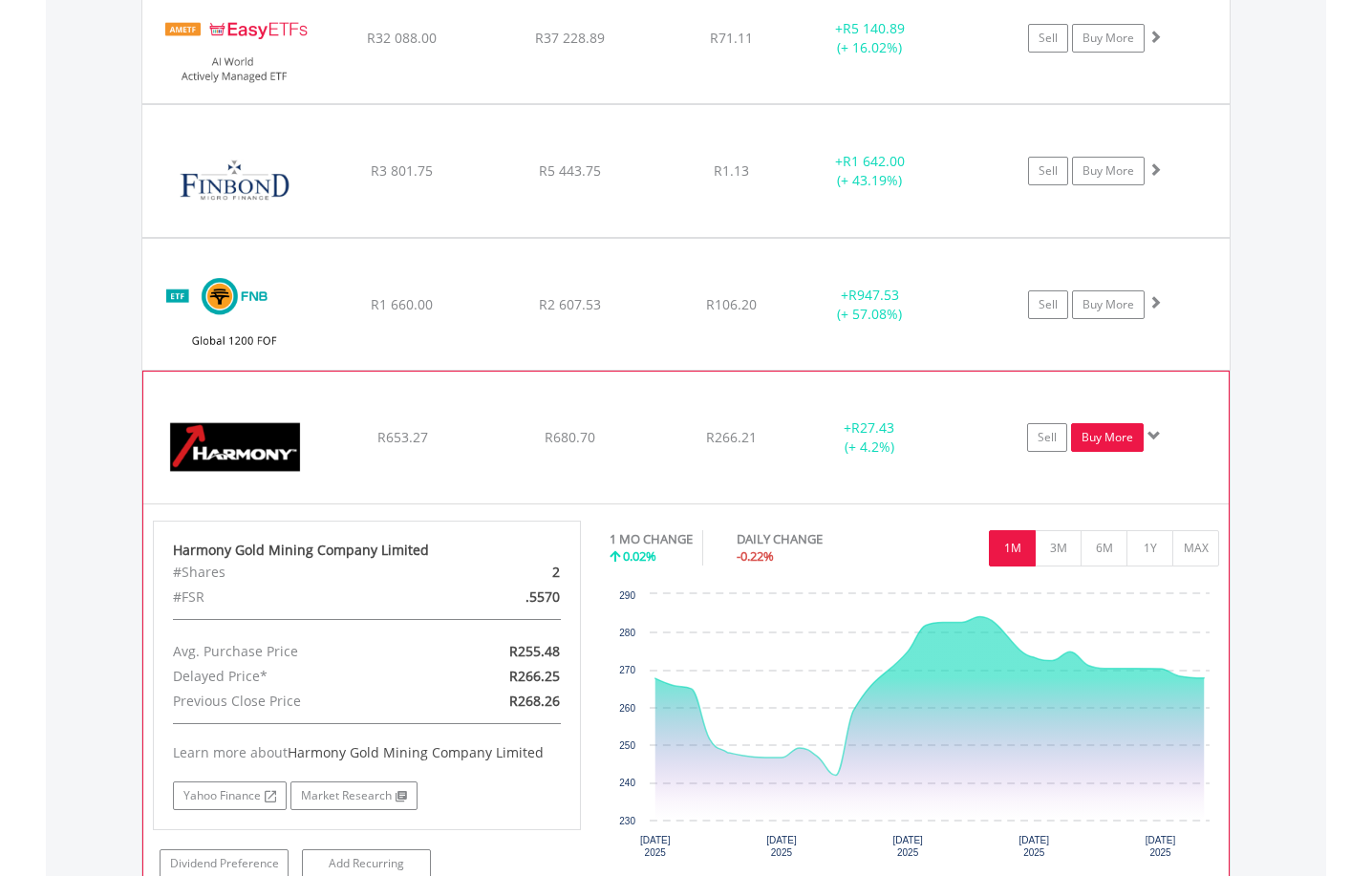
click at [1103, 444] on link "Buy More" at bounding box center [1107, 438] width 72 height 29
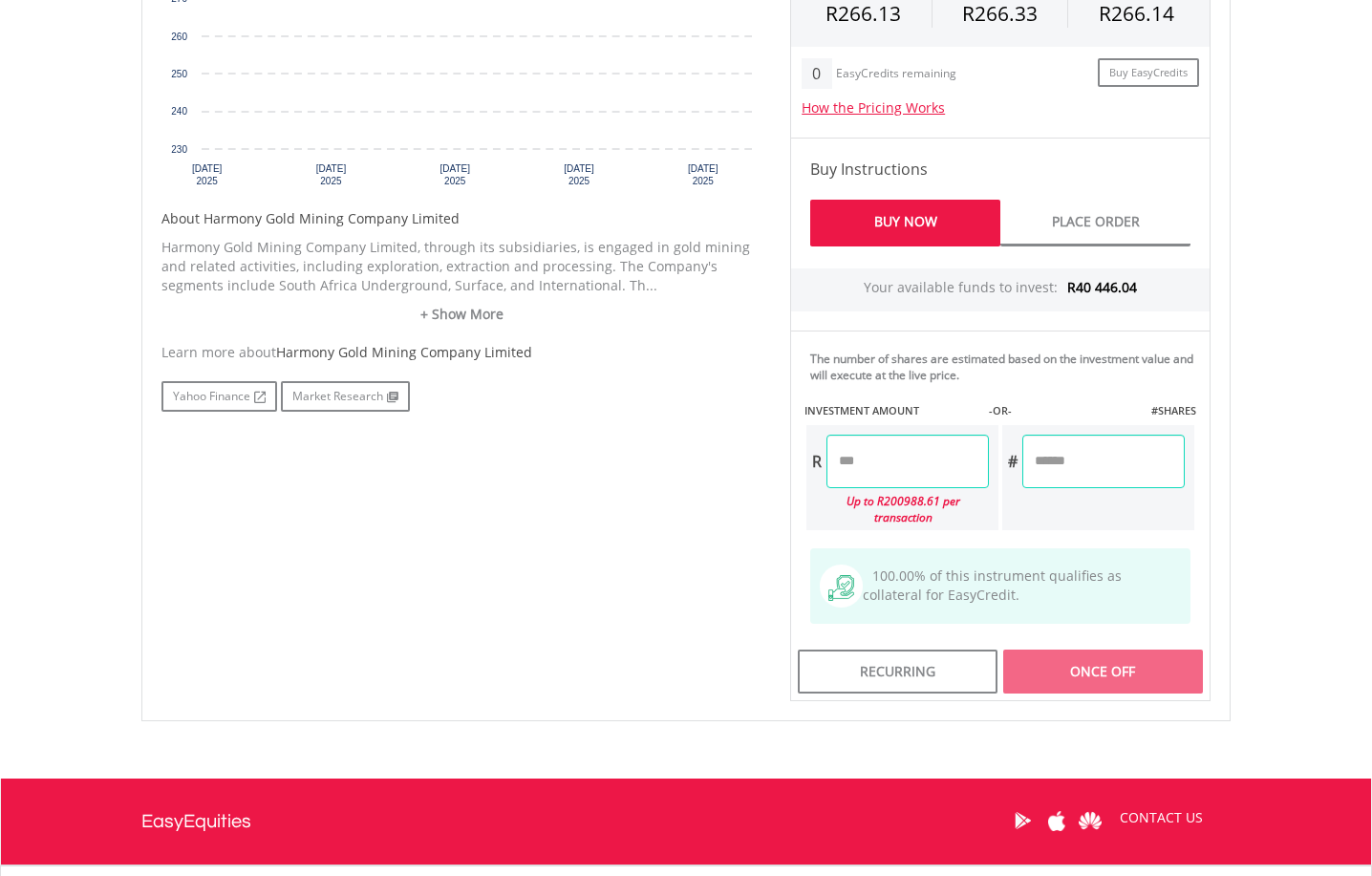
scroll to position [926, 0]
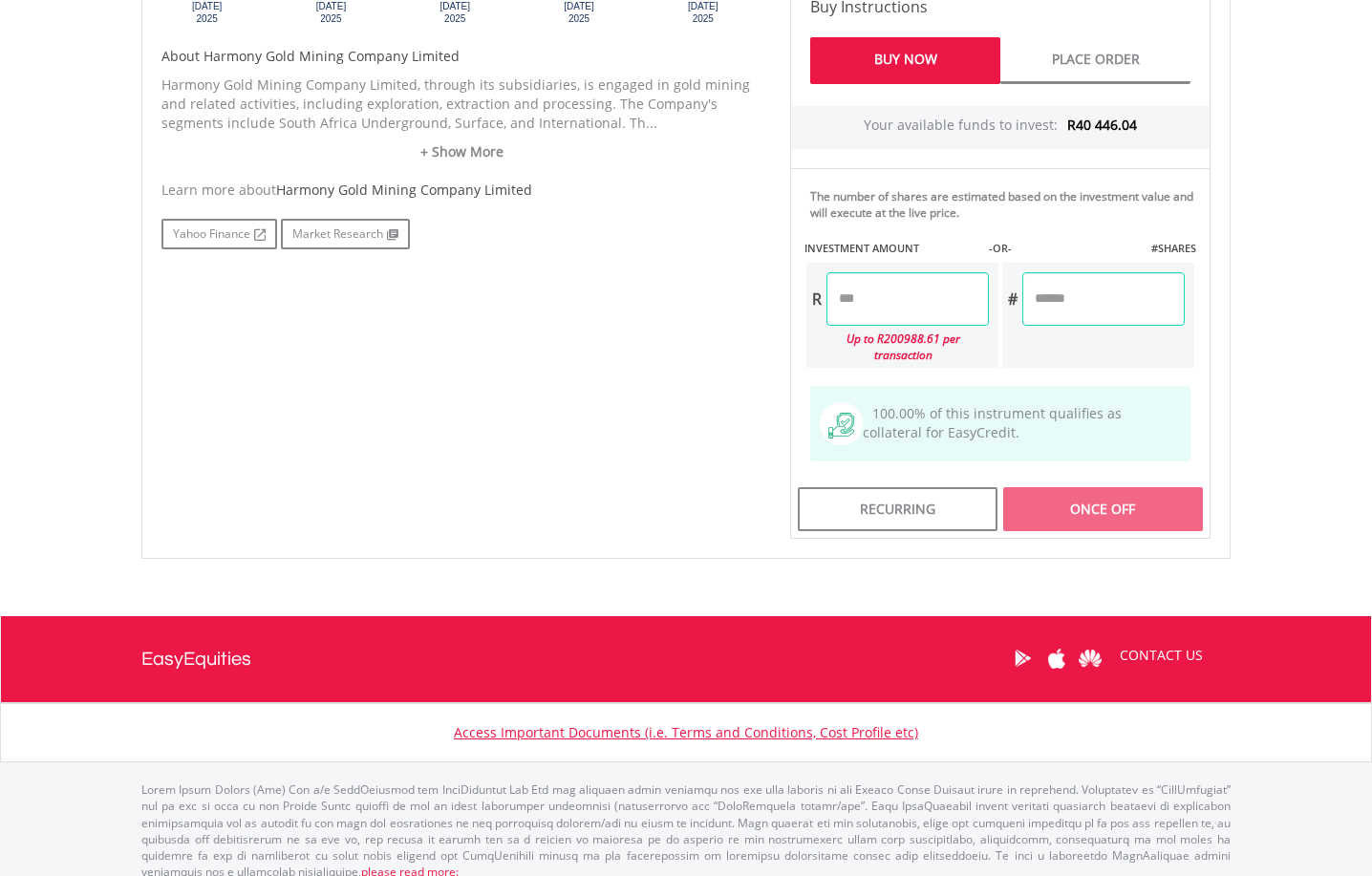
click at [845, 302] on input "number" at bounding box center [908, 298] width 162 height 53
click at [1113, 487] on div "Last Updated Price: 15-min. Delay* Price Update Cost: 2 Credits Request A Price…" at bounding box center [1000, 112] width 449 height 852
type input "********"
type input "*******"
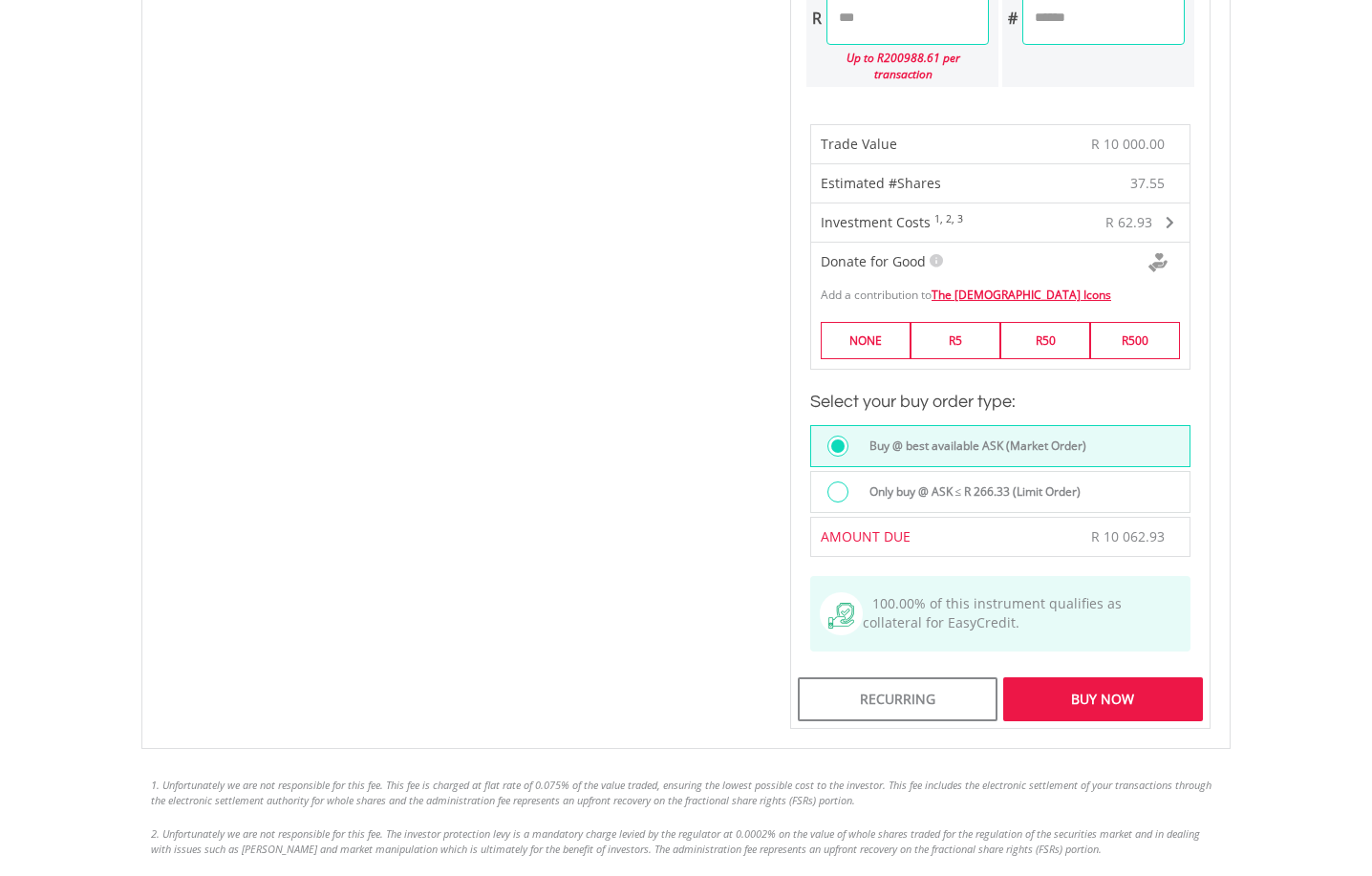
scroll to position [1214, 0]
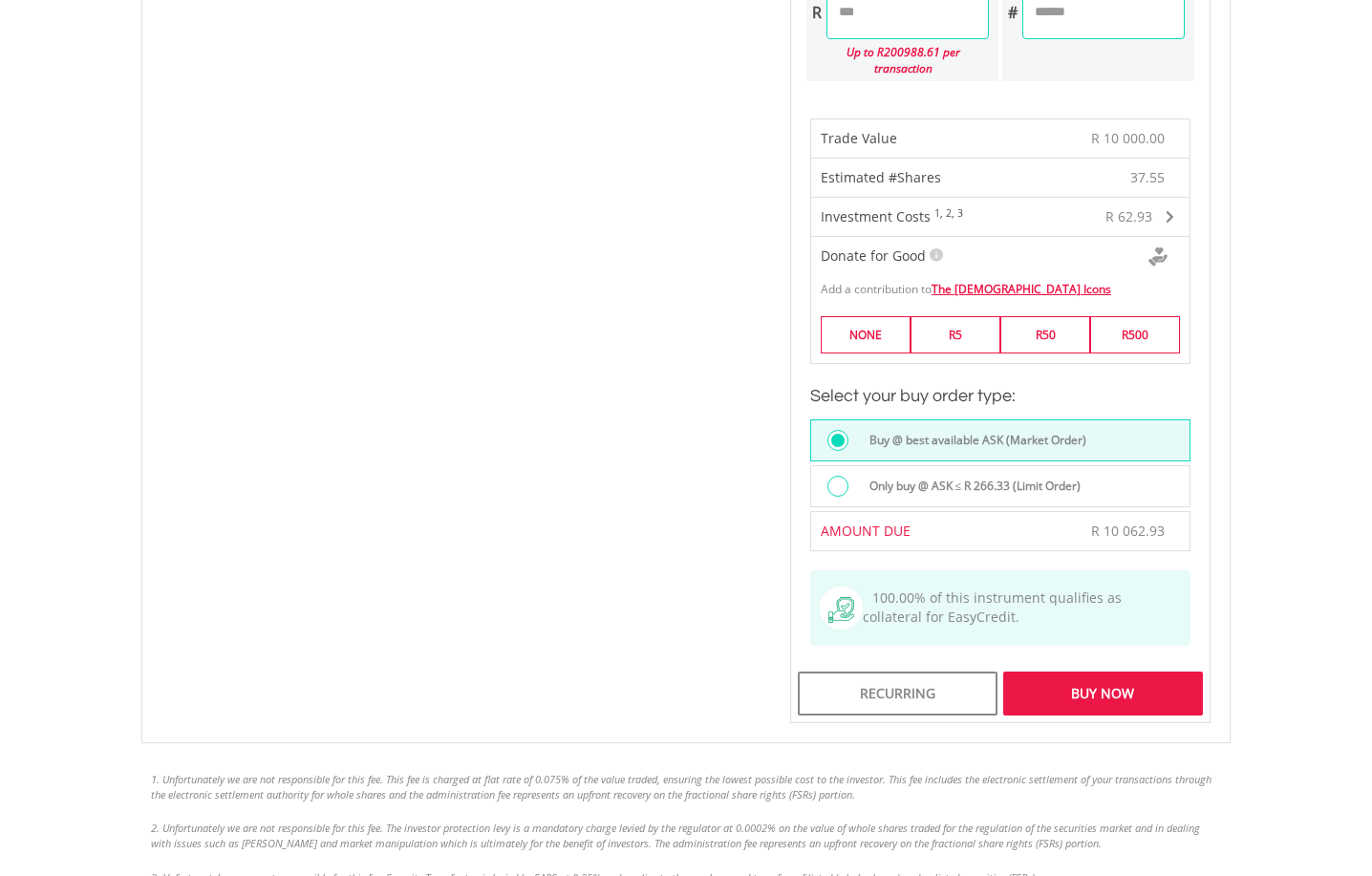
click at [1111, 677] on div "Buy Now" at bounding box center [1103, 694] width 200 height 44
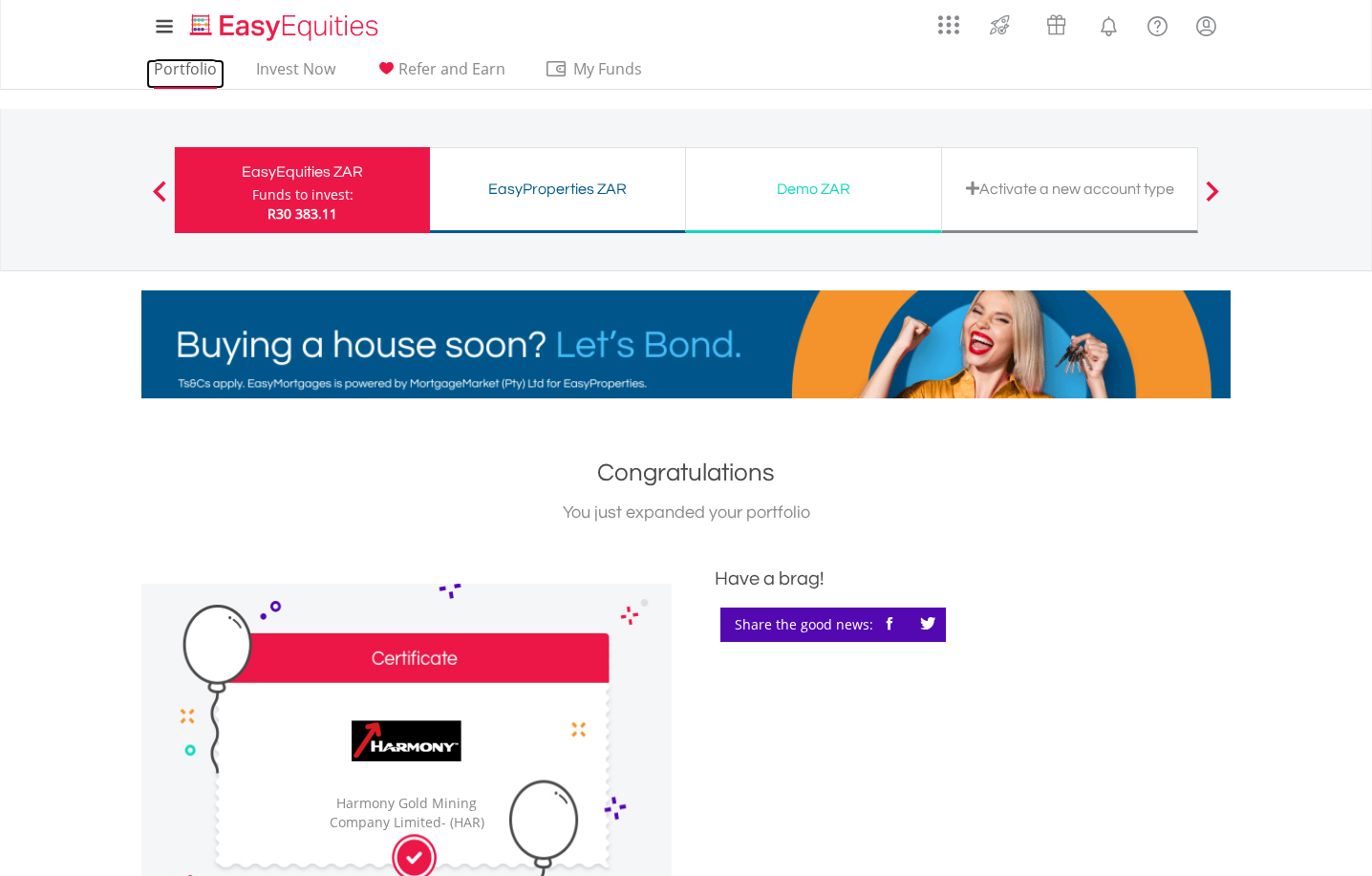
click at [179, 70] on link "Portfolio" at bounding box center [184, 73] width 78 height 30
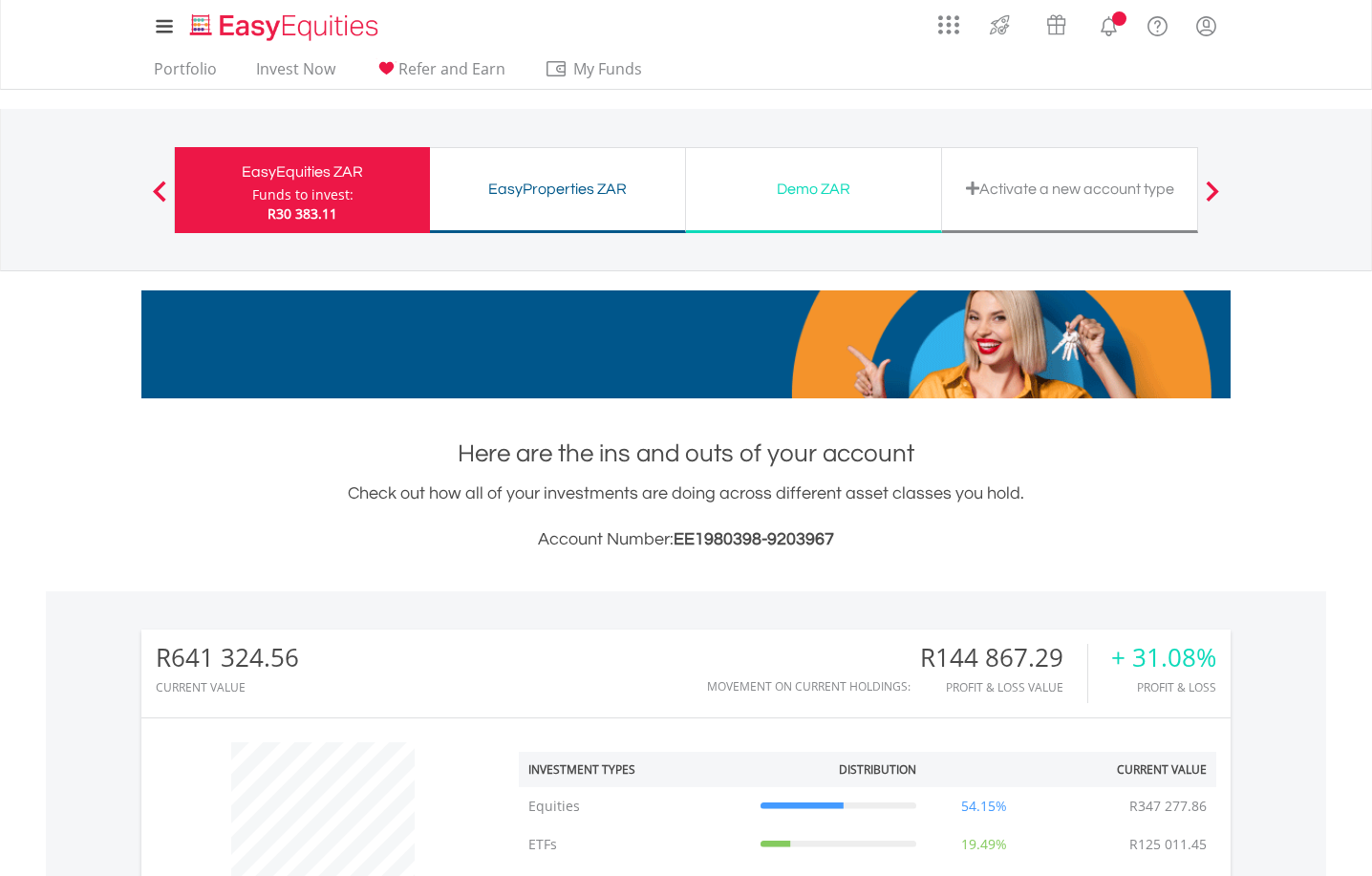
scroll to position [183, 363]
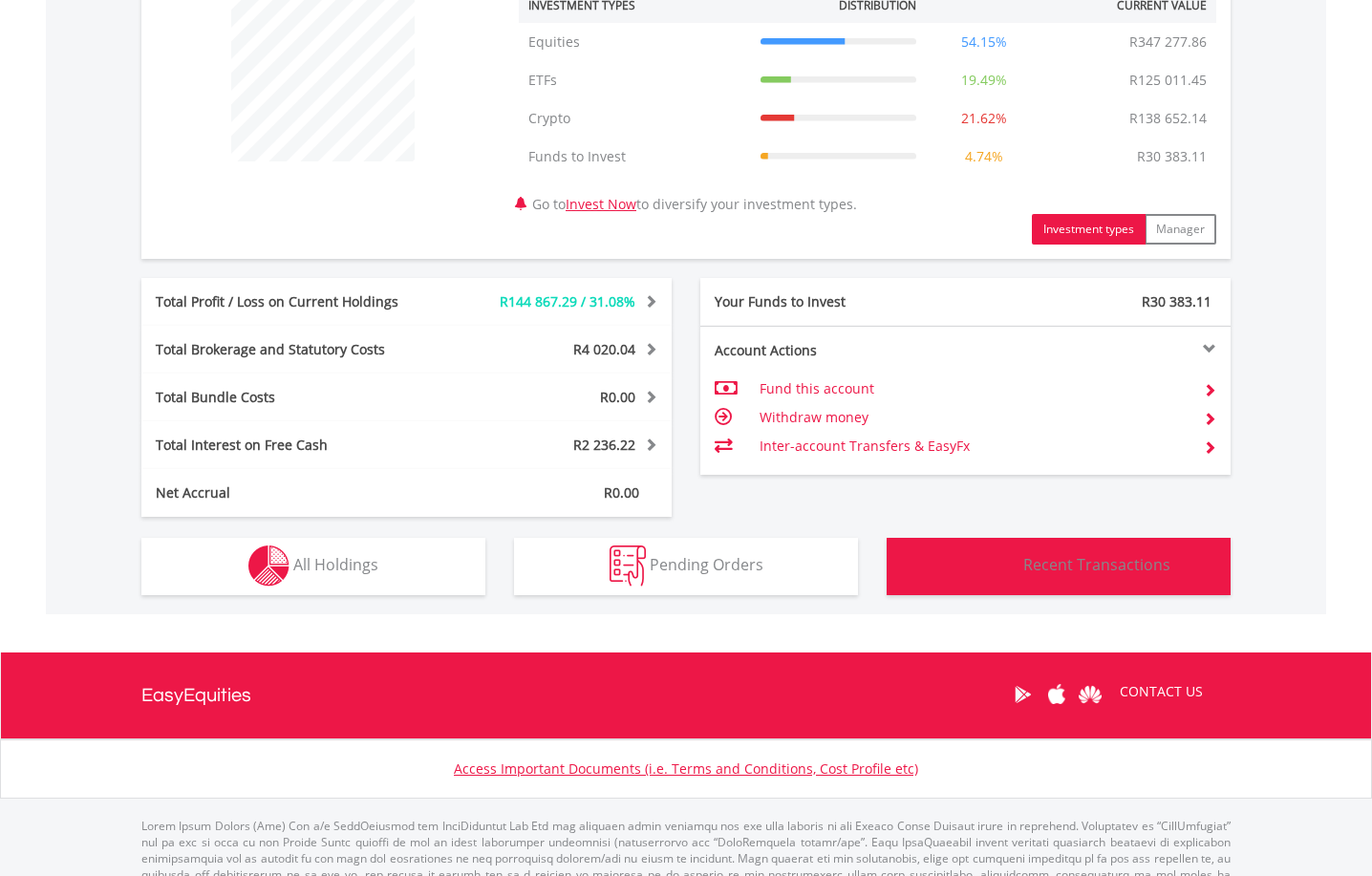
click at [1026, 549] on button "Transactions Recent Transactions" at bounding box center [1058, 565] width 343 height 57
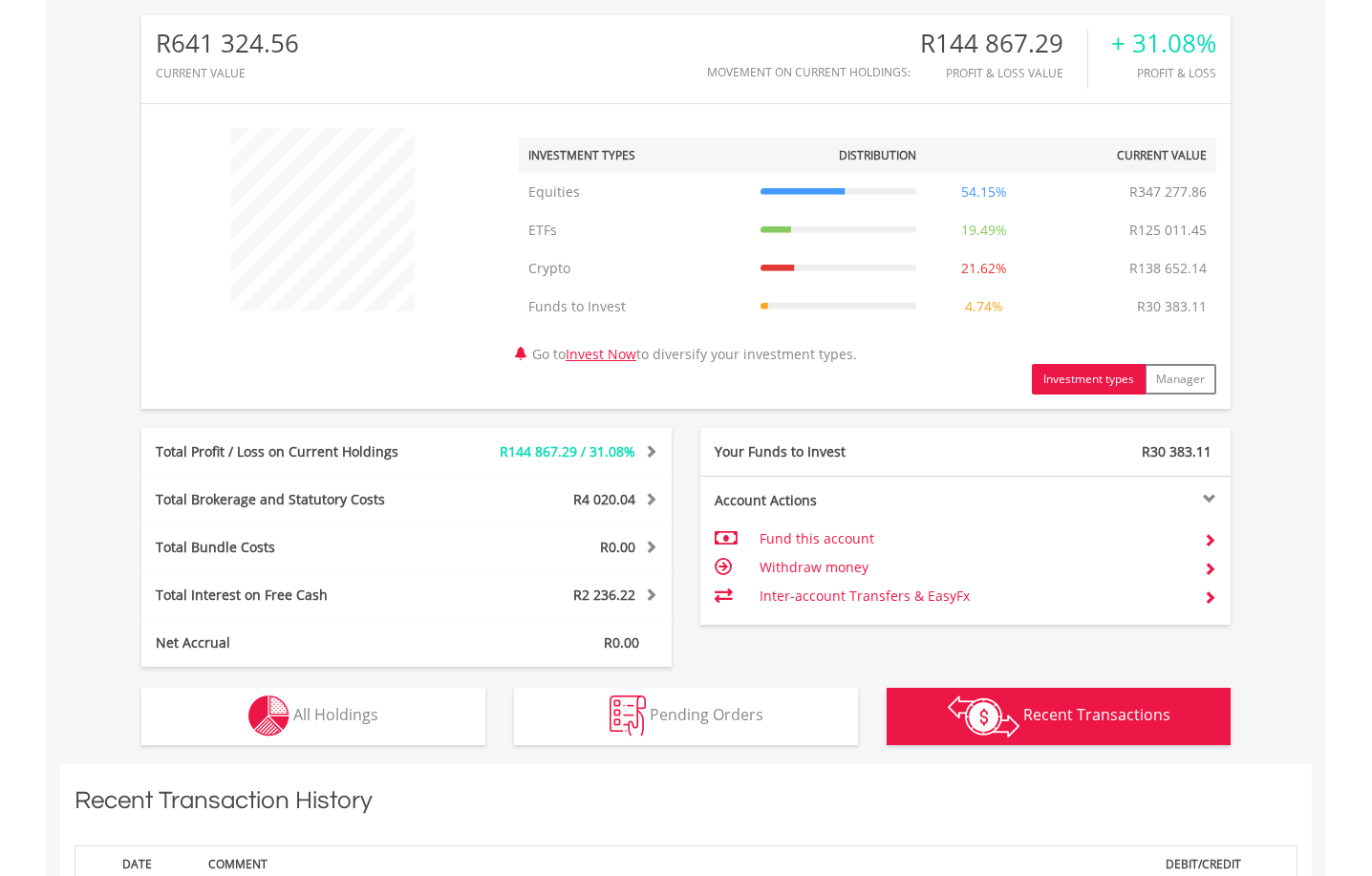
scroll to position [0, 0]
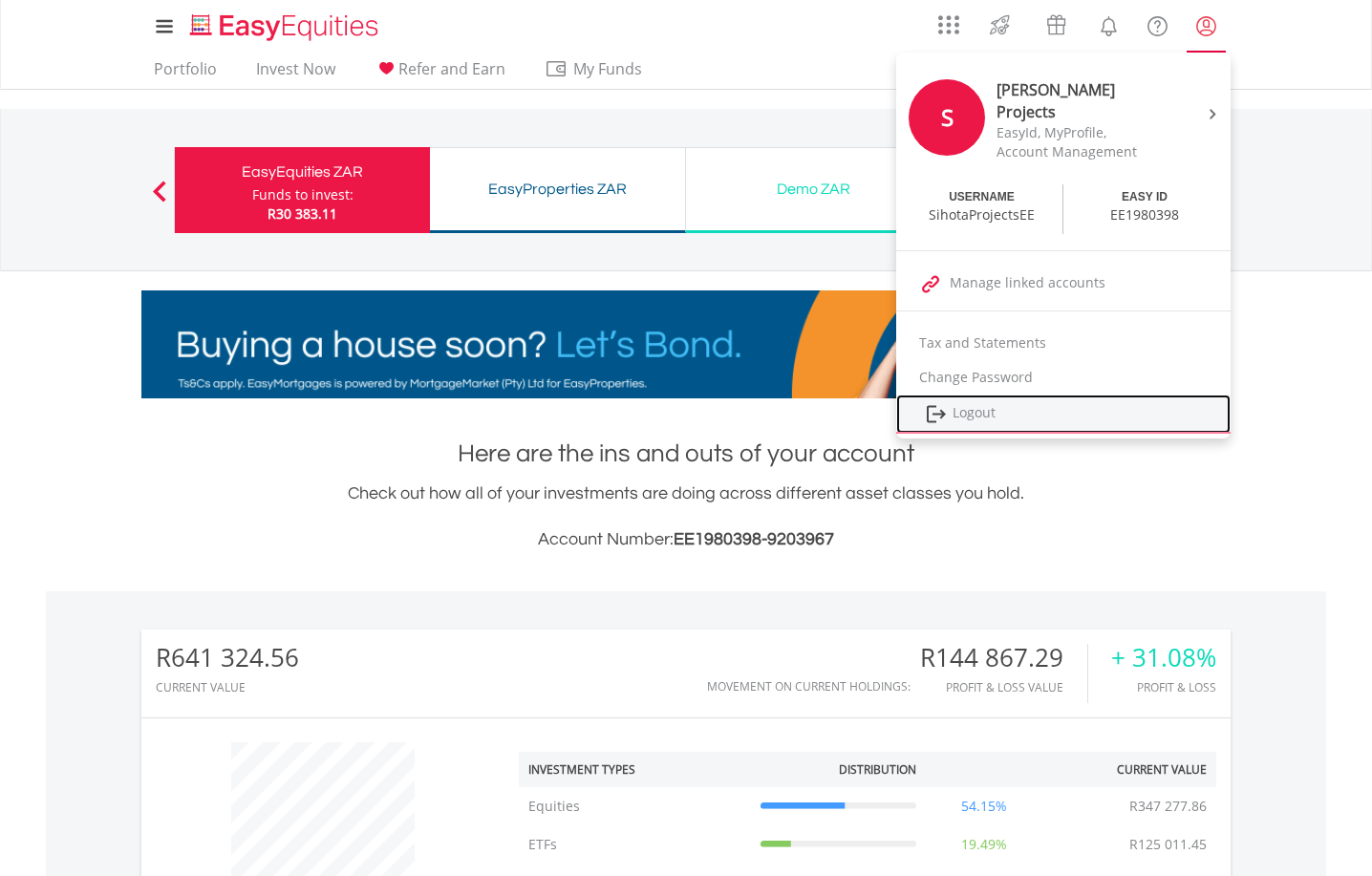
click at [964, 402] on link "Logout" at bounding box center [1063, 414] width 335 height 40
